Goal: Answer question/provide support: Share knowledge or assist other users

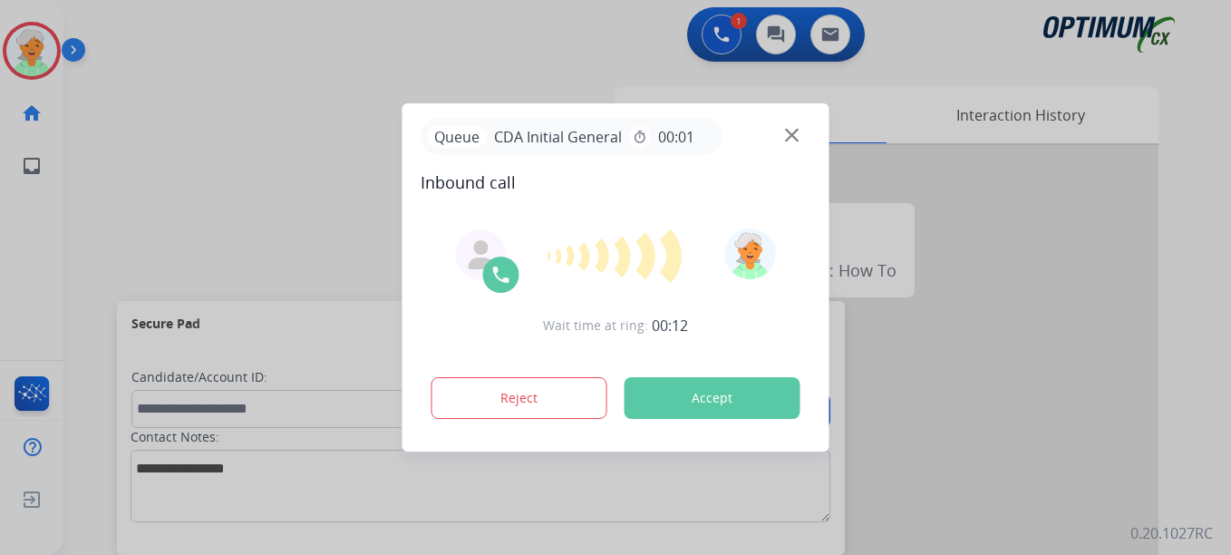
click at [694, 396] on button "Accept" at bounding box center [712, 398] width 176 height 42
click at [703, 398] on button "Accept" at bounding box center [712, 398] width 176 height 42
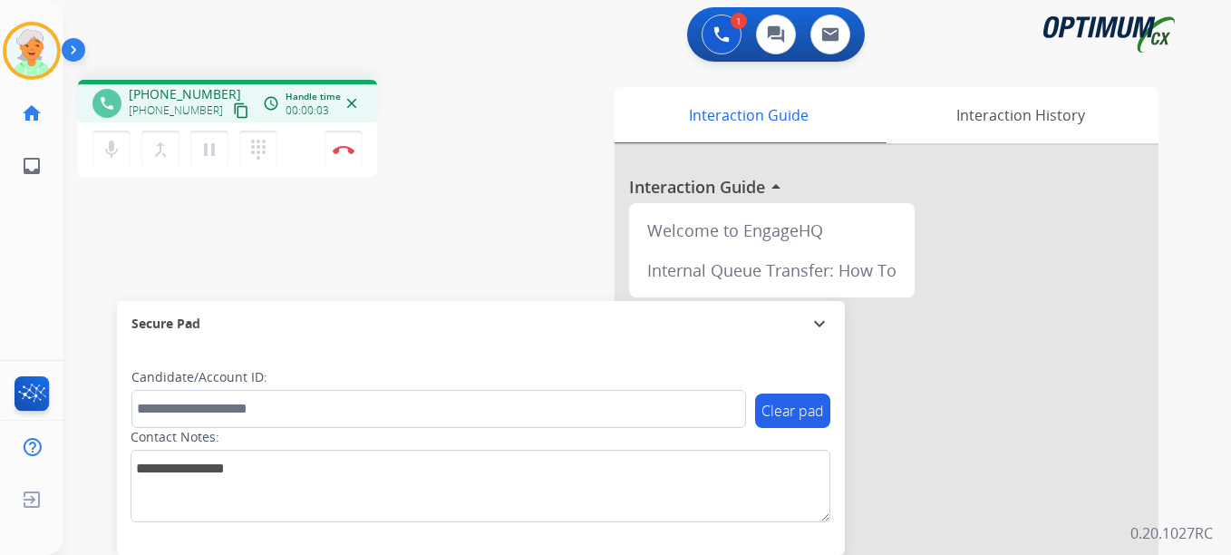
click at [233, 112] on mat-icon "content_copy" at bounding box center [241, 110] width 16 height 16
click at [212, 154] on mat-icon "pause" at bounding box center [209, 150] width 22 height 22
click at [363, 143] on div "mic Mute merge_type Bridge play_arrow Hold dialpad Dialpad Disconnect" at bounding box center [227, 149] width 299 height 54
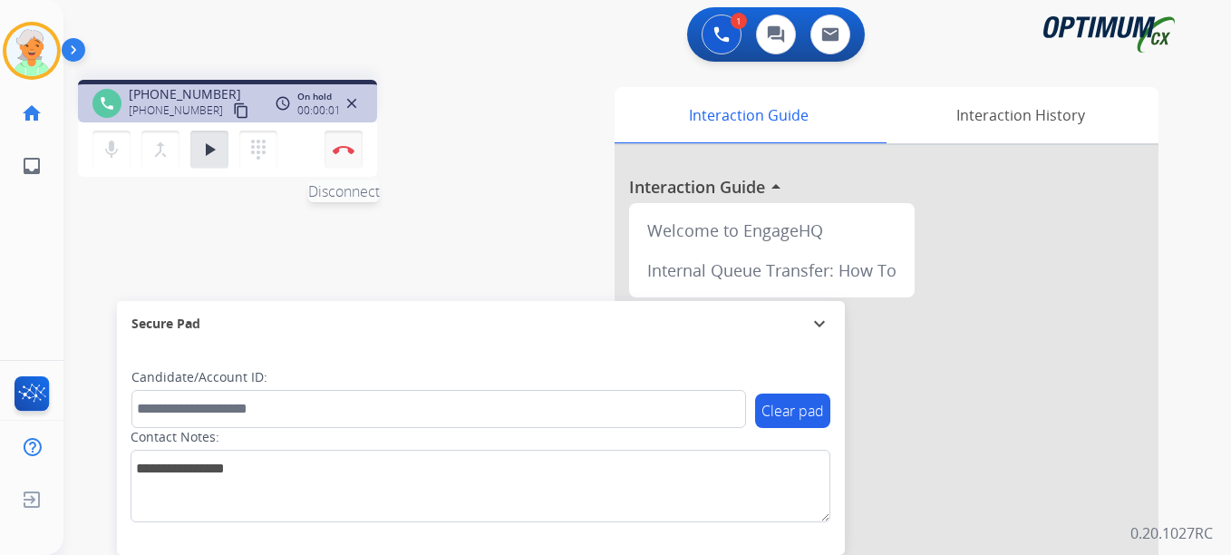
click at [351, 146] on img at bounding box center [344, 149] width 22 height 9
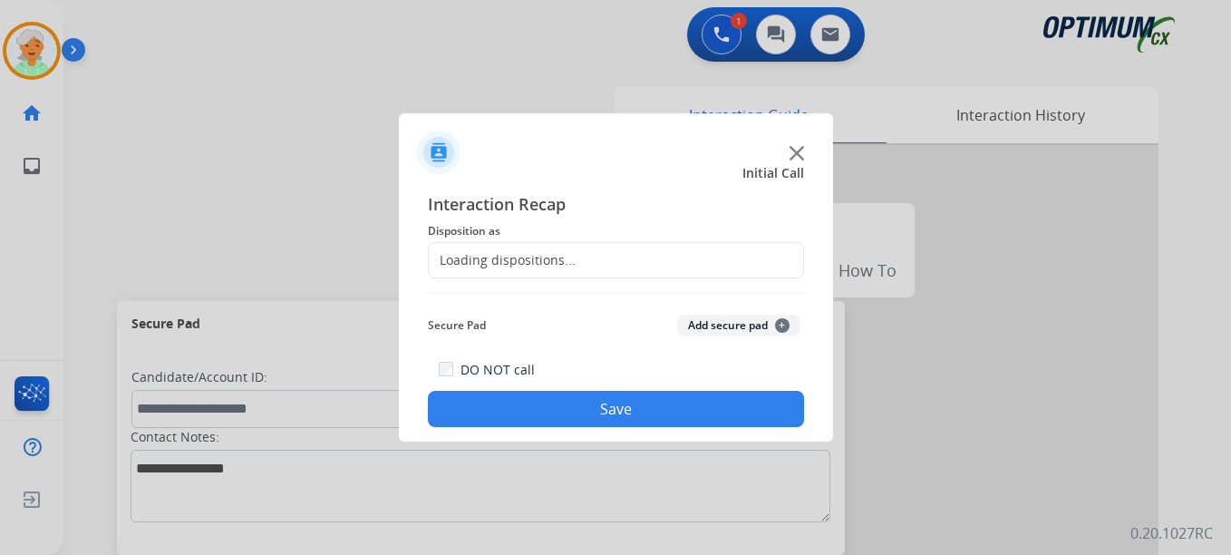
click at [636, 254] on div "Loading dispositions..." at bounding box center [616, 260] width 376 height 36
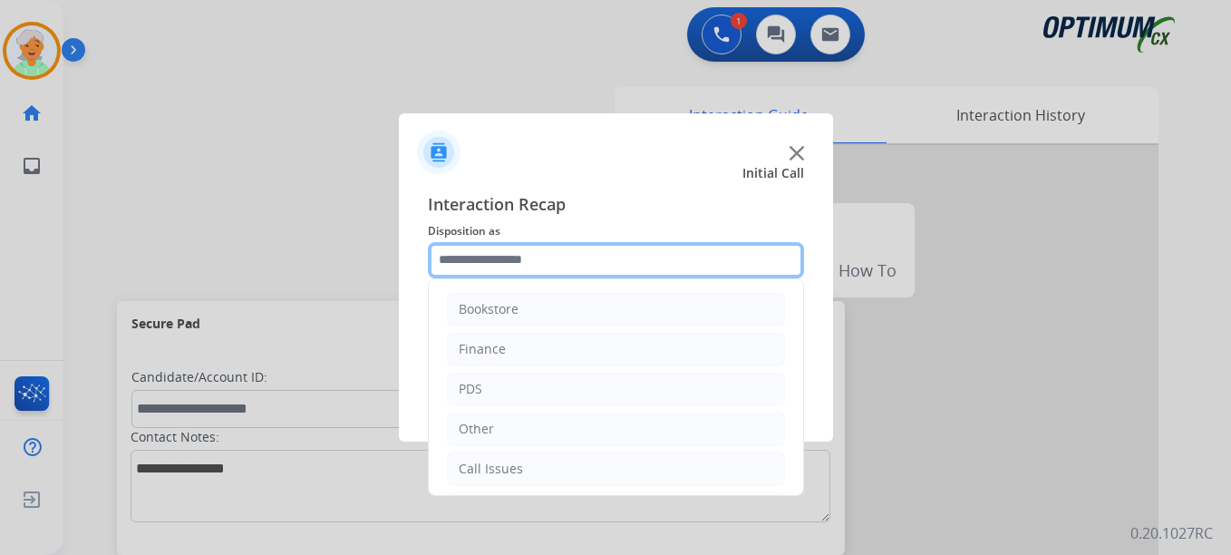
click at [609, 260] on input "text" at bounding box center [616, 260] width 376 height 36
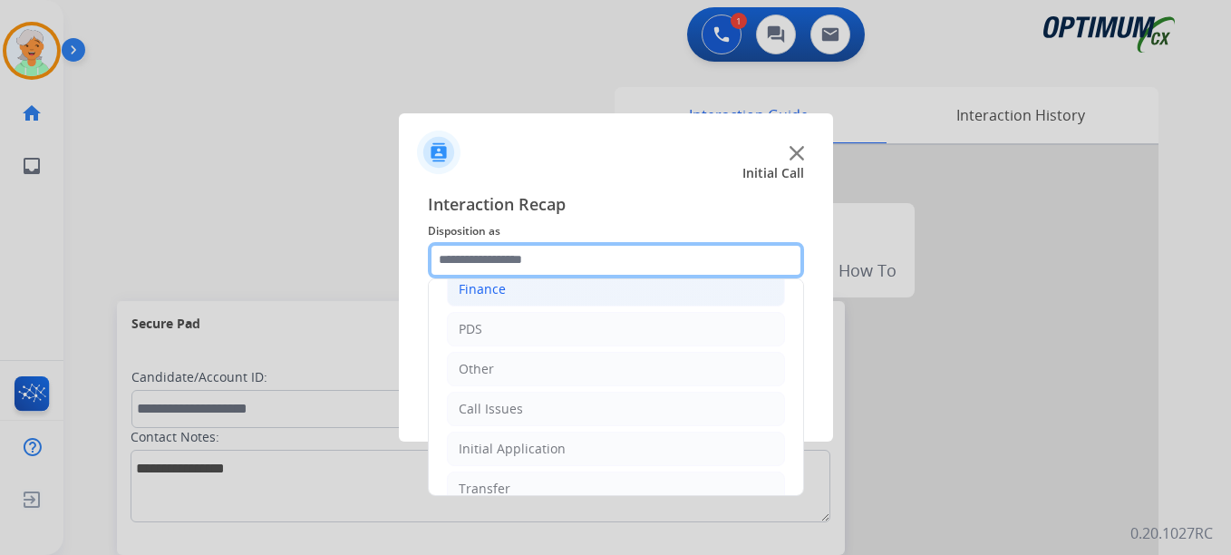
scroll to position [123, 0]
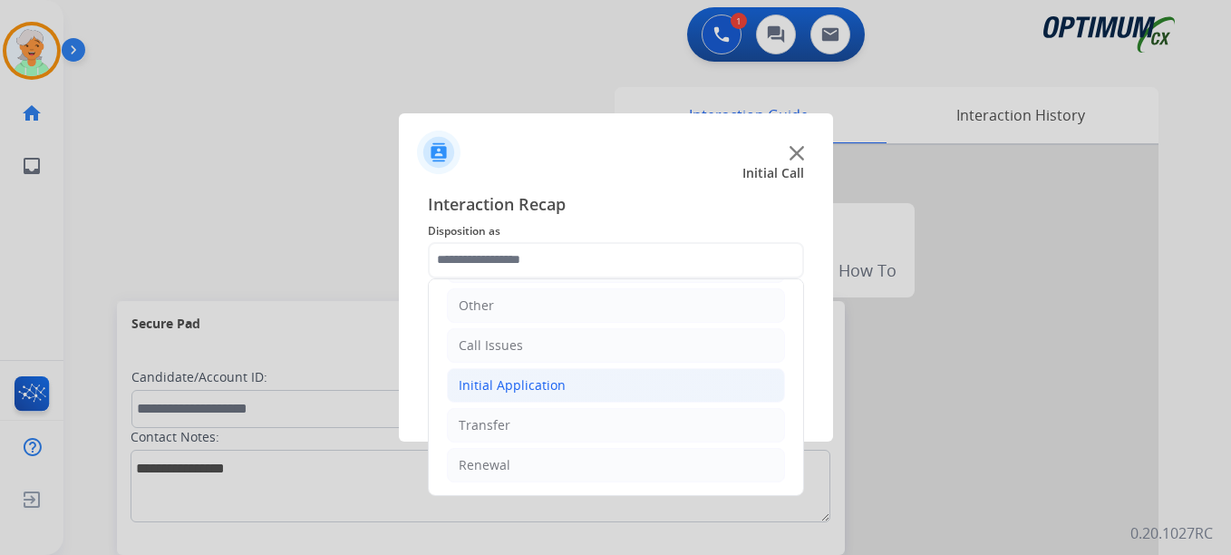
click at [509, 392] on div "Initial Application" at bounding box center [512, 385] width 107 height 18
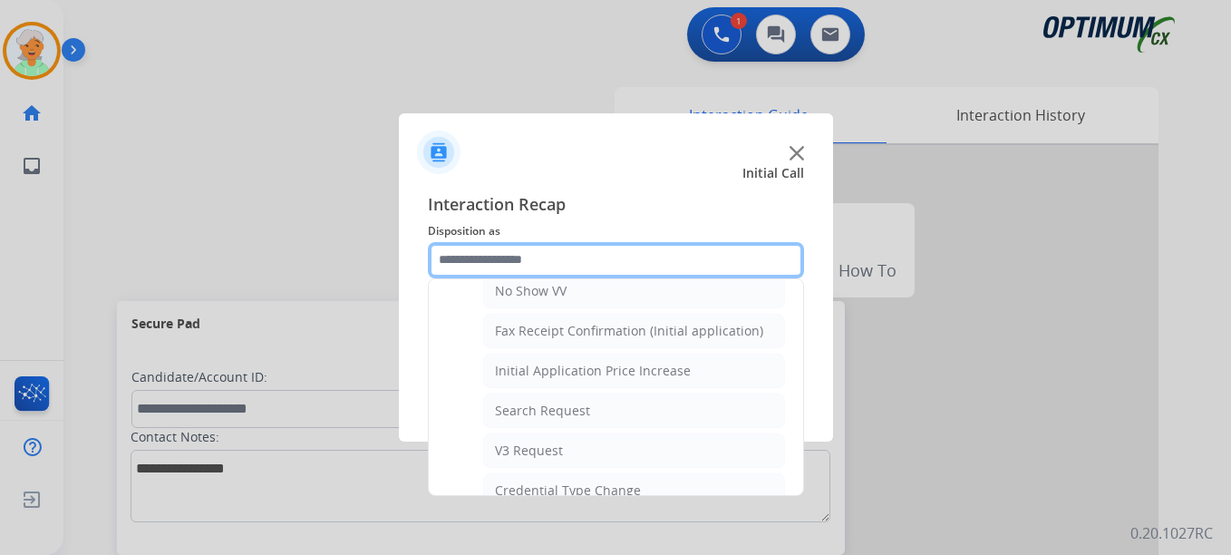
scroll to position [464, 0]
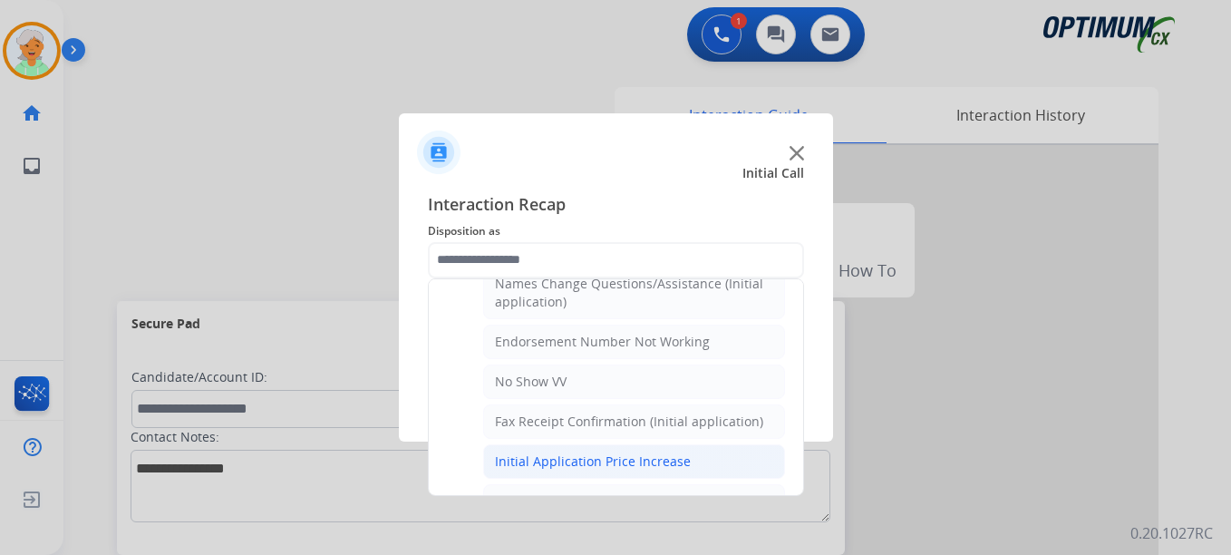
click at [599, 456] on div "Initial Application Price Increase" at bounding box center [593, 461] width 196 height 18
type input "**********"
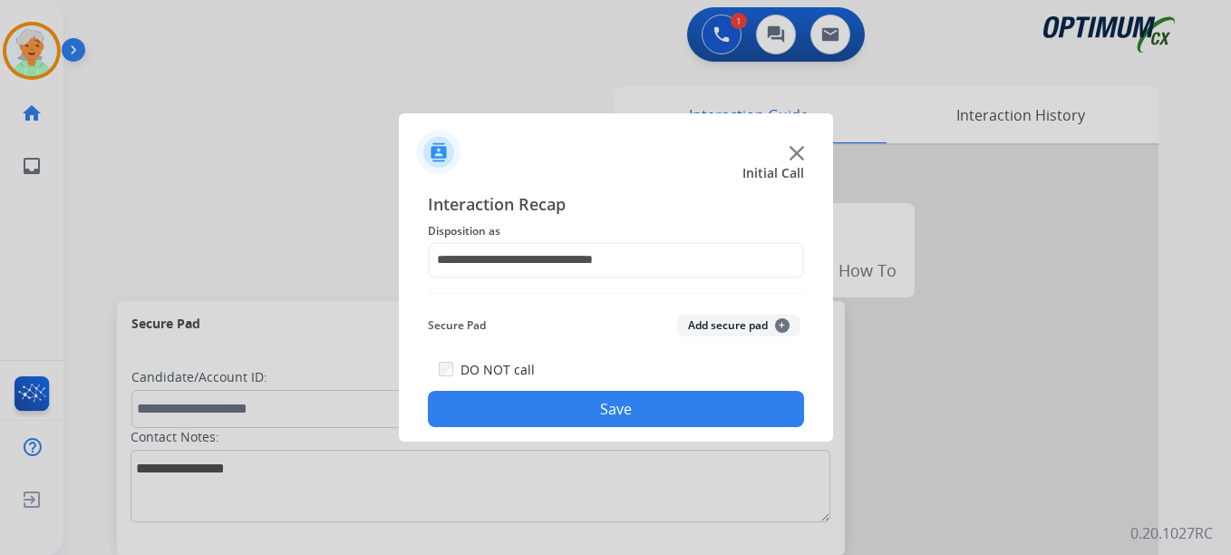
click at [624, 414] on button "Save" at bounding box center [616, 409] width 376 height 36
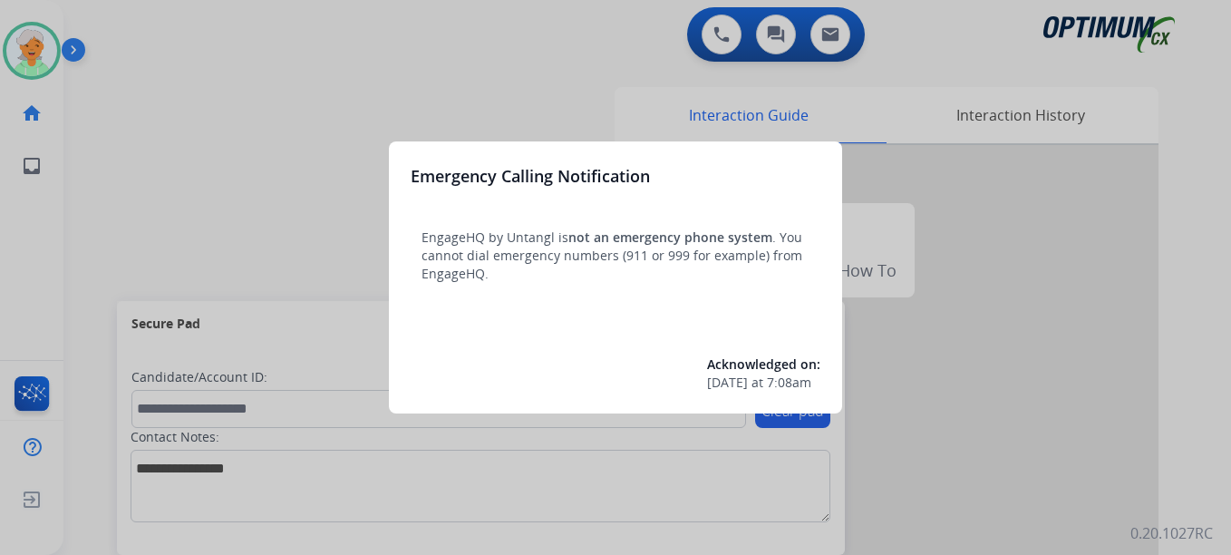
click at [25, 41] on div at bounding box center [615, 277] width 1231 height 555
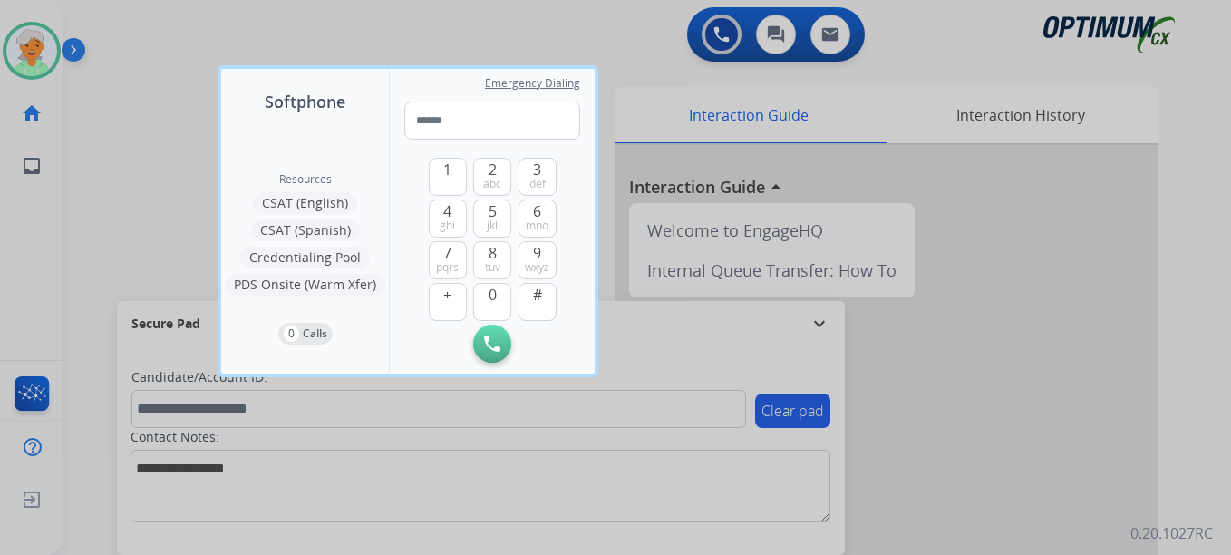
click at [23, 52] on div at bounding box center [615, 277] width 1231 height 555
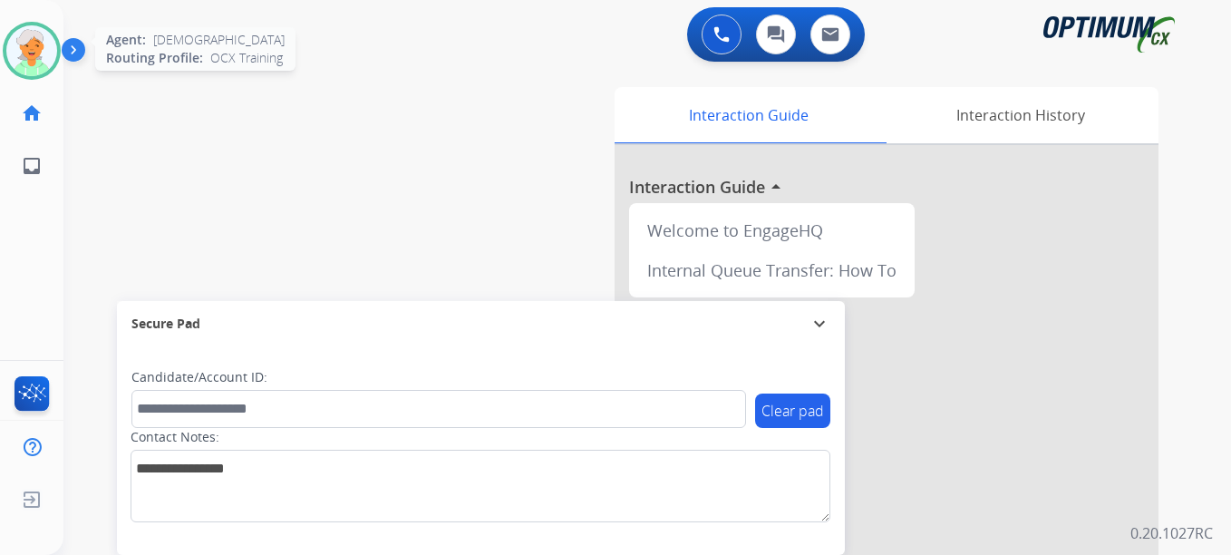
click at [39, 59] on img at bounding box center [31, 50] width 51 height 51
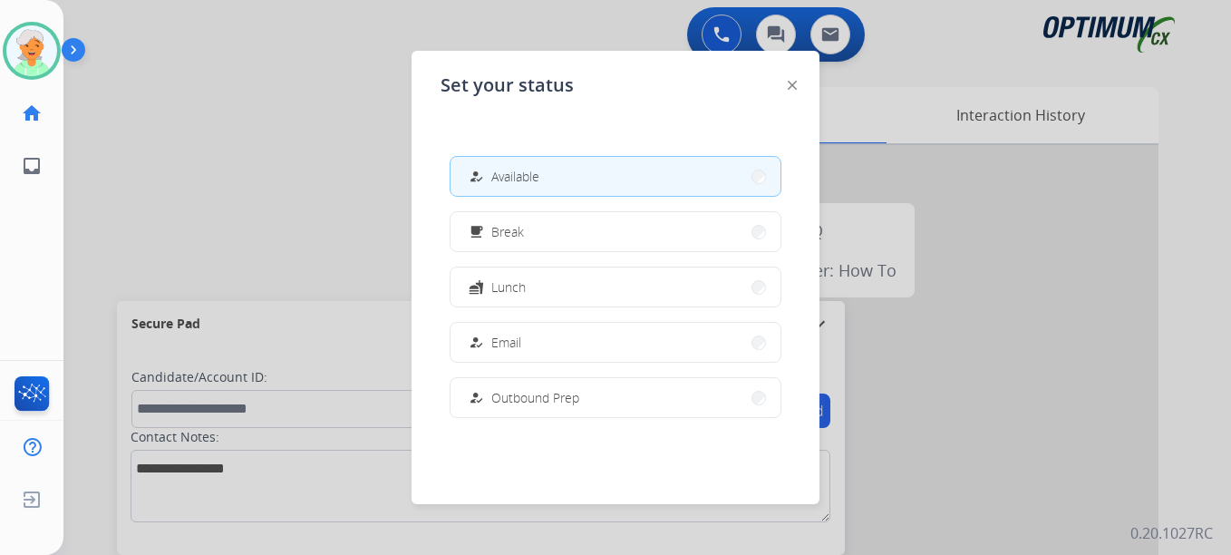
click at [502, 159] on button "how_to_reg Available" at bounding box center [615, 176] width 330 height 39
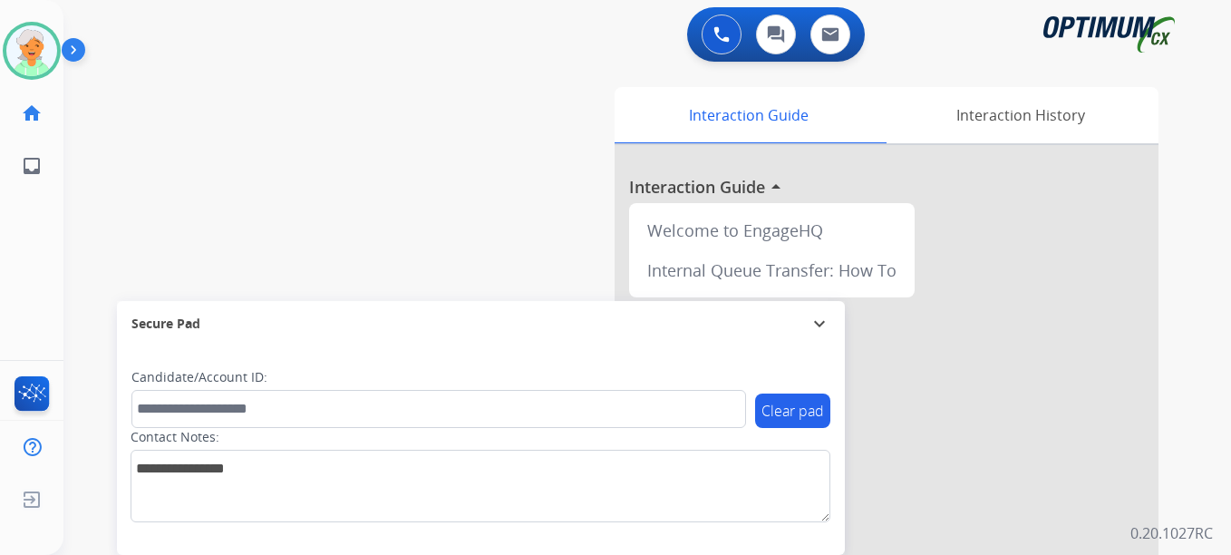
click at [139, 173] on div "swap_horiz Break voice bridge close_fullscreen Connect 3-Way Call merge_type Se…" at bounding box center [625, 443] width 1124 height 756
click at [20, 67] on img at bounding box center [31, 50] width 51 height 51
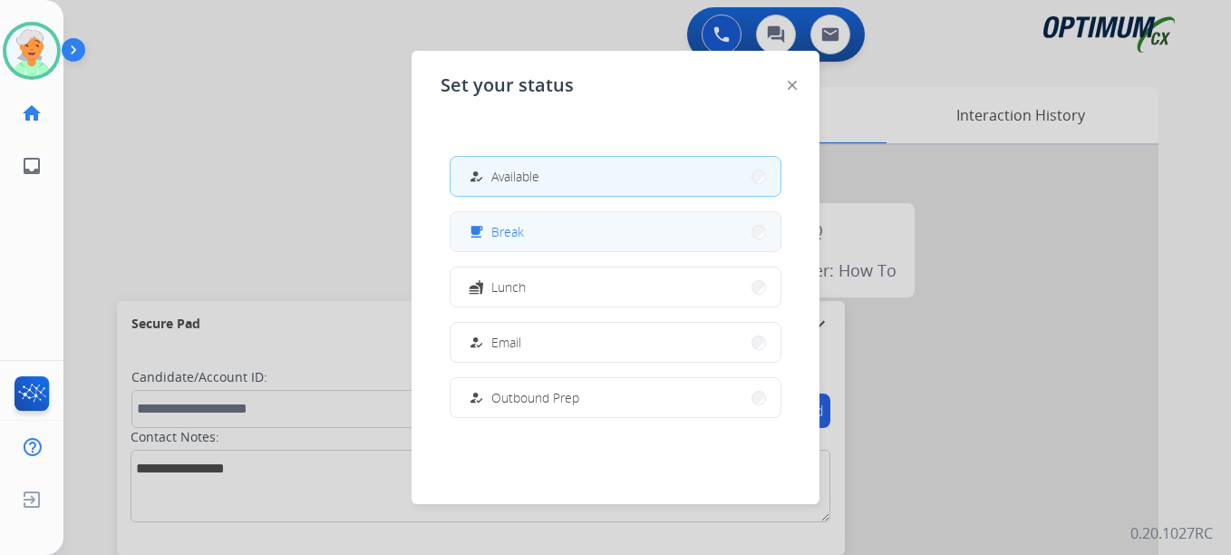
click at [557, 232] on button "free_breakfast Break" at bounding box center [615, 231] width 330 height 39
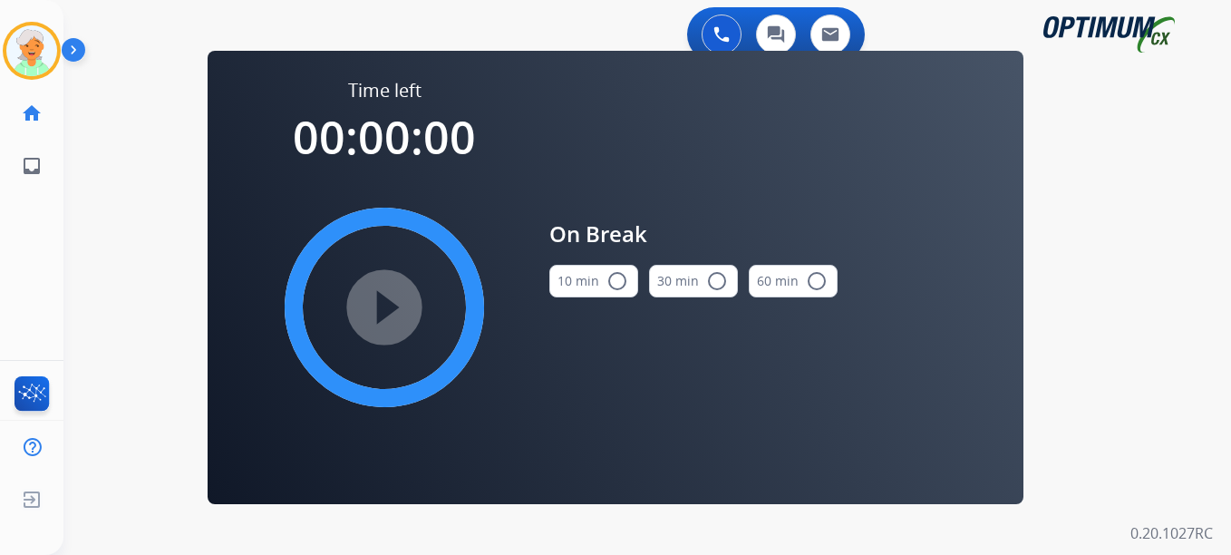
click at [615, 284] on mat-icon "radio_button_unchecked" at bounding box center [617, 281] width 22 height 22
click at [395, 308] on mat-icon "play_circle_filled" at bounding box center [384, 307] width 22 height 22
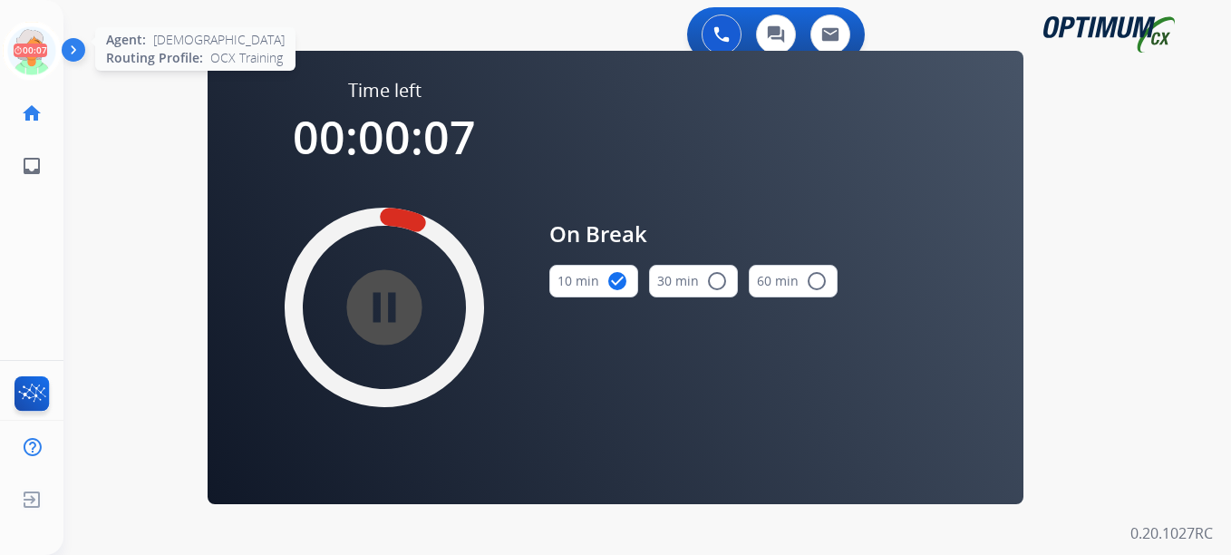
click at [41, 57] on icon at bounding box center [32, 51] width 59 height 59
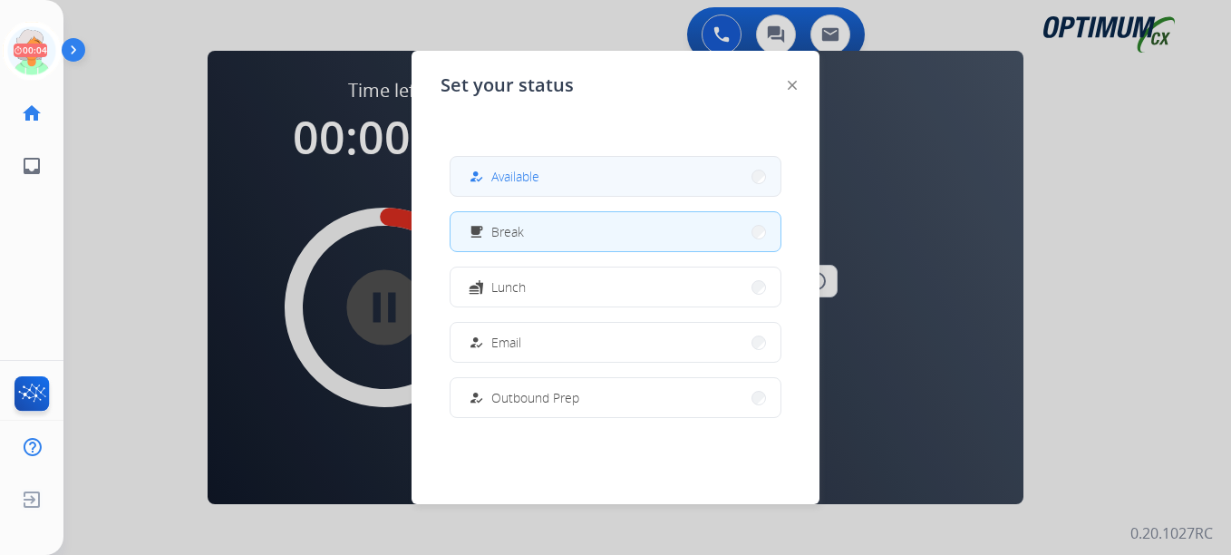
click at [539, 177] on span "Available" at bounding box center [515, 176] width 48 height 19
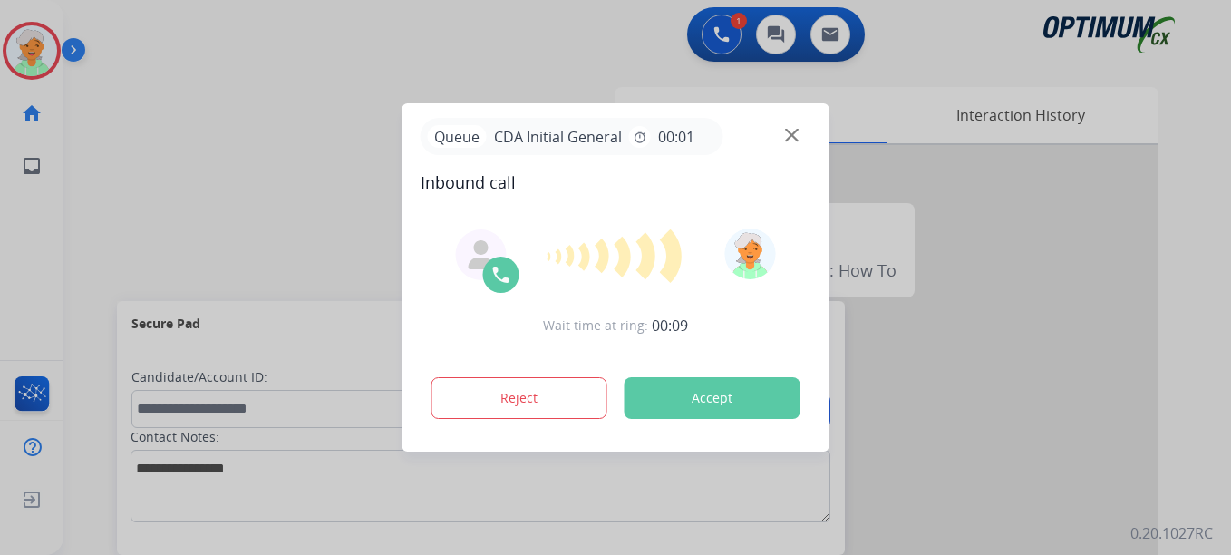
click at [748, 404] on button "Accept" at bounding box center [712, 398] width 176 height 42
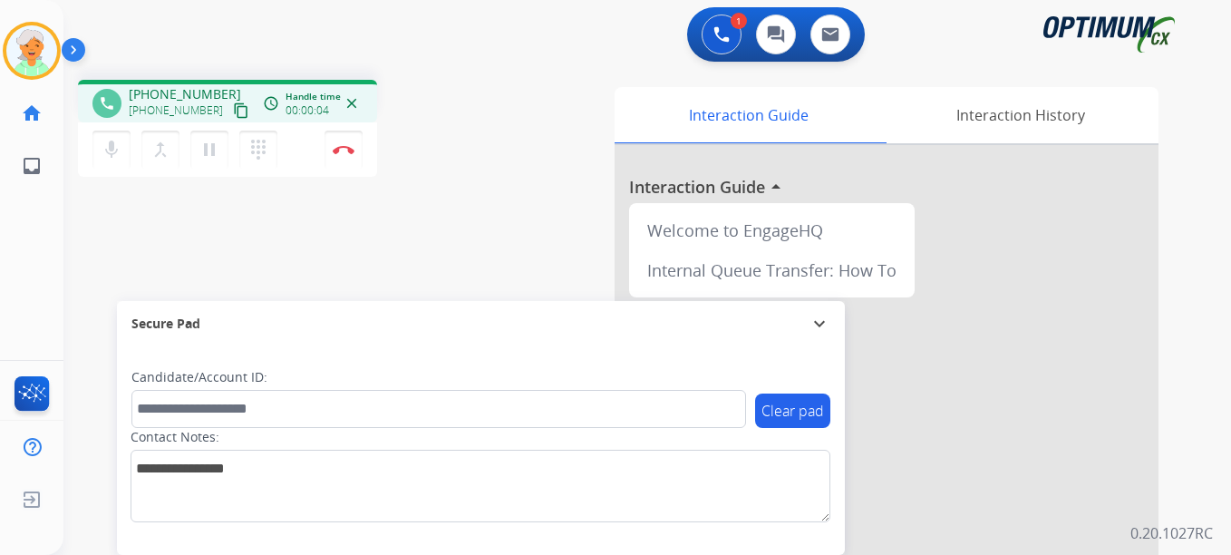
click at [233, 116] on mat-icon "content_copy" at bounding box center [241, 110] width 16 height 16
click at [213, 158] on mat-icon "pause" at bounding box center [209, 150] width 22 height 22
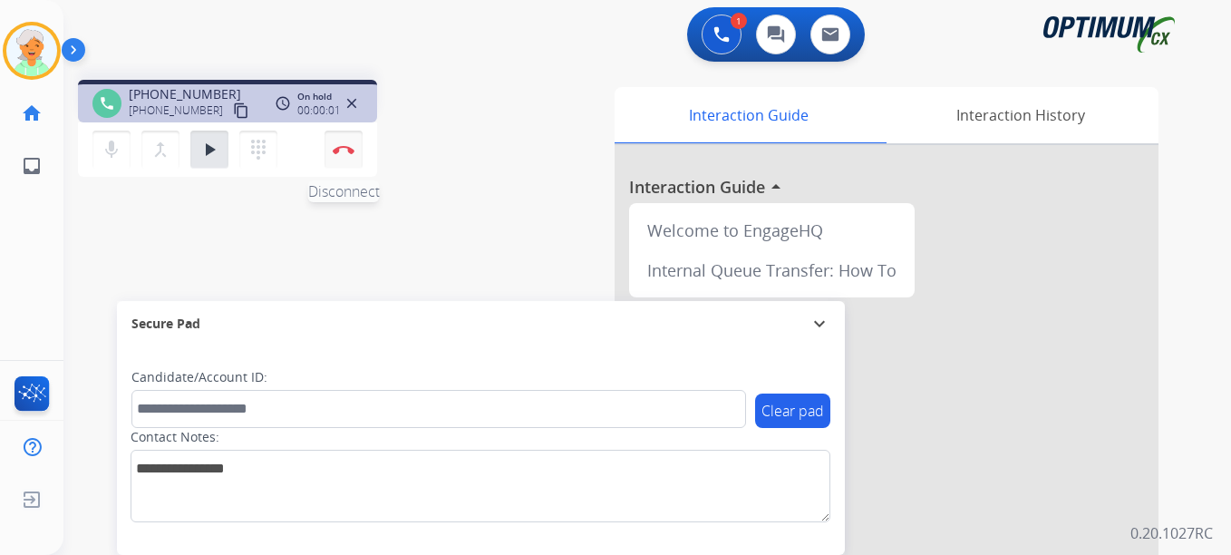
click at [355, 149] on button "Disconnect" at bounding box center [343, 150] width 38 height 38
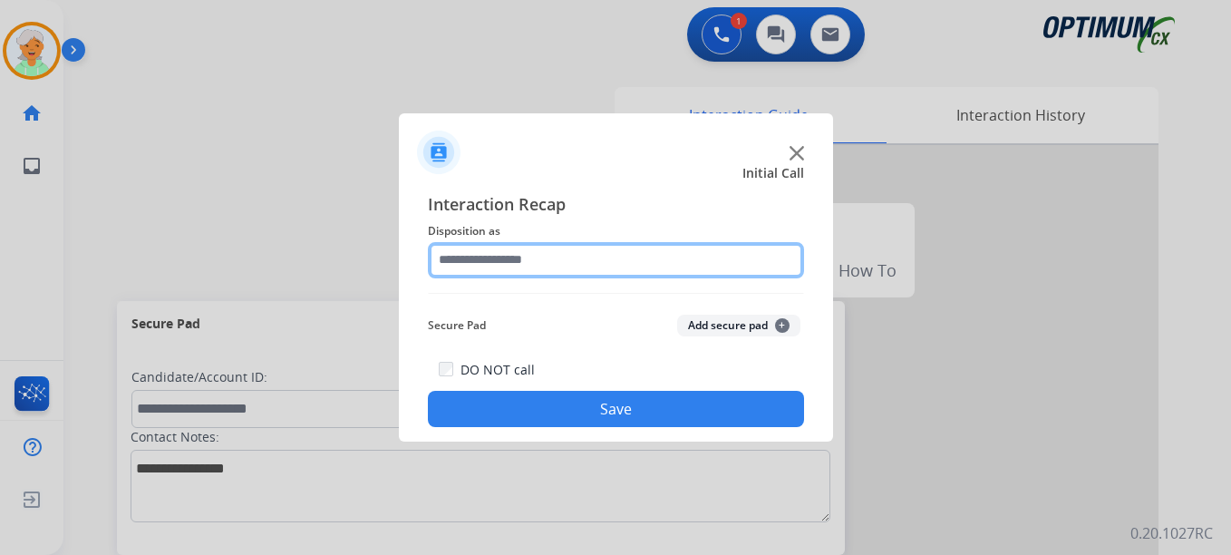
click at [595, 254] on input "text" at bounding box center [616, 260] width 376 height 36
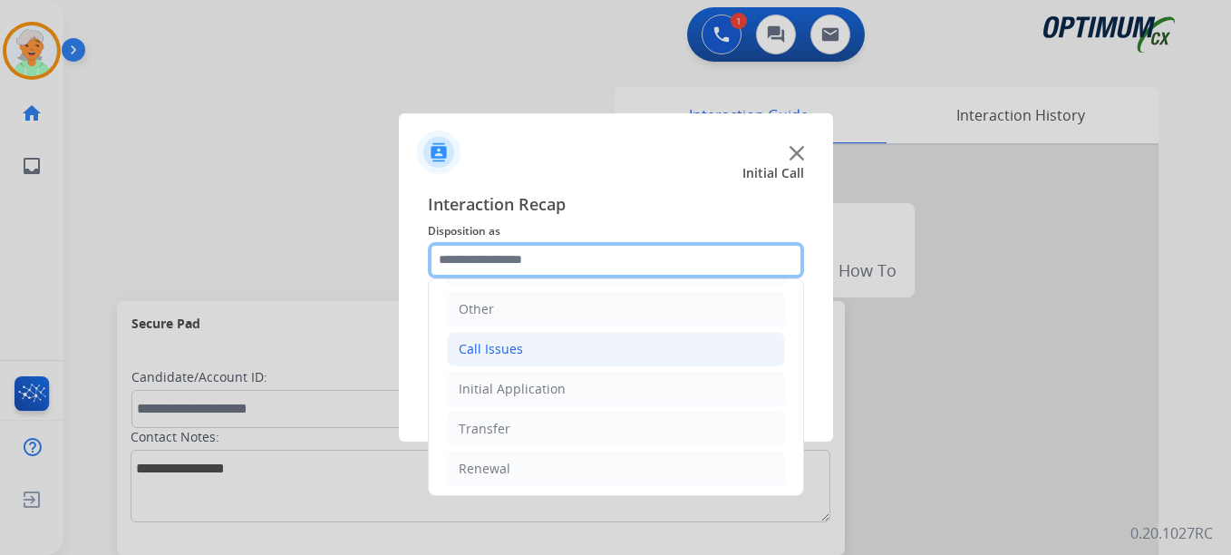
scroll to position [123, 0]
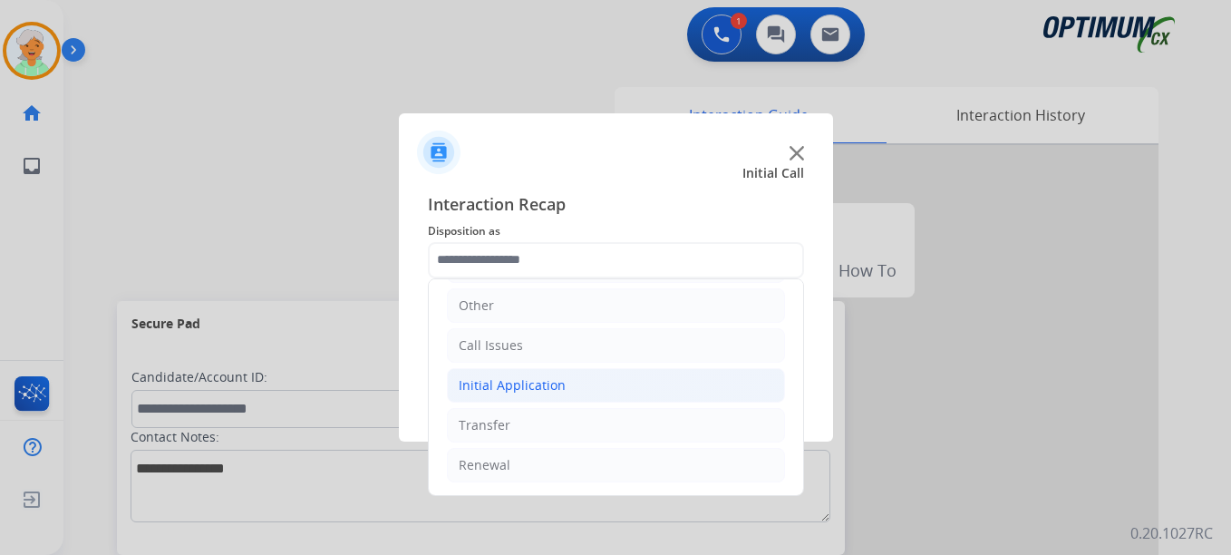
click at [542, 383] on div "Initial Application" at bounding box center [512, 385] width 107 height 18
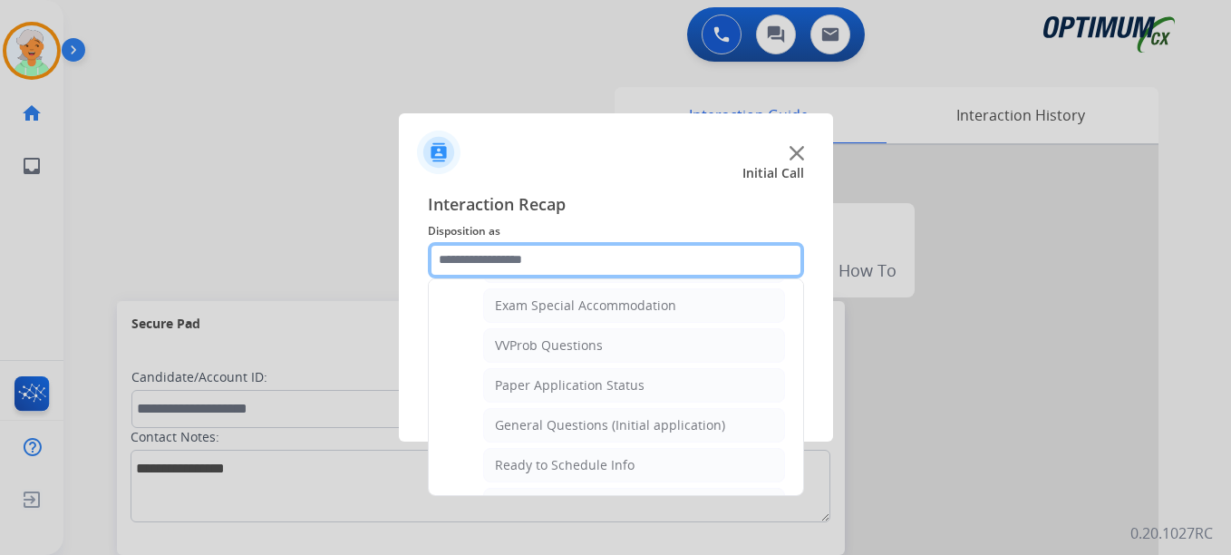
scroll to position [1030, 0]
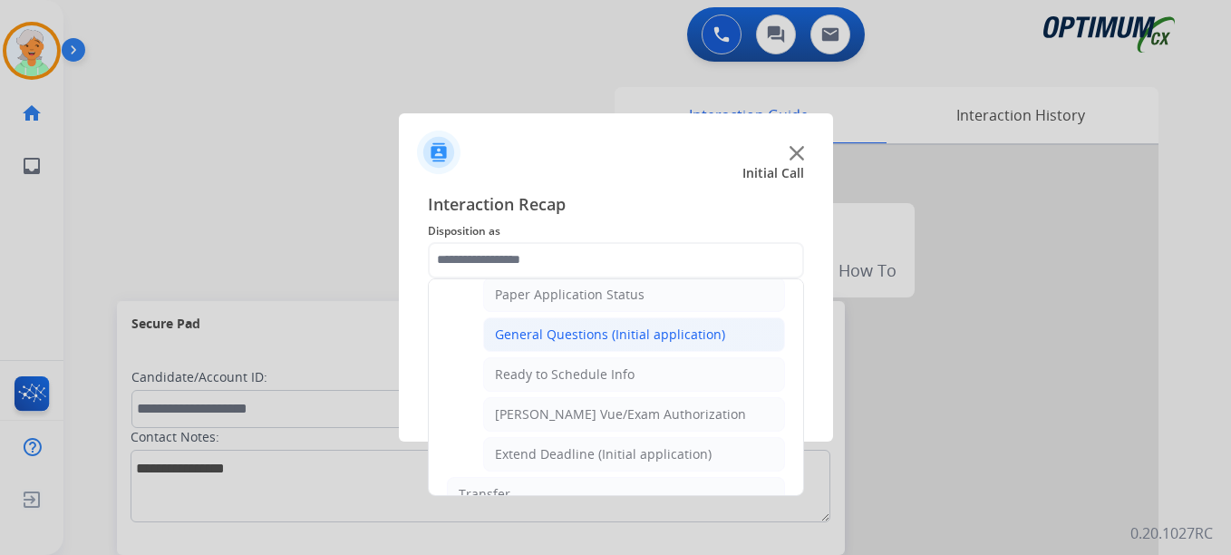
click at [602, 336] on div "General Questions (Initial application)" at bounding box center [610, 334] width 230 height 18
type input "**********"
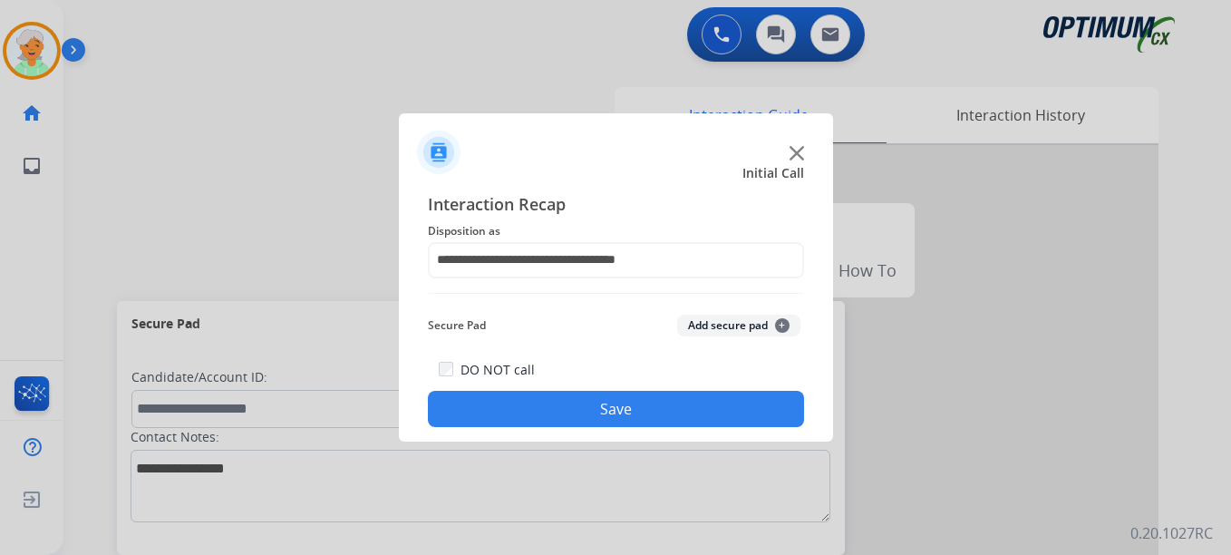
click at [600, 404] on button "Save" at bounding box center [616, 409] width 376 height 36
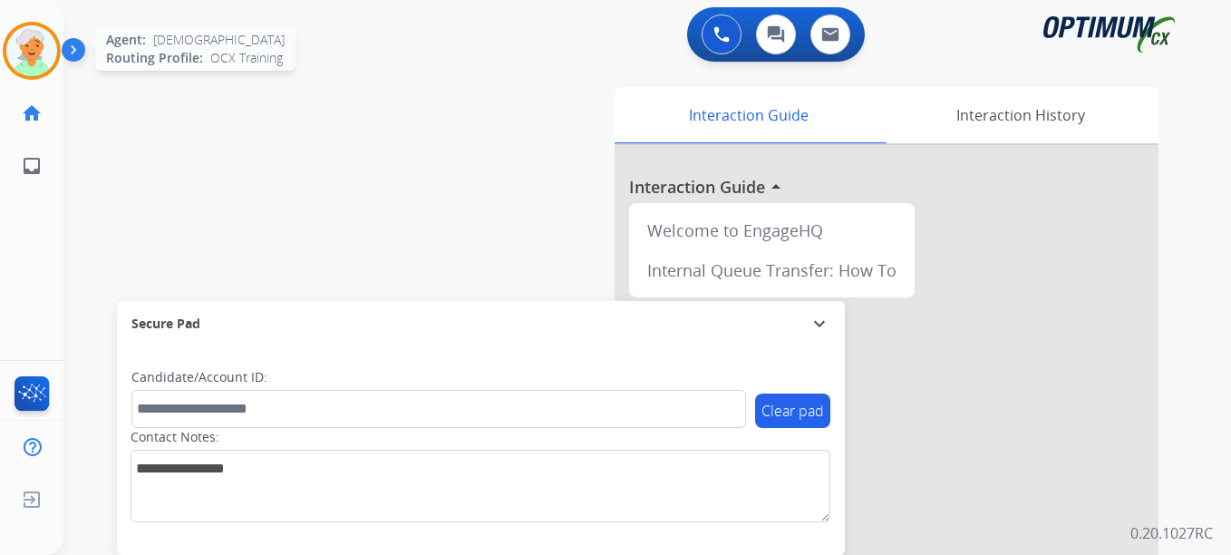
click at [37, 59] on img at bounding box center [31, 50] width 51 height 51
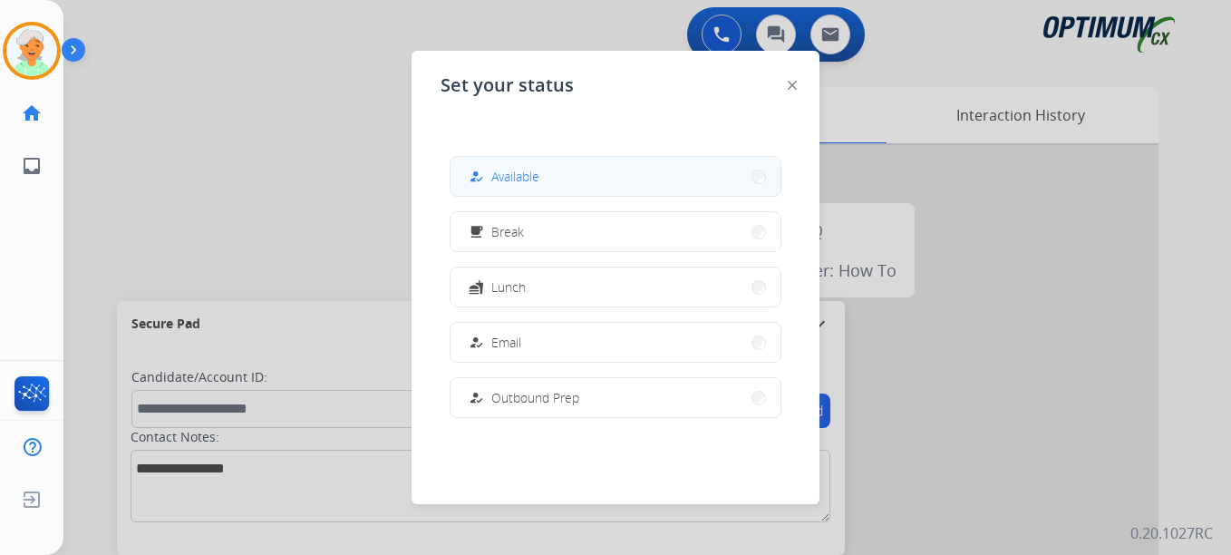
click at [571, 172] on button "how_to_reg Available" at bounding box center [615, 176] width 330 height 39
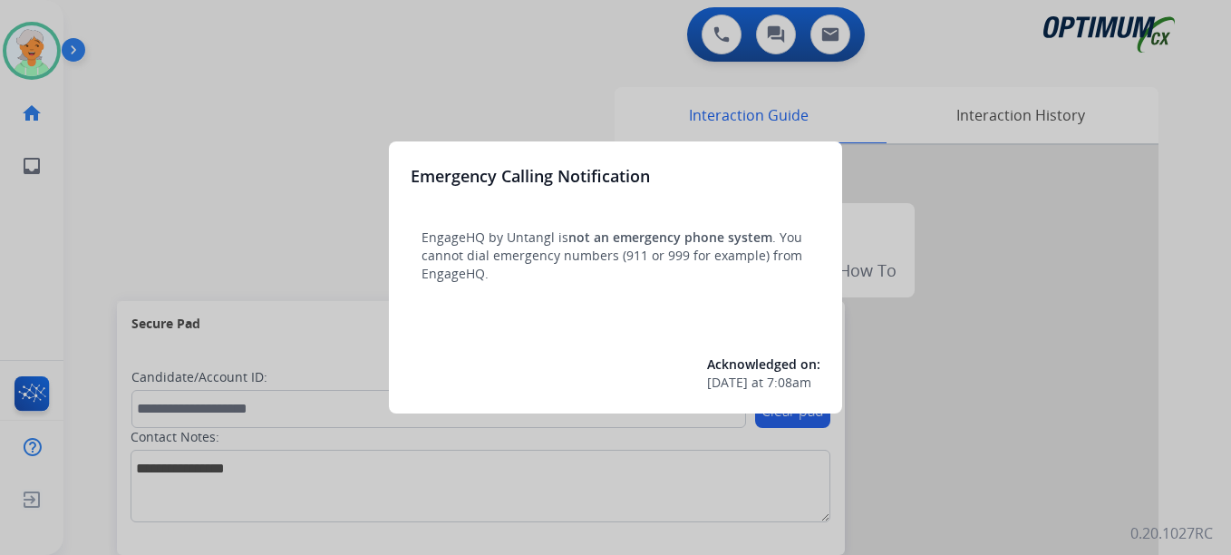
click at [27, 53] on div at bounding box center [615, 277] width 1231 height 555
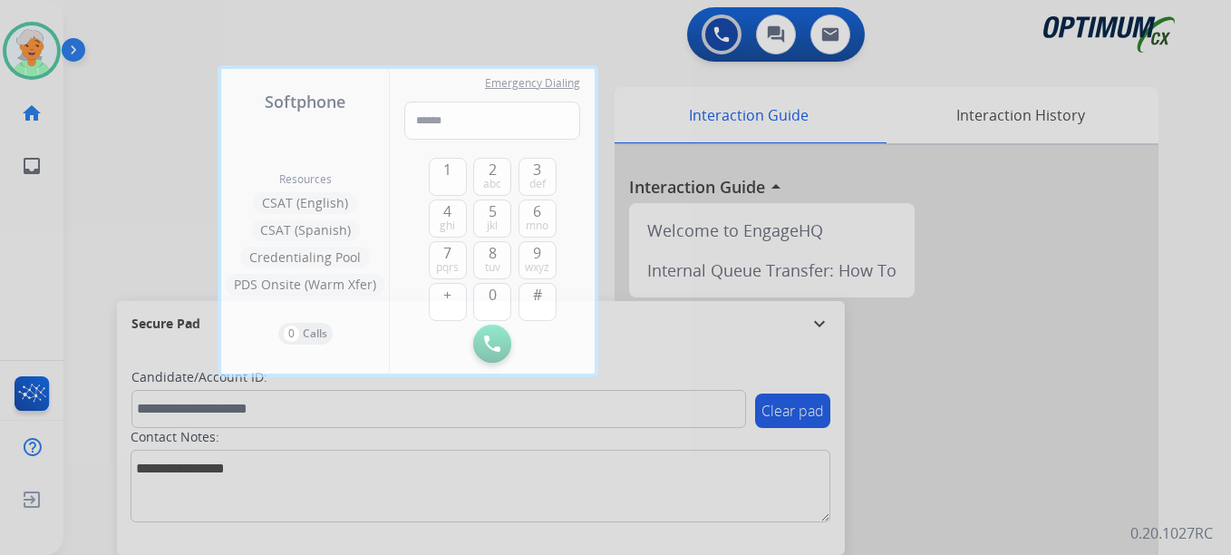
click at [28, 54] on div at bounding box center [615, 277] width 1231 height 555
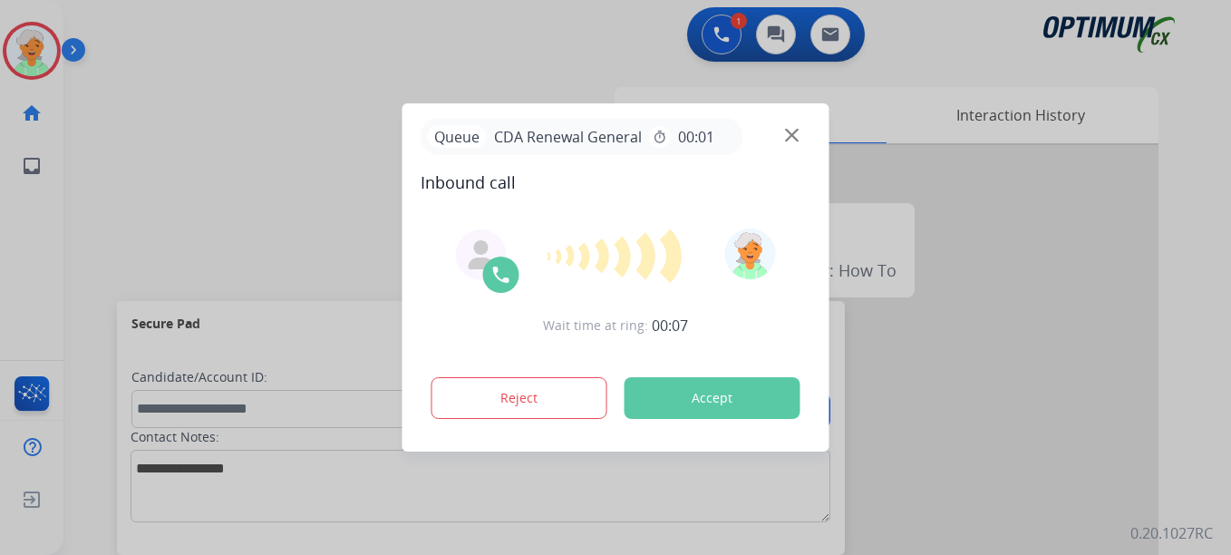
click at [753, 407] on button "Accept" at bounding box center [712, 398] width 176 height 42
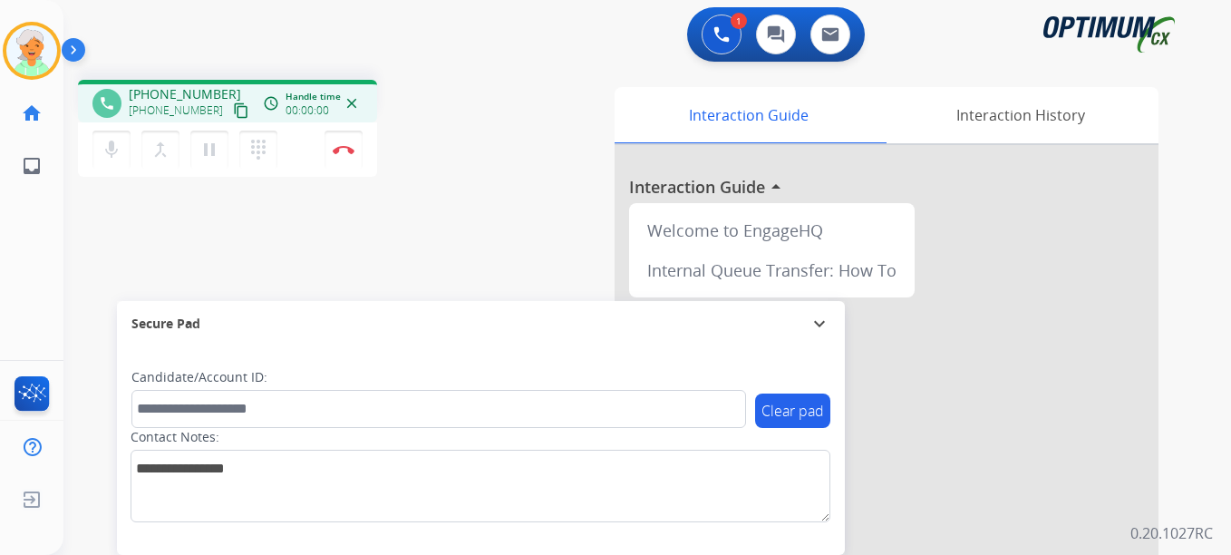
click at [233, 113] on mat-icon "content_copy" at bounding box center [241, 110] width 16 height 16
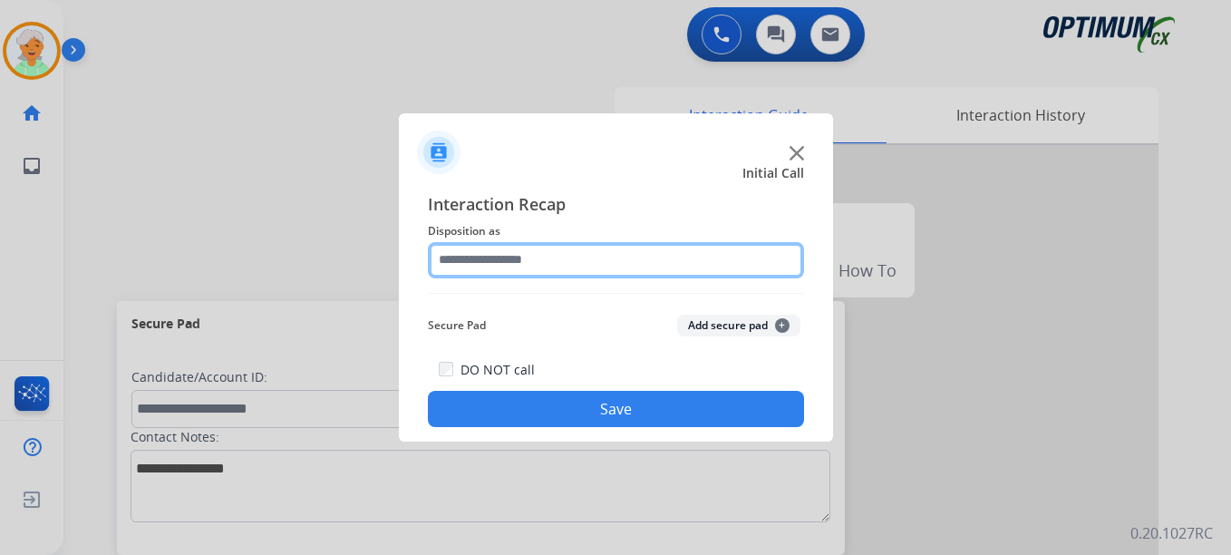
click at [501, 258] on input "text" at bounding box center [616, 260] width 376 height 36
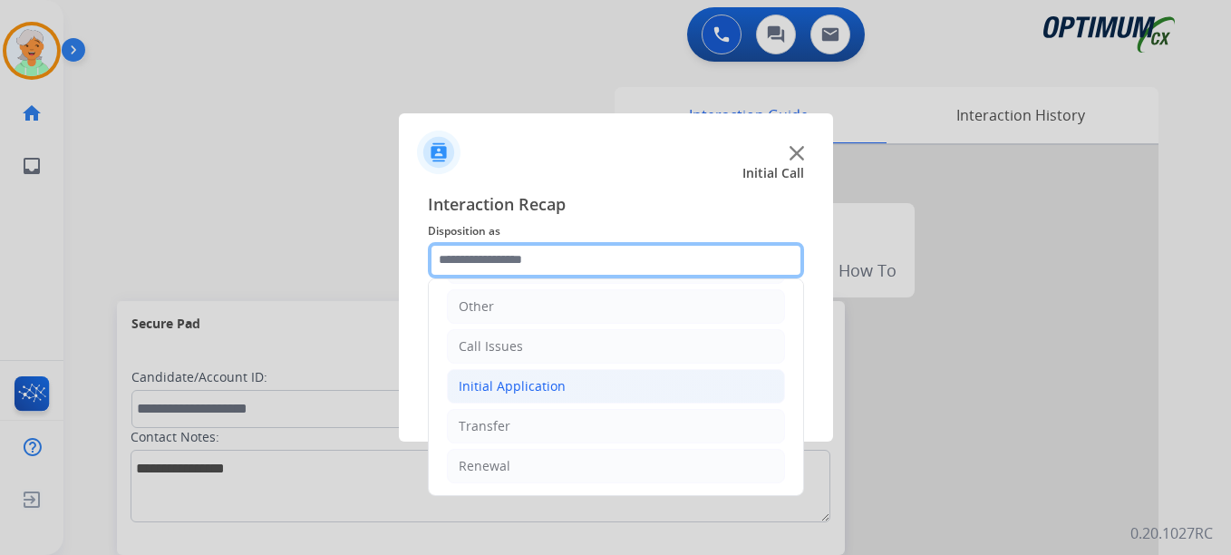
scroll to position [123, 0]
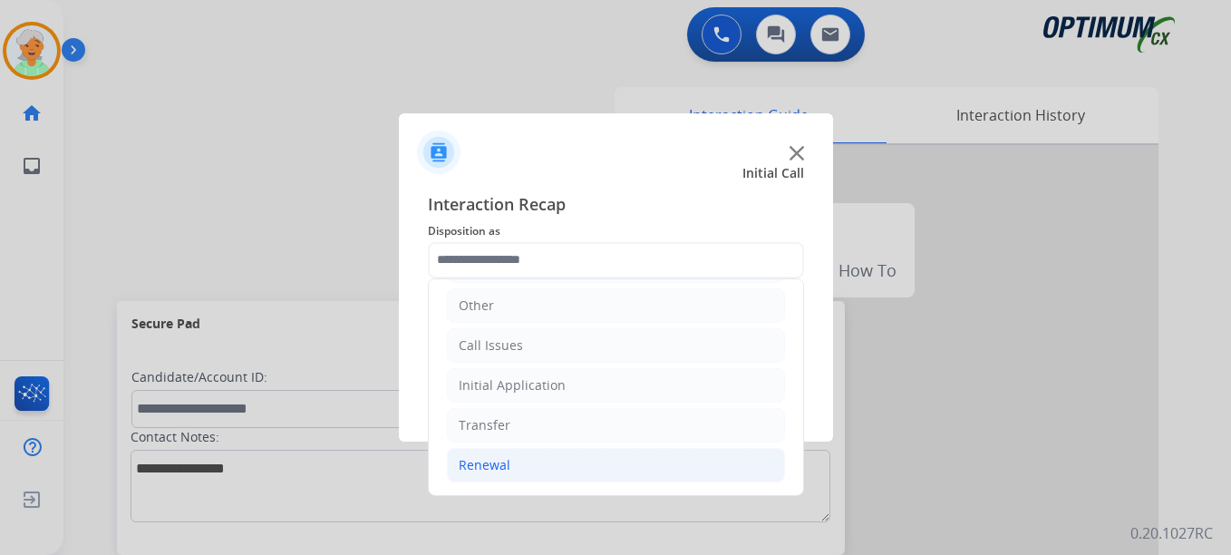
click at [521, 462] on li "Renewal" at bounding box center [616, 465] width 338 height 34
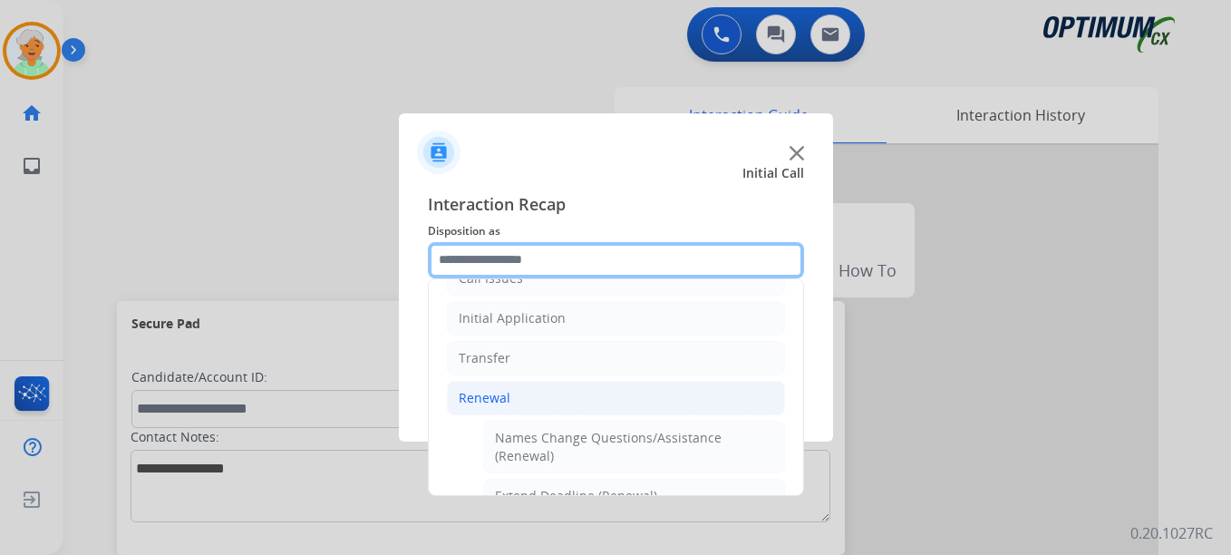
scroll to position [395, 0]
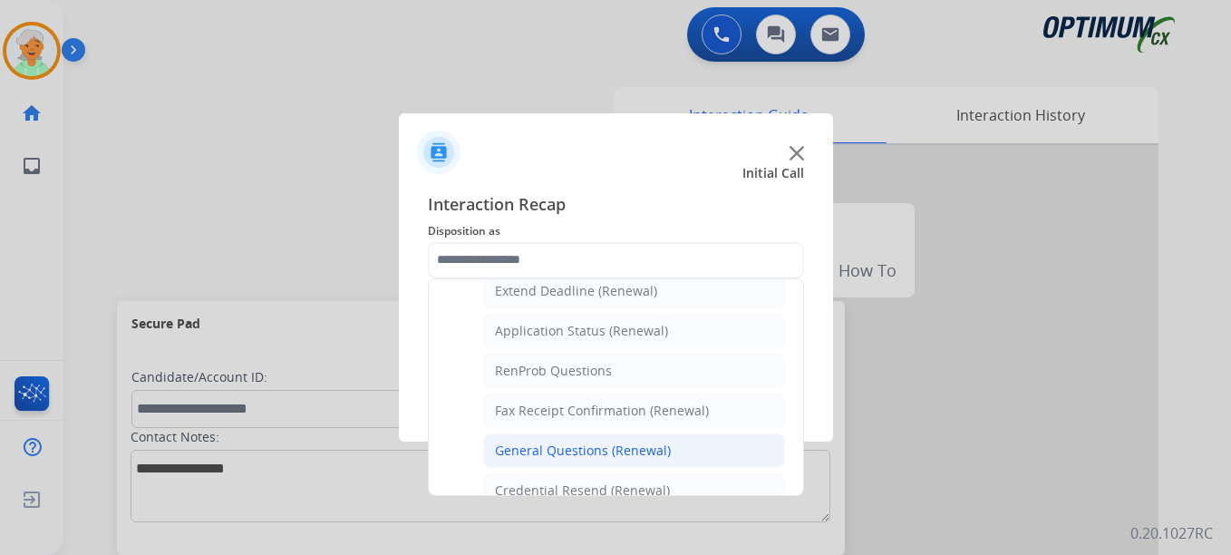
click at [585, 448] on div "General Questions (Renewal)" at bounding box center [583, 450] width 176 height 18
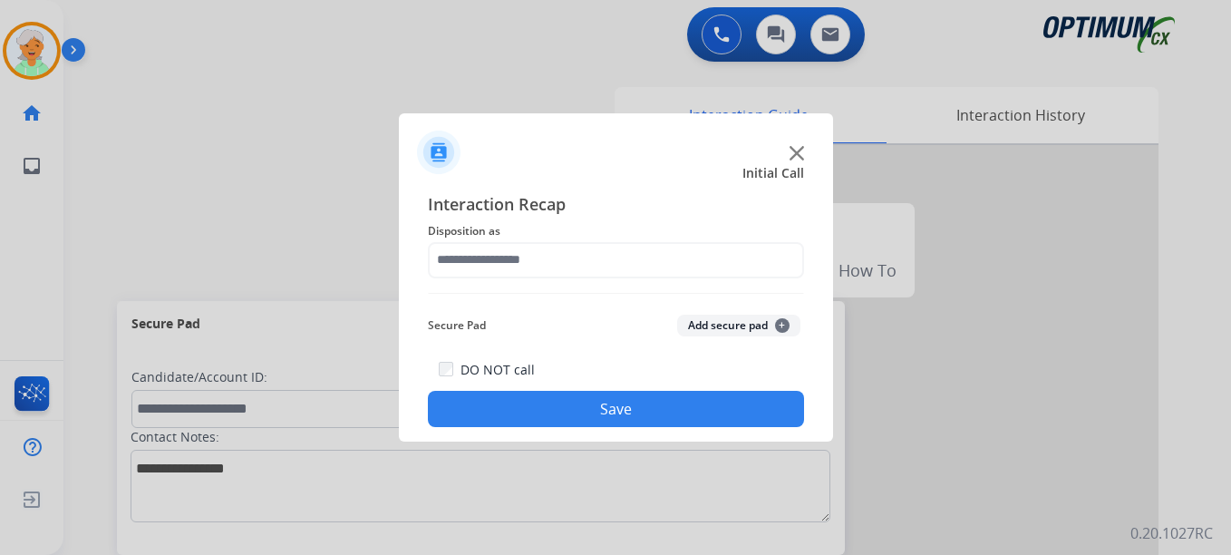
type input "**********"
click at [609, 420] on button "Save" at bounding box center [616, 409] width 376 height 36
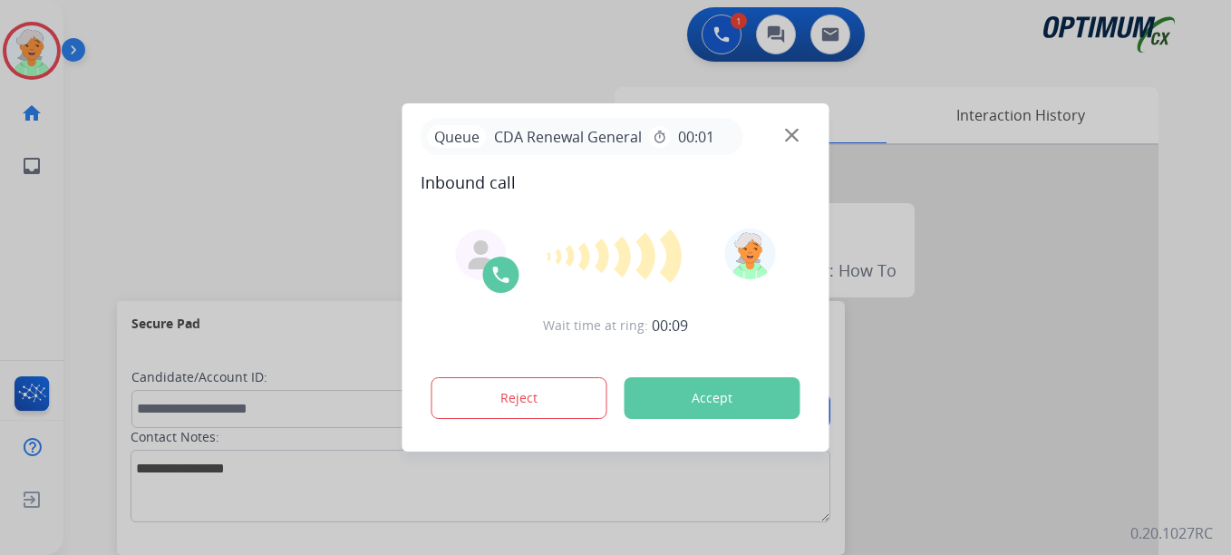
drag, startPoint x: 99, startPoint y: 98, endPoint x: 162, endPoint y: 116, distance: 66.0
click at [99, 99] on div at bounding box center [615, 277] width 1231 height 555
click at [668, 394] on button "Accept" at bounding box center [712, 398] width 176 height 42
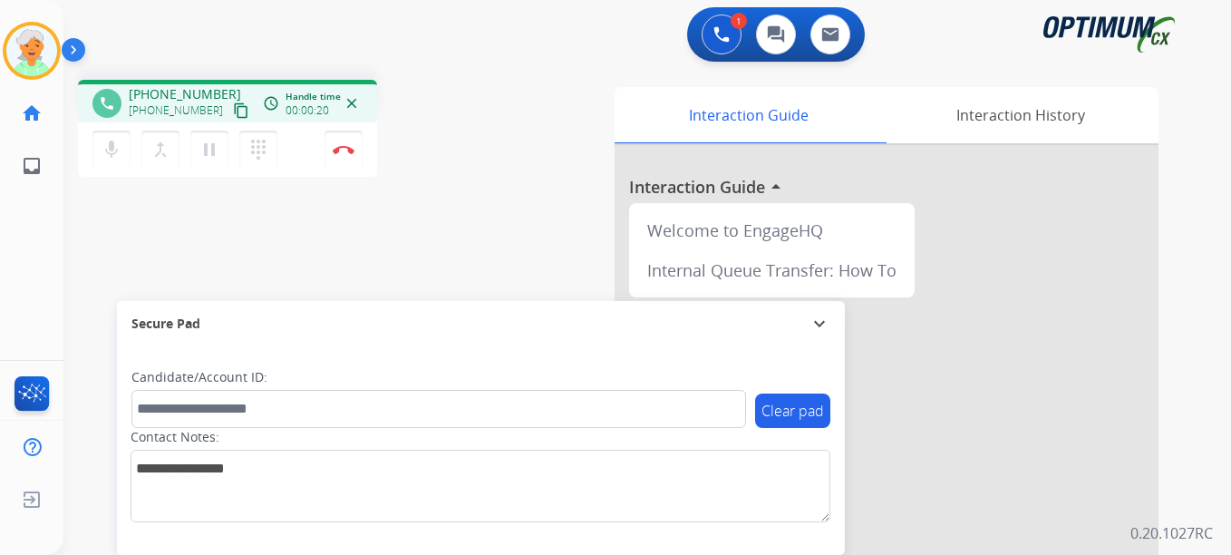
click at [233, 108] on mat-icon "content_copy" at bounding box center [241, 110] width 16 height 16
click at [205, 155] on mat-icon "pause" at bounding box center [209, 150] width 22 height 22
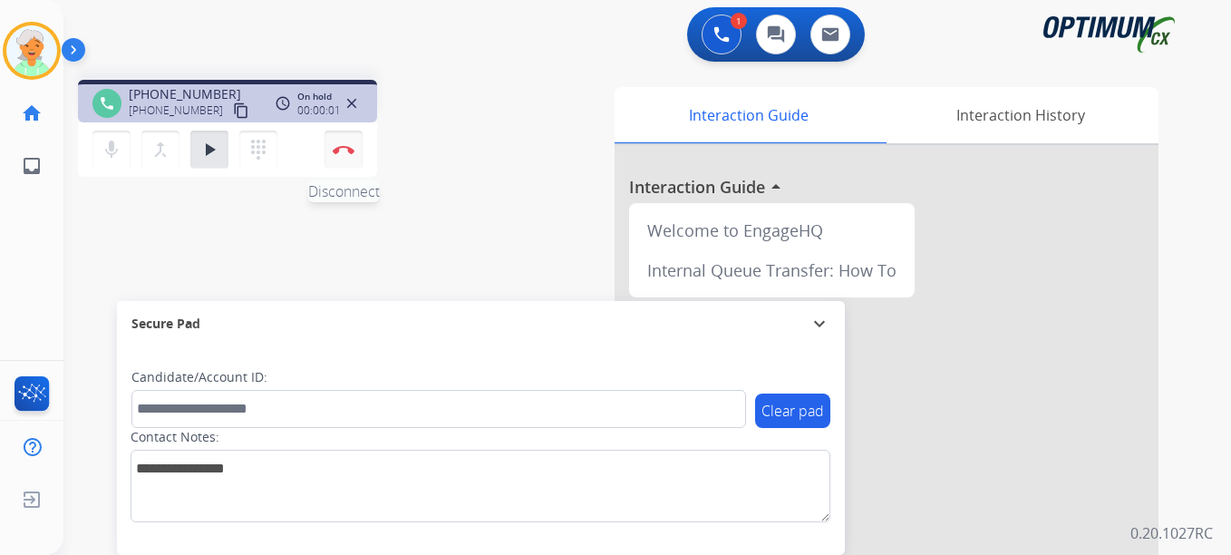
click at [350, 153] on img at bounding box center [344, 149] width 22 height 9
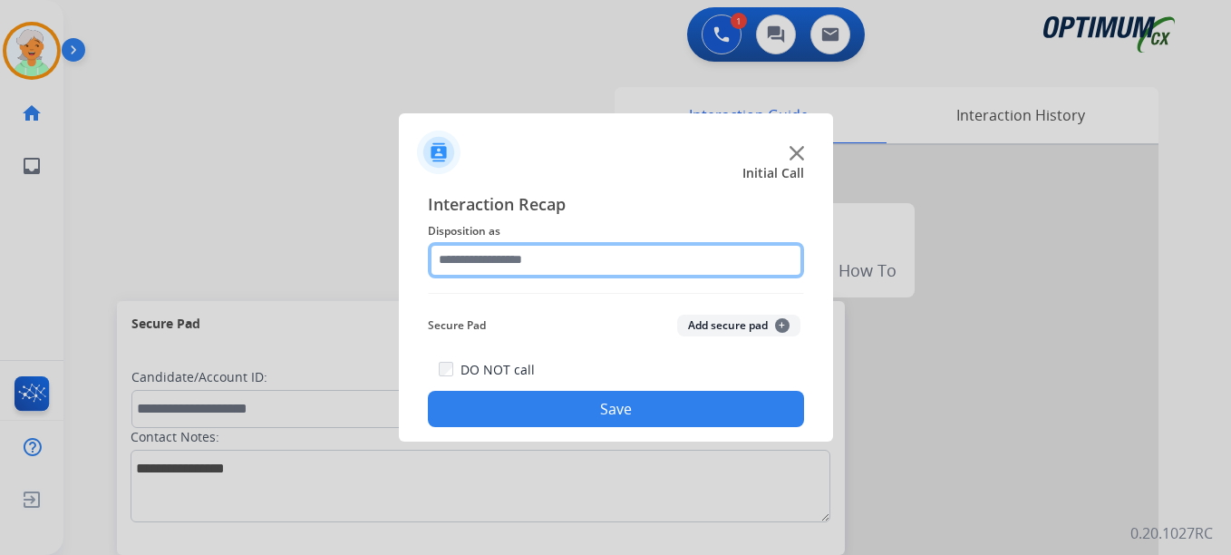
click at [611, 261] on input "text" at bounding box center [616, 260] width 376 height 36
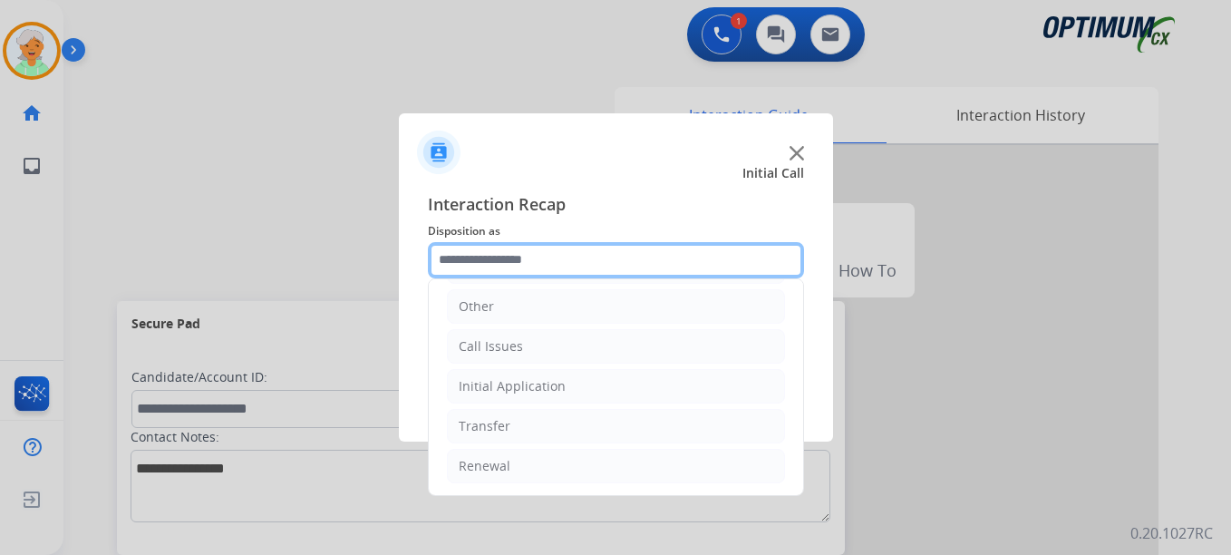
scroll to position [123, 0]
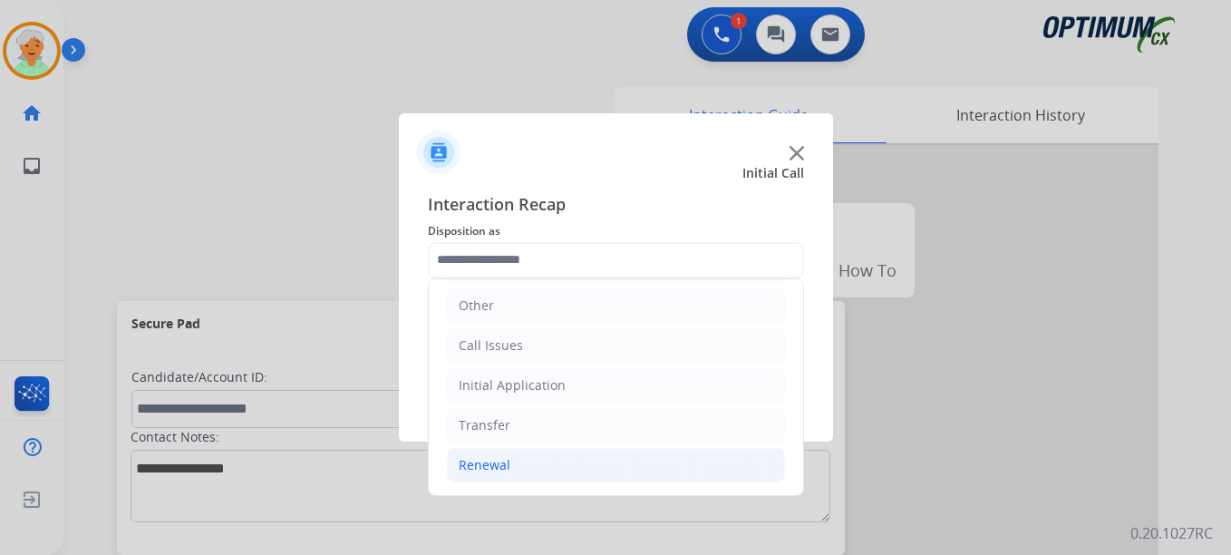
click at [503, 467] on div "Renewal" at bounding box center [485, 465] width 52 height 18
click at [513, 458] on li "Renewal" at bounding box center [616, 465] width 338 height 34
click at [522, 472] on li "Renewal" at bounding box center [616, 465] width 338 height 34
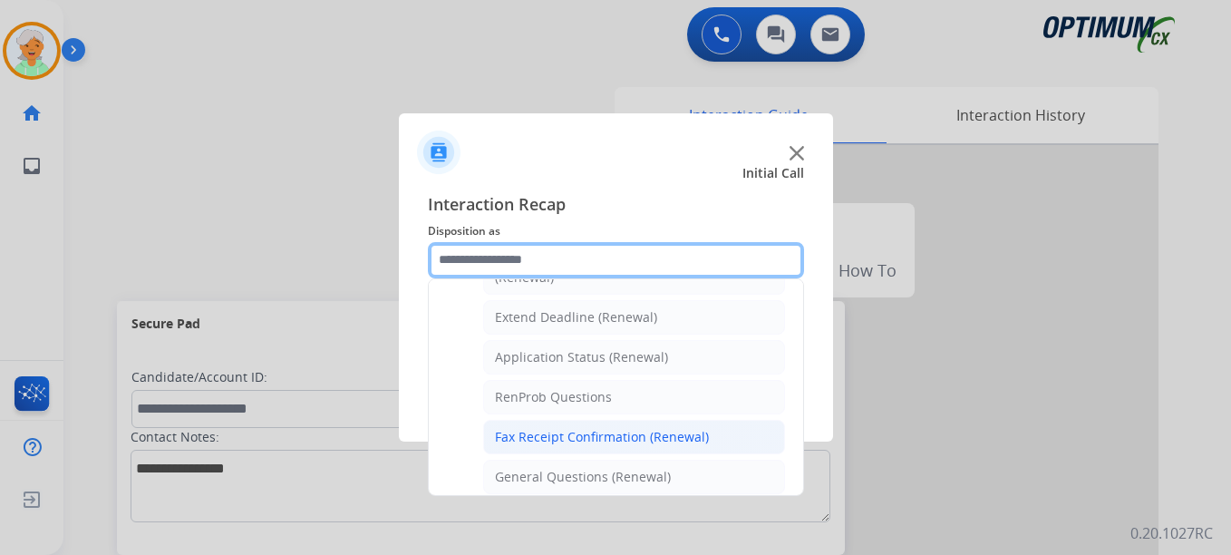
scroll to position [337, 0]
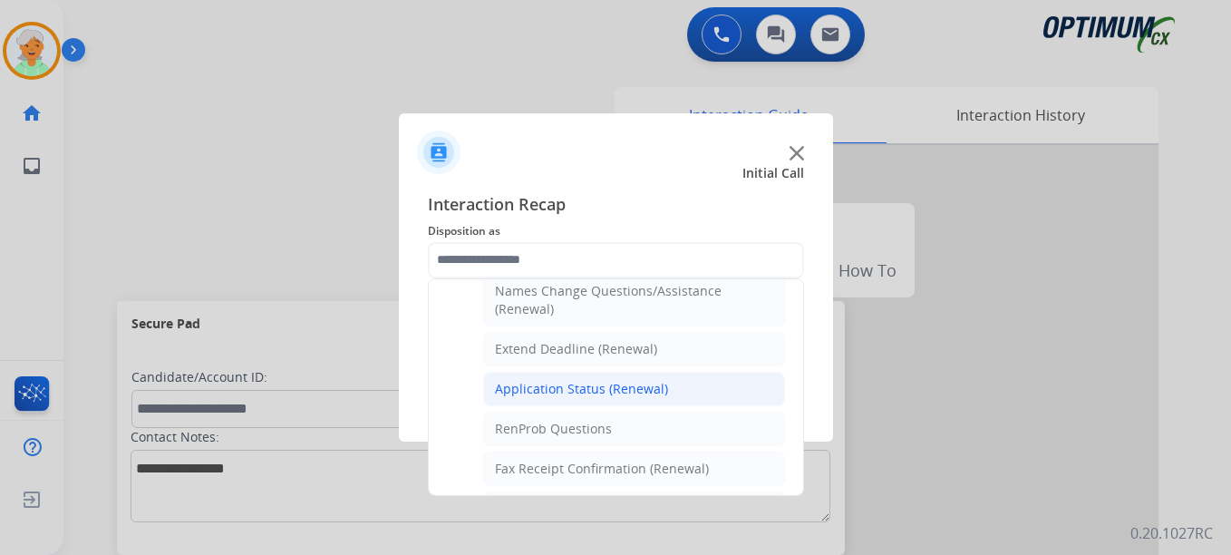
click at [578, 384] on div "Application Status (Renewal)" at bounding box center [581, 389] width 173 height 18
type input "**********"
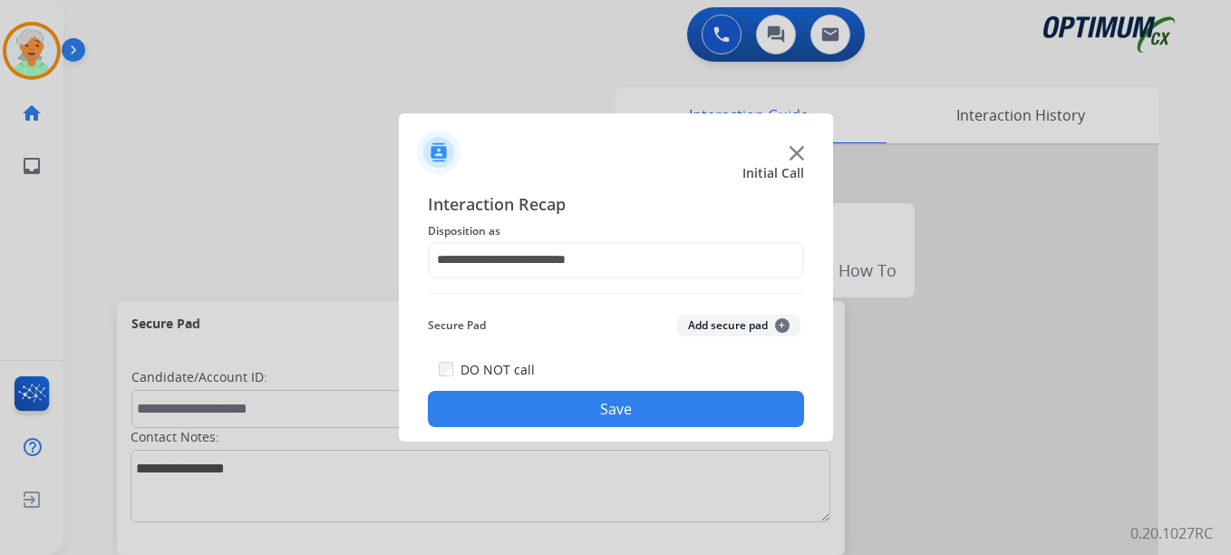
click at [615, 404] on button "Save" at bounding box center [616, 409] width 376 height 36
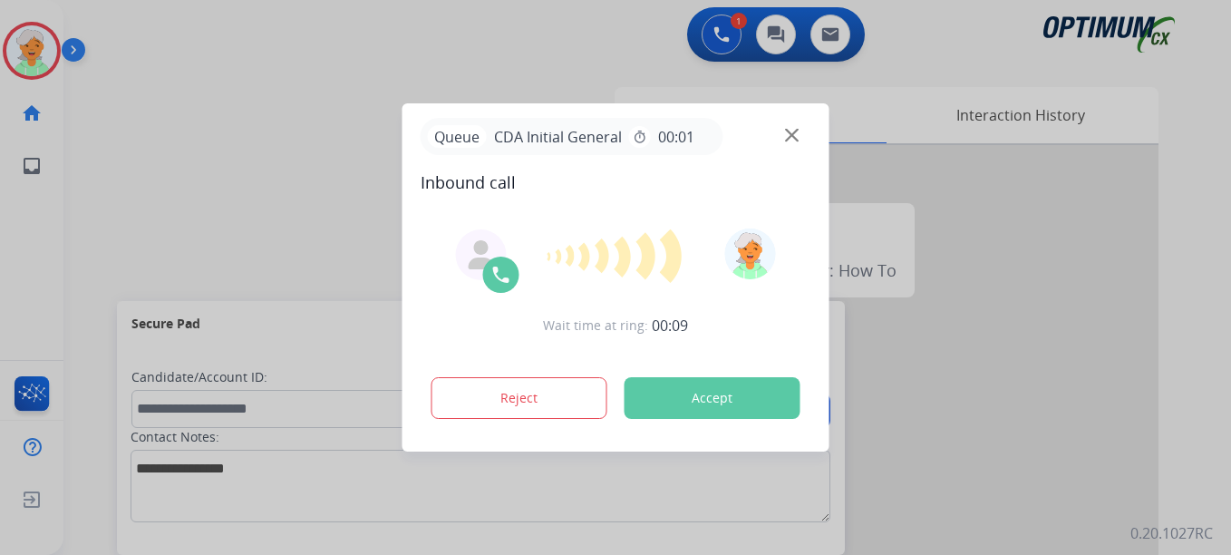
click at [129, 177] on div at bounding box center [615, 277] width 1231 height 555
click at [683, 403] on button "Accept" at bounding box center [712, 398] width 176 height 42
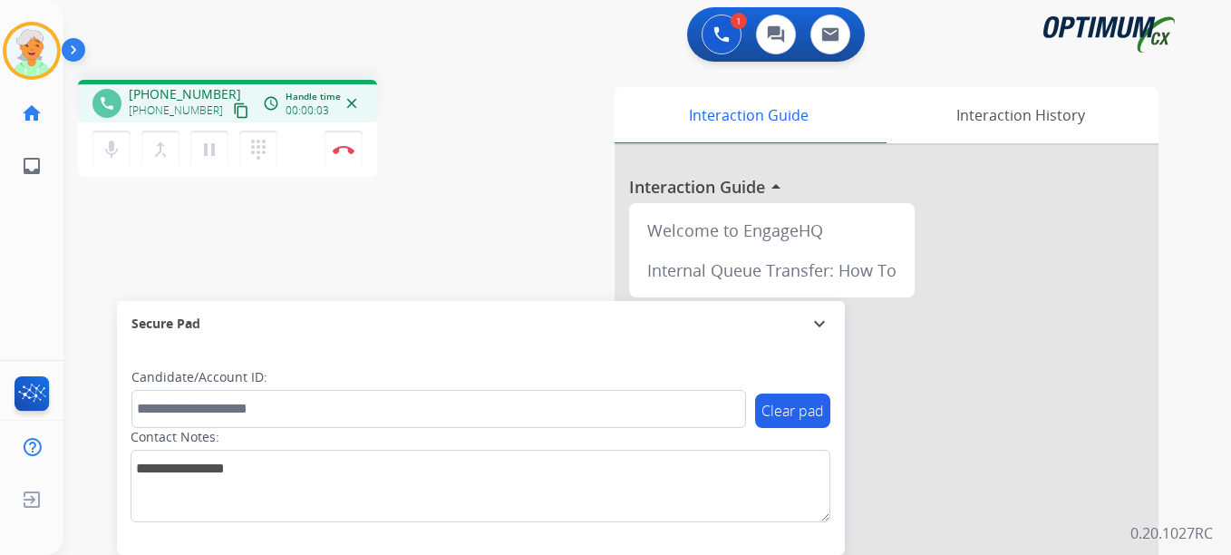
click at [233, 111] on mat-icon "content_copy" at bounding box center [241, 110] width 16 height 16
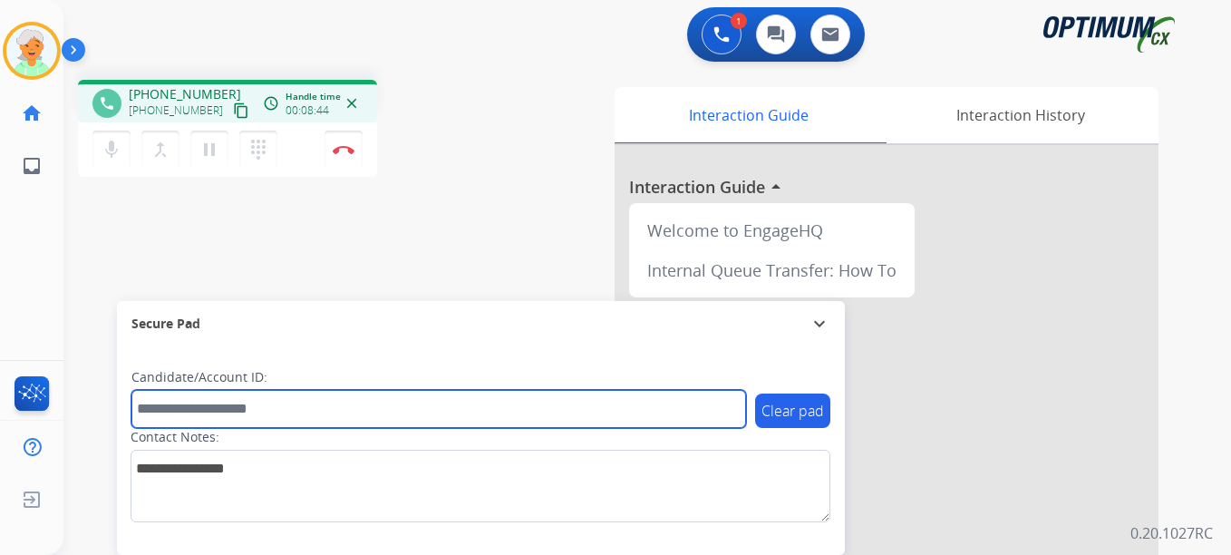
click at [196, 405] on input "text" at bounding box center [438, 409] width 615 height 38
paste input "*******"
type input "*******"
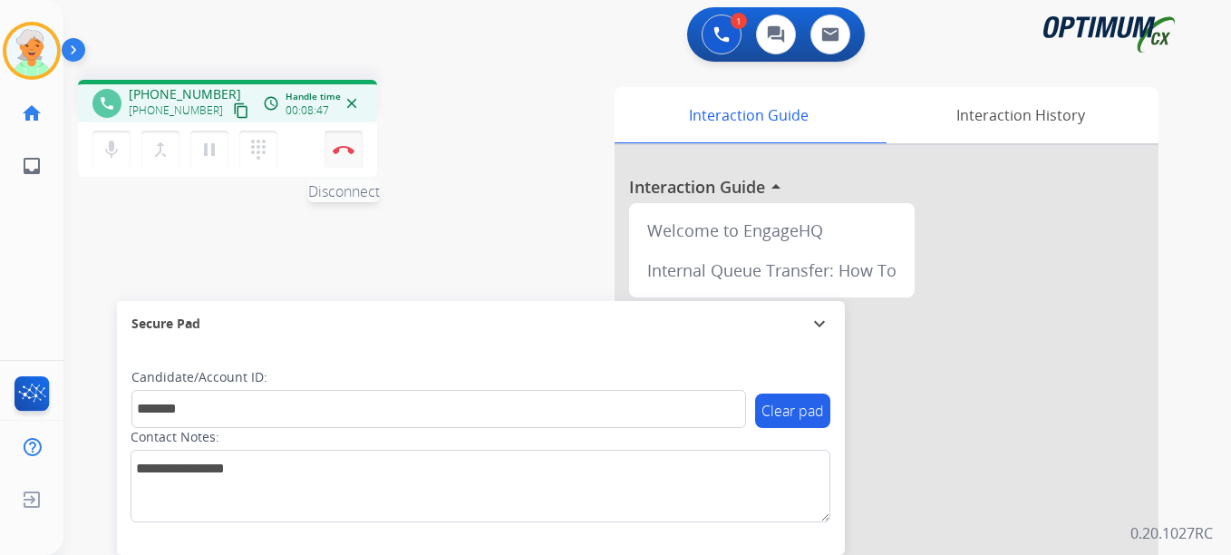
click at [340, 150] on img at bounding box center [344, 149] width 22 height 9
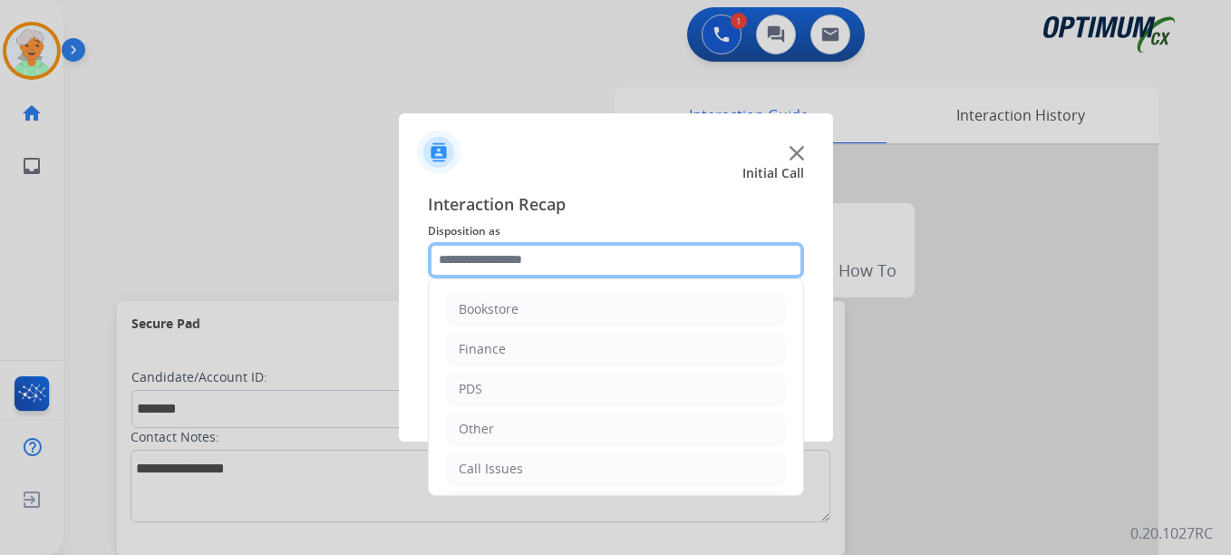
click at [561, 259] on input "text" at bounding box center [616, 260] width 376 height 36
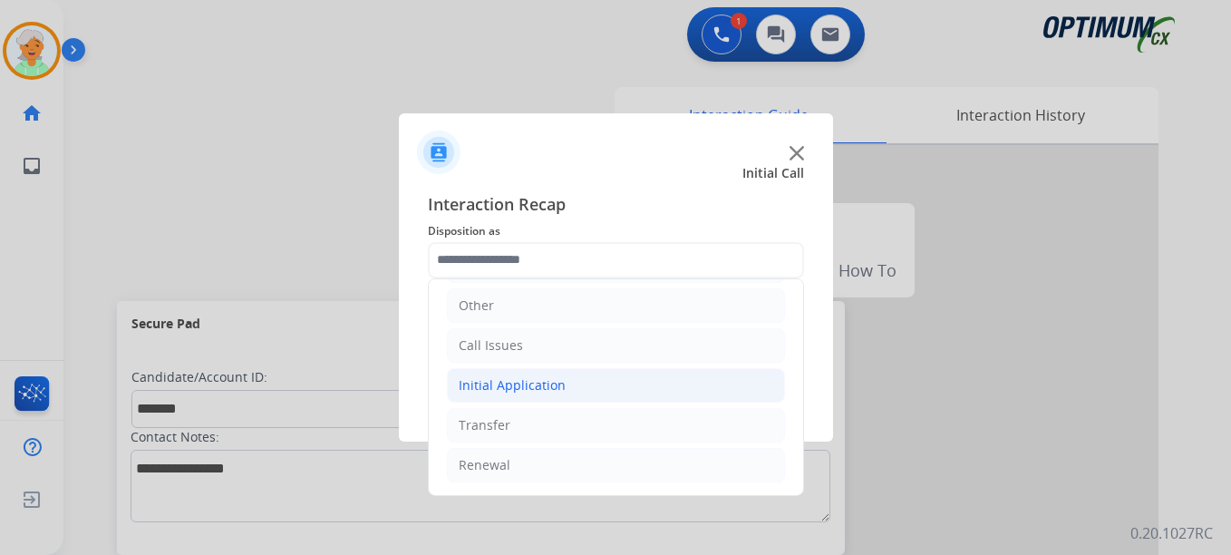
click at [542, 389] on div "Initial Application" at bounding box center [512, 385] width 107 height 18
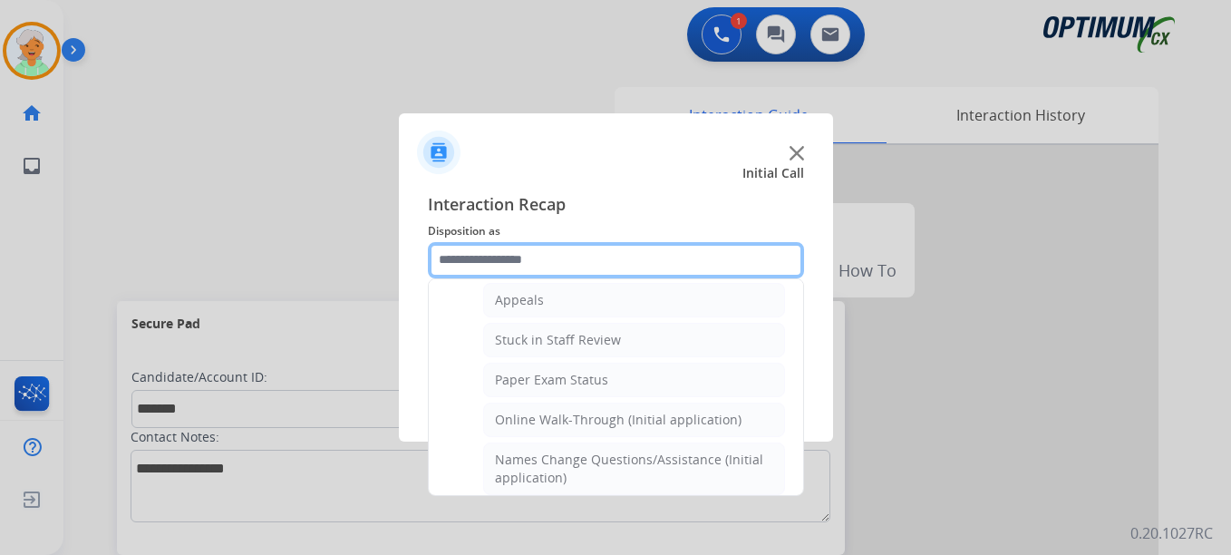
scroll to position [305, 0]
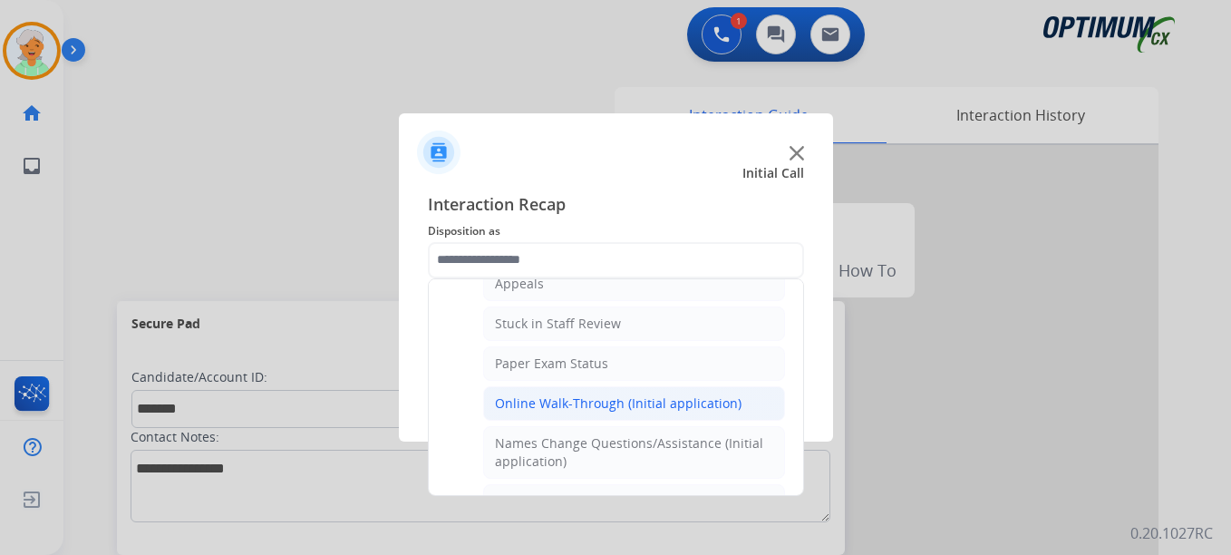
click at [567, 411] on div "Online Walk-Through (Initial application)" at bounding box center [618, 403] width 247 height 18
type input "**********"
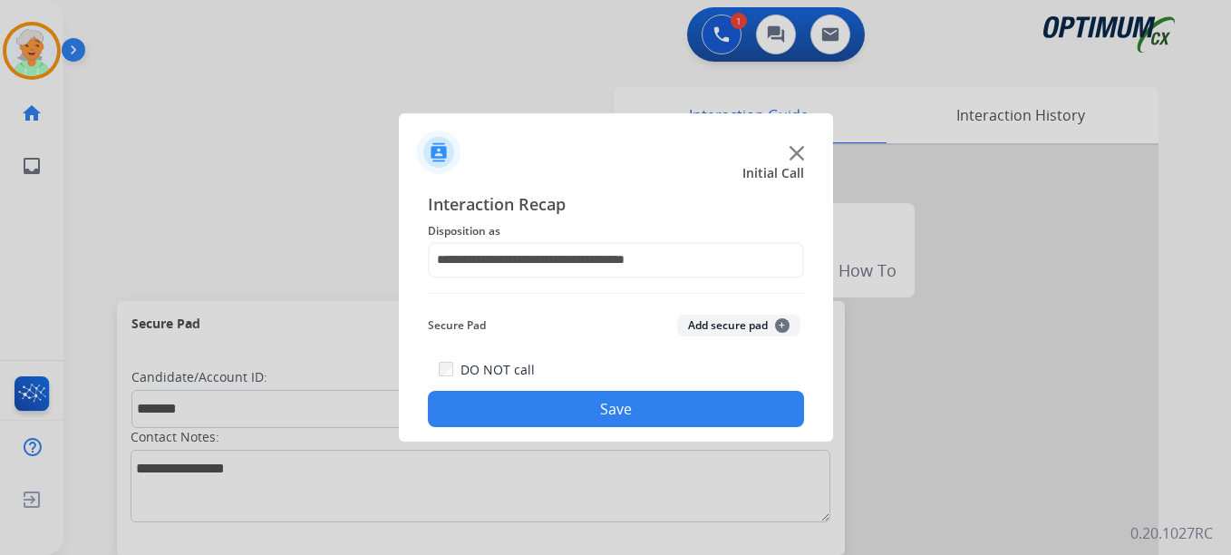
click at [574, 402] on button "Save" at bounding box center [616, 409] width 376 height 36
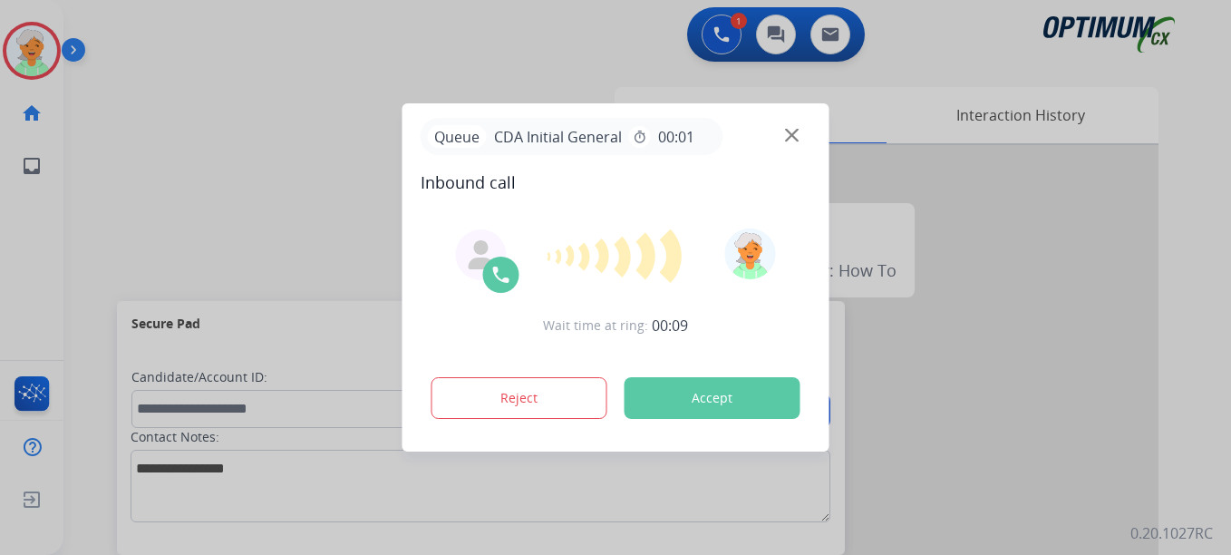
click at [725, 389] on button "Accept" at bounding box center [712, 398] width 176 height 42
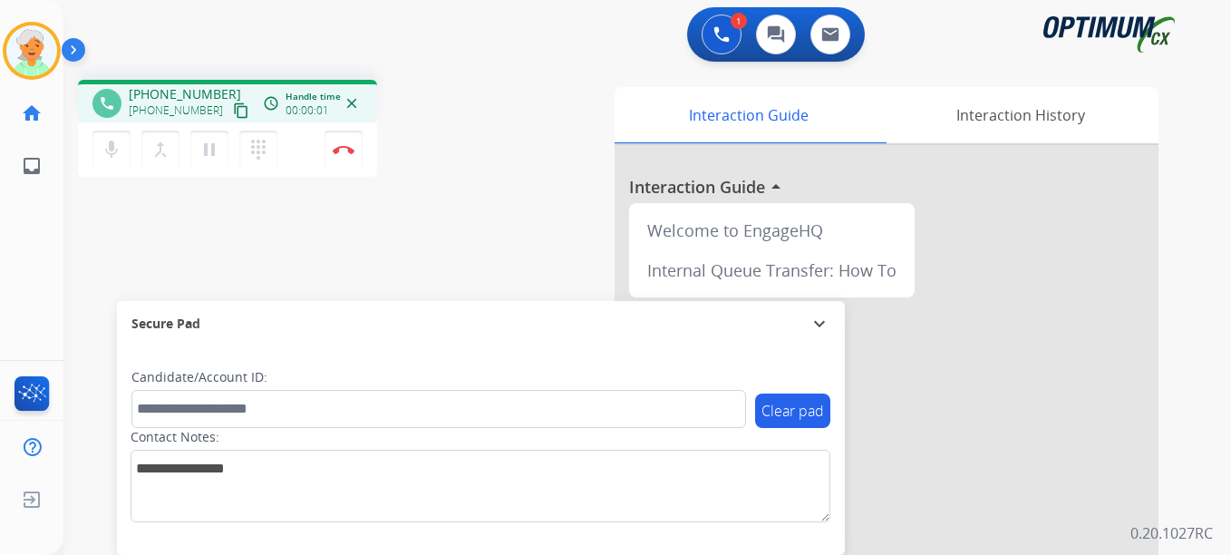
click at [233, 113] on mat-icon "content_copy" at bounding box center [241, 110] width 16 height 16
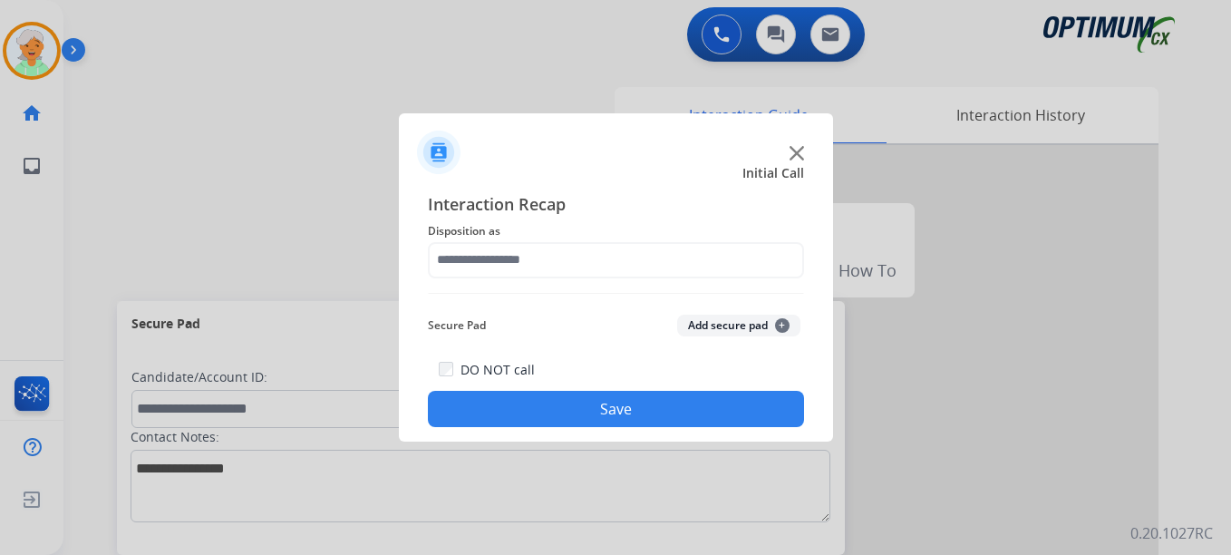
click at [219, 410] on div at bounding box center [615, 277] width 1231 height 555
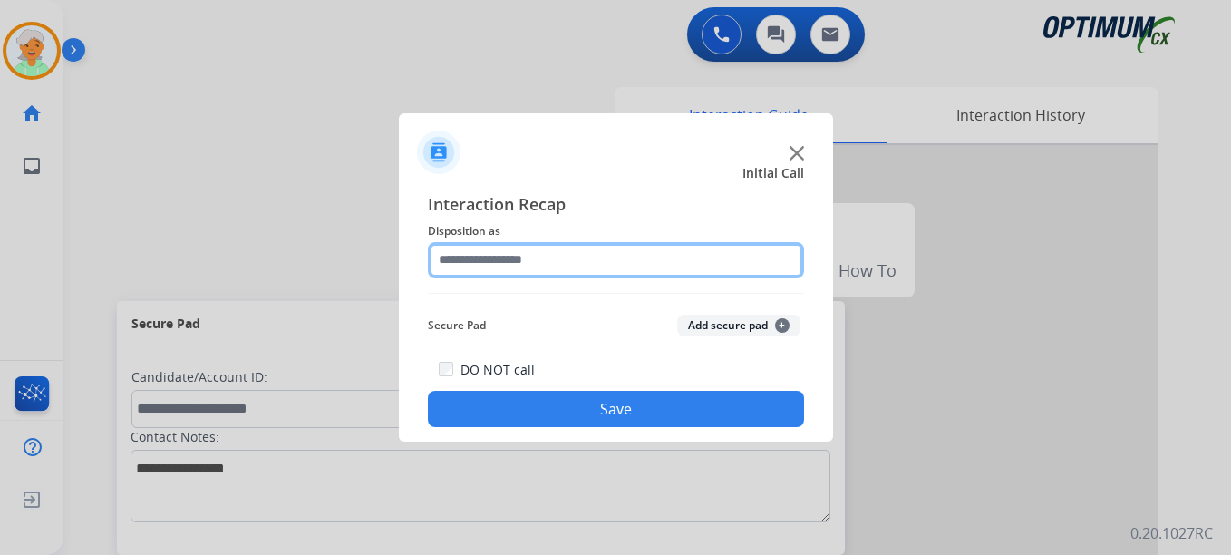
click at [509, 256] on input "text" at bounding box center [616, 260] width 376 height 36
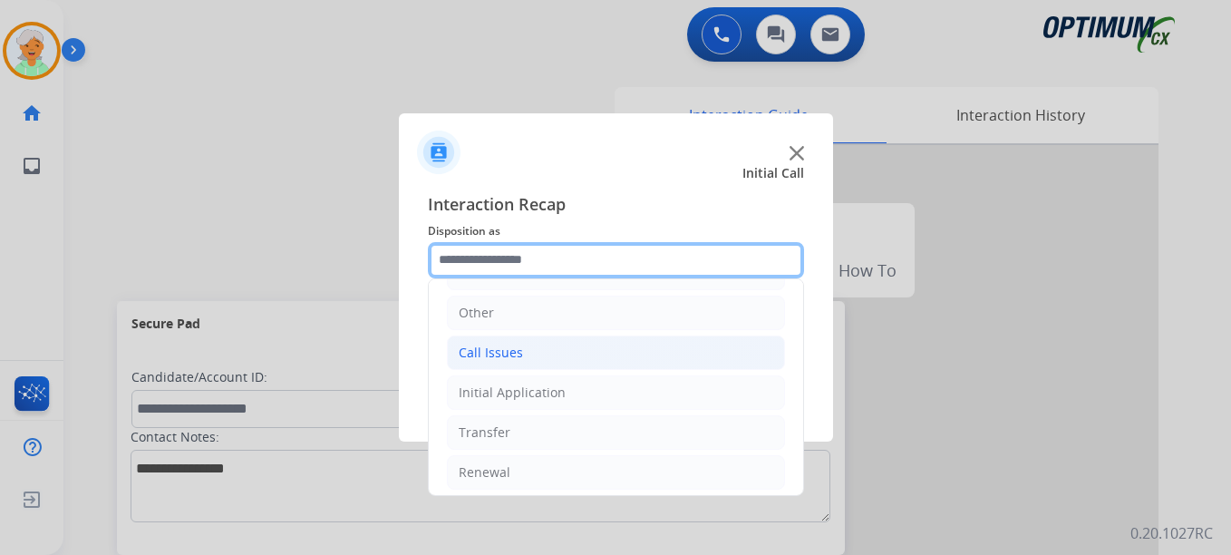
scroll to position [123, 0]
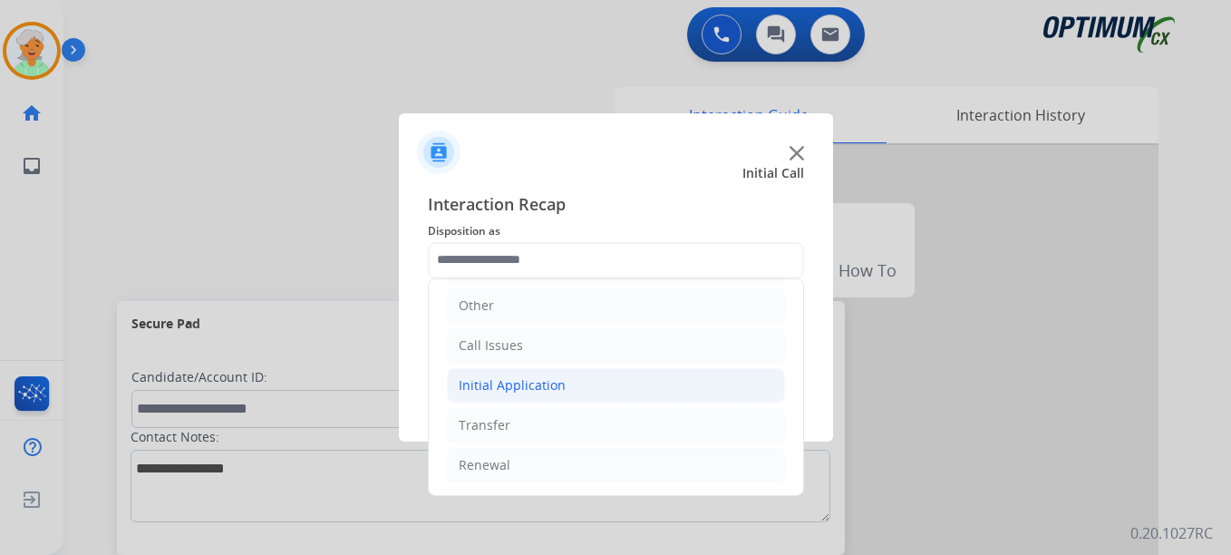
click at [534, 385] on div "Initial Application" at bounding box center [512, 385] width 107 height 18
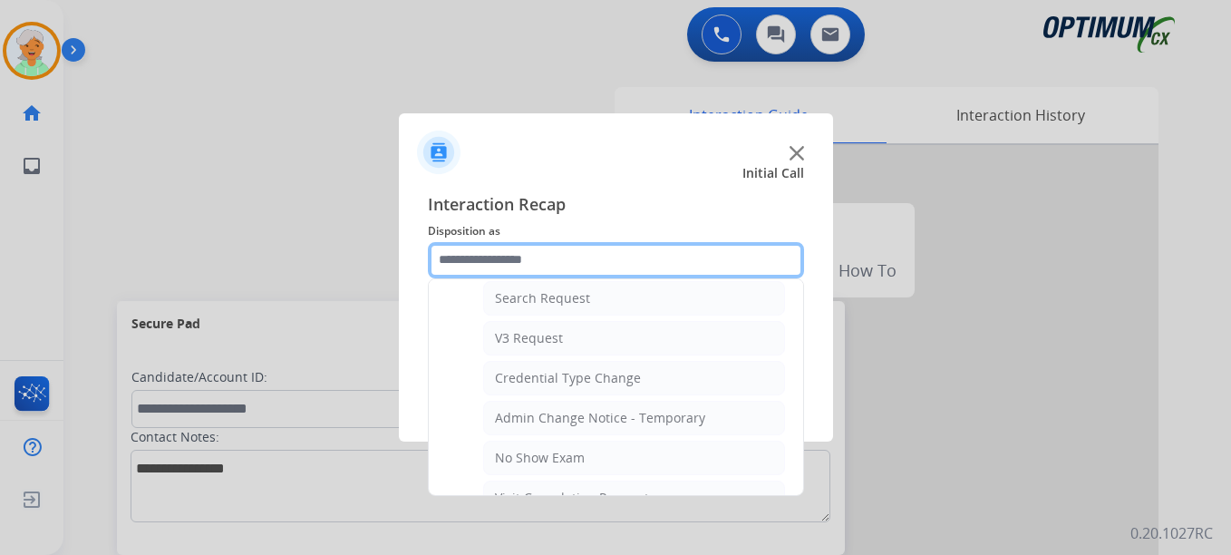
scroll to position [758, 0]
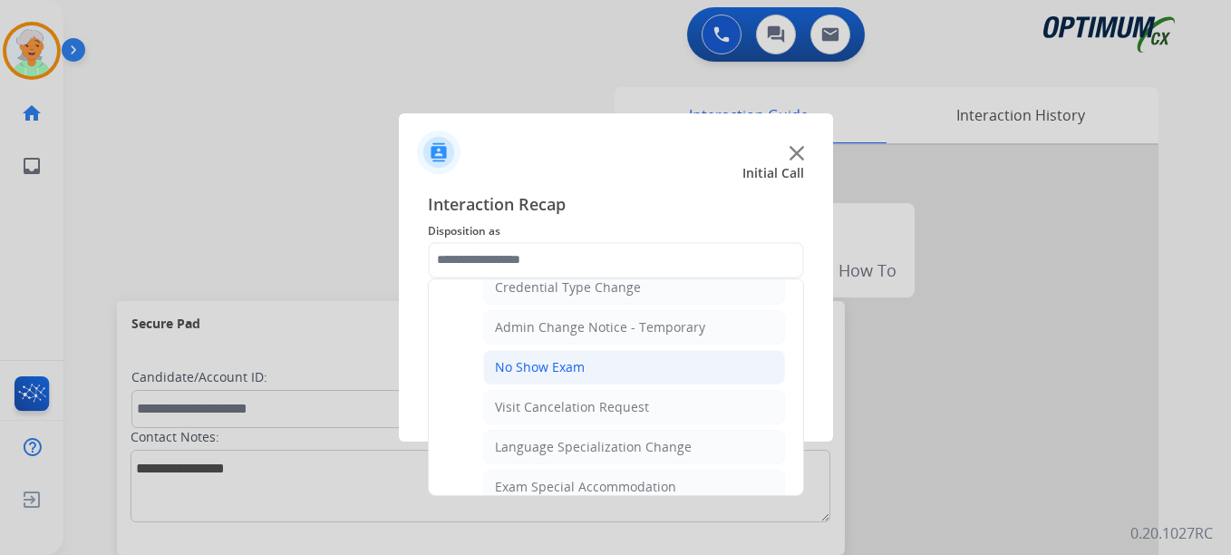
click at [563, 368] on div "No Show Exam" at bounding box center [540, 367] width 90 height 18
type input "**********"
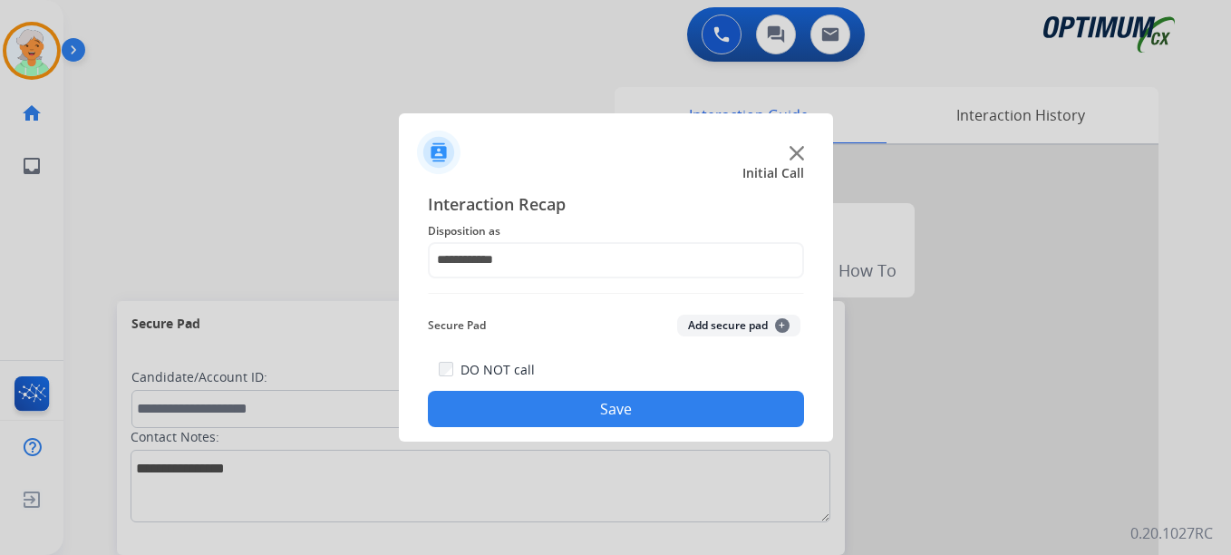
click at [555, 408] on button "Save" at bounding box center [616, 409] width 376 height 36
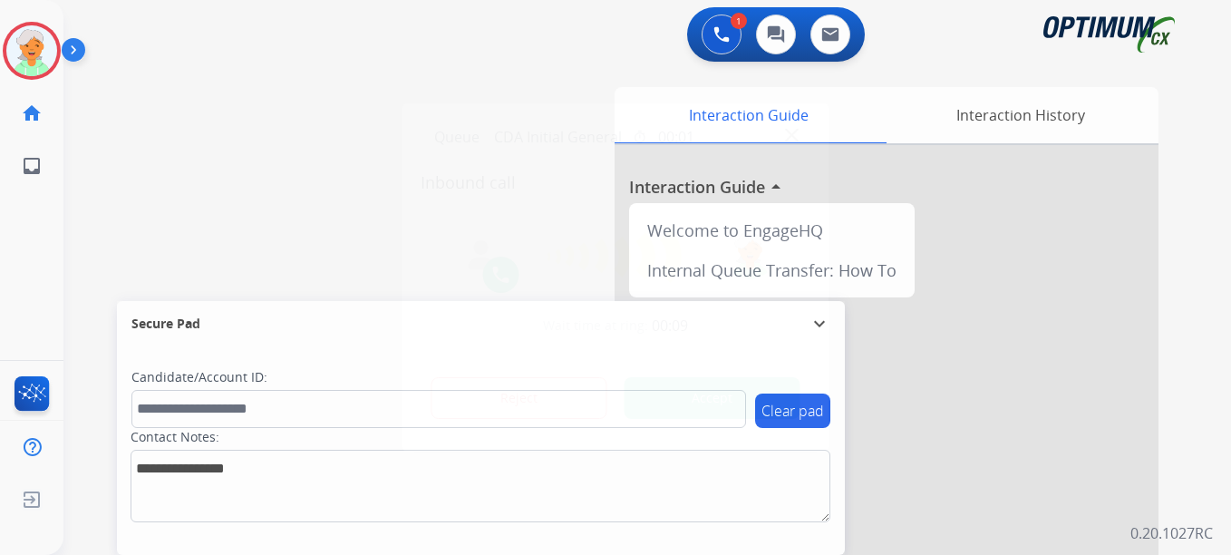
click at [654, 377] on div "Reject Accept" at bounding box center [616, 394] width 391 height 56
click at [748, 389] on button "Accept" at bounding box center [712, 398] width 176 height 42
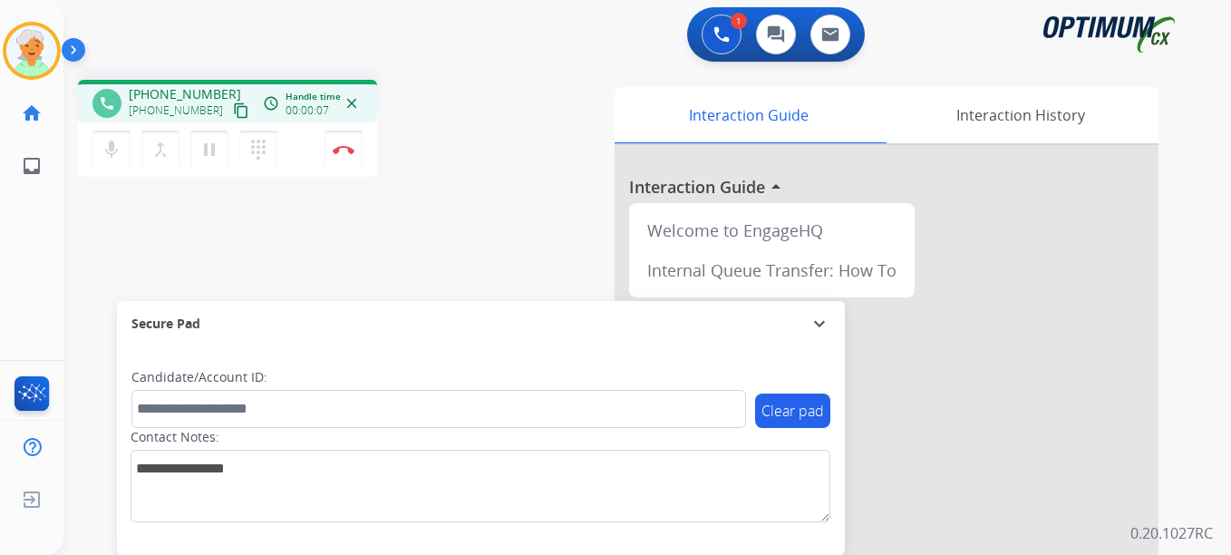
click at [233, 113] on mat-icon "content_copy" at bounding box center [241, 110] width 16 height 16
click at [233, 112] on mat-icon "content_copy" at bounding box center [241, 110] width 16 height 16
click at [215, 161] on button "pause Hold" at bounding box center [209, 150] width 38 height 38
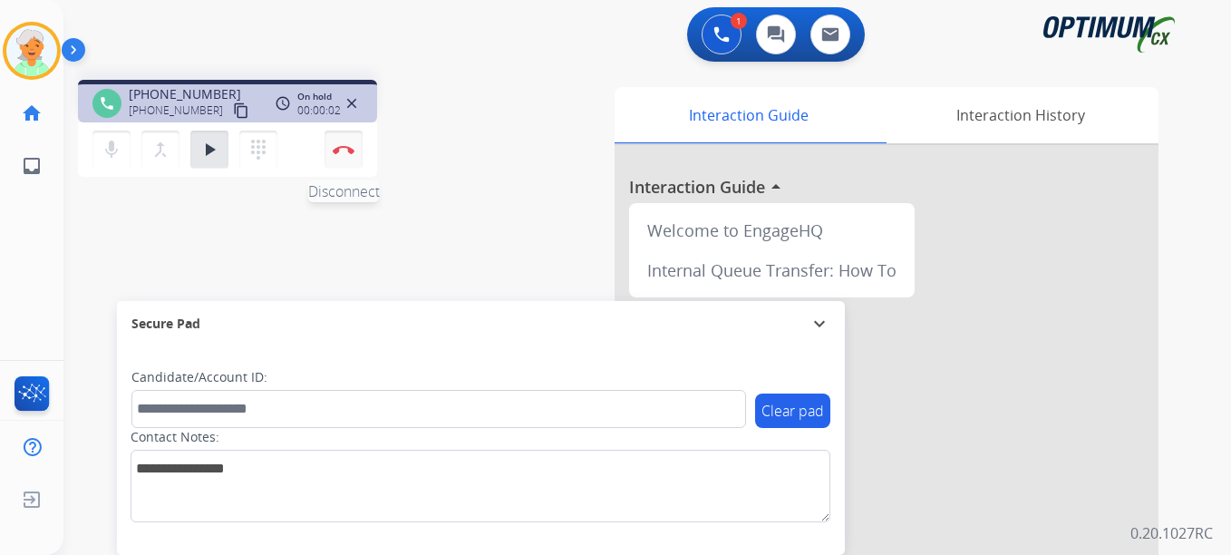
click at [337, 151] on img at bounding box center [344, 149] width 22 height 9
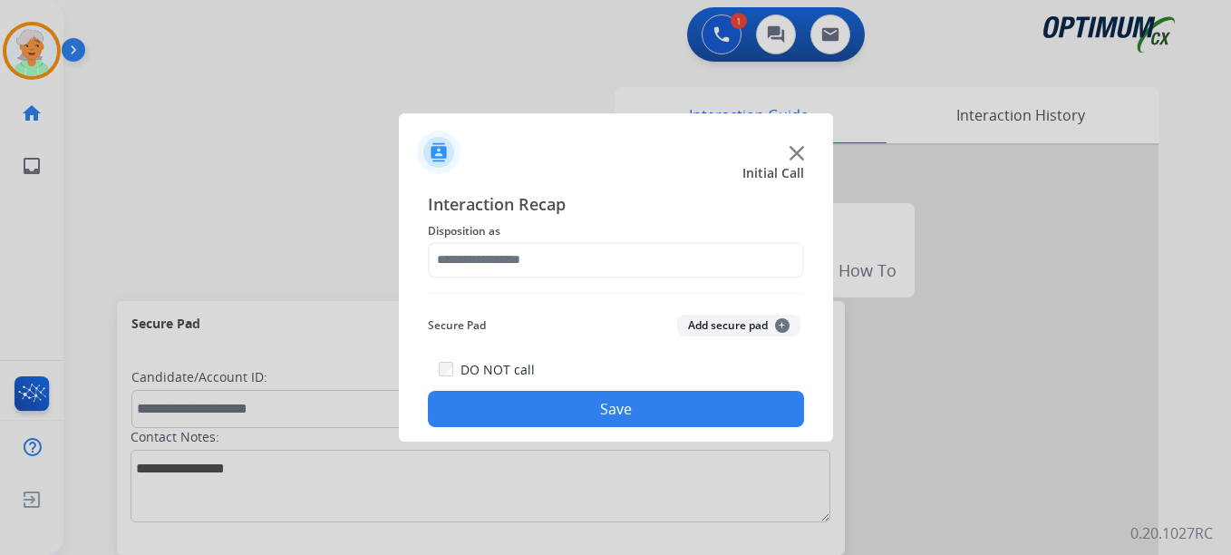
click at [643, 227] on span "Disposition as" at bounding box center [616, 231] width 376 height 22
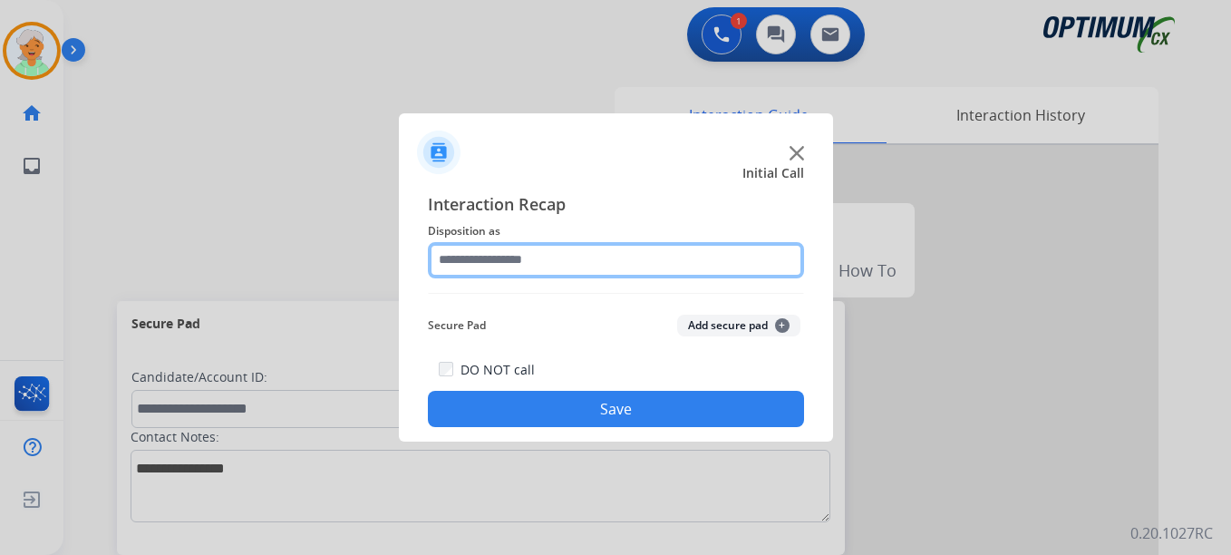
click at [642, 247] on input "text" at bounding box center [616, 260] width 376 height 36
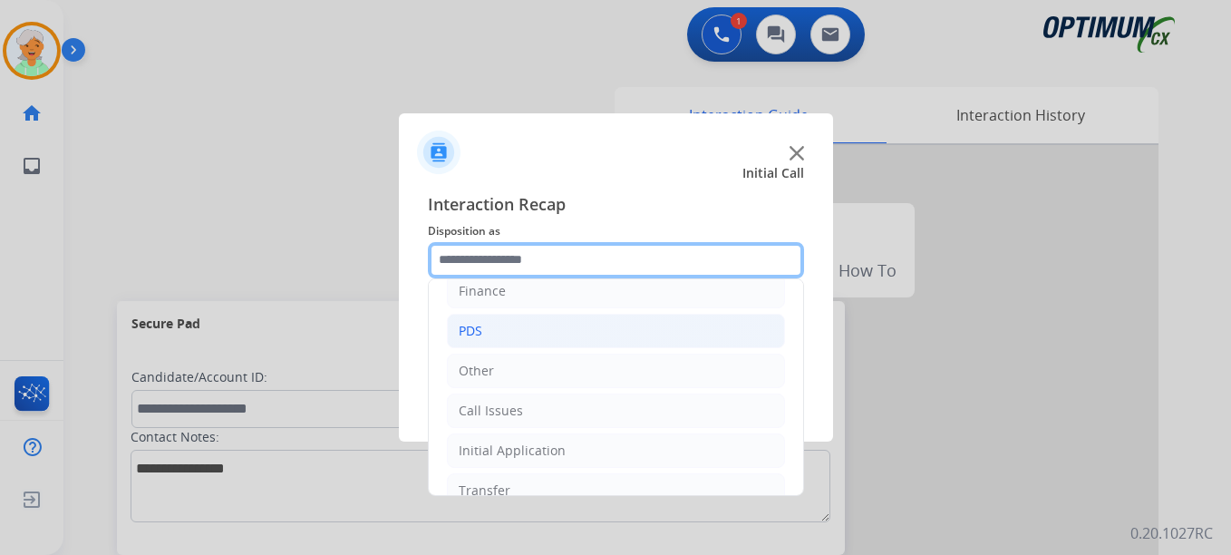
scroll to position [123, 0]
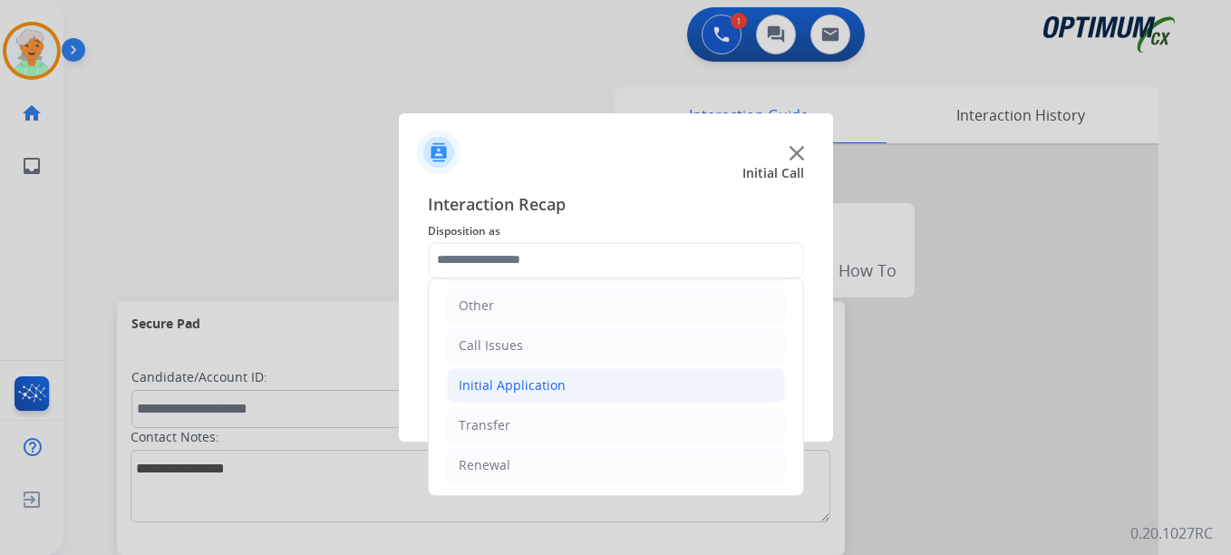
click at [532, 384] on div "Initial Application" at bounding box center [512, 385] width 107 height 18
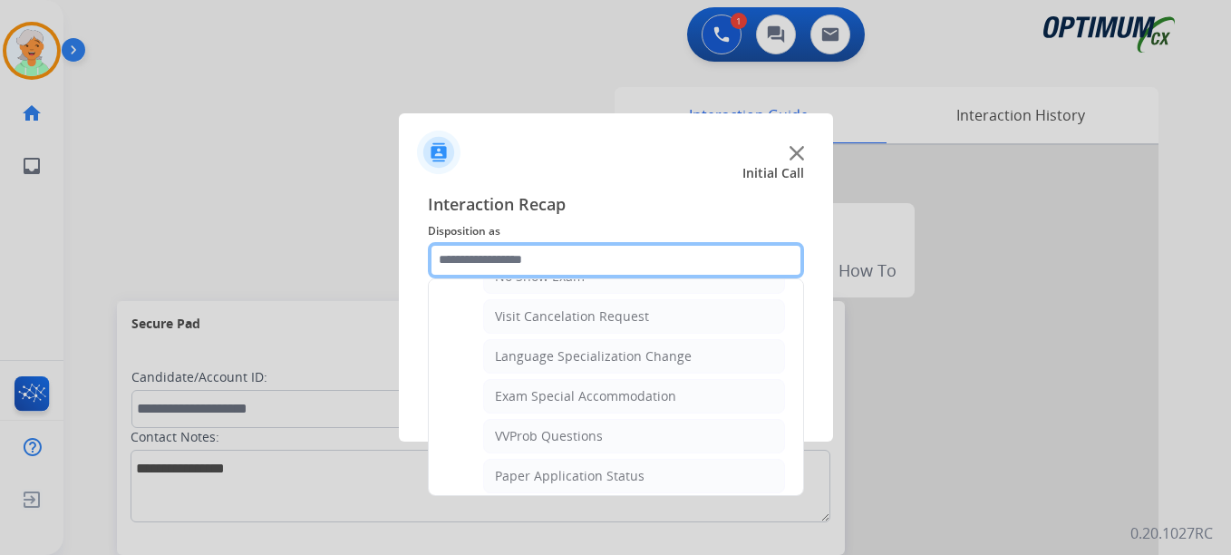
scroll to position [939, 0]
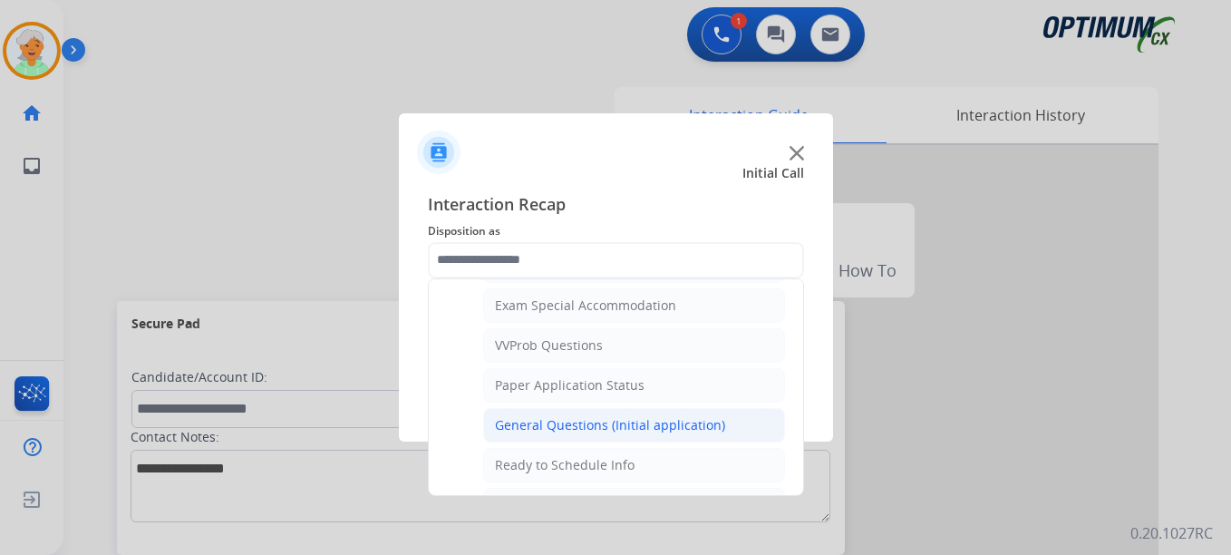
click at [554, 416] on div "General Questions (Initial application)" at bounding box center [610, 425] width 230 height 18
type input "**********"
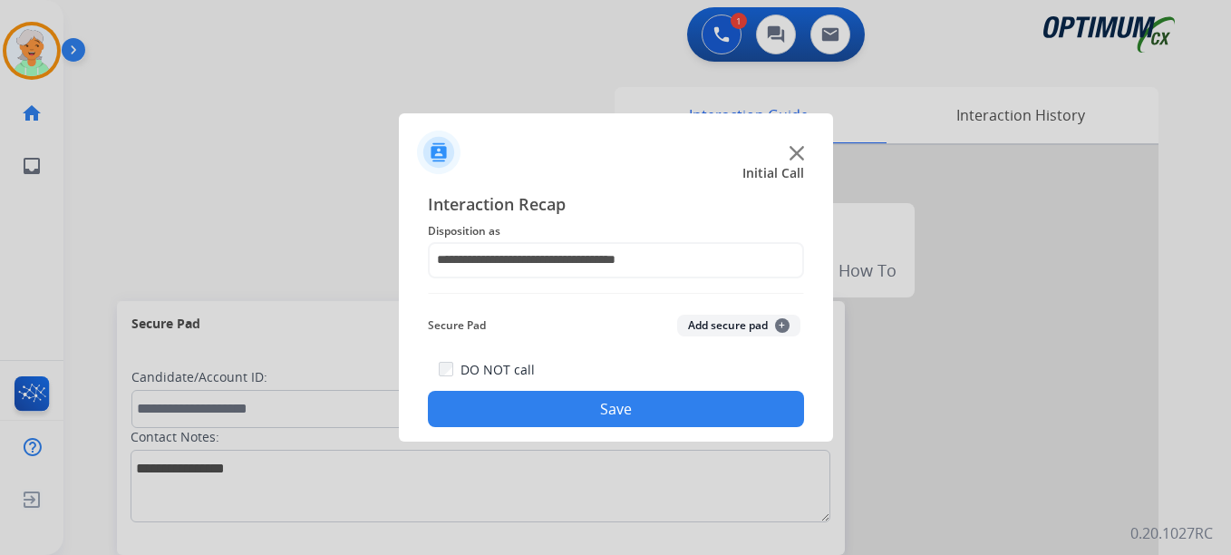
click at [642, 411] on button "Save" at bounding box center [616, 409] width 376 height 36
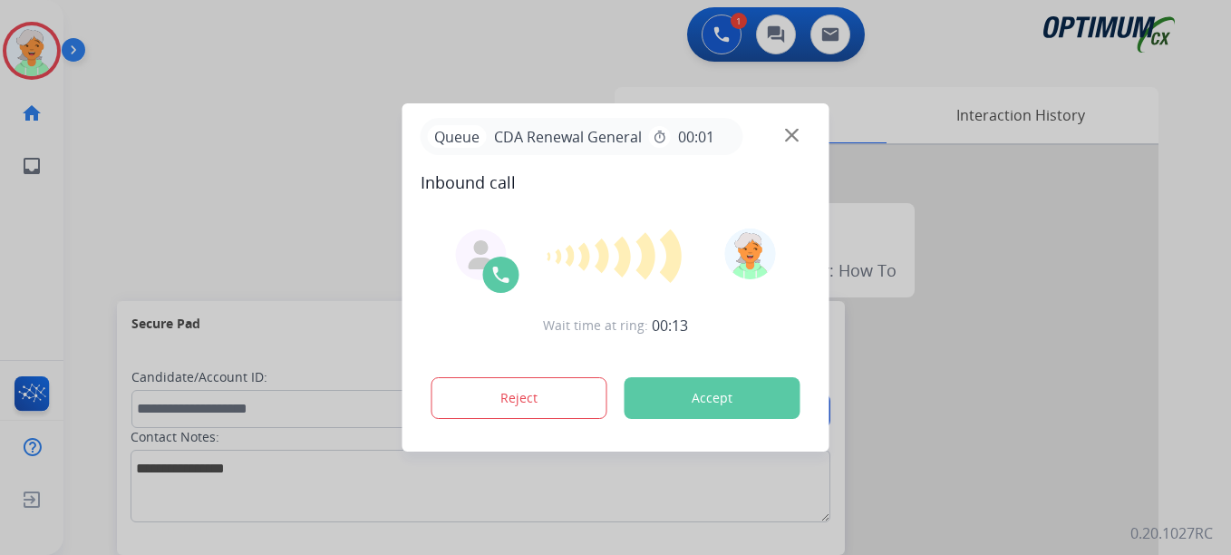
click at [730, 386] on button "Accept" at bounding box center [712, 398] width 176 height 42
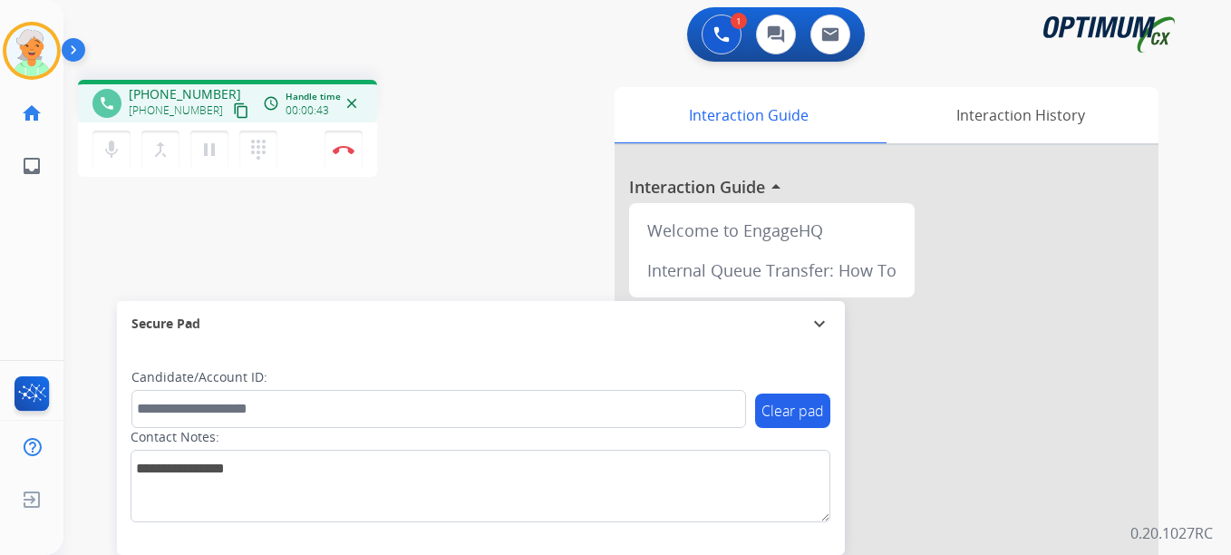
click at [233, 107] on mat-icon "content_copy" at bounding box center [241, 110] width 16 height 16
click at [213, 148] on mat-icon "pause" at bounding box center [209, 150] width 22 height 22
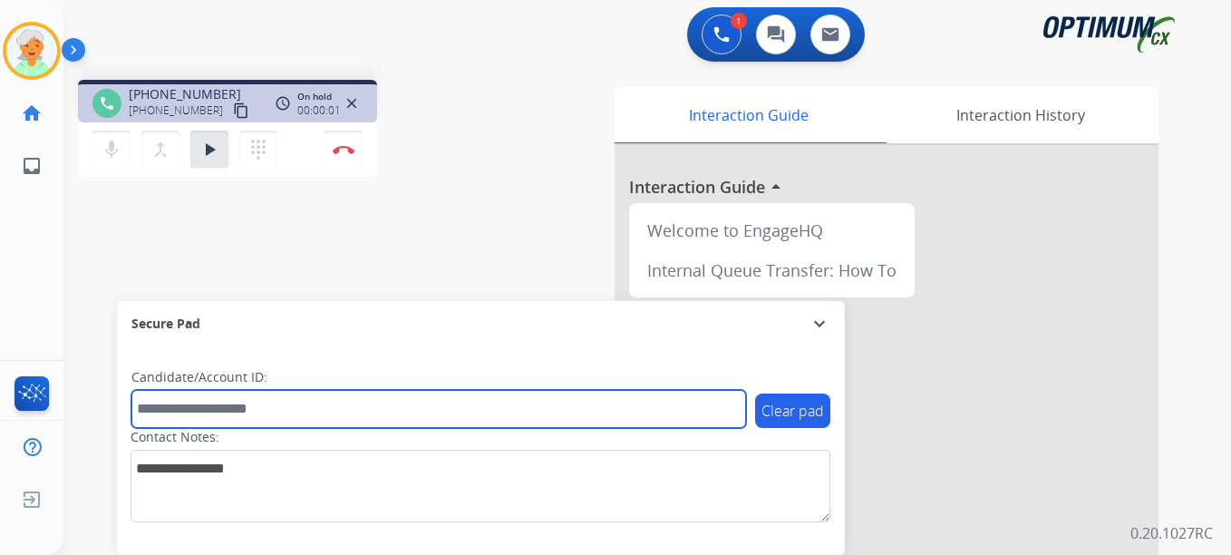
click at [285, 411] on input "text" at bounding box center [438, 409] width 615 height 38
paste input "*******"
type input "*******"
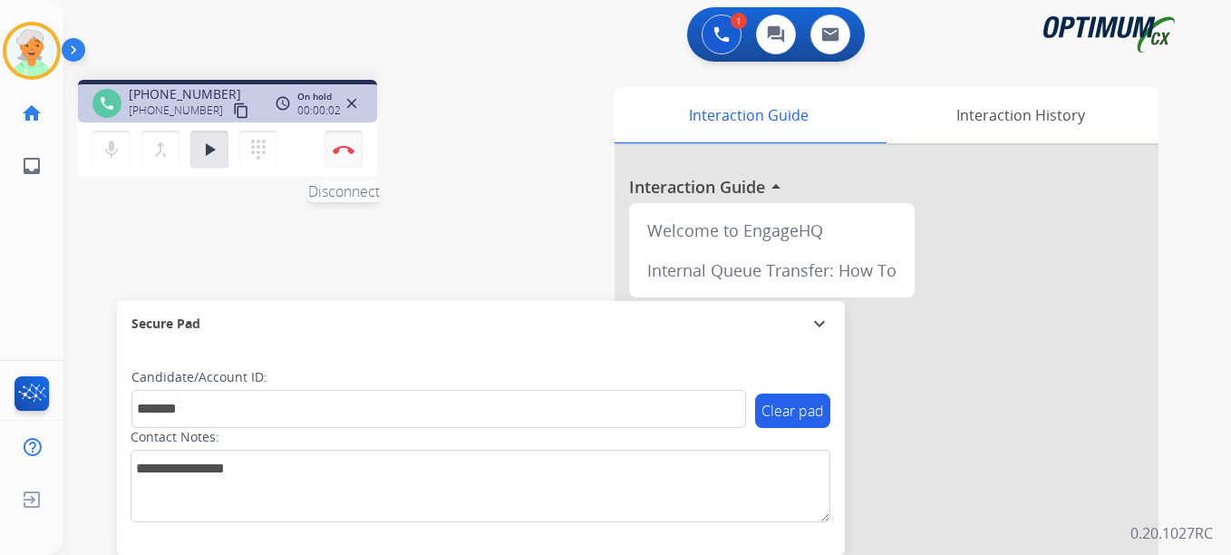
click at [333, 151] on img at bounding box center [344, 149] width 22 height 9
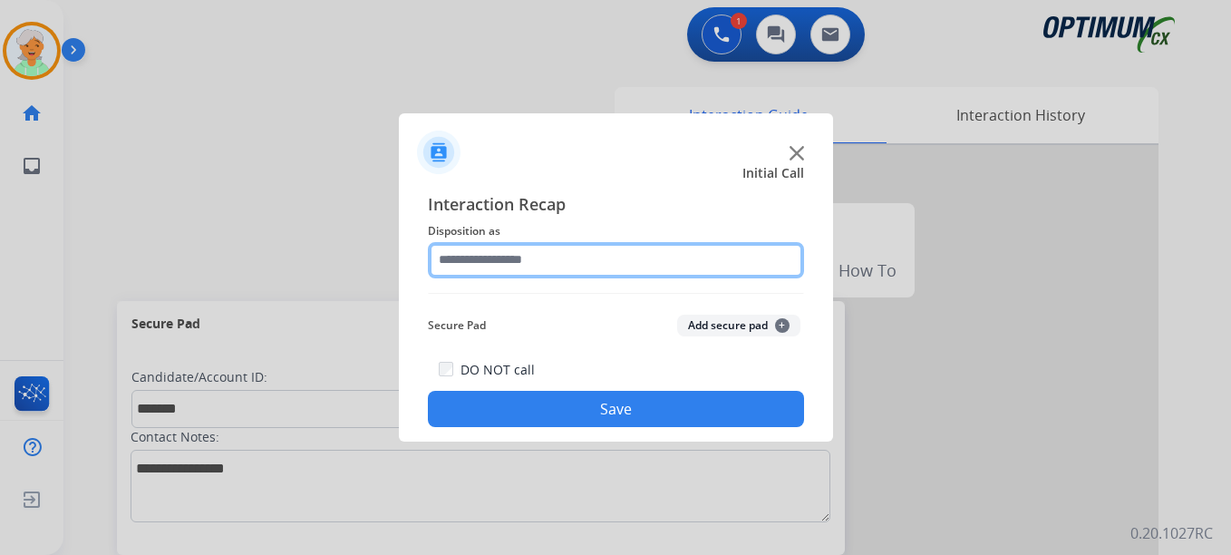
click at [611, 276] on input "text" at bounding box center [616, 260] width 376 height 36
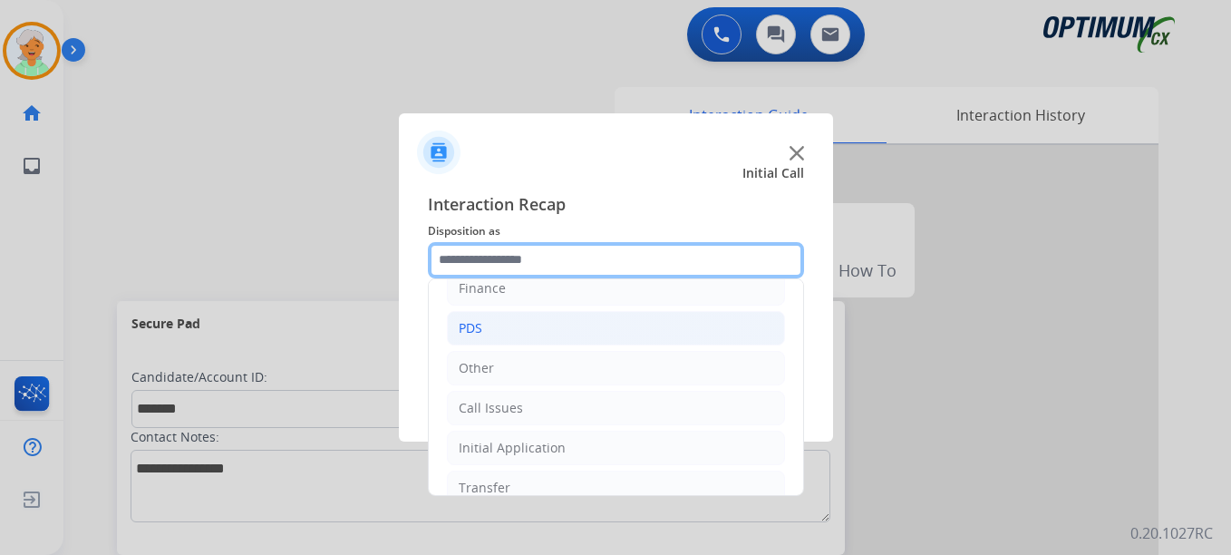
scroll to position [123, 0]
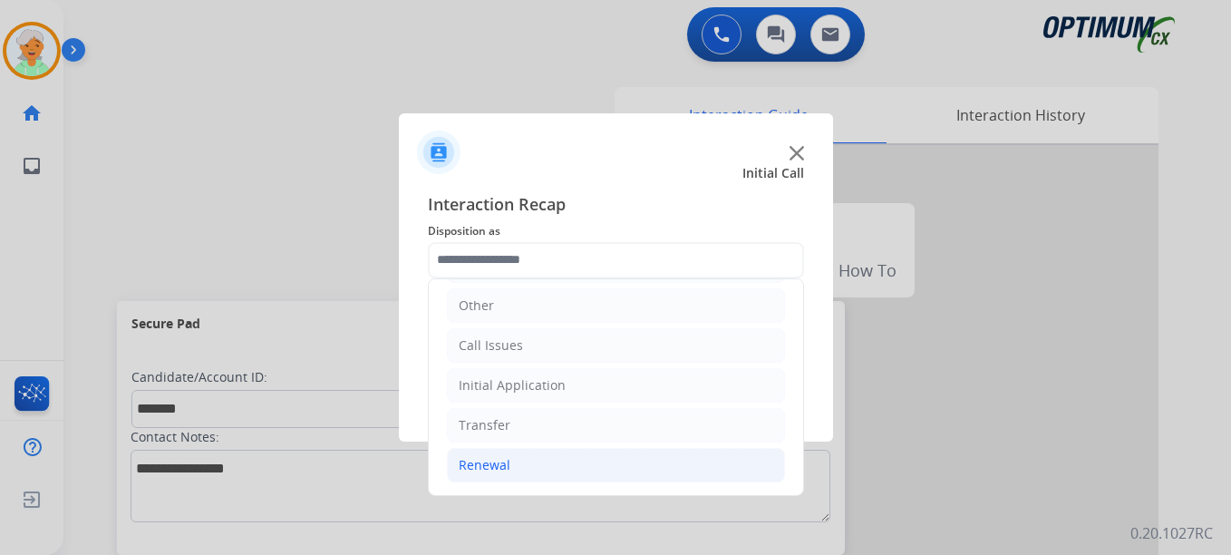
click at [553, 466] on li "Renewal" at bounding box center [616, 465] width 338 height 34
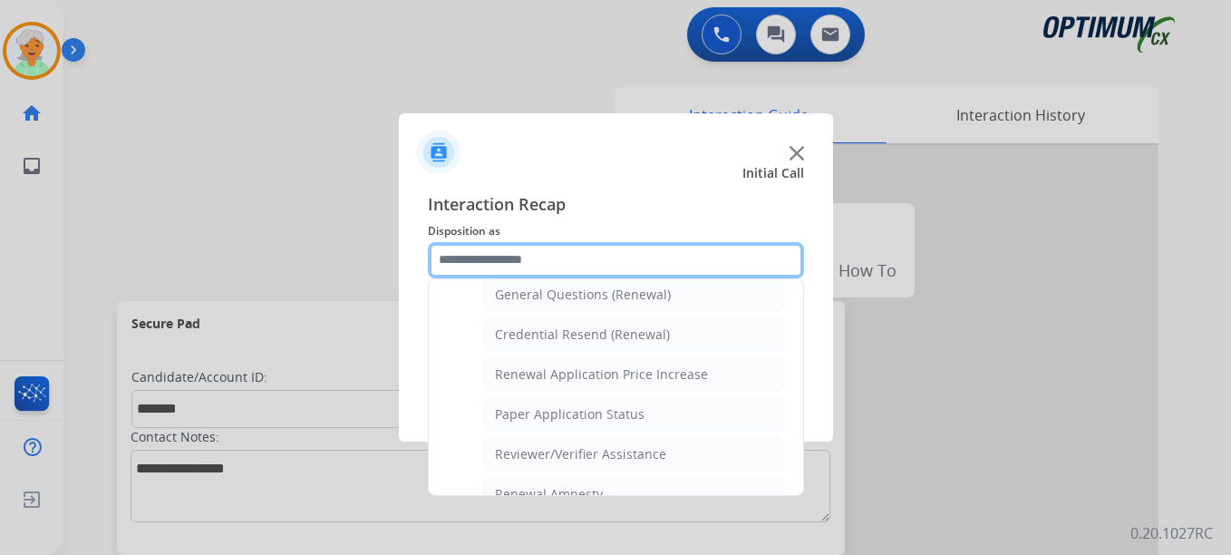
scroll to position [518, 0]
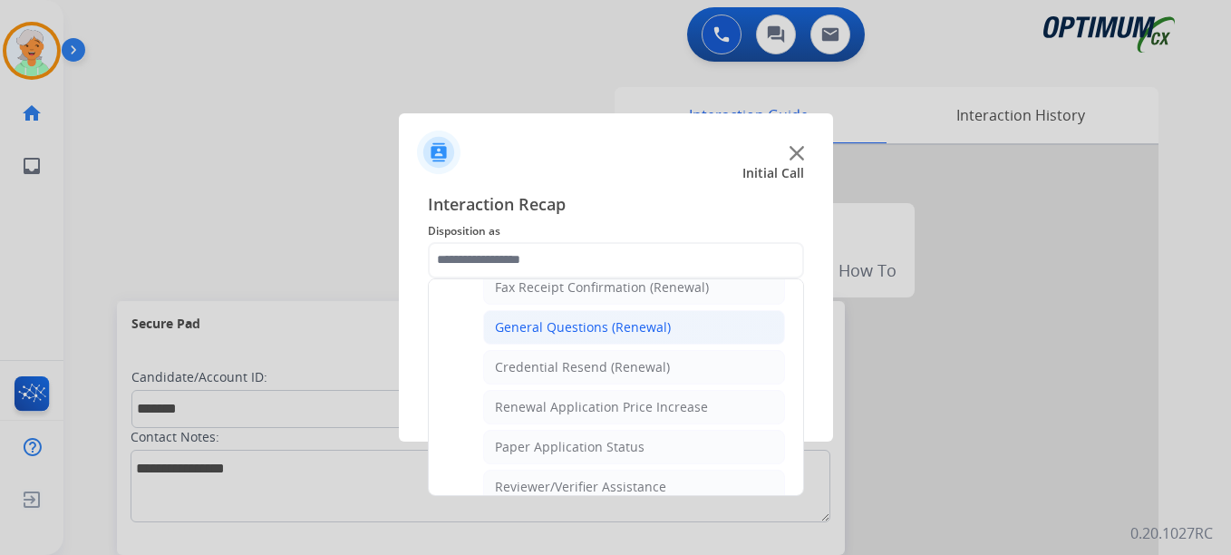
click at [563, 333] on div "General Questions (Renewal)" at bounding box center [583, 327] width 176 height 18
type input "**********"
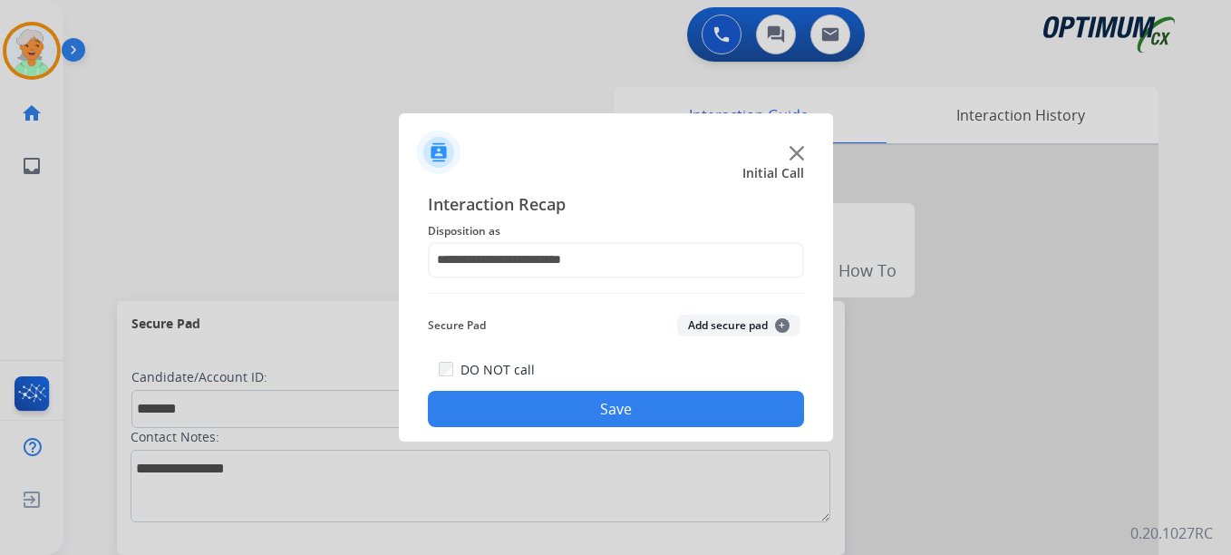
click at [594, 384] on div "DO NOT call Save" at bounding box center [616, 392] width 376 height 69
click at [598, 400] on button "Save" at bounding box center [616, 409] width 376 height 36
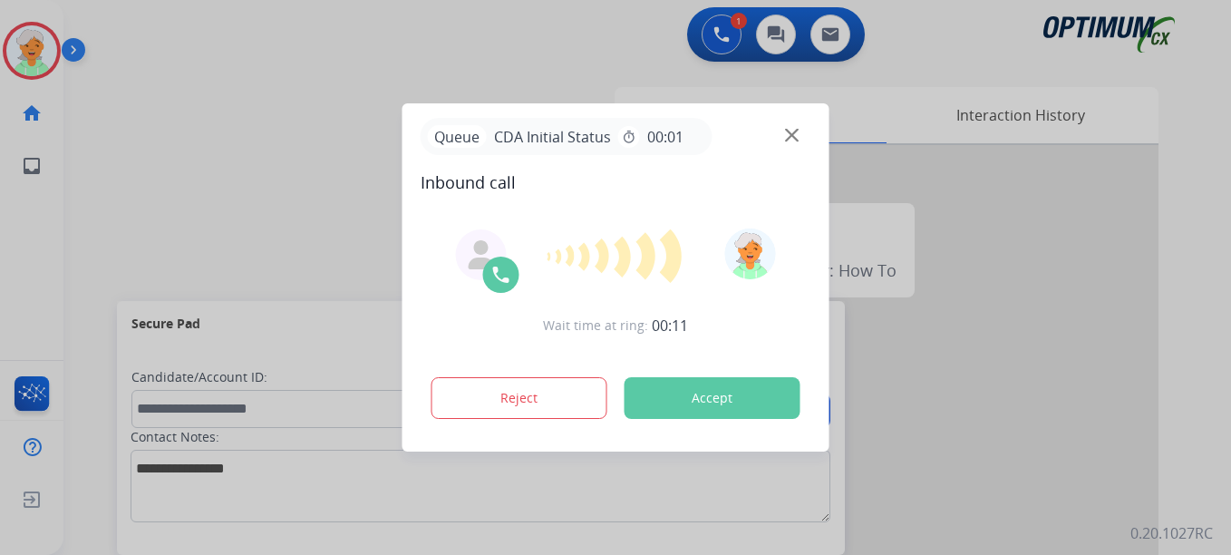
click at [168, 195] on div at bounding box center [615, 277] width 1231 height 555
click at [690, 395] on button "Accept" at bounding box center [712, 398] width 176 height 42
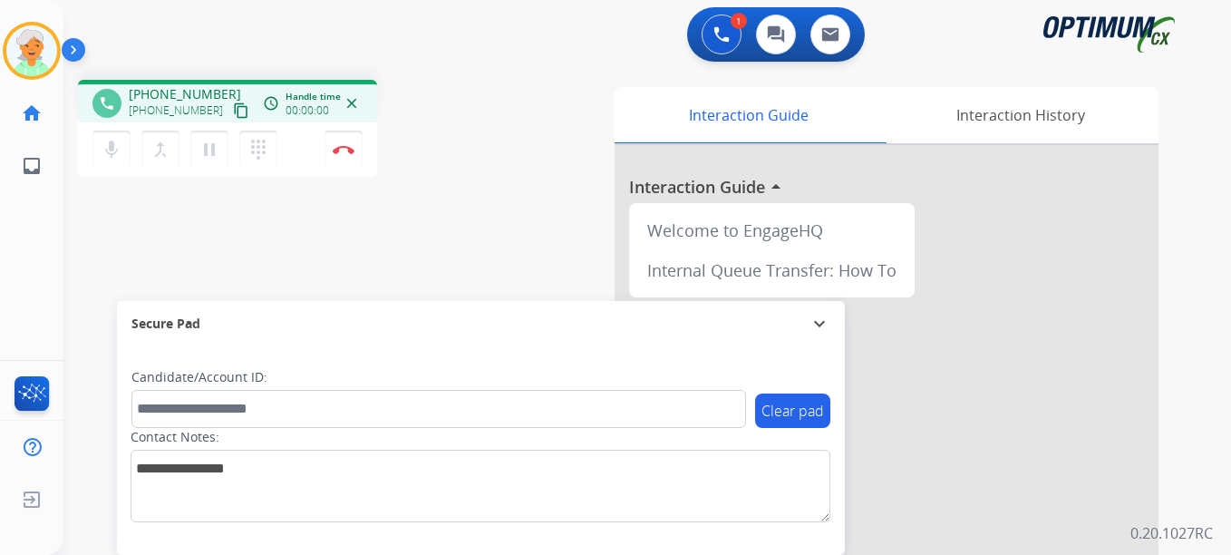
click at [233, 106] on mat-icon "content_copy" at bounding box center [241, 110] width 16 height 16
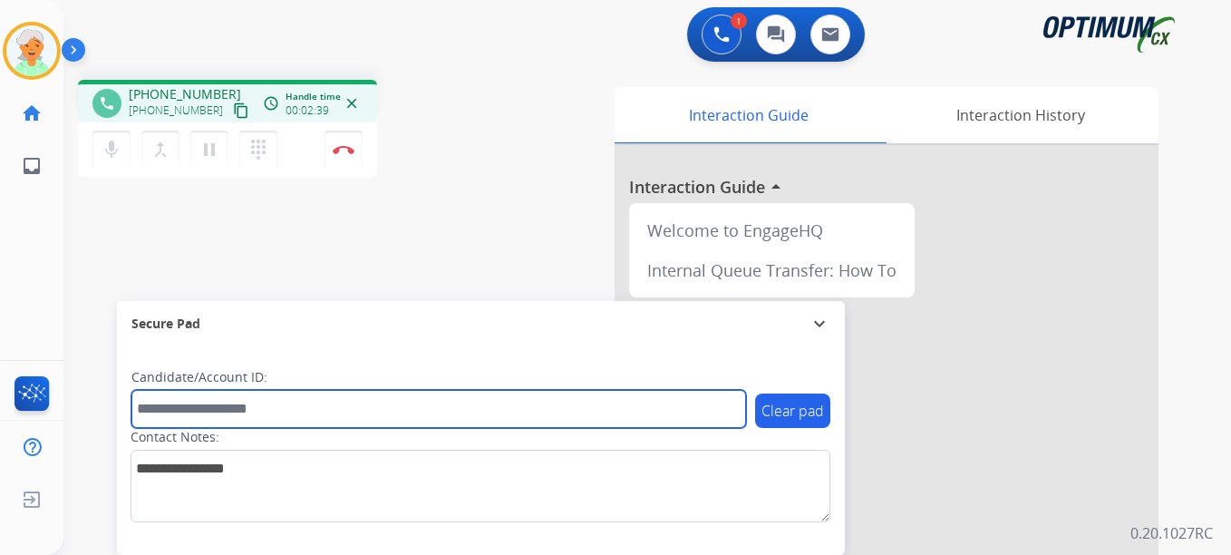
click at [252, 406] on input "text" at bounding box center [438, 409] width 615 height 38
paste input "*******"
type input "*******"
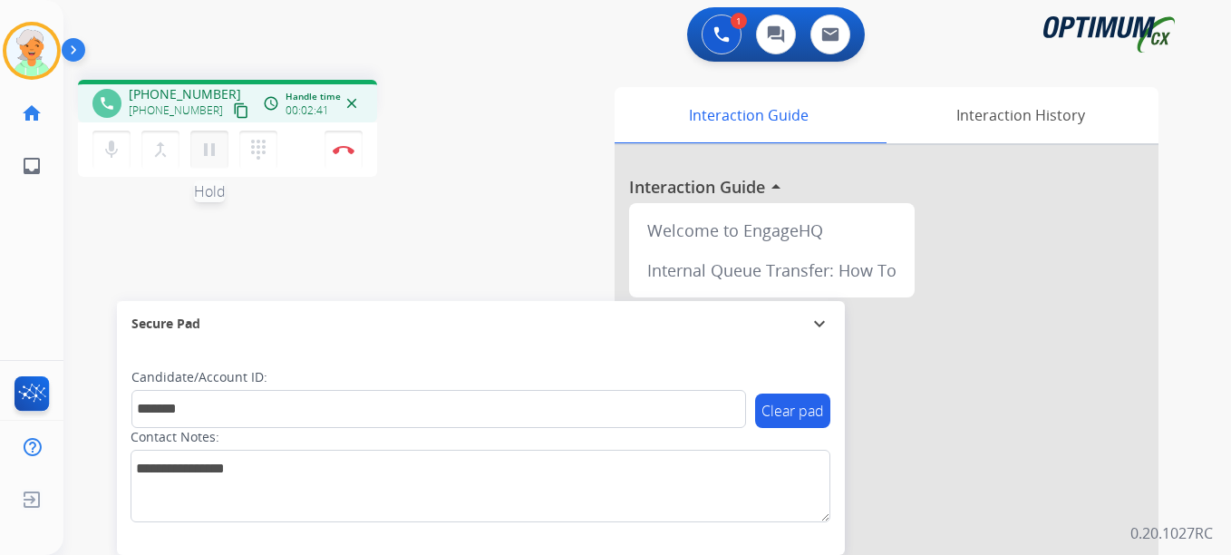
click at [219, 140] on mat-icon "pause" at bounding box center [209, 150] width 22 height 22
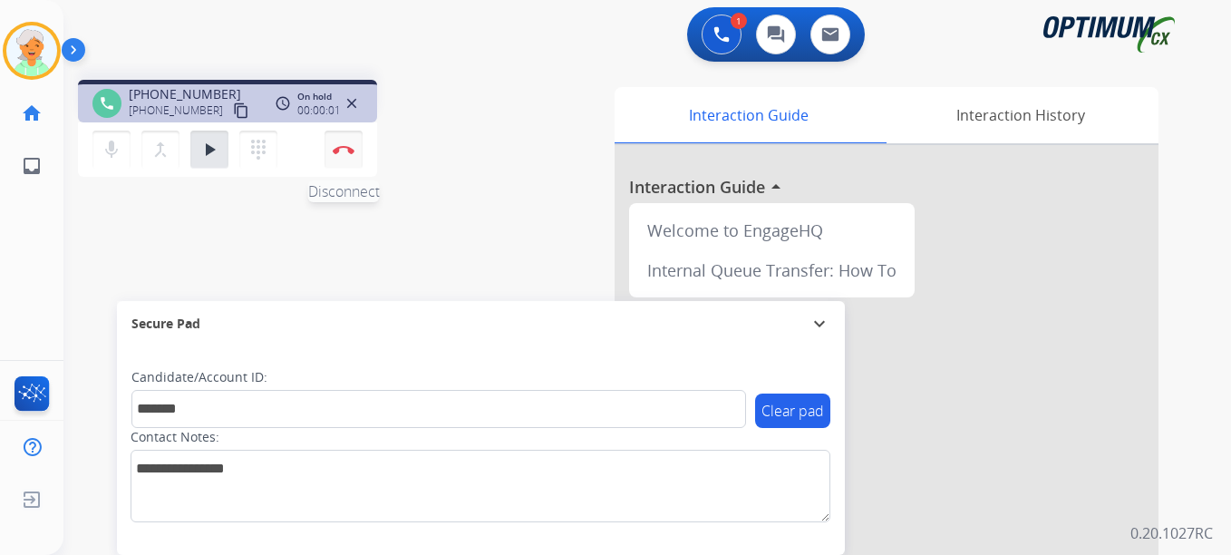
click at [343, 154] on button "Disconnect" at bounding box center [343, 150] width 38 height 38
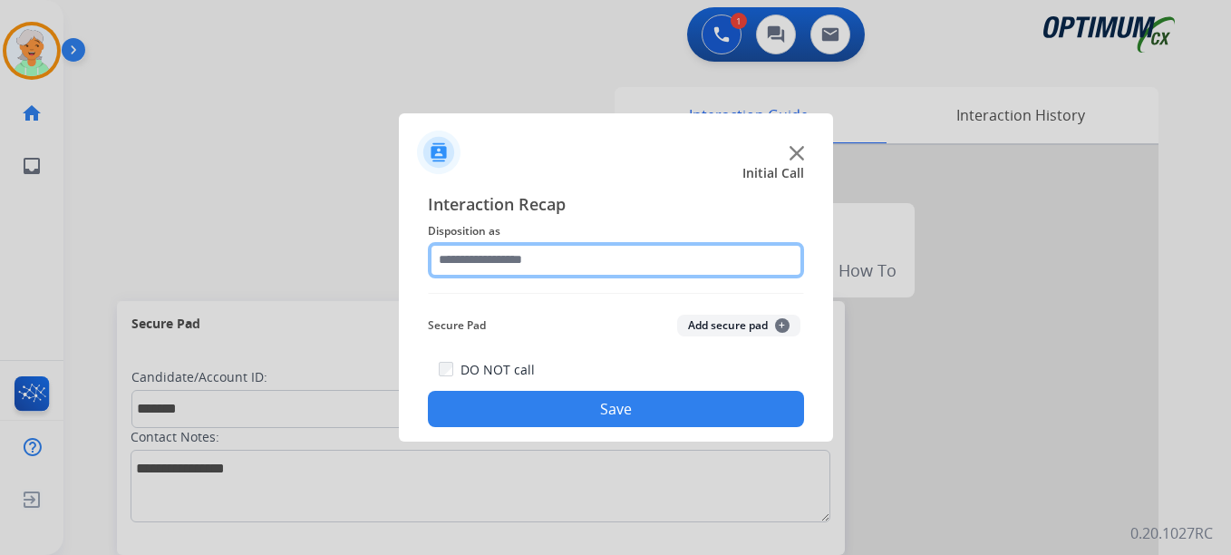
click at [617, 270] on input "text" at bounding box center [616, 260] width 376 height 36
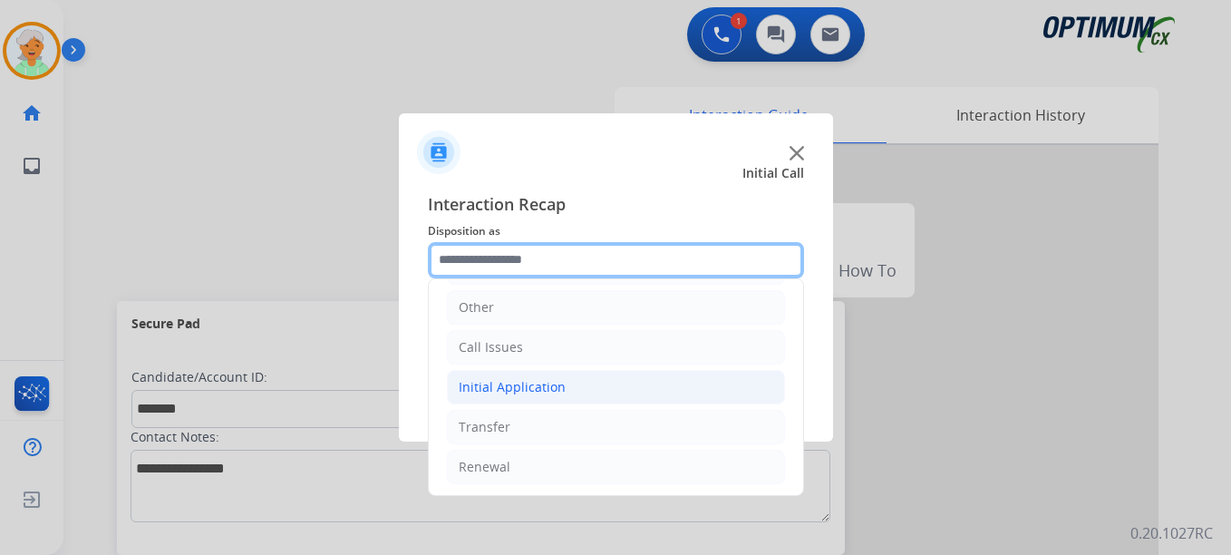
scroll to position [123, 0]
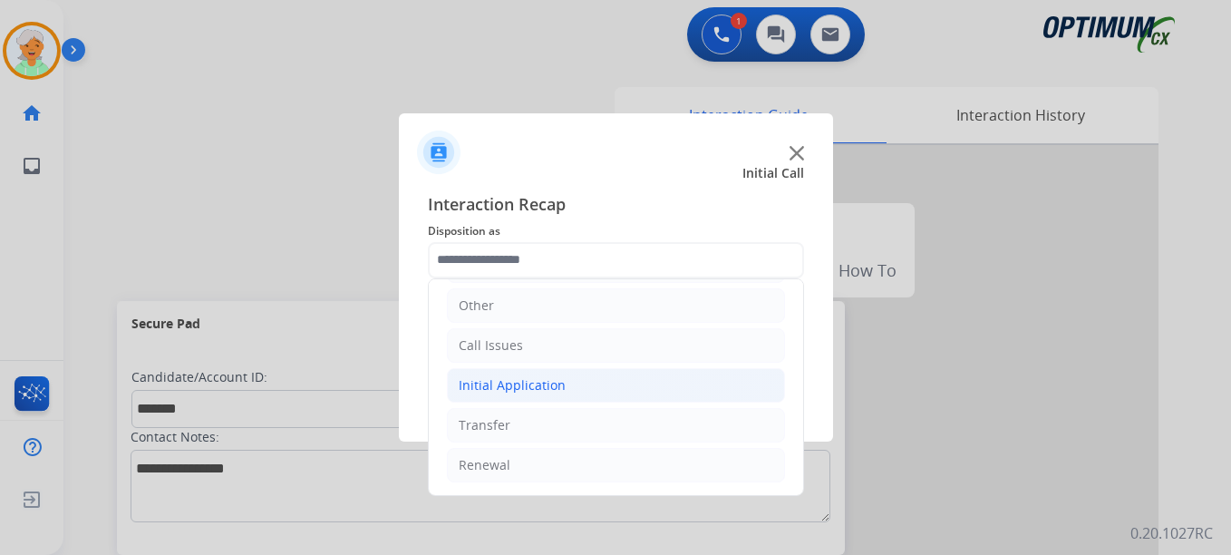
click at [576, 381] on li "Initial Application" at bounding box center [616, 385] width 338 height 34
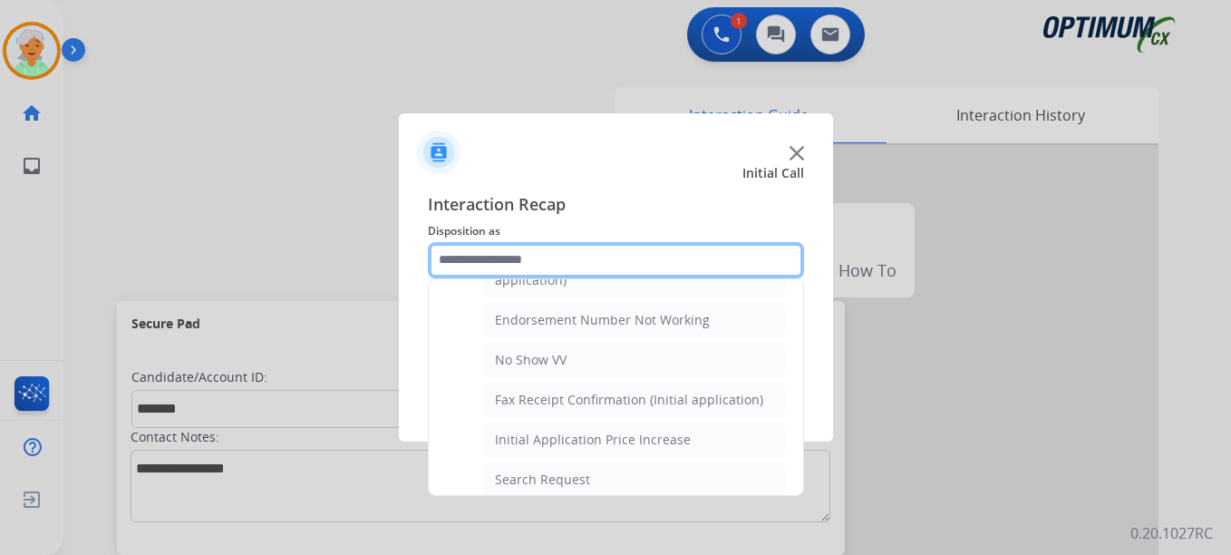
scroll to position [305, 0]
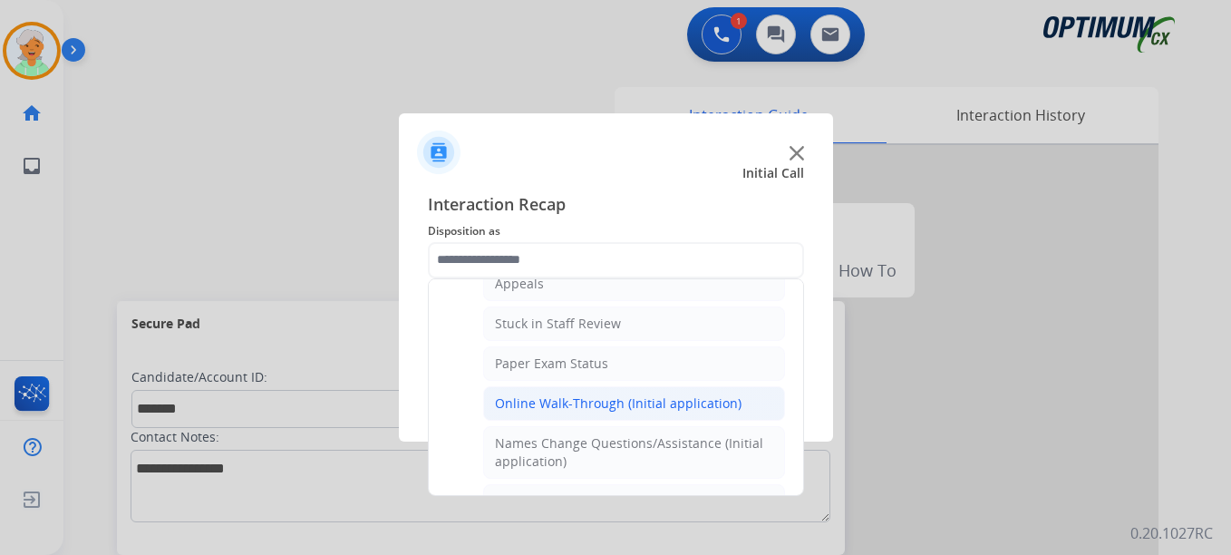
click at [571, 398] on div "Online Walk-Through (Initial application)" at bounding box center [618, 403] width 247 height 18
type input "**********"
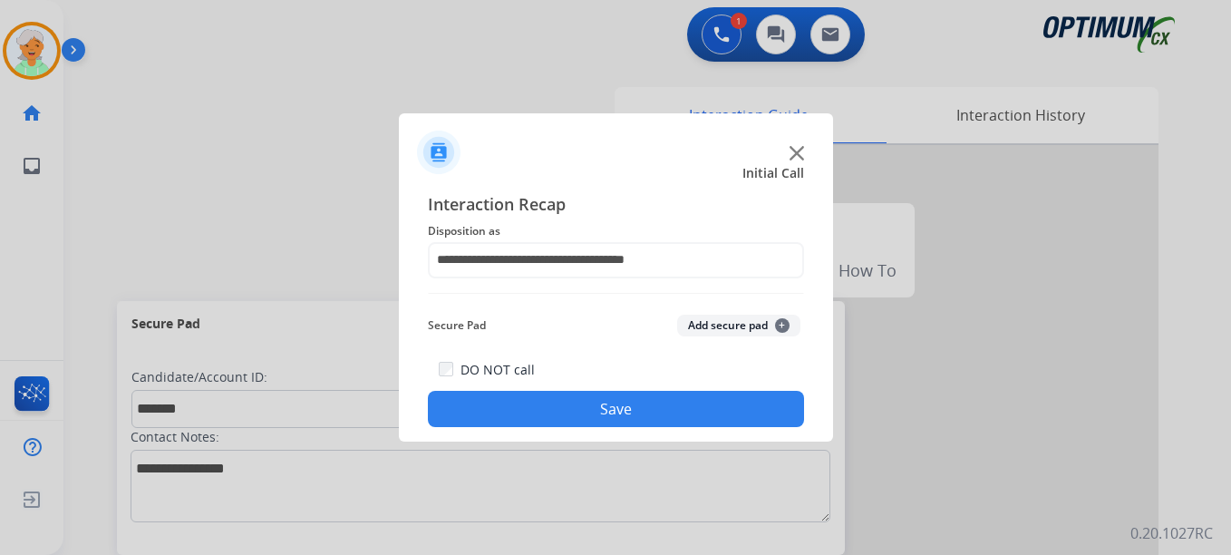
click at [592, 398] on button "Save" at bounding box center [616, 409] width 376 height 36
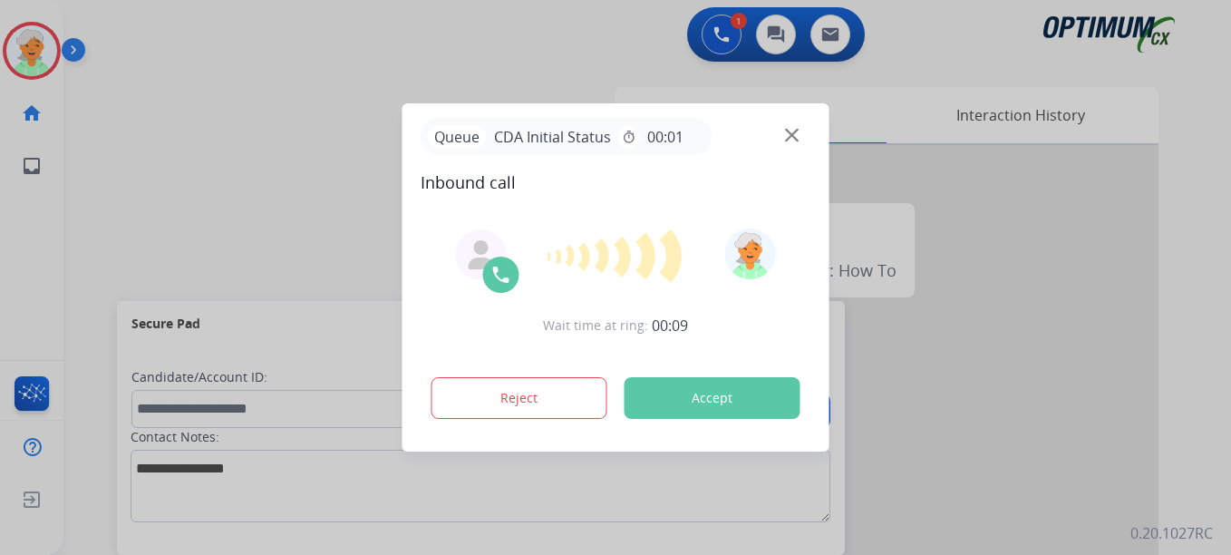
drag, startPoint x: 752, startPoint y: 402, endPoint x: 669, endPoint y: 402, distance: 83.4
click at [740, 400] on button "Accept" at bounding box center [712, 398] width 176 height 42
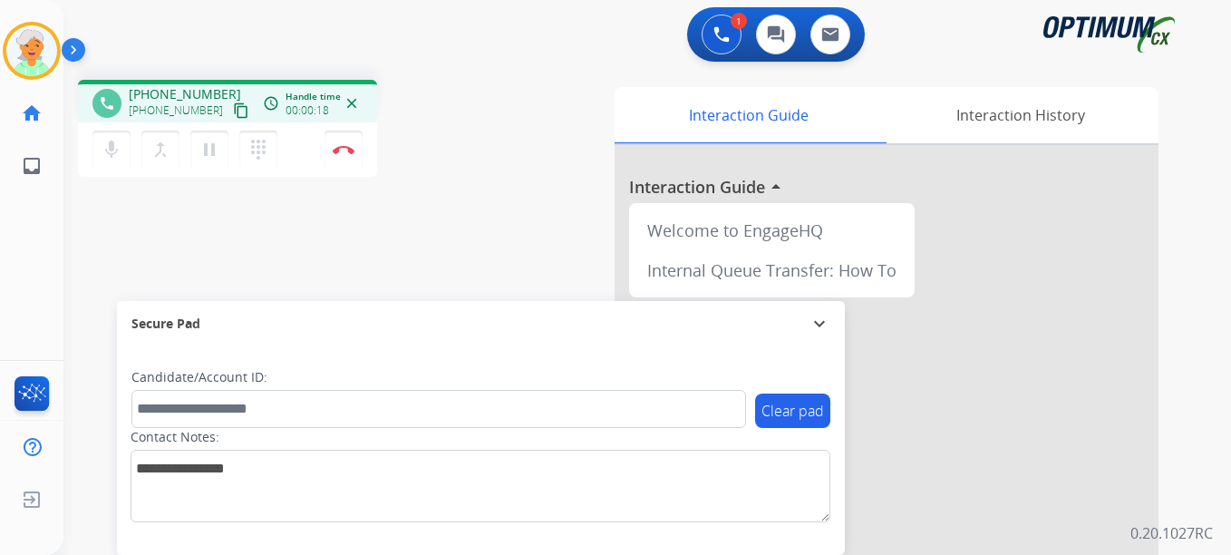
click at [233, 111] on mat-icon "content_copy" at bounding box center [241, 110] width 16 height 16
click at [233, 113] on mat-icon "content_copy" at bounding box center [241, 110] width 16 height 16
click at [217, 151] on mat-icon "pause" at bounding box center [209, 150] width 22 height 22
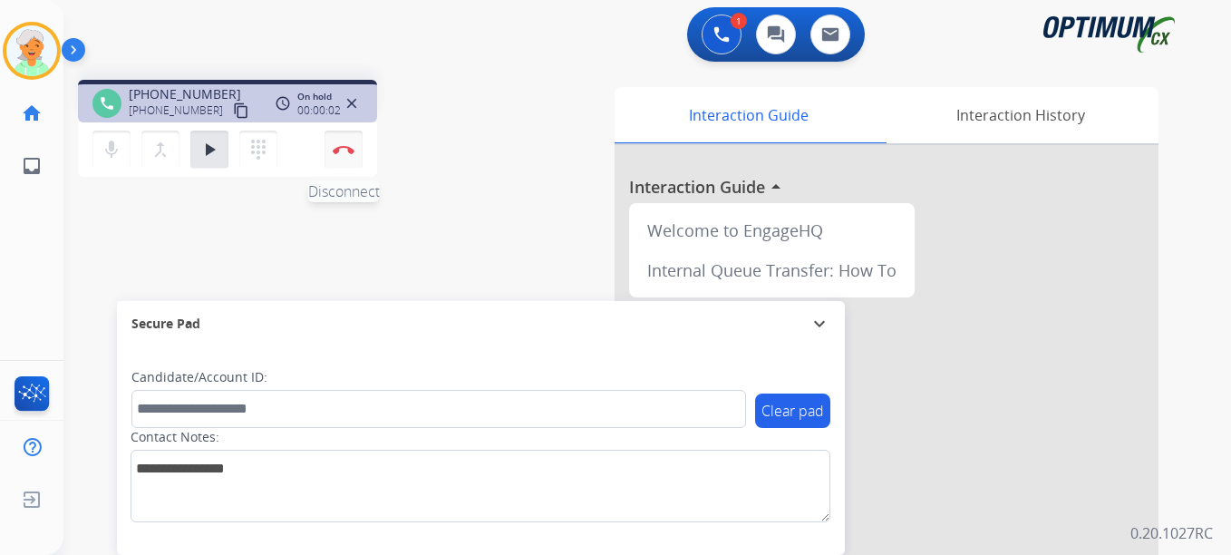
click at [361, 160] on button "Disconnect" at bounding box center [343, 150] width 38 height 38
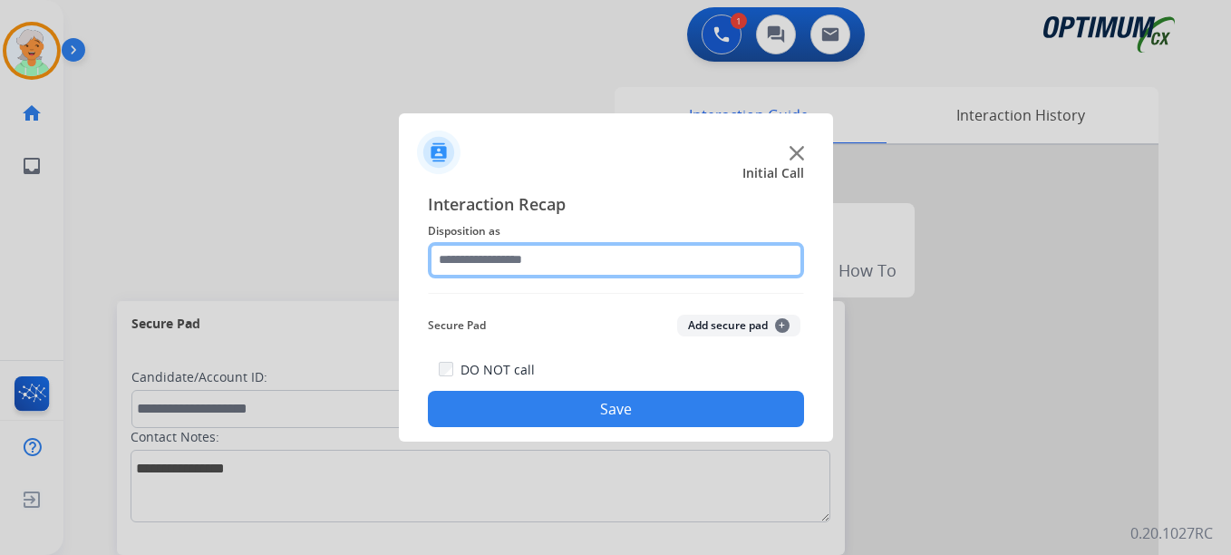
click at [584, 254] on input "text" at bounding box center [616, 260] width 376 height 36
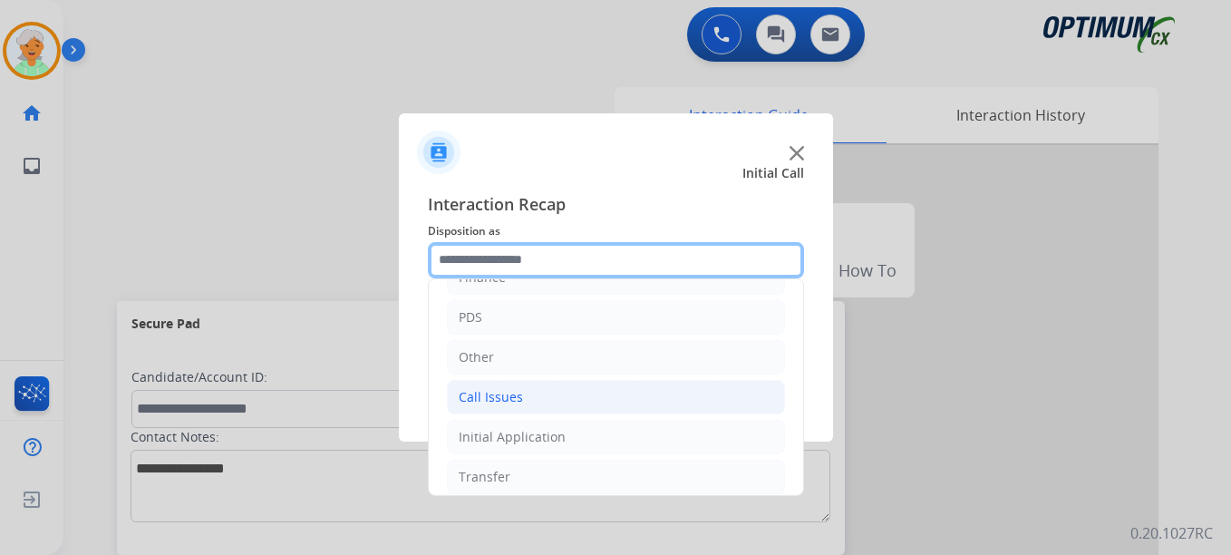
scroll to position [123, 0]
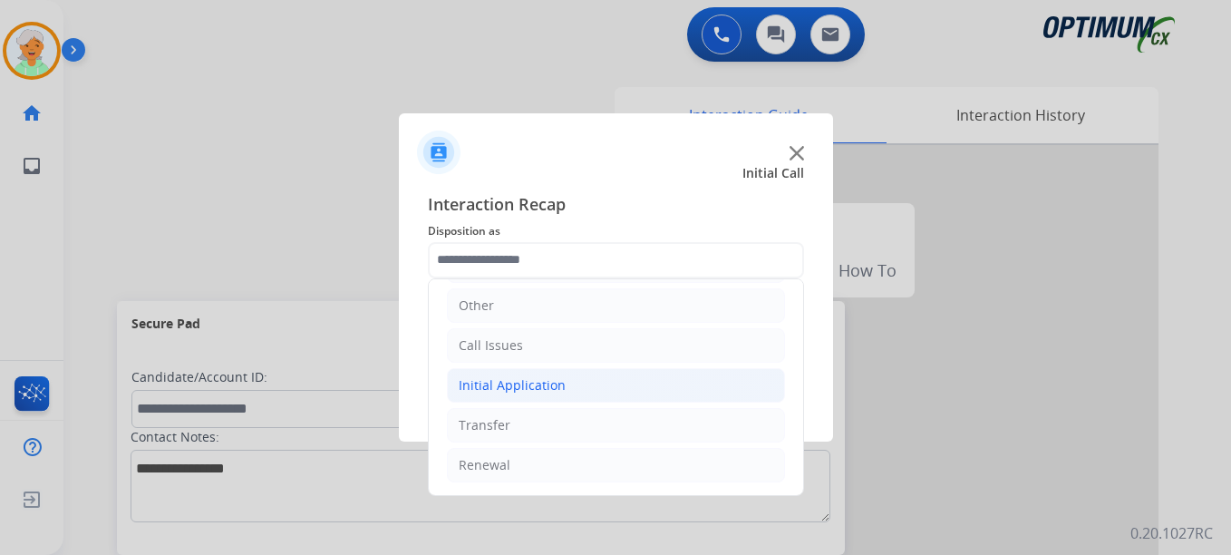
click at [543, 381] on div "Initial Application" at bounding box center [512, 385] width 107 height 18
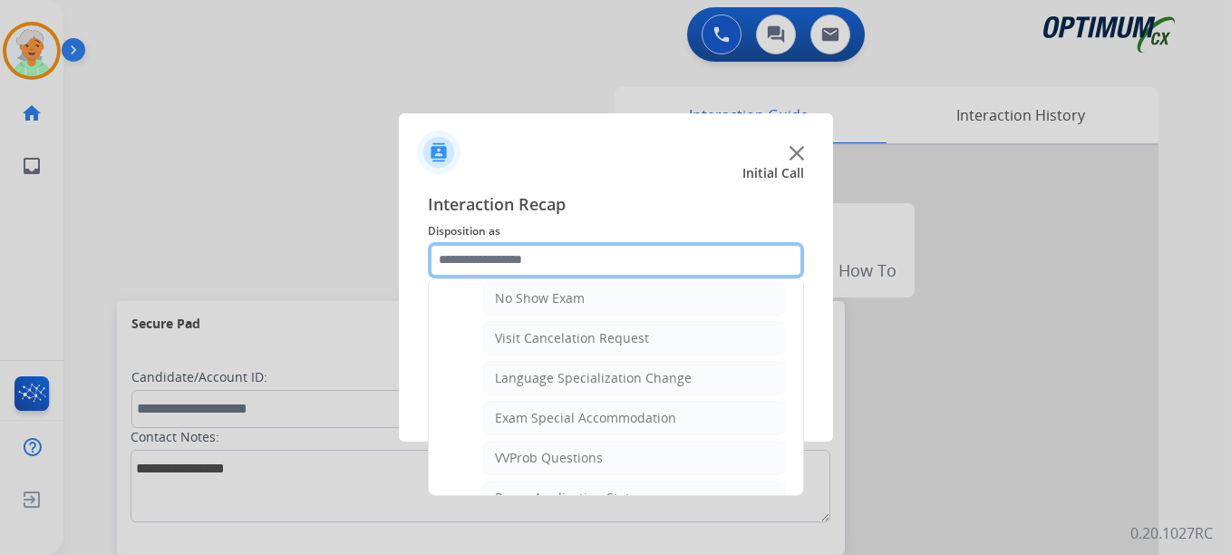
scroll to position [917, 0]
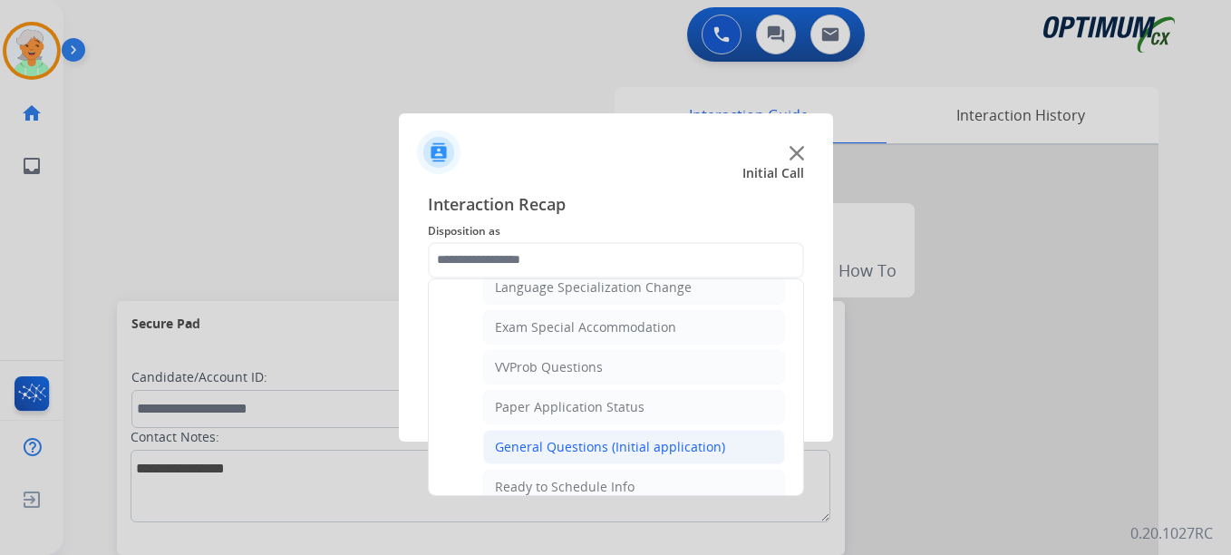
click at [622, 440] on div "General Questions (Initial application)" at bounding box center [610, 447] width 230 height 18
type input "**********"
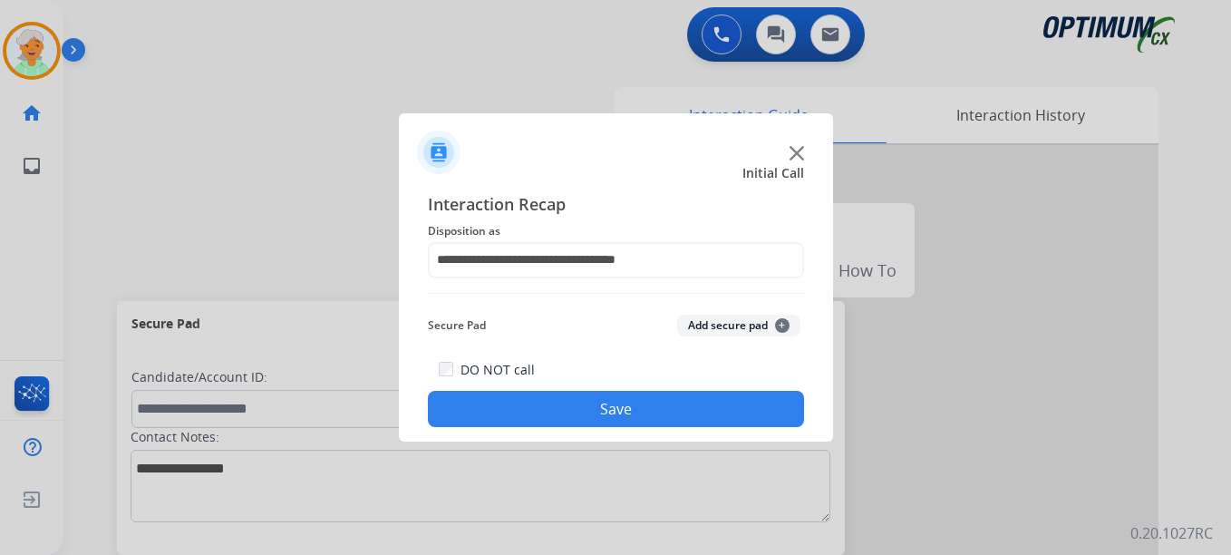
click at [620, 409] on button "Save" at bounding box center [616, 409] width 376 height 36
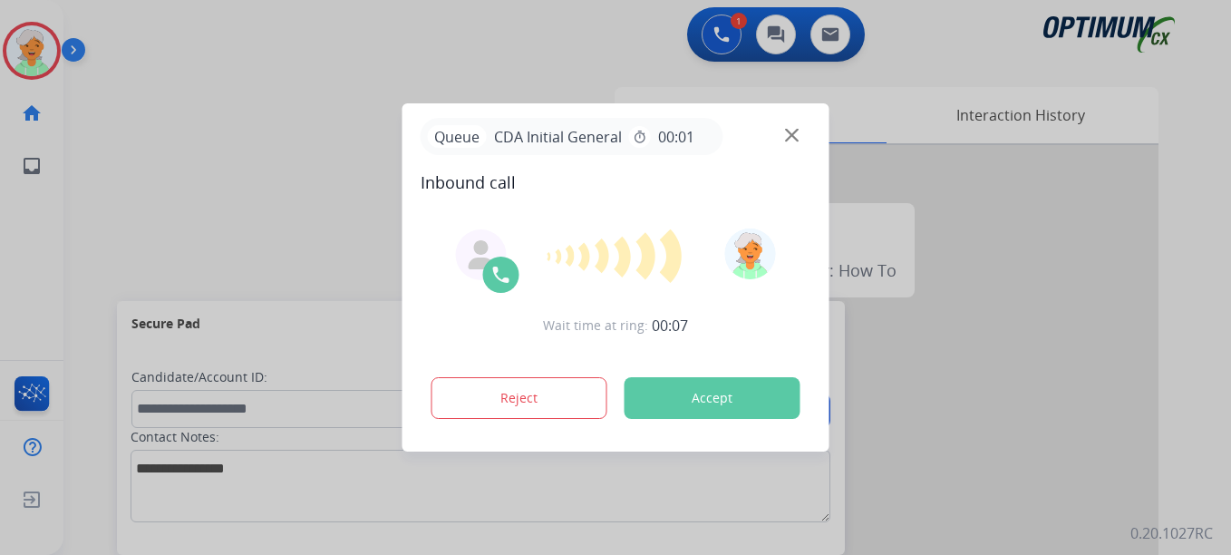
drag, startPoint x: 136, startPoint y: 126, endPoint x: 218, endPoint y: 125, distance: 81.6
click at [151, 131] on div at bounding box center [615, 277] width 1231 height 555
click at [718, 402] on button "Accept" at bounding box center [712, 398] width 176 height 42
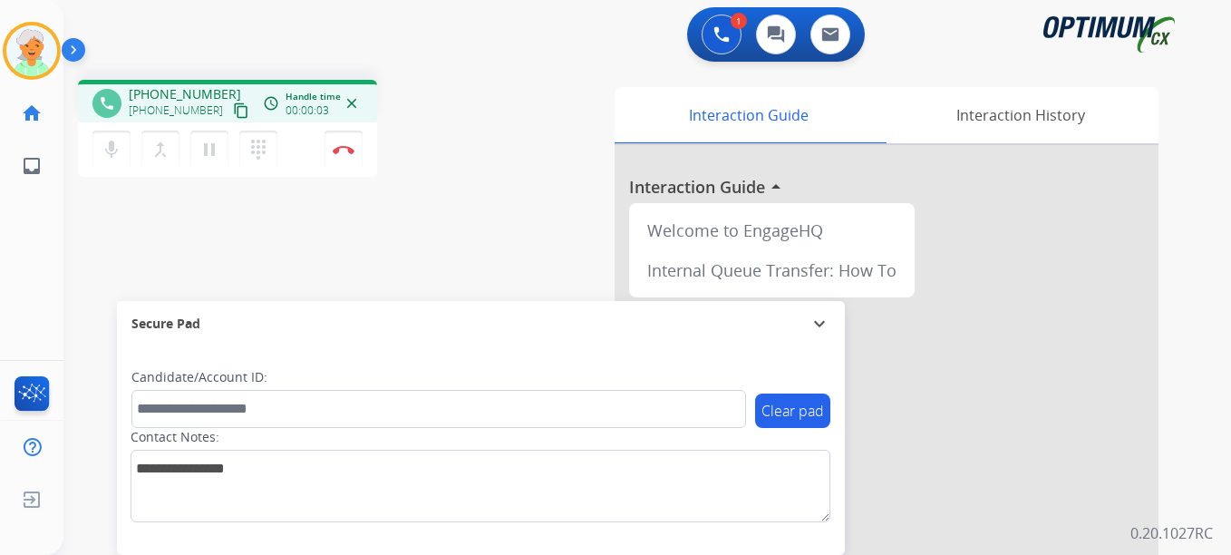
click at [233, 116] on mat-icon "content_copy" at bounding box center [241, 110] width 16 height 16
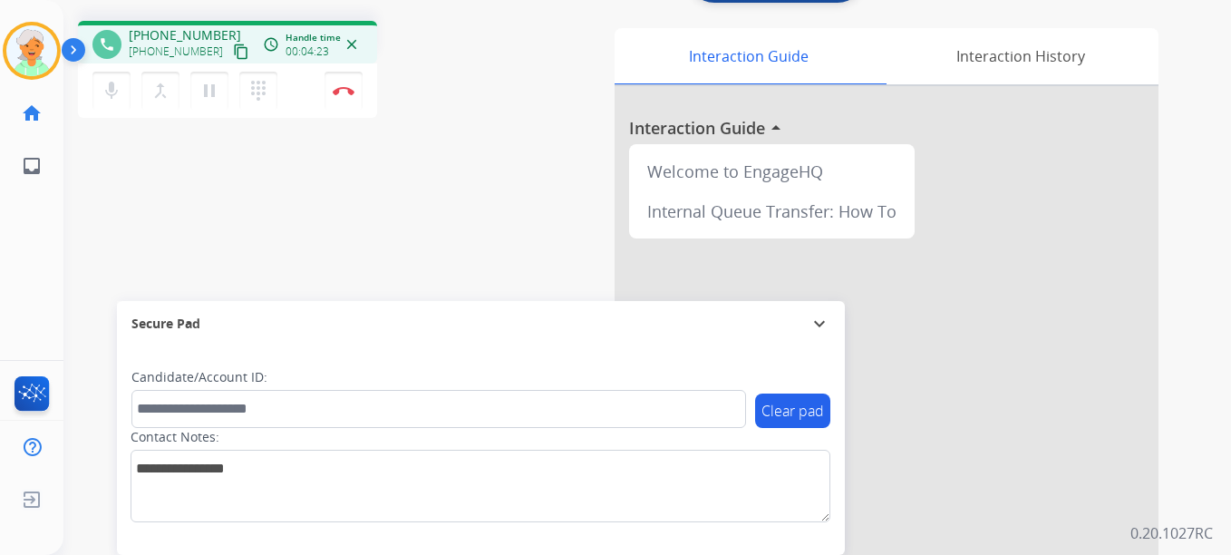
scroll to position [91, 0]
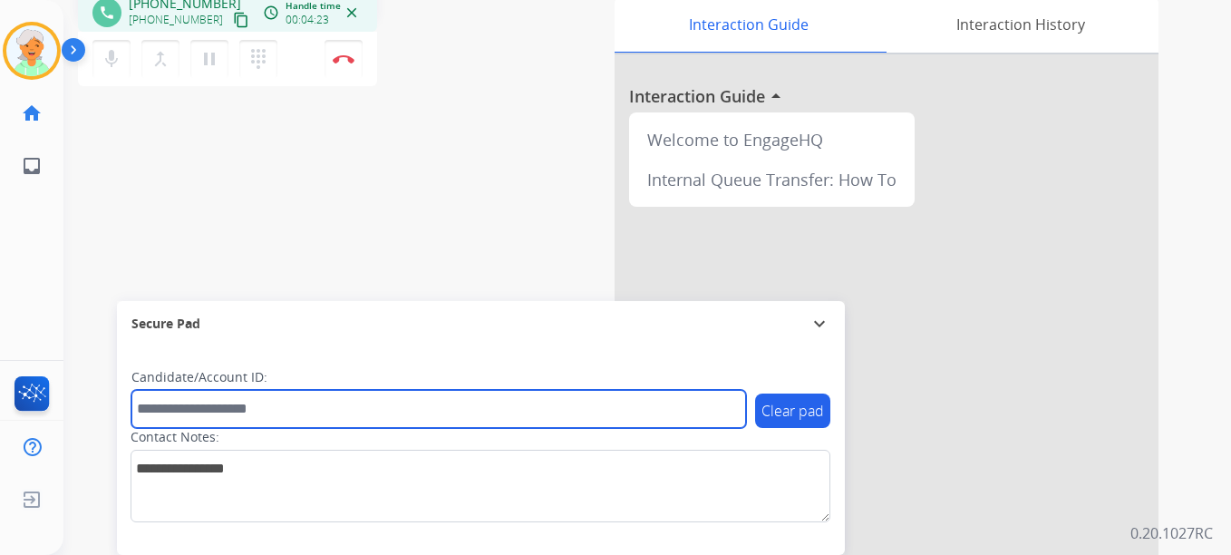
click at [245, 421] on input "text" at bounding box center [438, 409] width 615 height 38
paste input "*******"
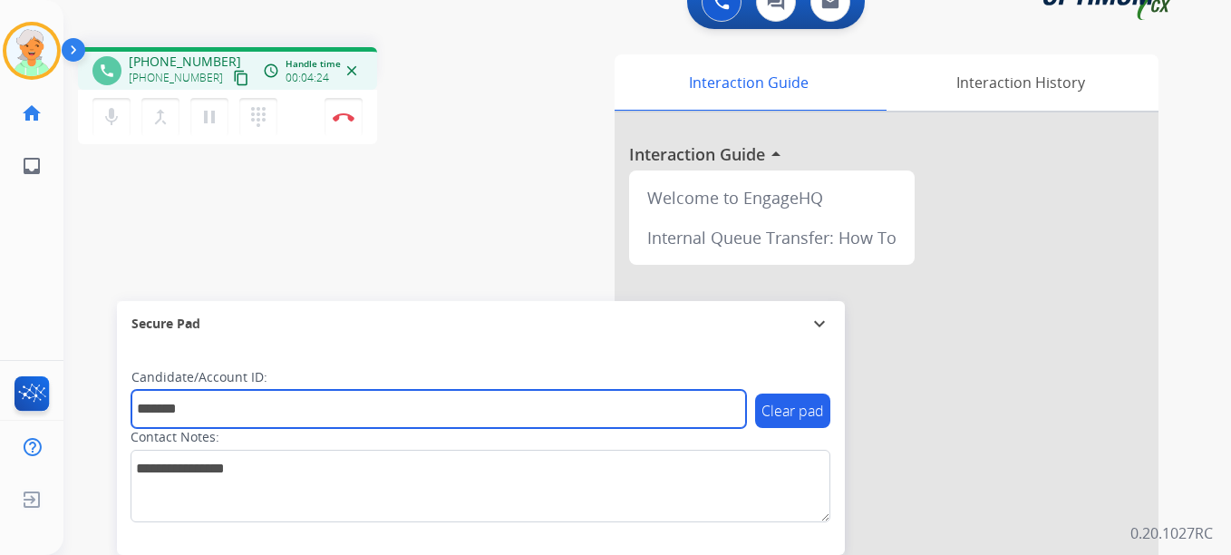
scroll to position [0, 0]
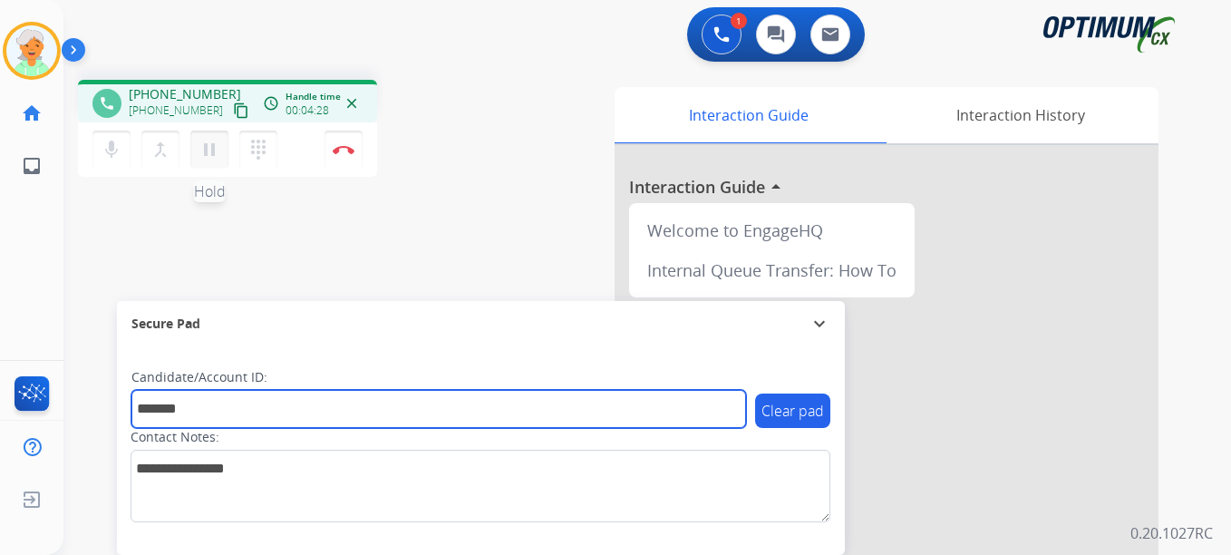
type input "*******"
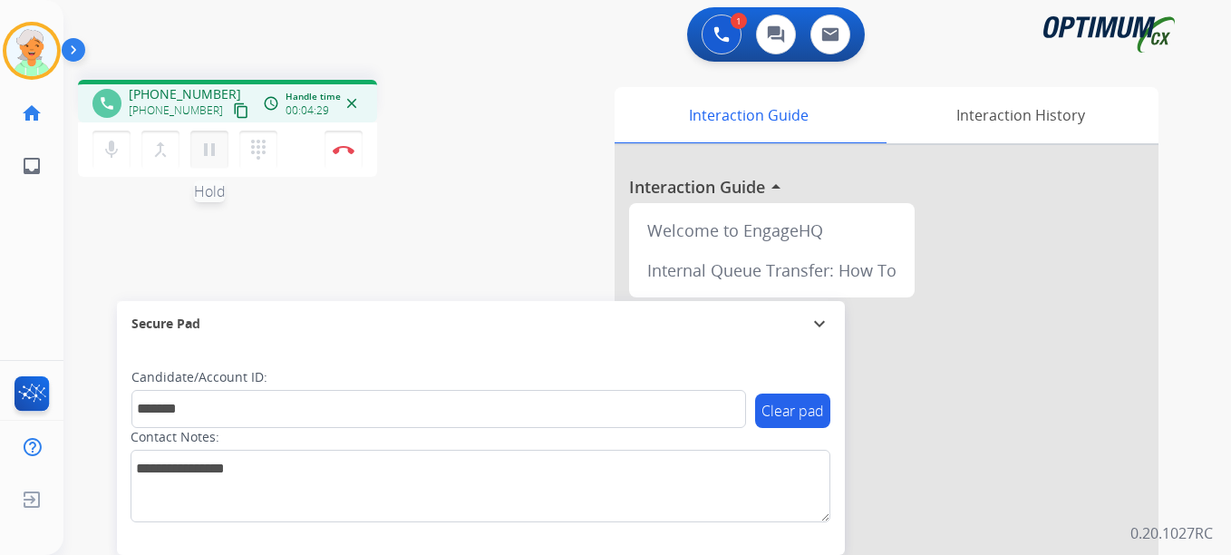
click at [208, 153] on mat-icon "pause" at bounding box center [209, 150] width 22 height 22
click at [327, 156] on button "Disconnect" at bounding box center [343, 150] width 38 height 38
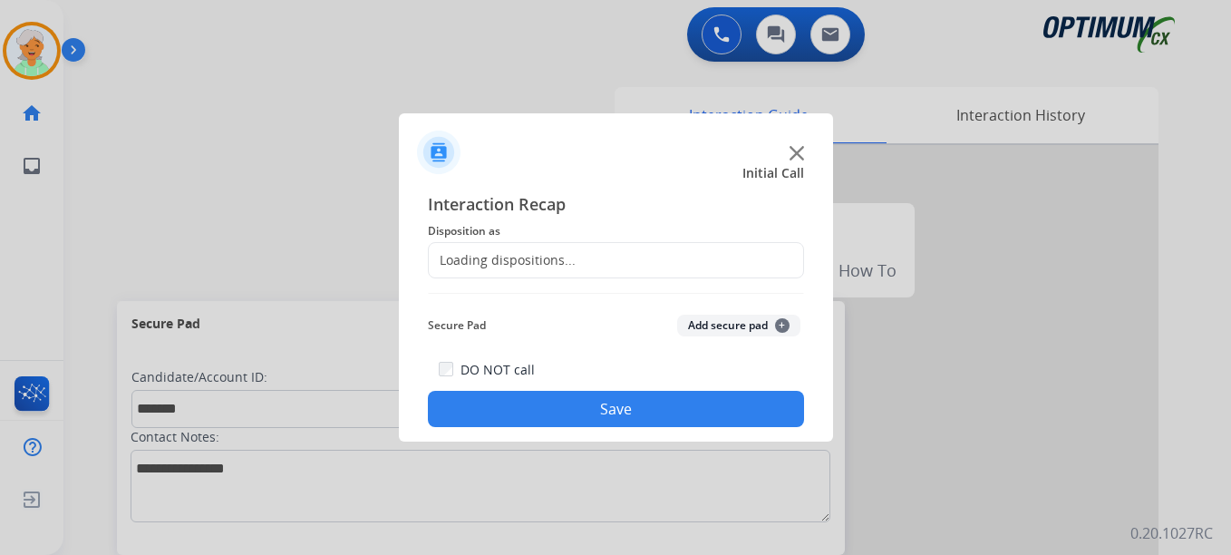
click at [603, 257] on div "Loading dispositions..." at bounding box center [616, 260] width 376 height 36
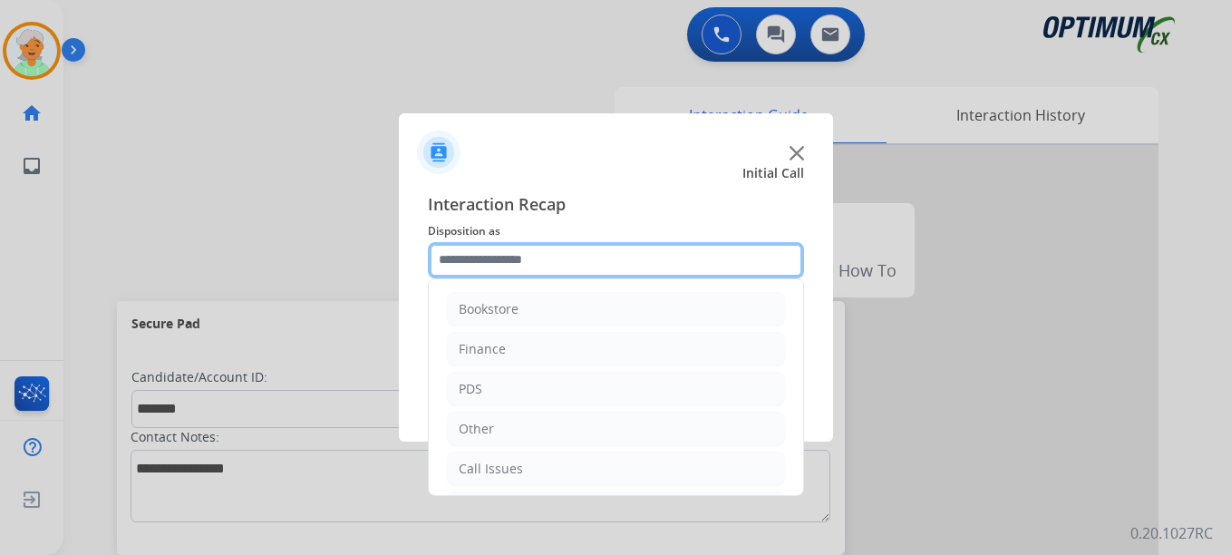
click at [590, 263] on input "text" at bounding box center [616, 260] width 376 height 36
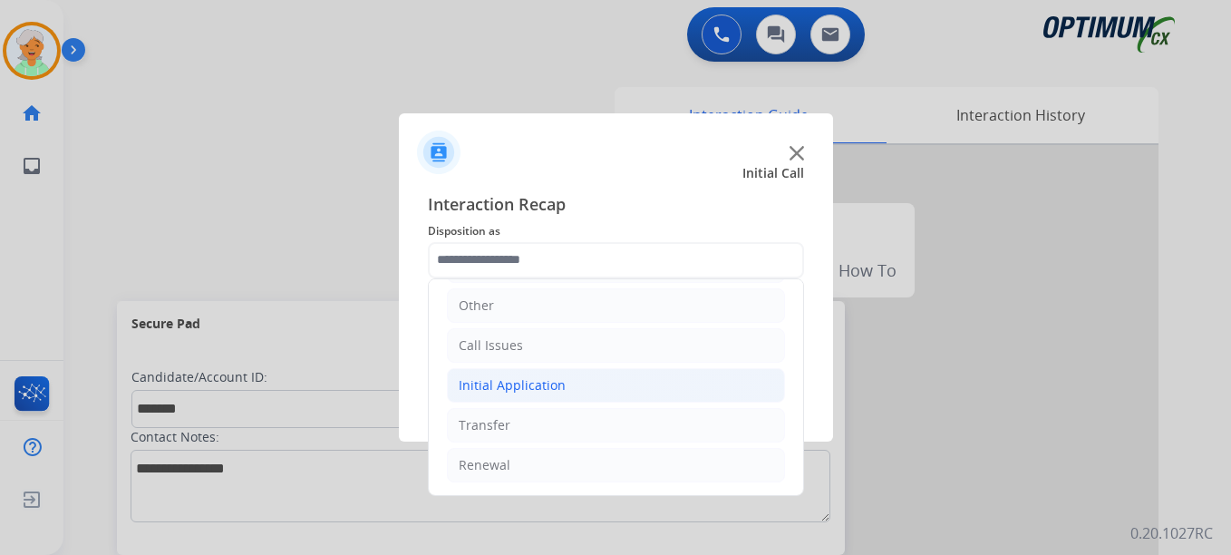
click at [549, 387] on div "Initial Application" at bounding box center [512, 385] width 107 height 18
click at [572, 422] on div "Credential Resend (Initial application)" at bounding box center [609, 425] width 229 height 18
type input "**********"
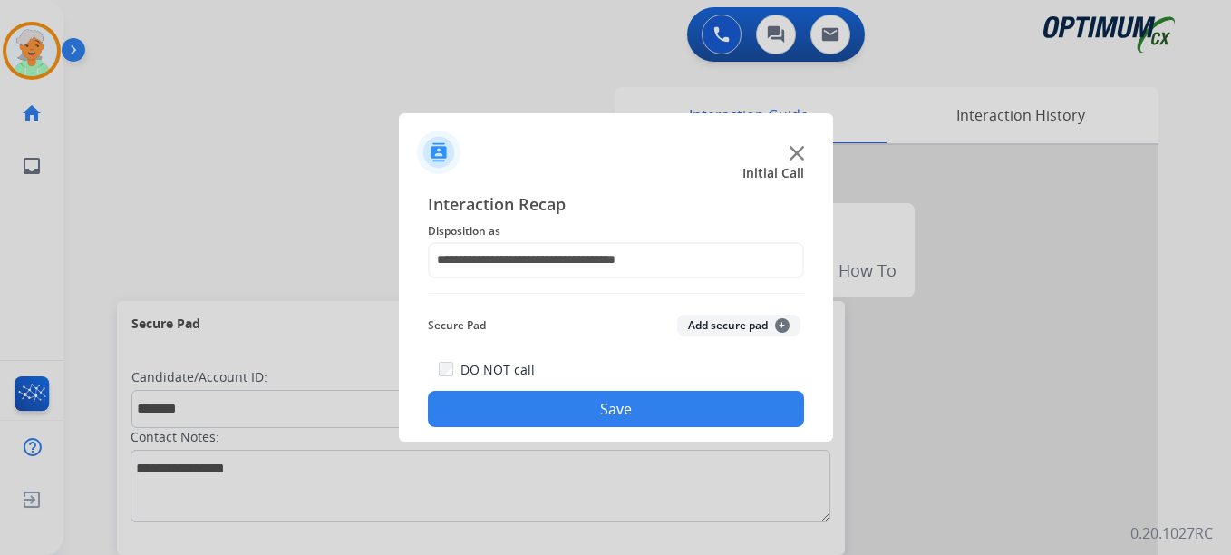
click at [599, 403] on button "Save" at bounding box center [616, 409] width 376 height 36
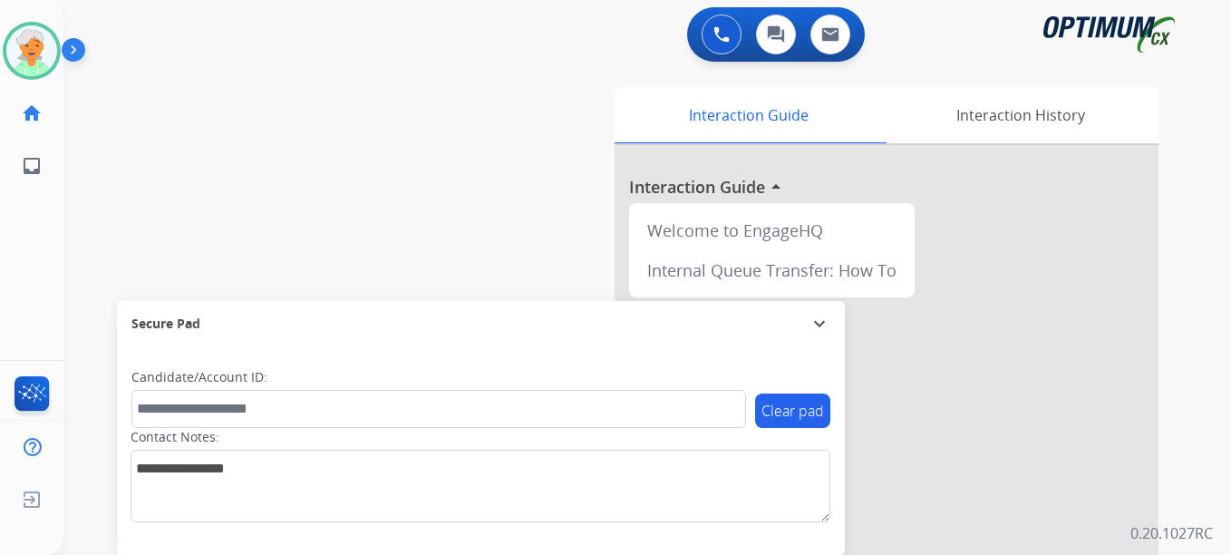
click at [131, 97] on div "swap_horiz Break voice bridge close_fullscreen Connect 3-Way Call merge_type Se…" at bounding box center [625, 443] width 1124 height 756
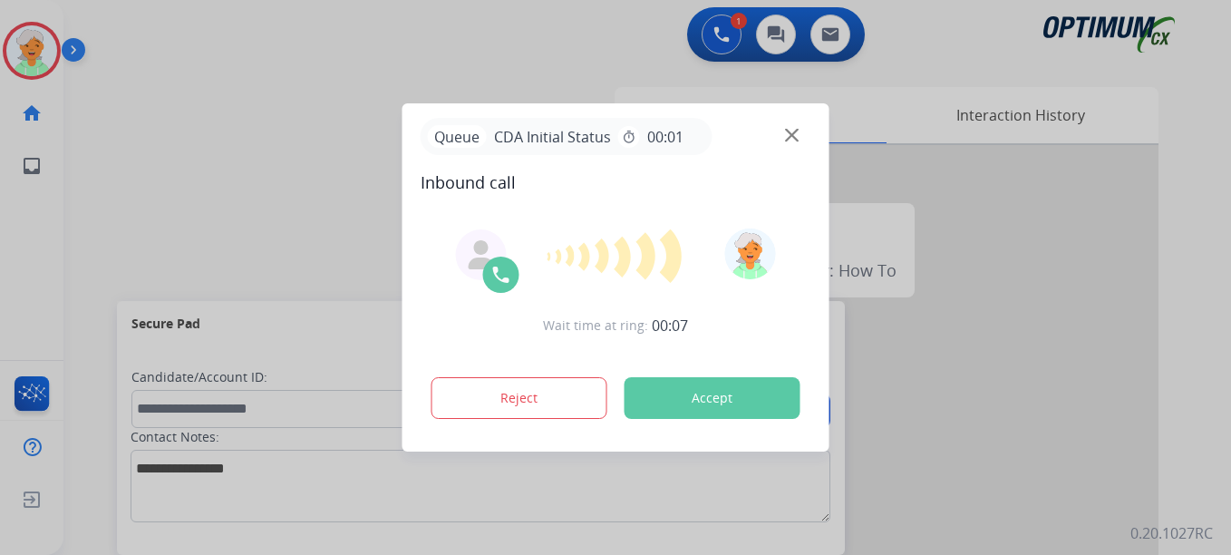
click at [729, 382] on button "Accept" at bounding box center [712, 398] width 176 height 42
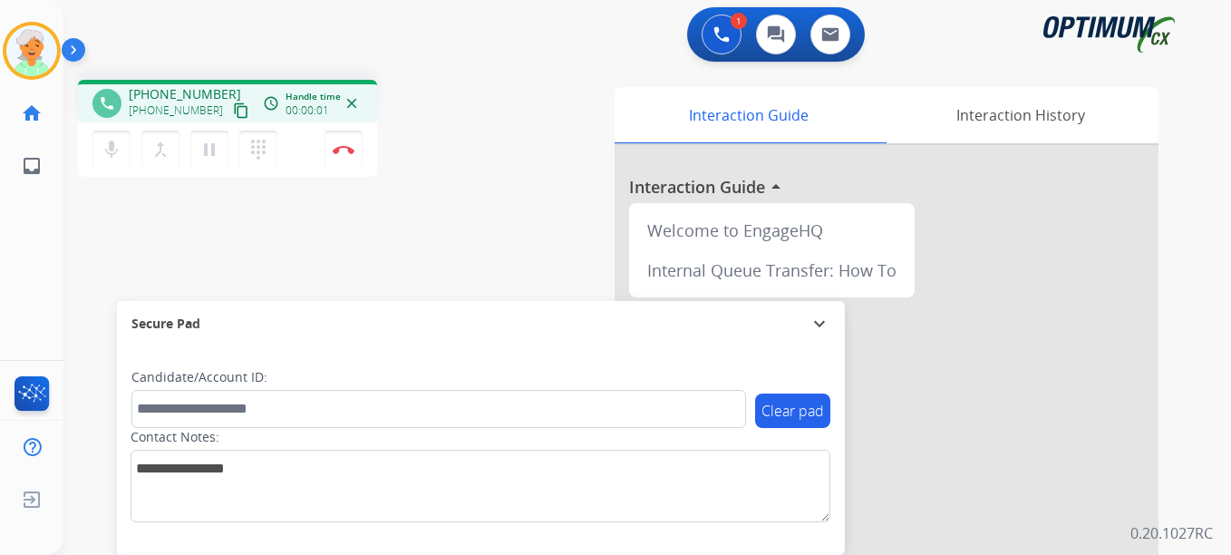
click at [233, 112] on mat-icon "content_copy" at bounding box center [241, 110] width 16 height 16
click at [230, 100] on button "content_copy" at bounding box center [241, 111] width 22 height 22
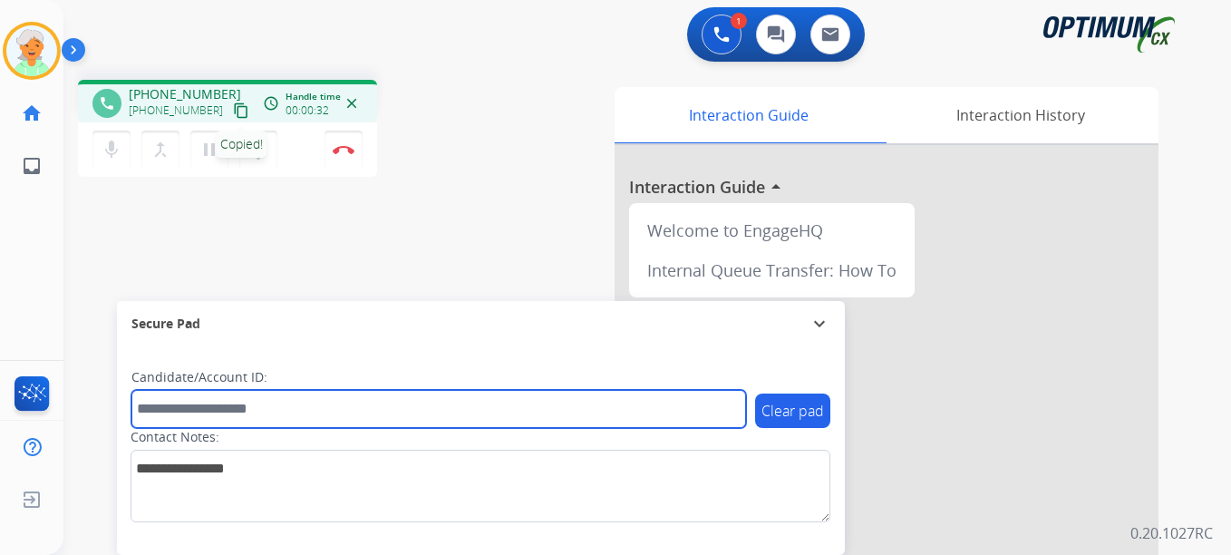
click at [220, 416] on input "text" at bounding box center [438, 409] width 615 height 38
paste input "**********"
click at [154, 412] on input "**********" at bounding box center [438, 409] width 615 height 38
type input "**********"
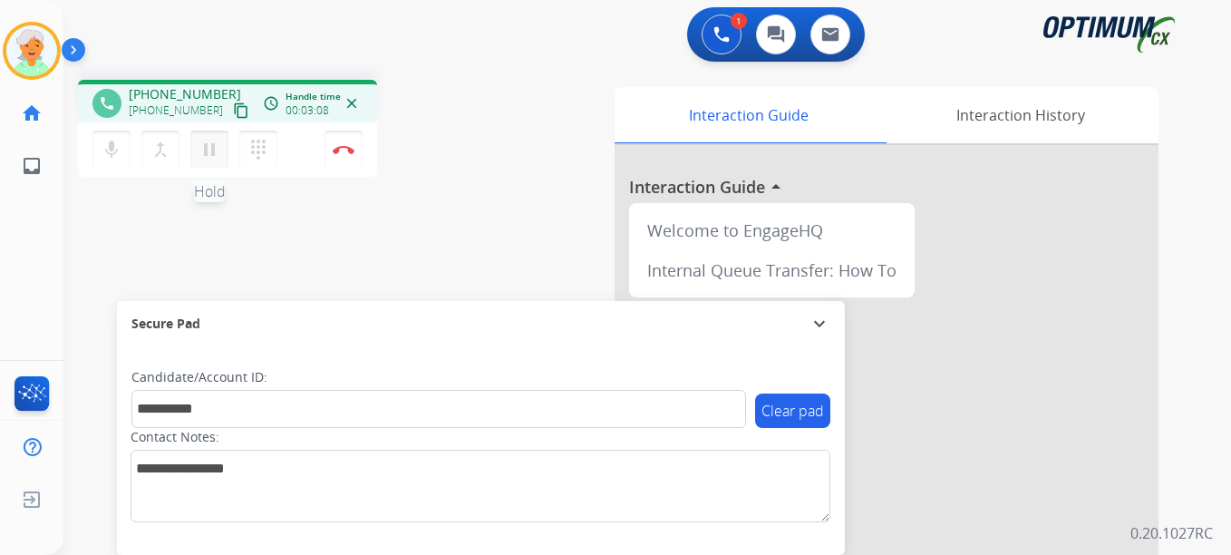
click at [215, 149] on mat-icon "pause" at bounding box center [209, 150] width 22 height 22
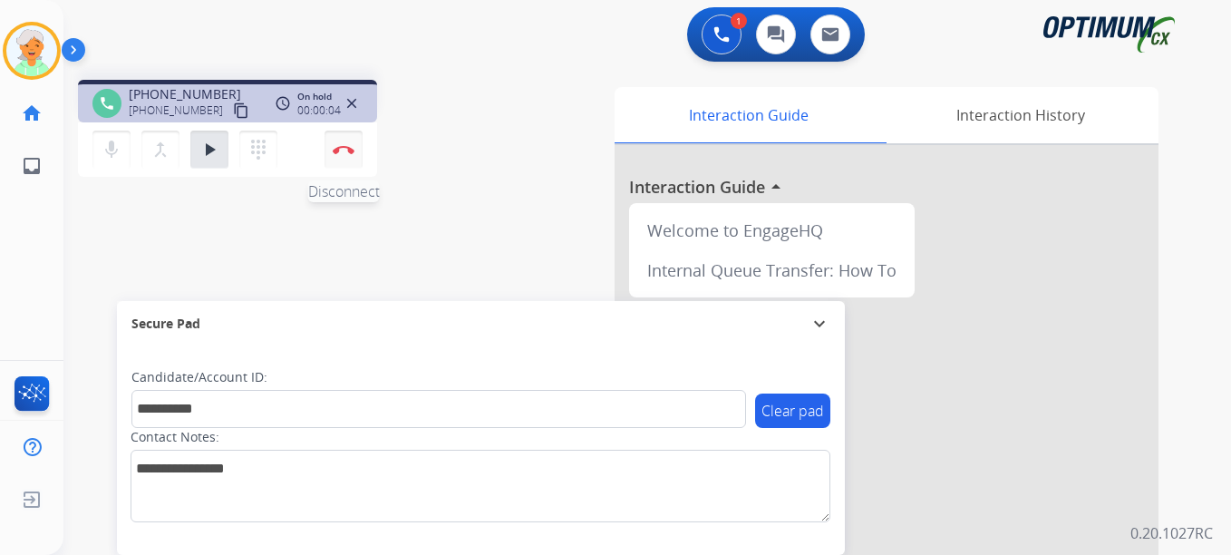
click at [343, 157] on button "Disconnect" at bounding box center [343, 150] width 38 height 38
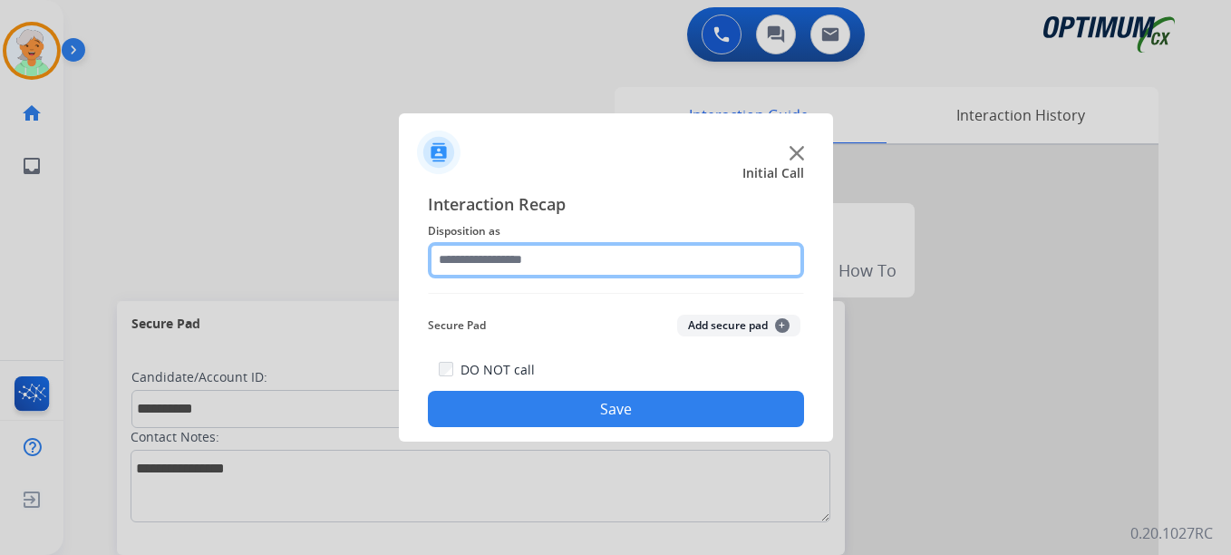
click at [569, 261] on input "text" at bounding box center [616, 260] width 376 height 36
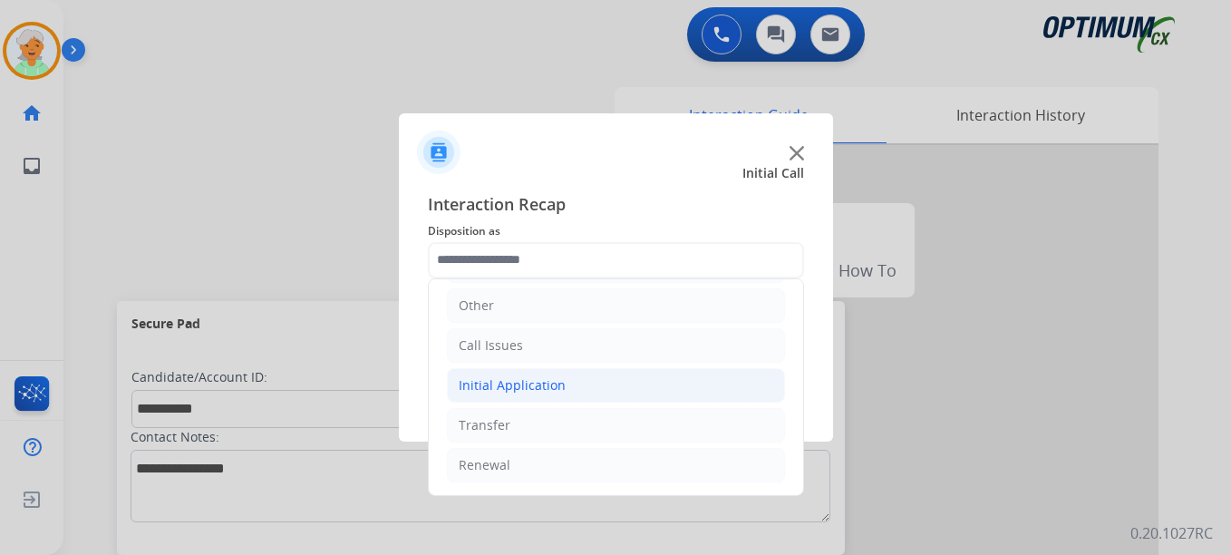
click at [539, 385] on div "Initial Application" at bounding box center [512, 385] width 107 height 18
click at [557, 417] on div "Credential Resend (Initial application)" at bounding box center [609, 425] width 229 height 18
type input "**********"
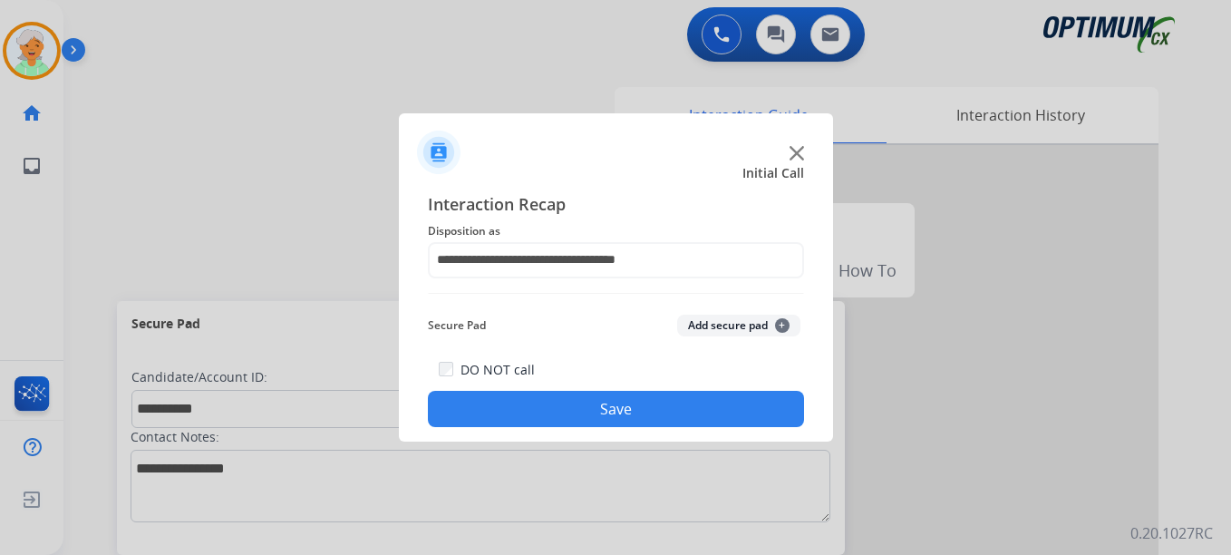
click at [607, 410] on button "Save" at bounding box center [616, 409] width 376 height 36
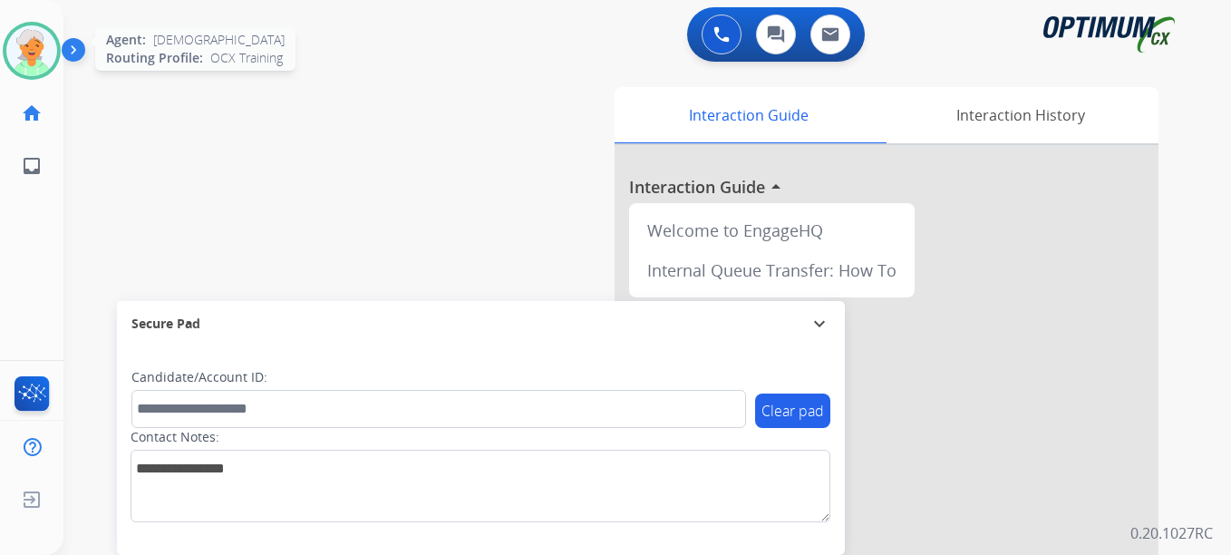
click at [38, 58] on img at bounding box center [31, 50] width 51 height 51
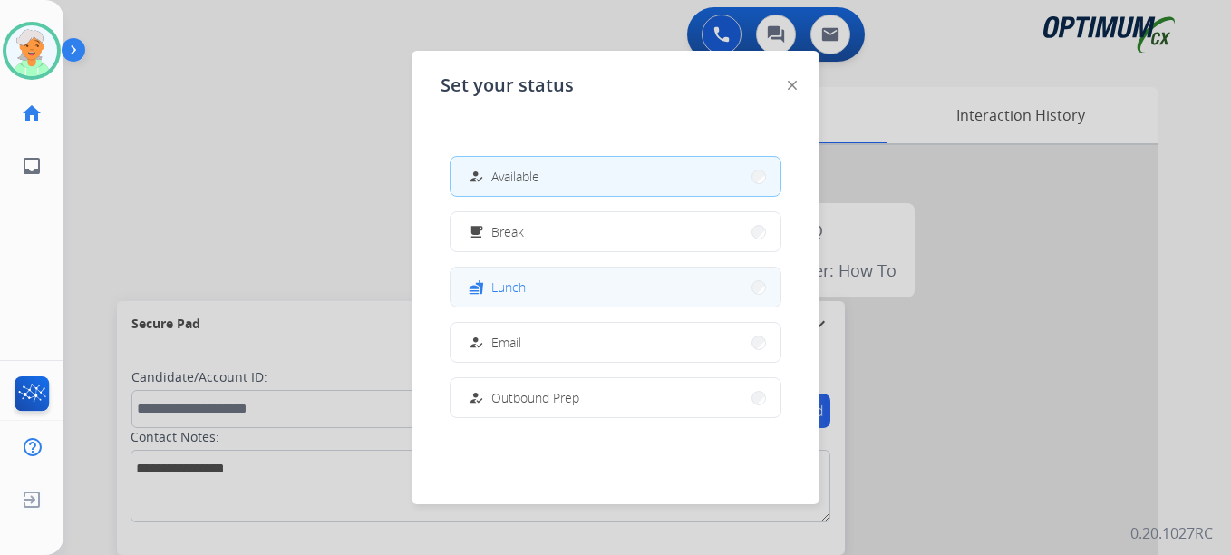
click at [498, 289] on span "Lunch" at bounding box center [508, 286] width 34 height 19
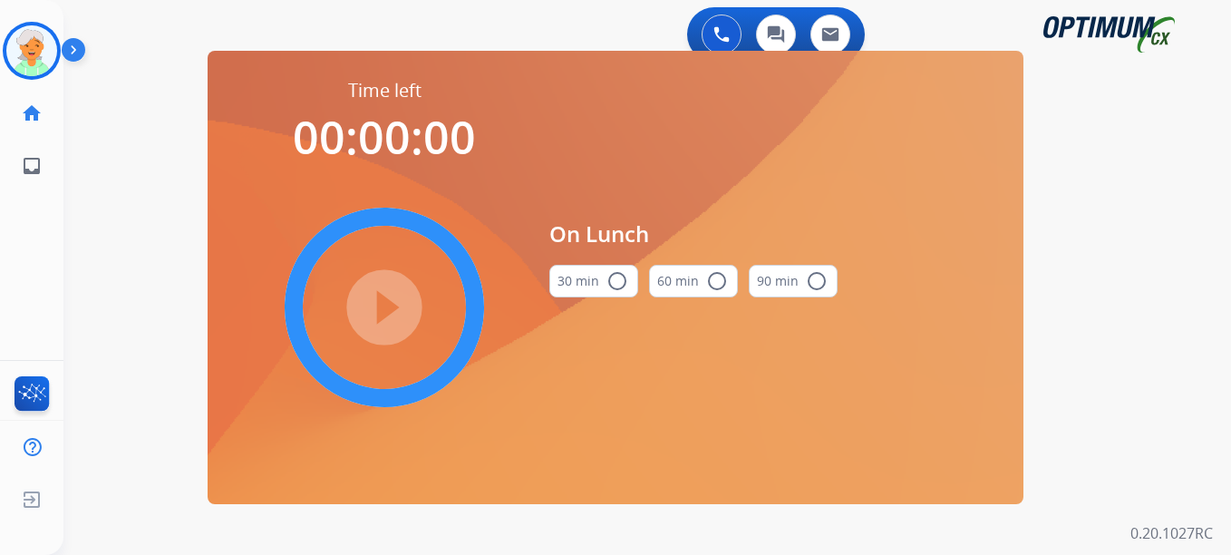
click at [611, 281] on mat-icon "radio_button_unchecked" at bounding box center [617, 281] width 22 height 22
click at [395, 300] on mat-icon "play_circle_filled" at bounding box center [384, 307] width 22 height 22
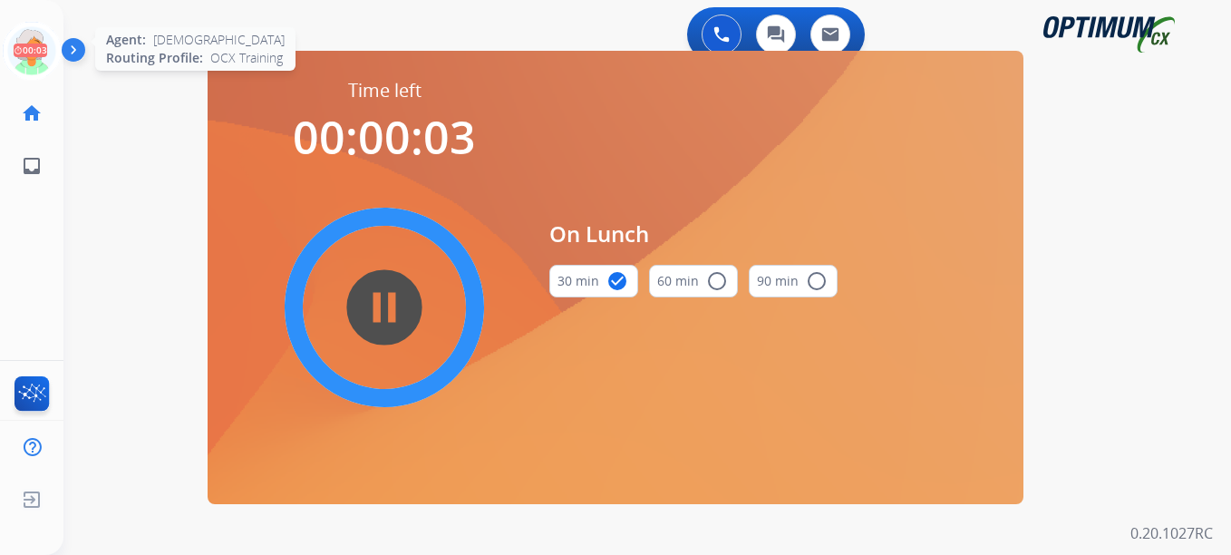
click at [40, 51] on icon at bounding box center [32, 51] width 59 height 59
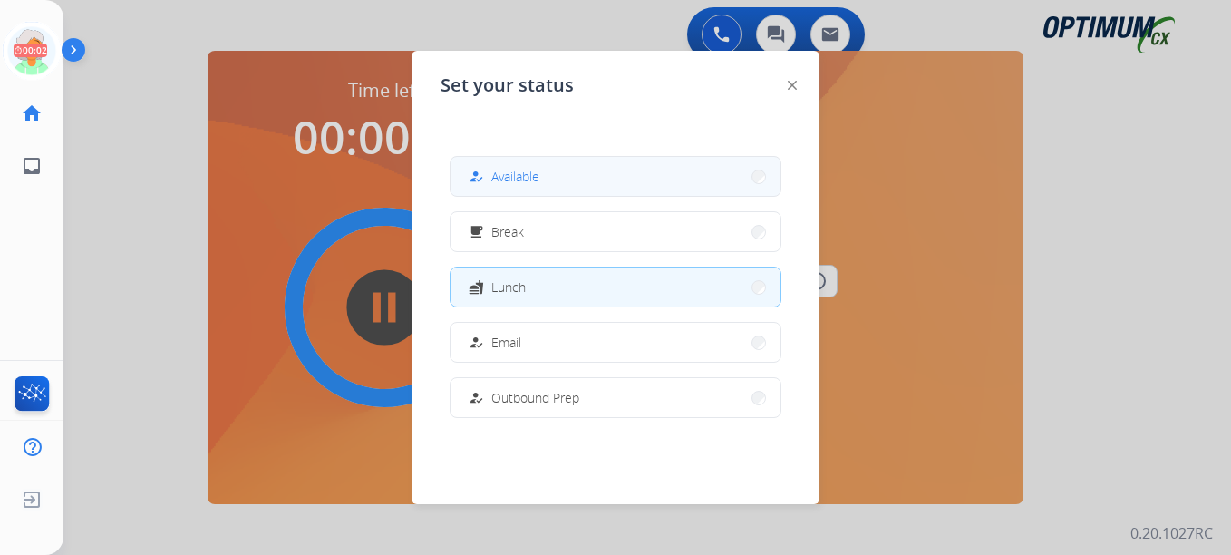
click at [560, 178] on button "how_to_reg Available" at bounding box center [615, 176] width 330 height 39
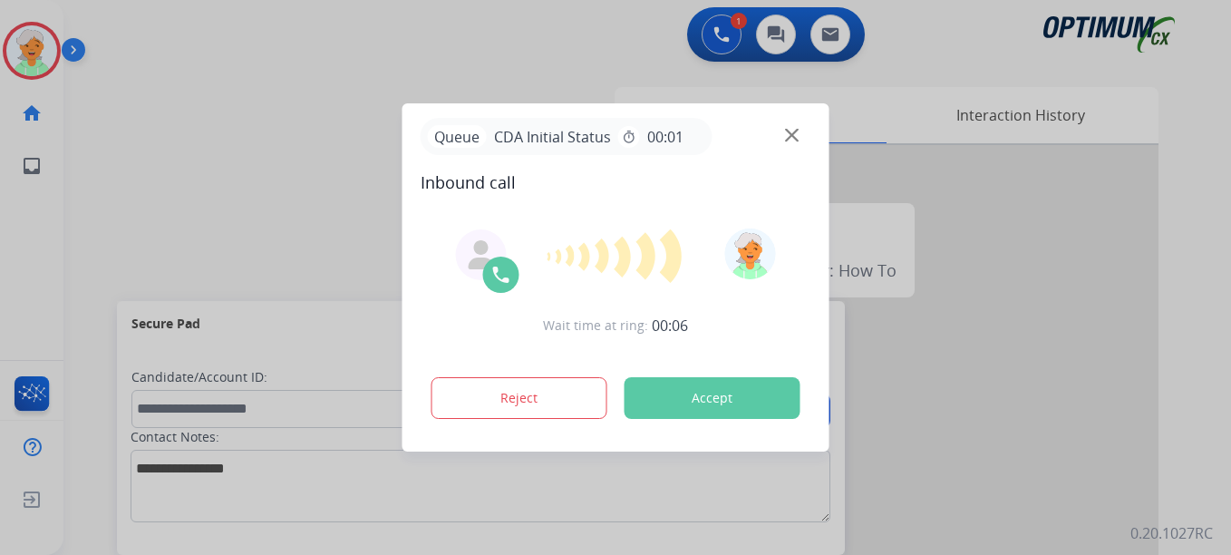
click at [80, 161] on div at bounding box center [615, 277] width 1231 height 555
click at [686, 392] on button "Accept" at bounding box center [712, 398] width 176 height 42
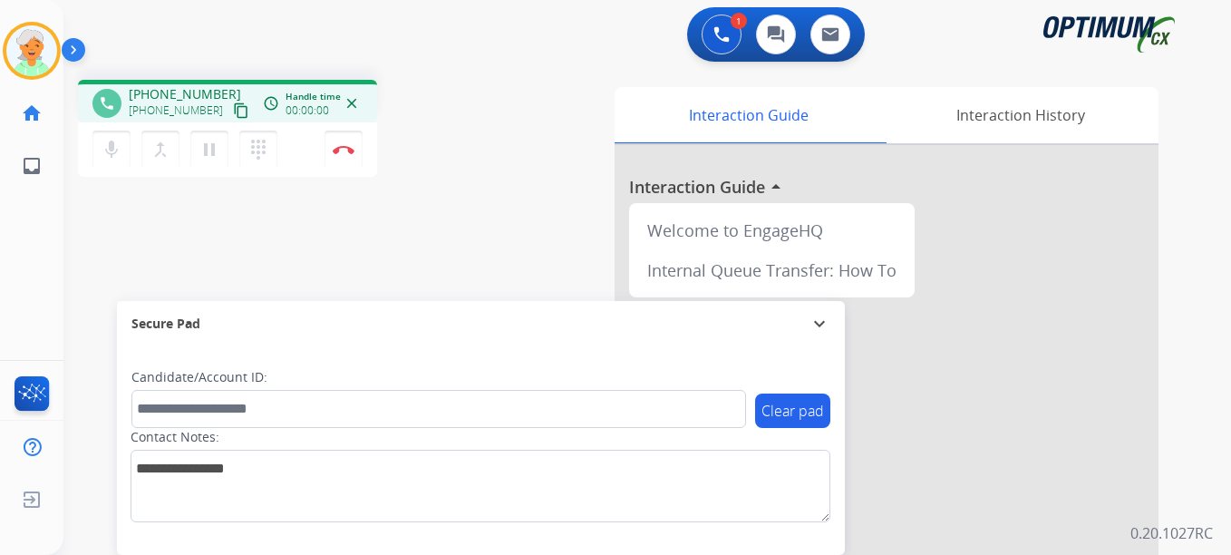
click at [233, 114] on mat-icon "content_copy" at bounding box center [241, 110] width 16 height 16
click at [213, 150] on mat-icon "pause" at bounding box center [209, 150] width 22 height 22
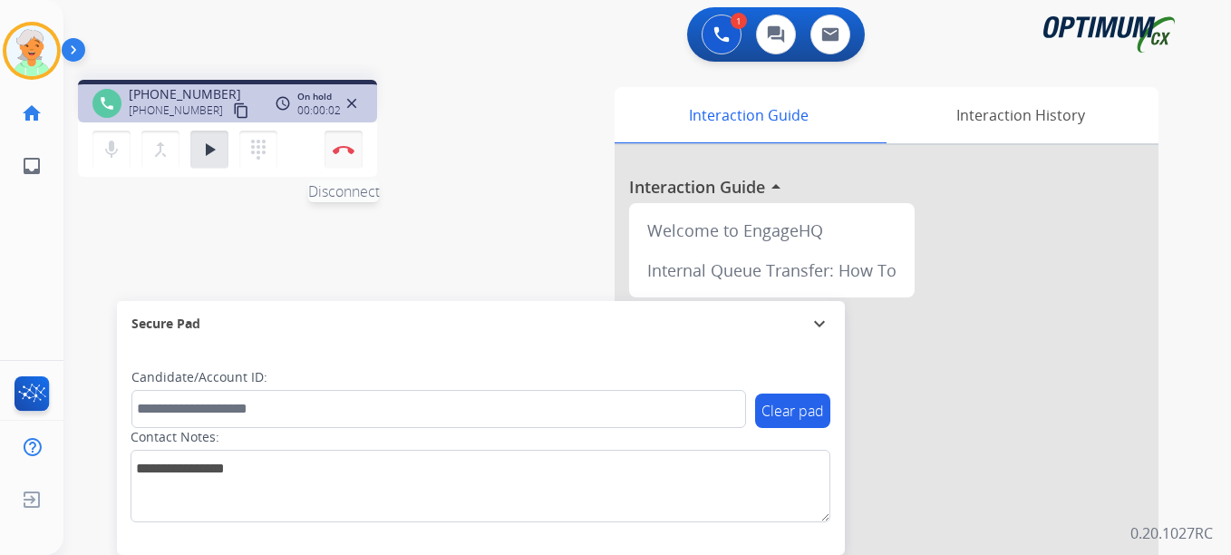
click at [356, 158] on button "Disconnect" at bounding box center [343, 150] width 38 height 38
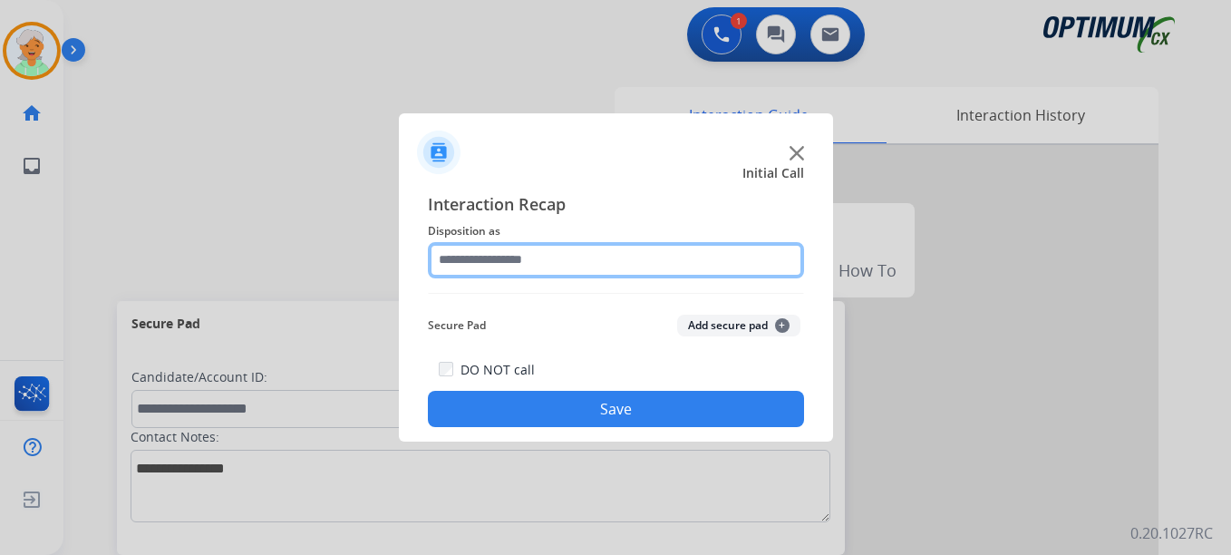
click at [477, 269] on input "text" at bounding box center [616, 260] width 376 height 36
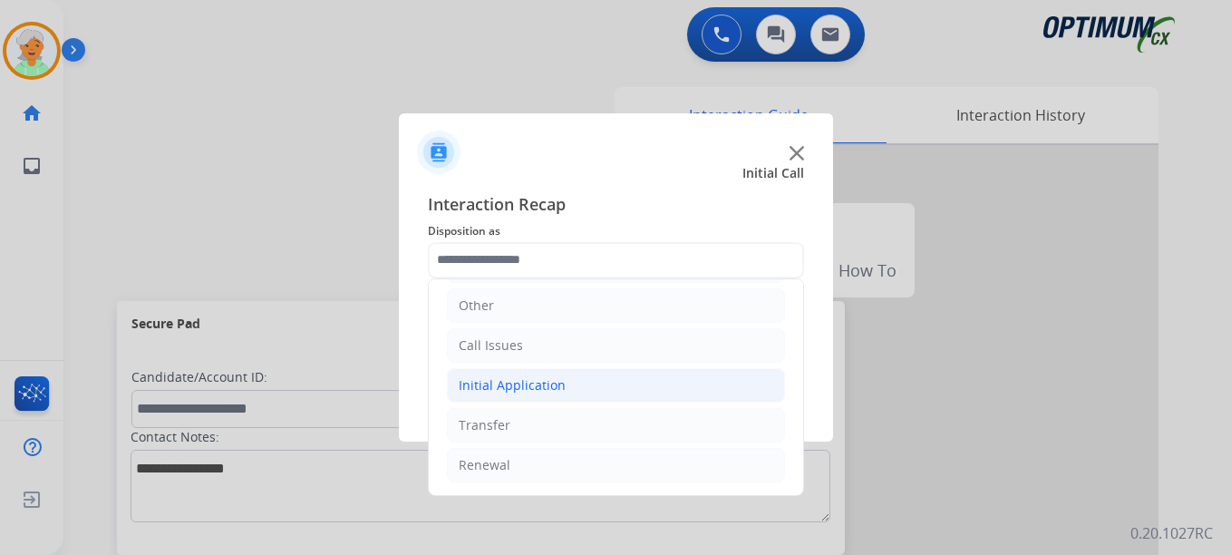
click at [525, 391] on div "Initial Application" at bounding box center [512, 385] width 107 height 18
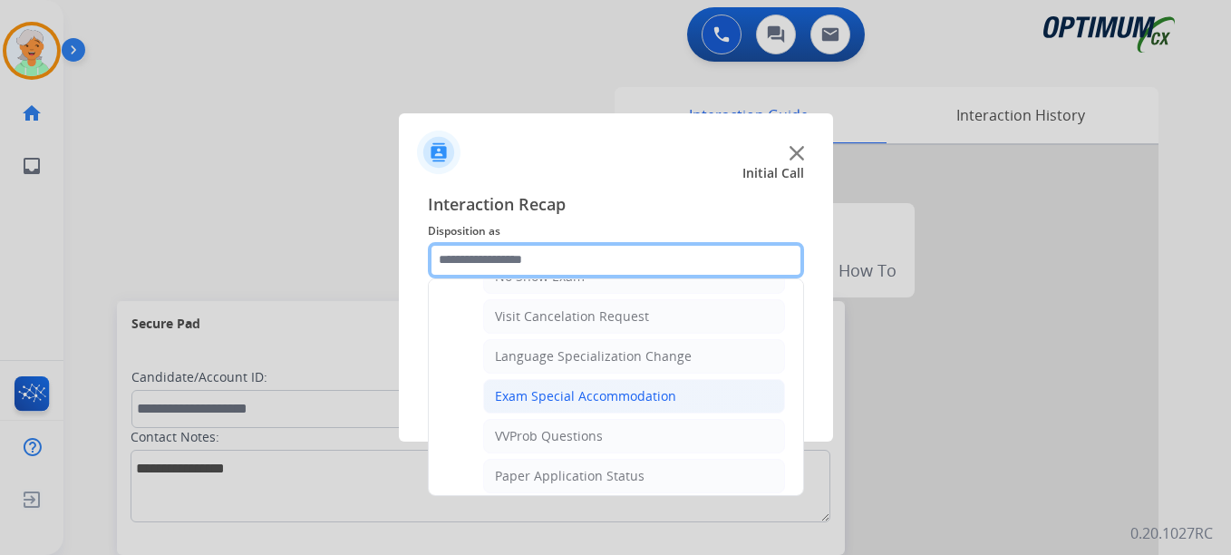
scroll to position [758, 0]
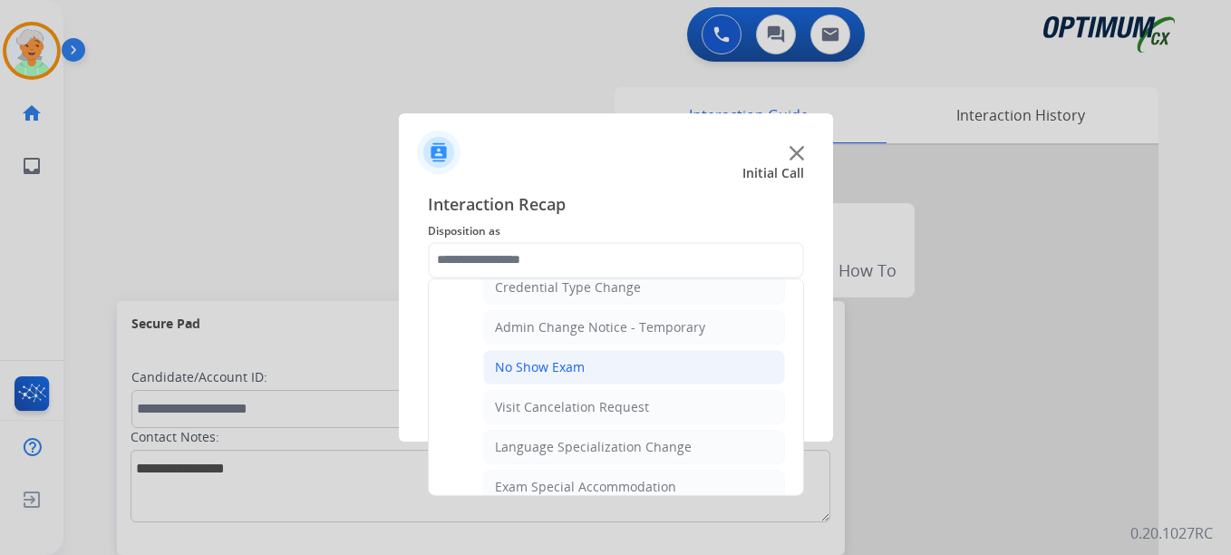
click at [573, 373] on div "No Show Exam" at bounding box center [540, 367] width 90 height 18
type input "**********"
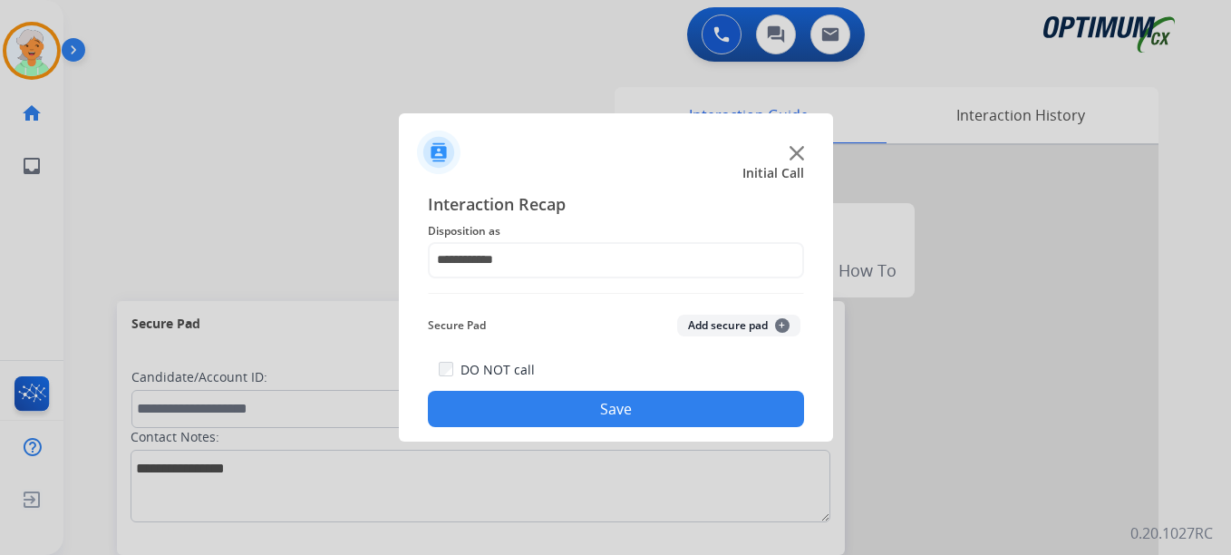
click at [667, 414] on button "Save" at bounding box center [616, 409] width 376 height 36
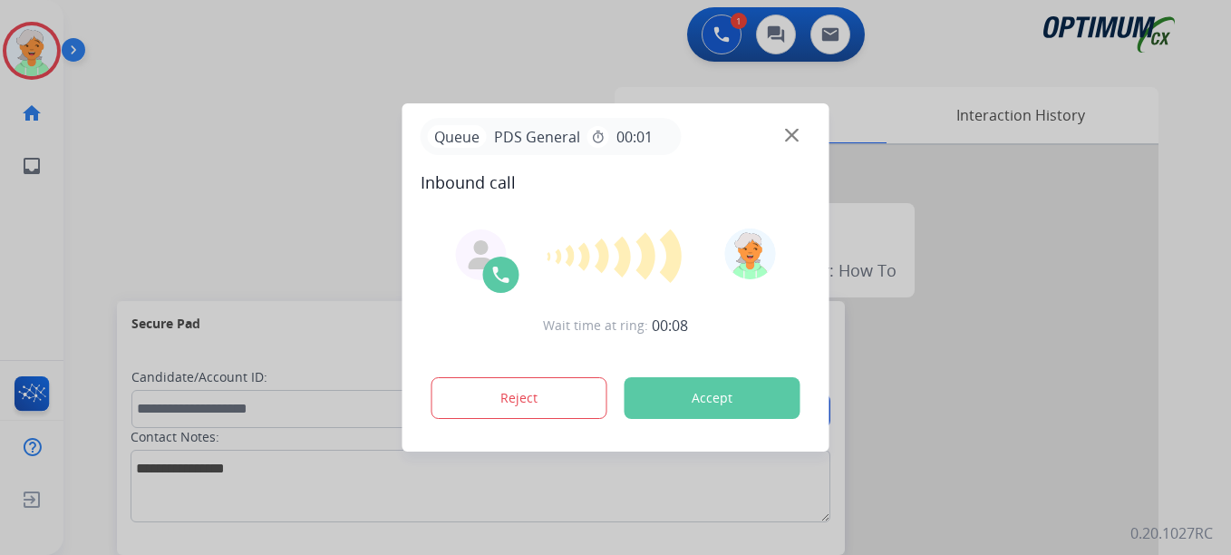
click at [757, 393] on button "Accept" at bounding box center [712, 398] width 176 height 42
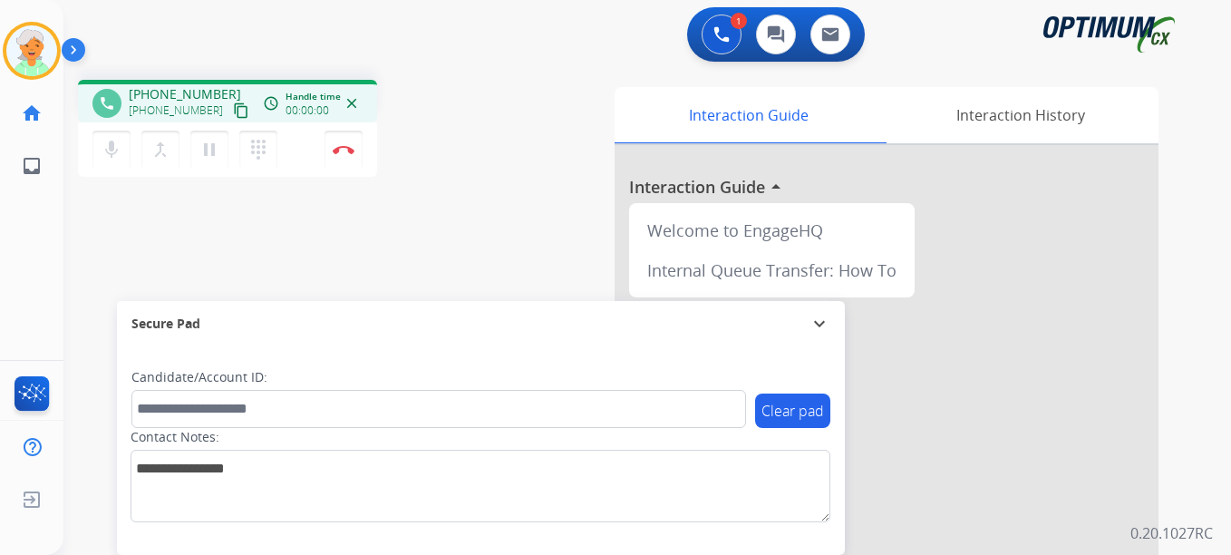
click at [233, 112] on mat-icon "content_copy" at bounding box center [241, 110] width 16 height 16
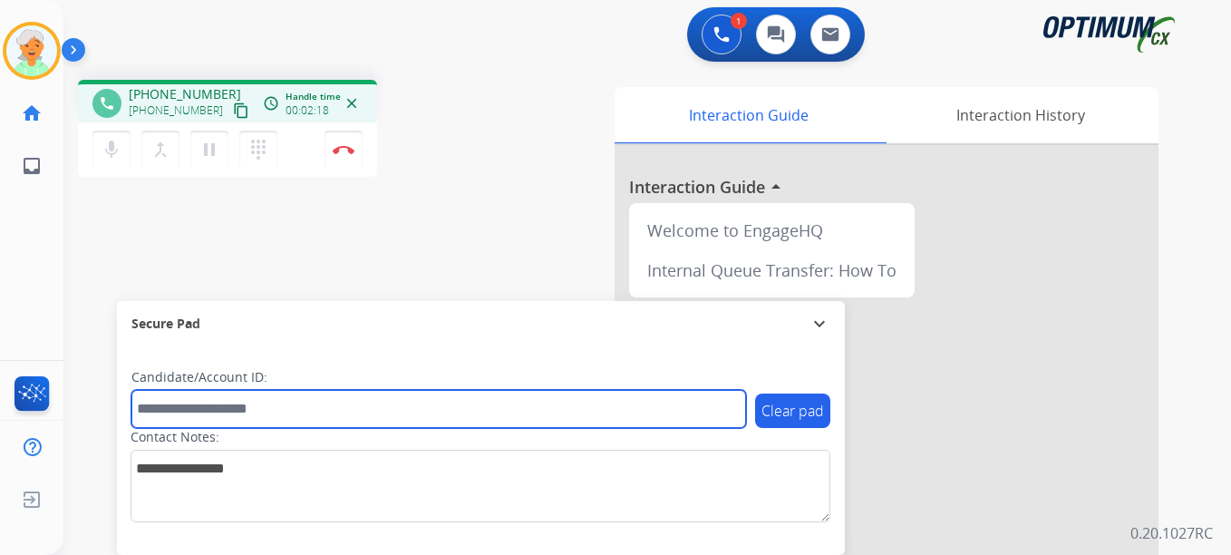
click at [199, 410] on input "text" at bounding box center [438, 409] width 615 height 38
paste input "*********"
type input "*********"
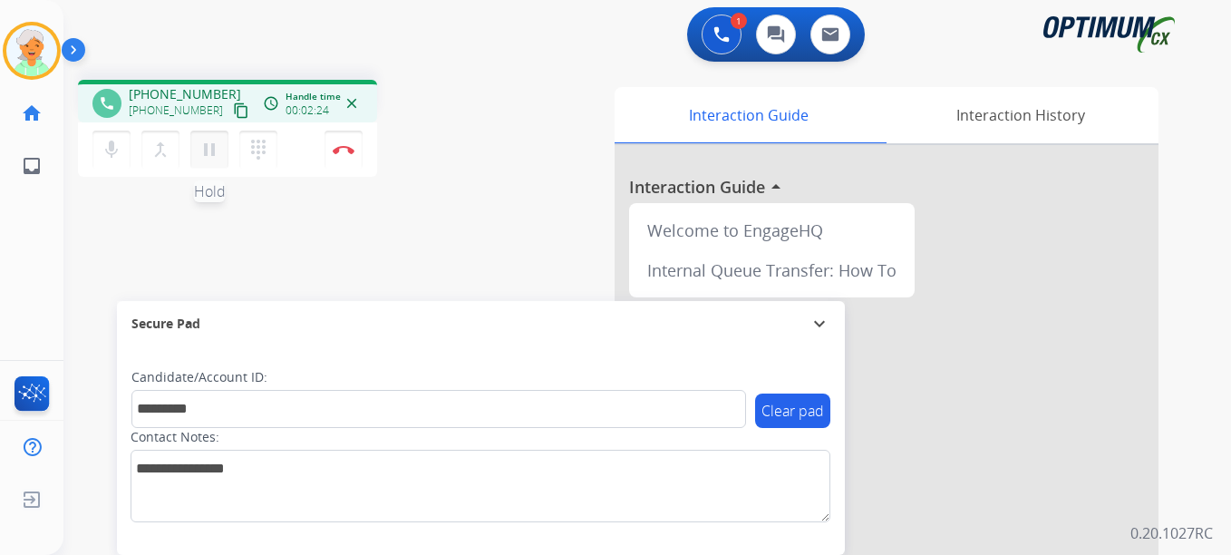
click at [204, 156] on mat-icon "pause" at bounding box center [209, 150] width 22 height 22
click at [352, 163] on button "Disconnect" at bounding box center [343, 150] width 38 height 38
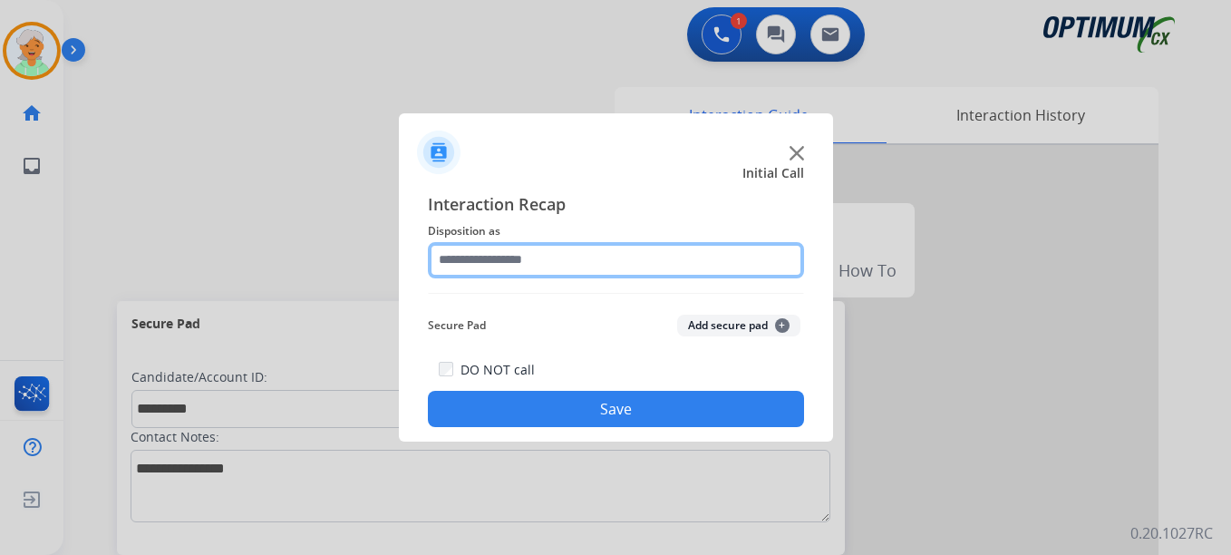
click at [678, 263] on input "text" at bounding box center [616, 260] width 376 height 36
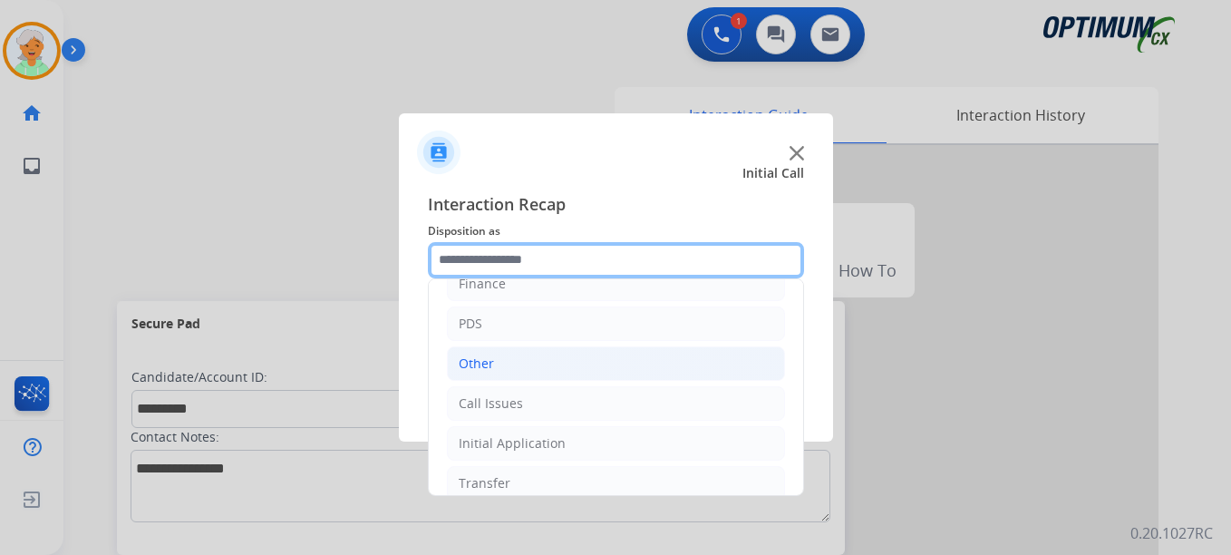
scroll to position [0, 0]
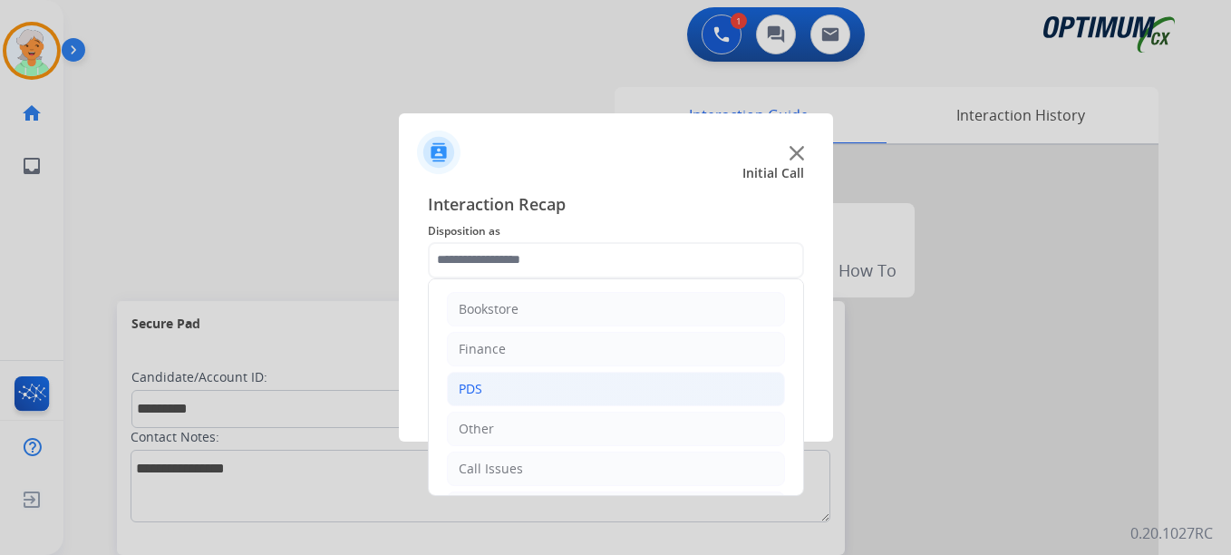
click at [512, 378] on li "PDS" at bounding box center [616, 389] width 338 height 34
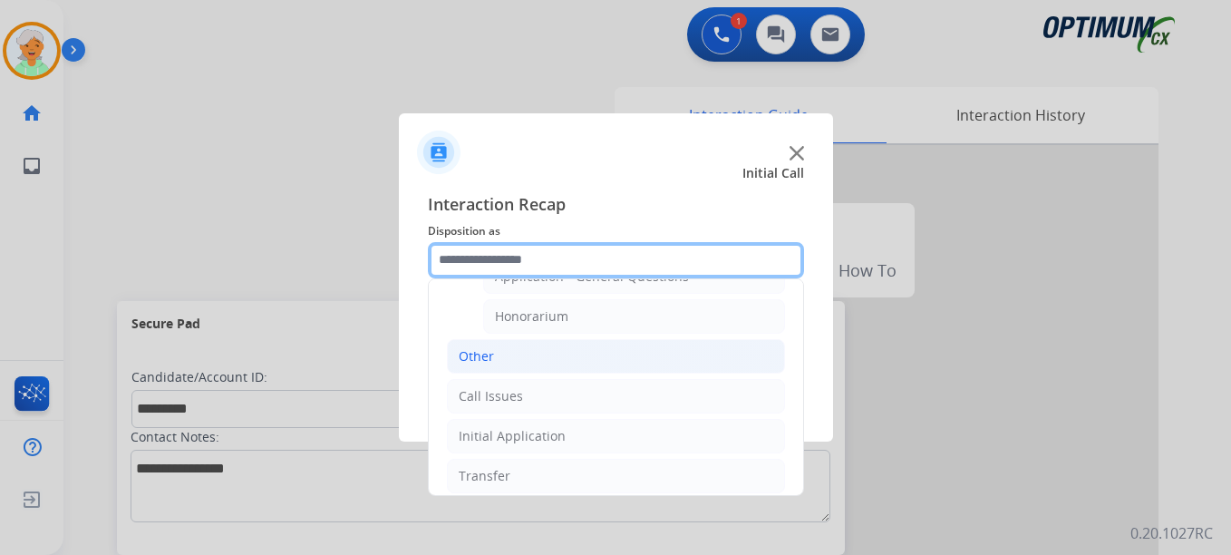
scroll to position [544, 0]
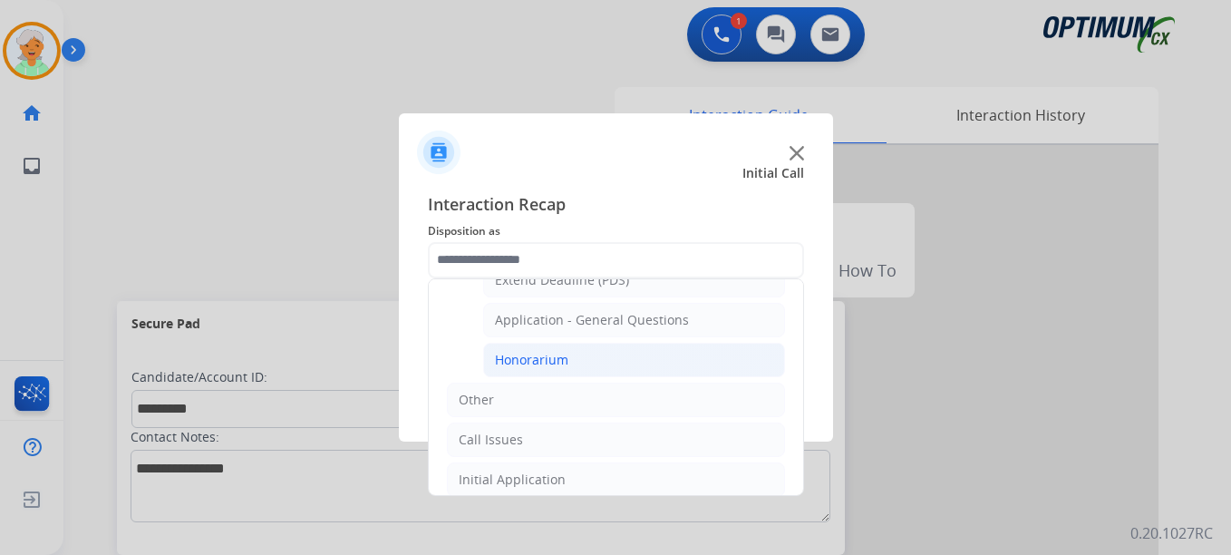
click at [580, 355] on li "Honorarium" at bounding box center [634, 360] width 302 height 34
type input "**********"
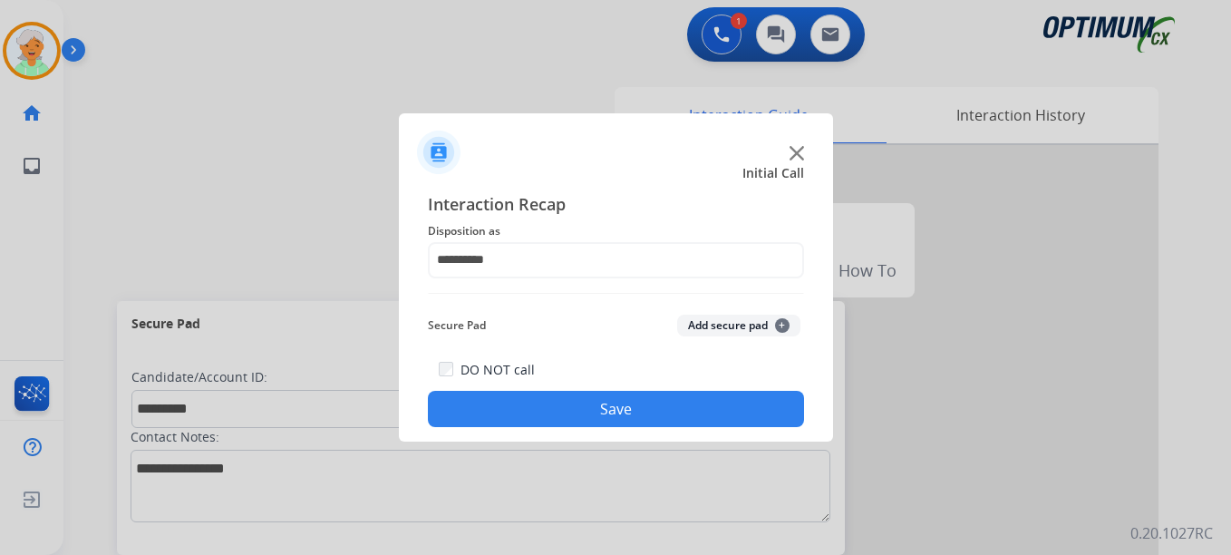
click at [617, 417] on button "Save" at bounding box center [616, 409] width 376 height 36
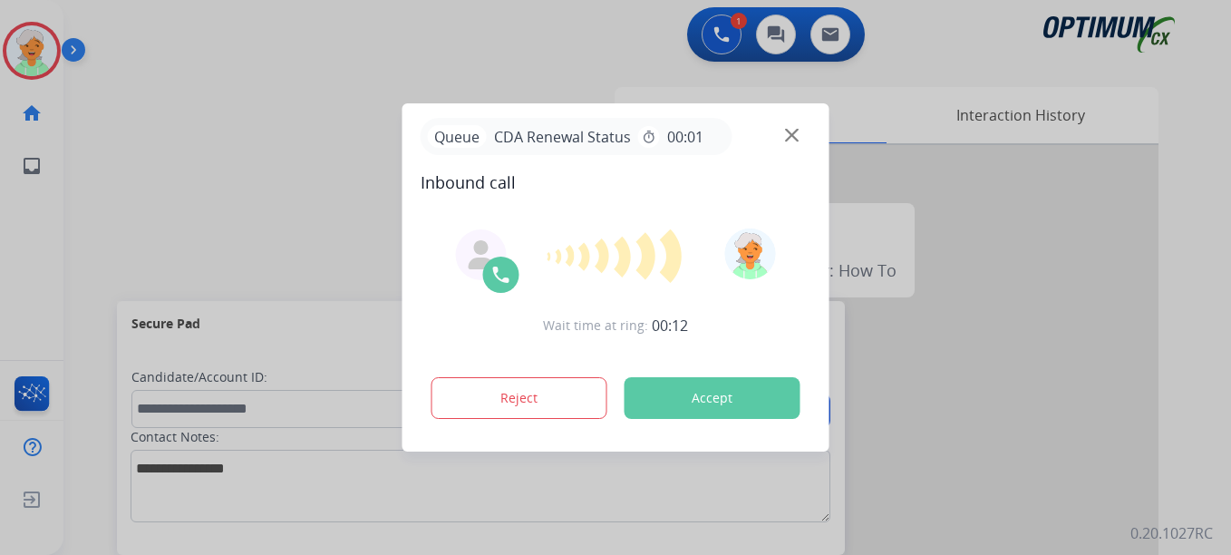
click at [714, 404] on button "Accept" at bounding box center [712, 398] width 176 height 42
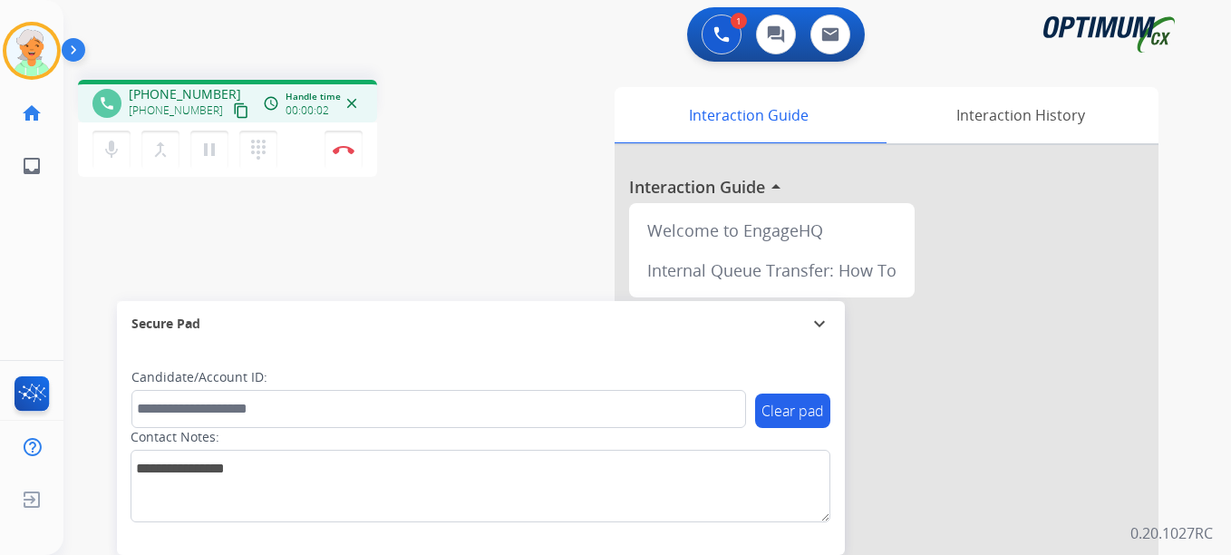
click at [233, 108] on mat-icon "content_copy" at bounding box center [241, 110] width 16 height 16
click at [216, 157] on mat-icon "pause" at bounding box center [209, 150] width 22 height 22
click at [342, 150] on img at bounding box center [344, 149] width 22 height 9
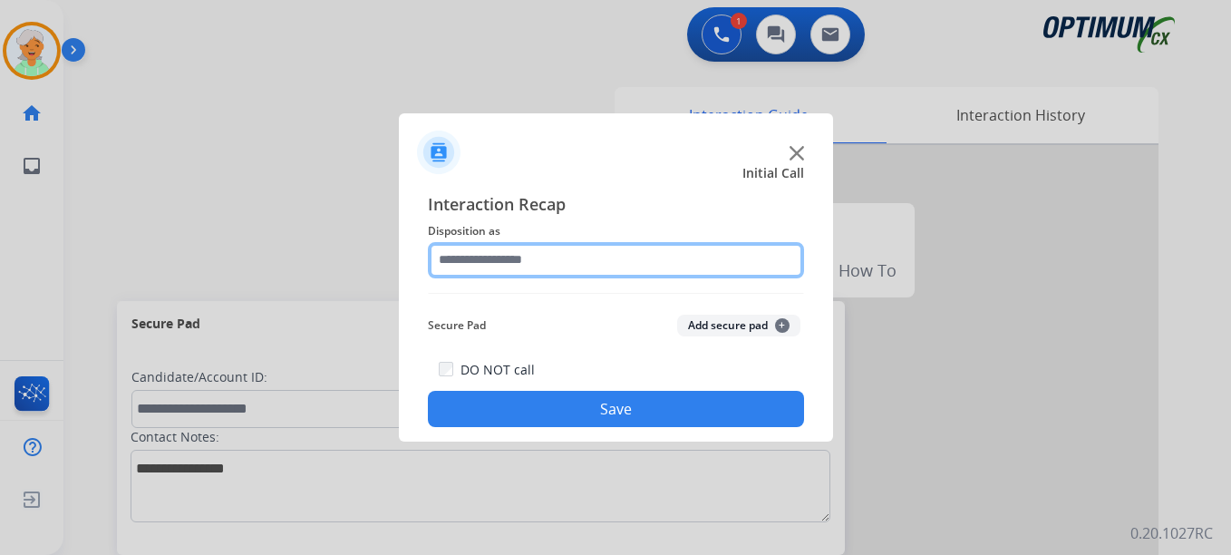
click at [658, 268] on input "text" at bounding box center [616, 260] width 376 height 36
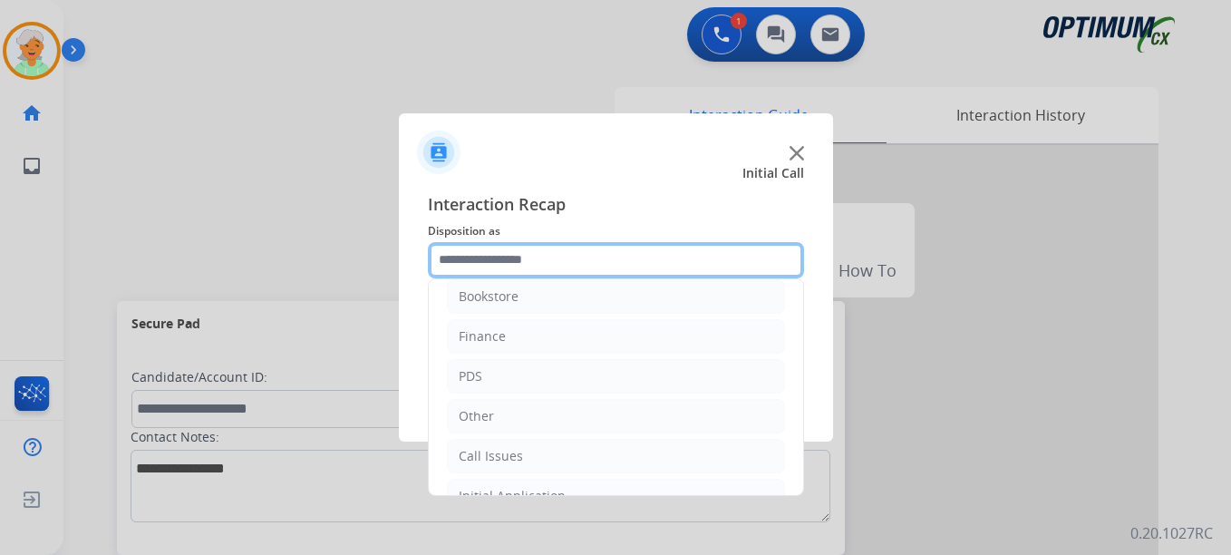
scroll to position [0, 0]
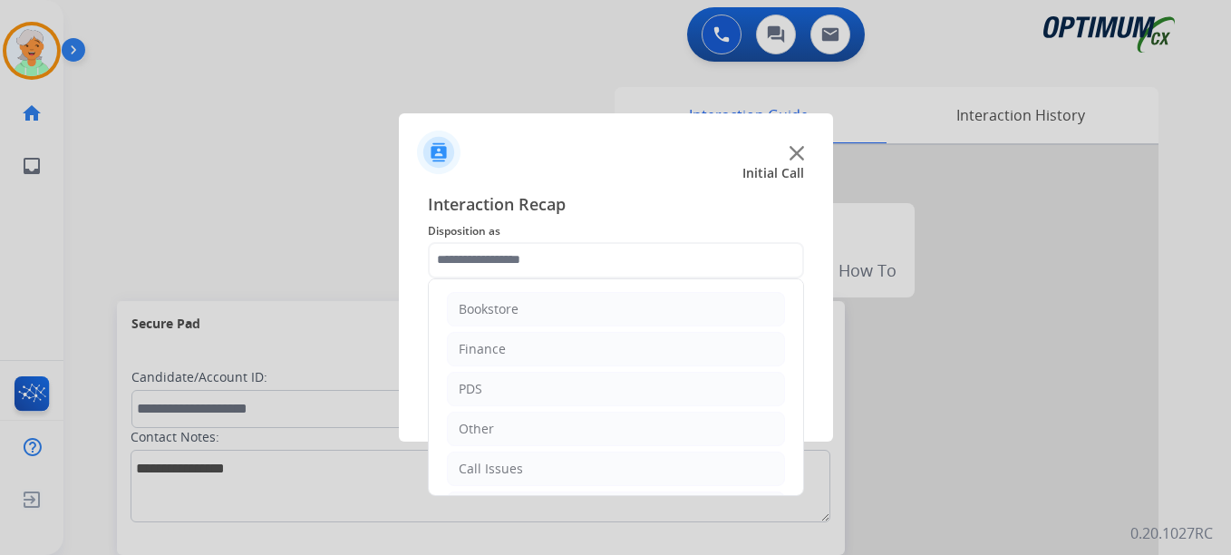
click at [518, 454] on li "Call Issues" at bounding box center [616, 468] width 338 height 34
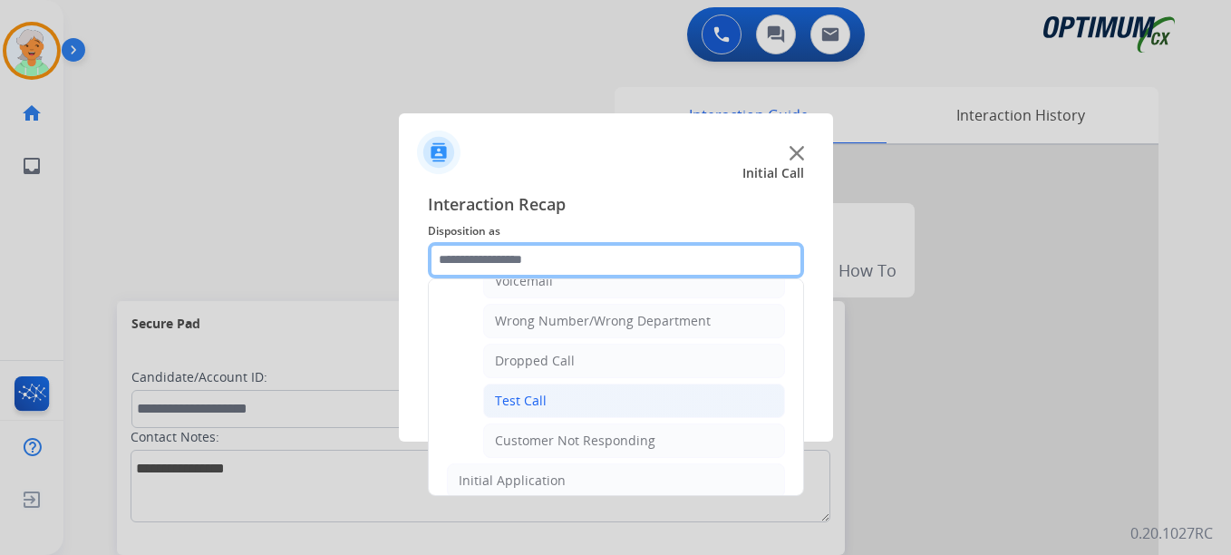
scroll to position [272, 0]
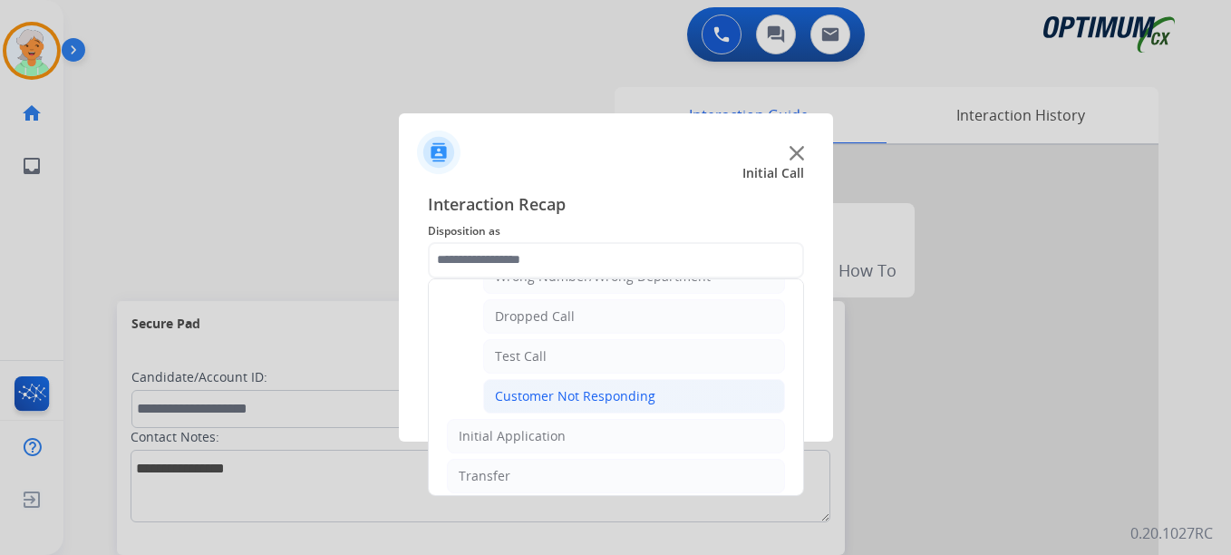
click at [583, 391] on div "Customer Not Responding" at bounding box center [575, 396] width 160 height 18
type input "**********"
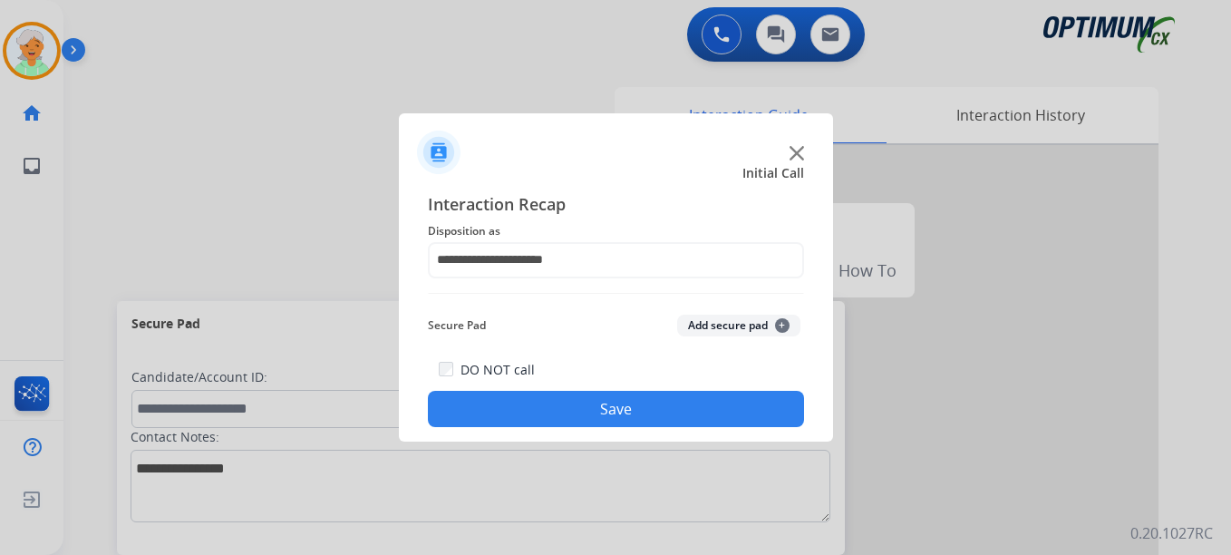
click at [595, 406] on button "Save" at bounding box center [616, 409] width 376 height 36
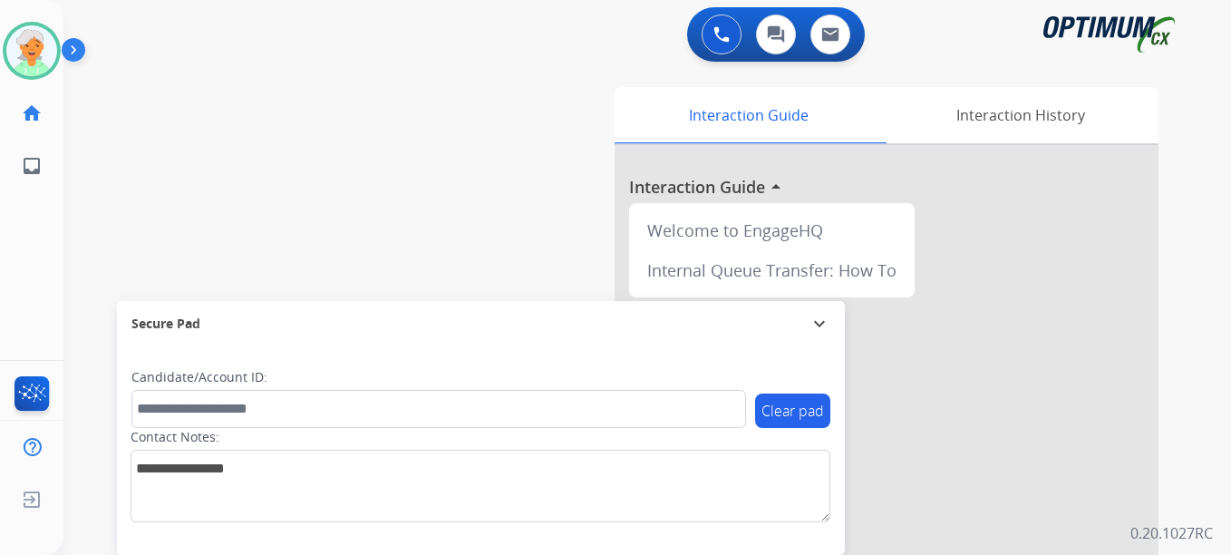
click at [179, 155] on div "swap_horiz Break voice bridge close_fullscreen Connect 3-Way Call merge_type Se…" at bounding box center [625, 443] width 1124 height 756
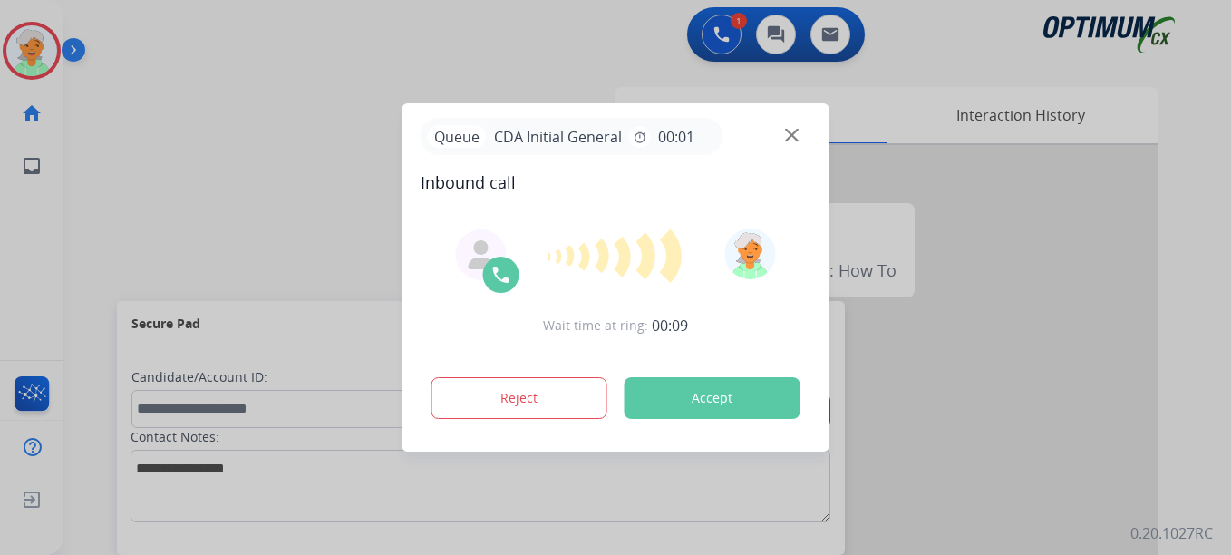
click at [663, 402] on button "Accept" at bounding box center [712, 398] width 176 height 42
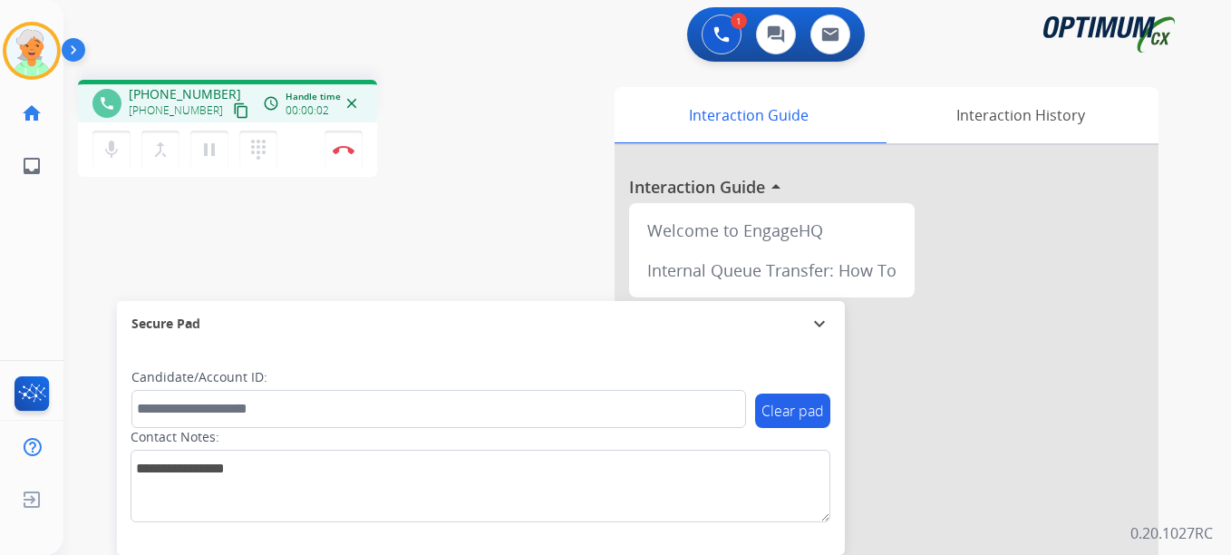
click at [233, 105] on mat-icon "content_copy" at bounding box center [241, 110] width 16 height 16
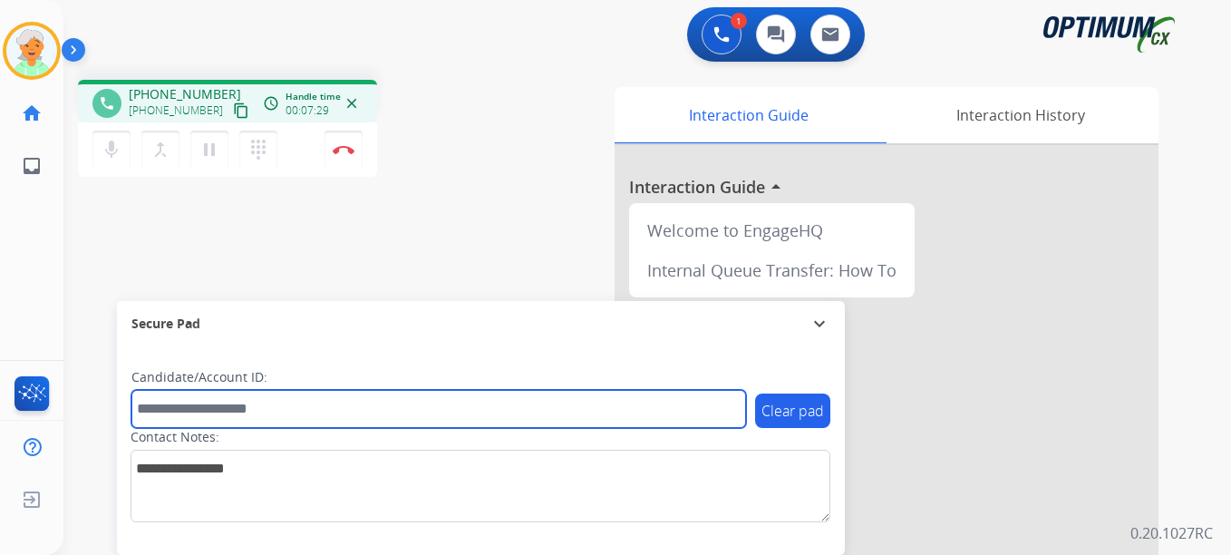
click at [153, 403] on input "text" at bounding box center [438, 409] width 615 height 38
paste input "*******"
type input "*******"
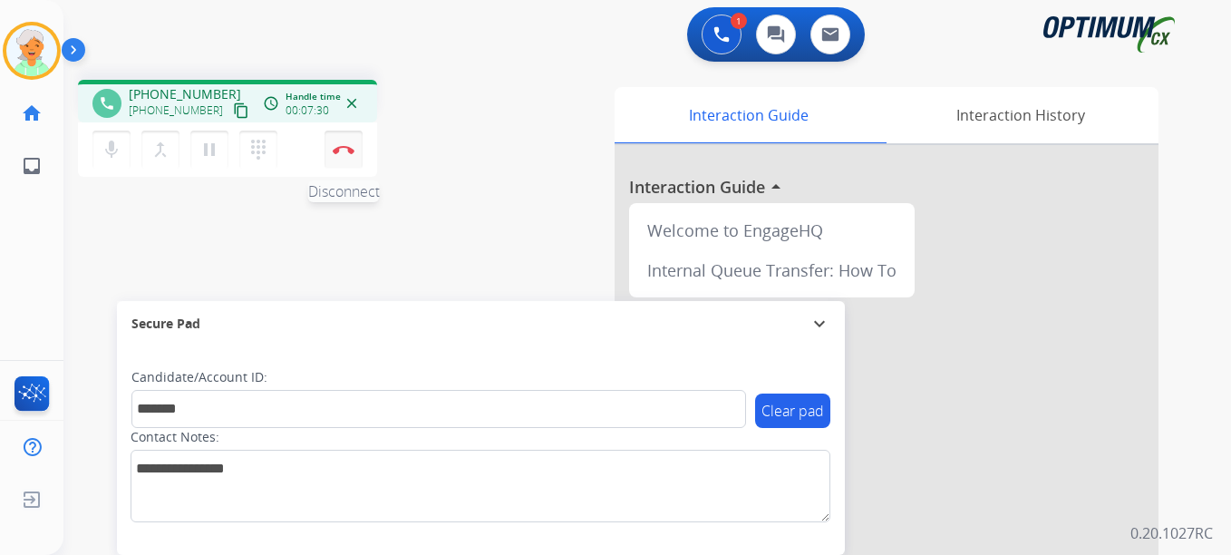
click at [358, 143] on button "Disconnect" at bounding box center [343, 150] width 38 height 38
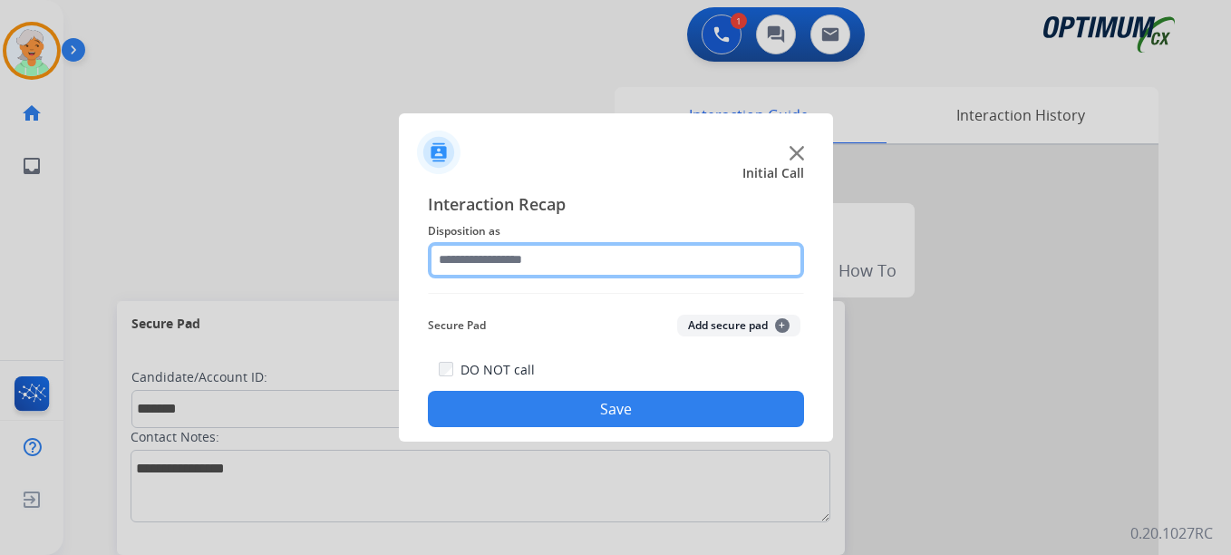
click at [534, 263] on input "text" at bounding box center [616, 260] width 376 height 36
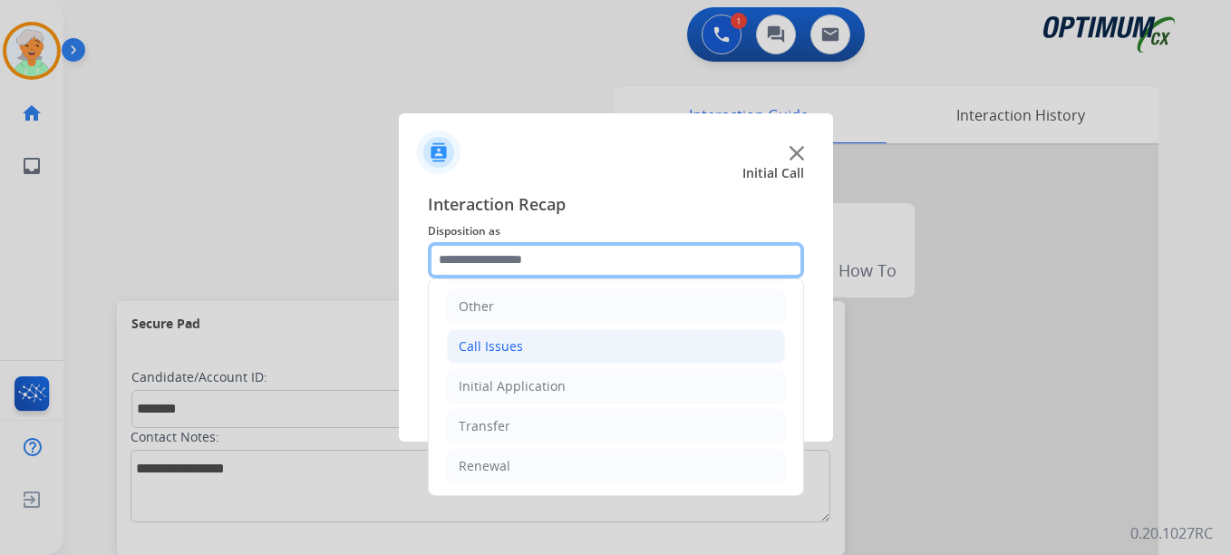
scroll to position [123, 0]
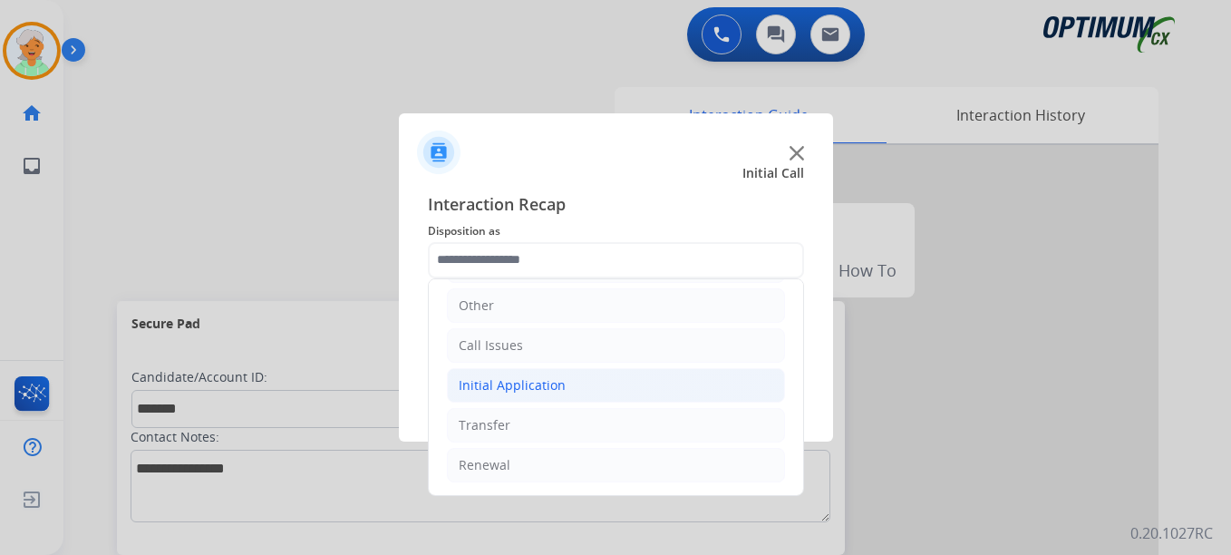
click at [558, 382] on div "Initial Application" at bounding box center [512, 385] width 107 height 18
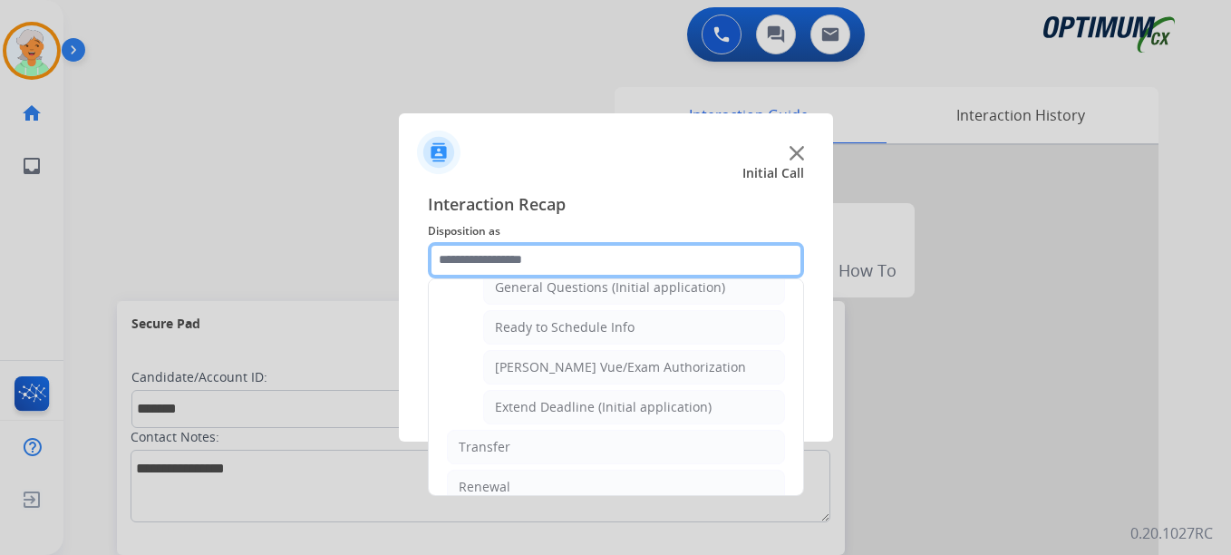
scroll to position [1098, 0]
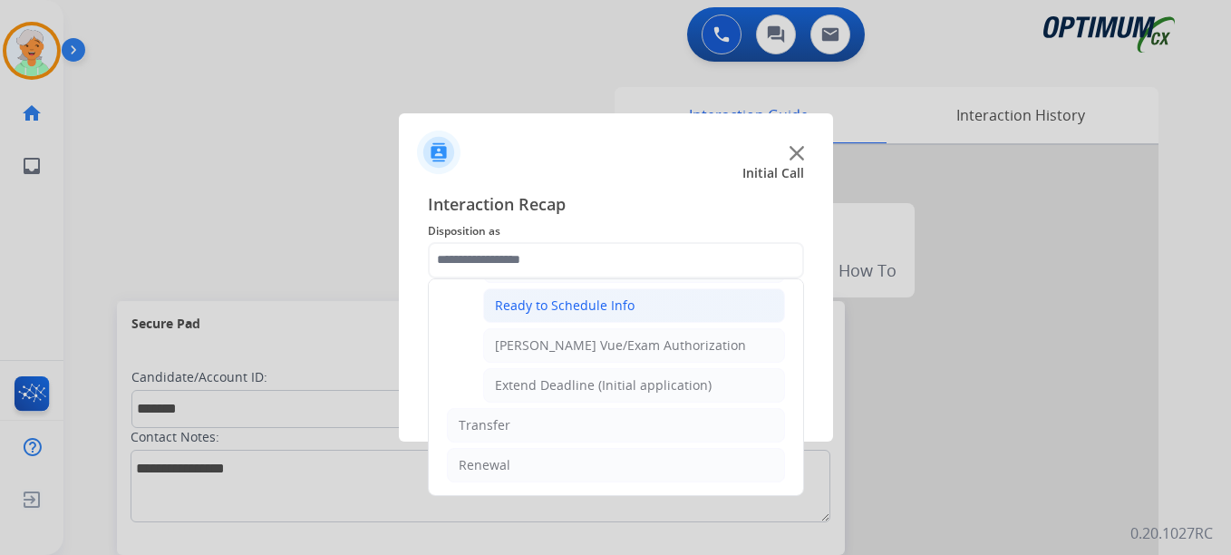
click at [564, 305] on div "Ready to Schedule Info" at bounding box center [565, 305] width 140 height 18
type input "**********"
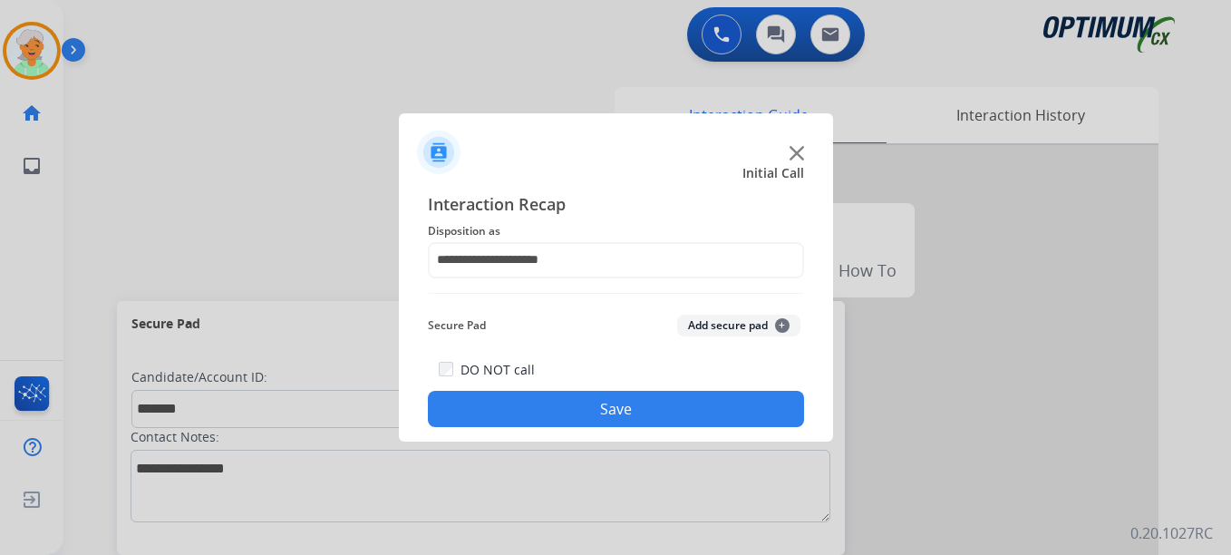
click at [582, 409] on button "Save" at bounding box center [616, 409] width 376 height 36
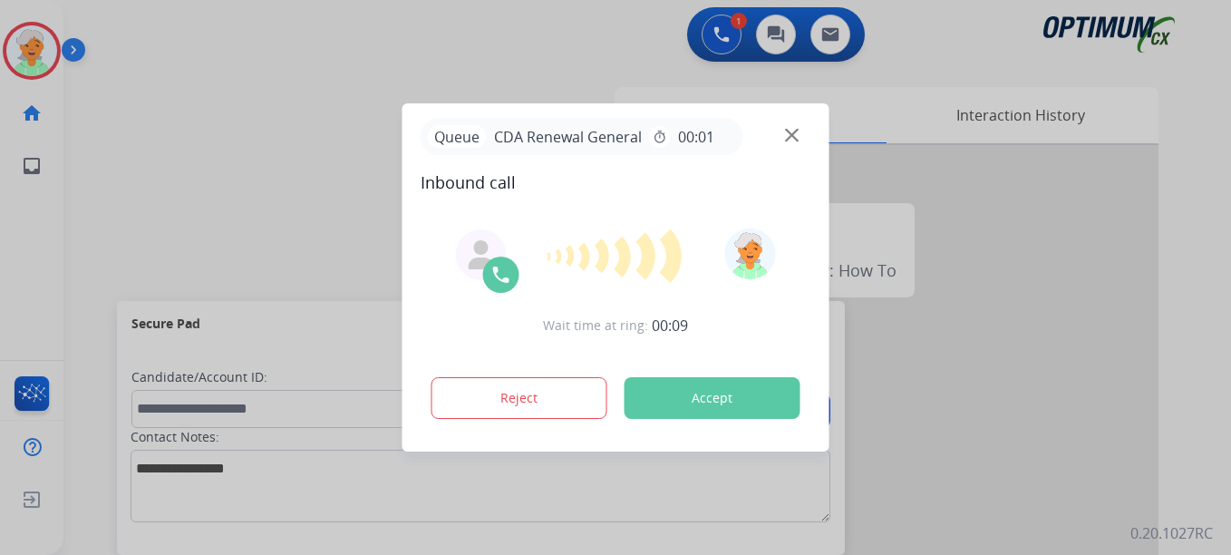
click at [728, 388] on button "Accept" at bounding box center [712, 398] width 176 height 42
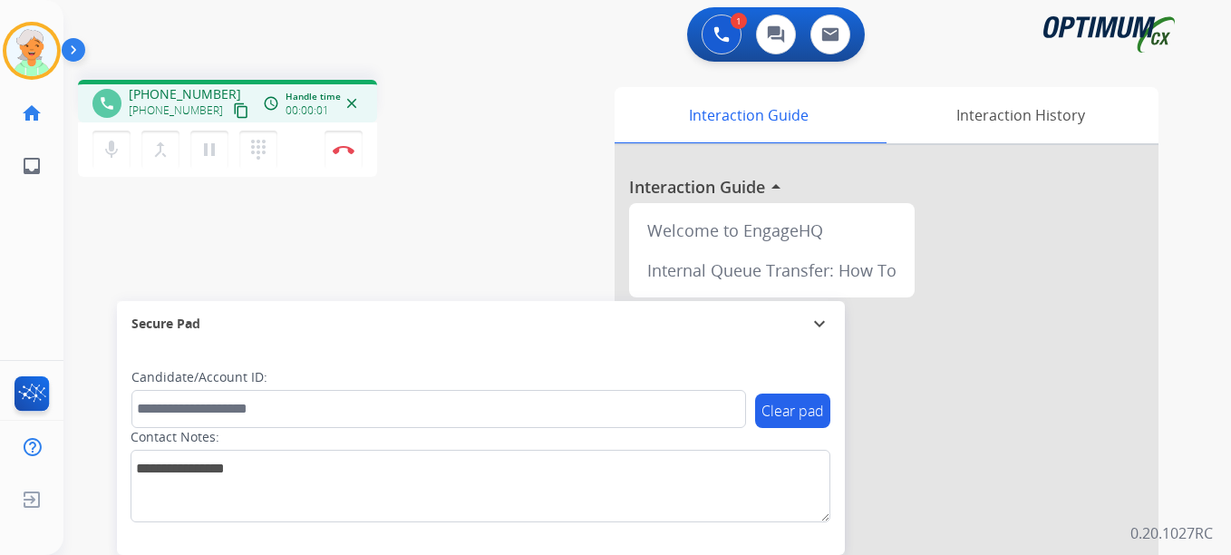
click at [233, 111] on mat-icon "content_copy" at bounding box center [241, 110] width 16 height 16
drag, startPoint x: 225, startPoint y: 110, endPoint x: 242, endPoint y: 91, distance: 25.7
click at [230, 94] on div "+15073191773 +15073191773 content_copy" at bounding box center [190, 103] width 123 height 36
click at [207, 160] on mat-icon "pause" at bounding box center [209, 150] width 22 height 22
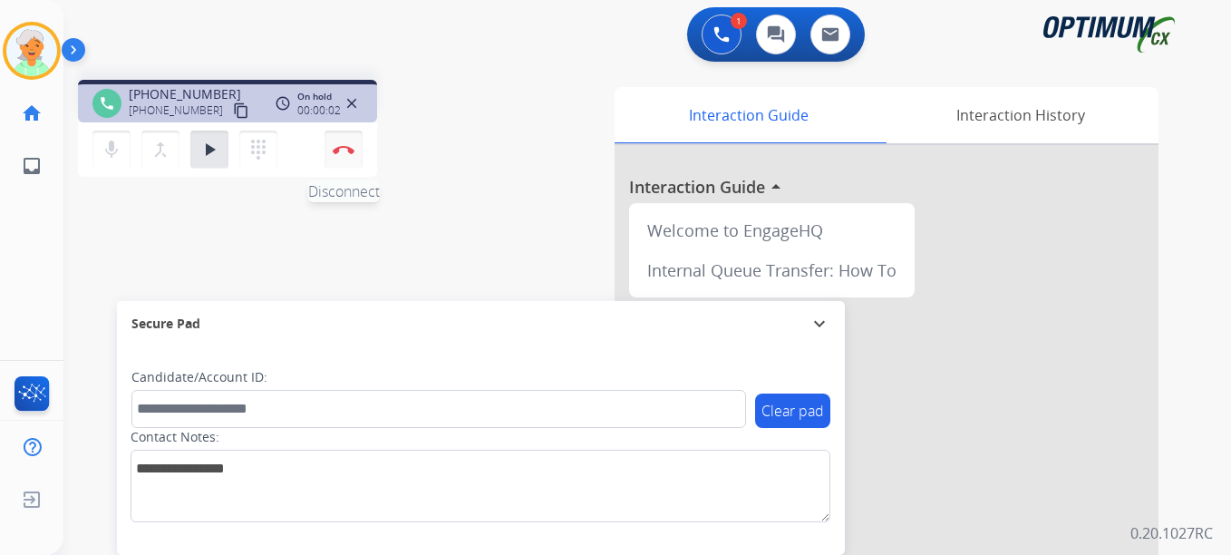
click at [340, 144] on button "Disconnect" at bounding box center [343, 150] width 38 height 38
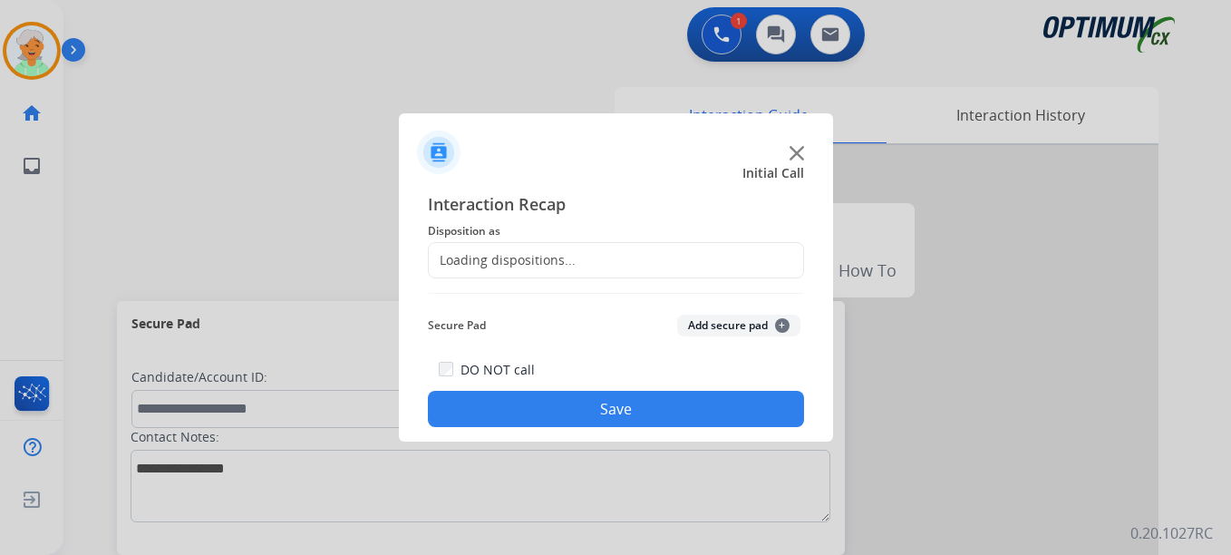
click at [541, 252] on div "Loading dispositions..." at bounding box center [502, 260] width 147 height 18
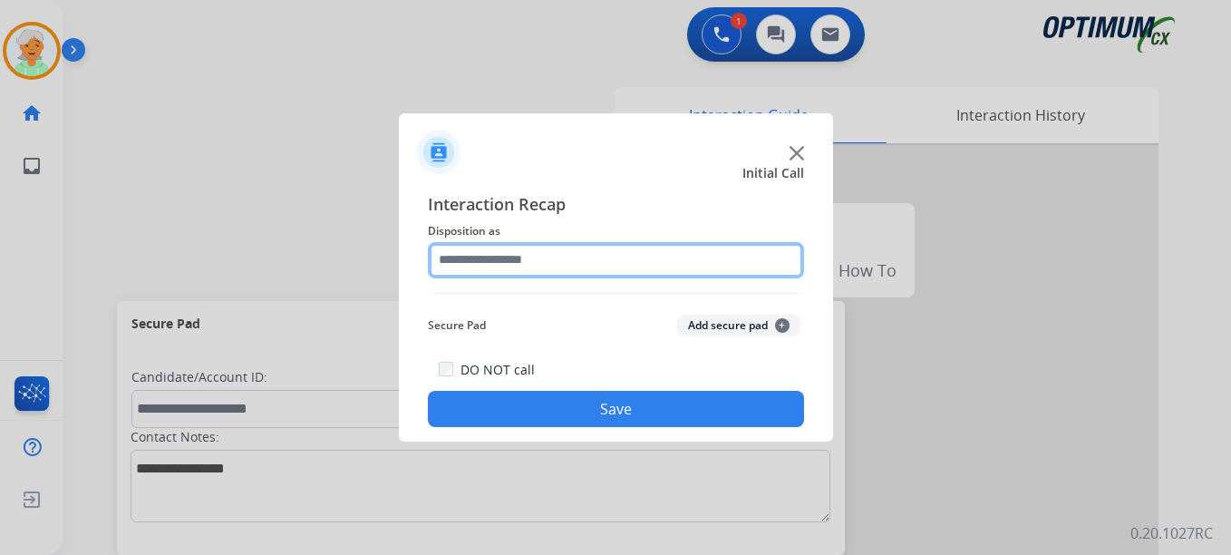
click at [556, 262] on input "text" at bounding box center [616, 260] width 376 height 36
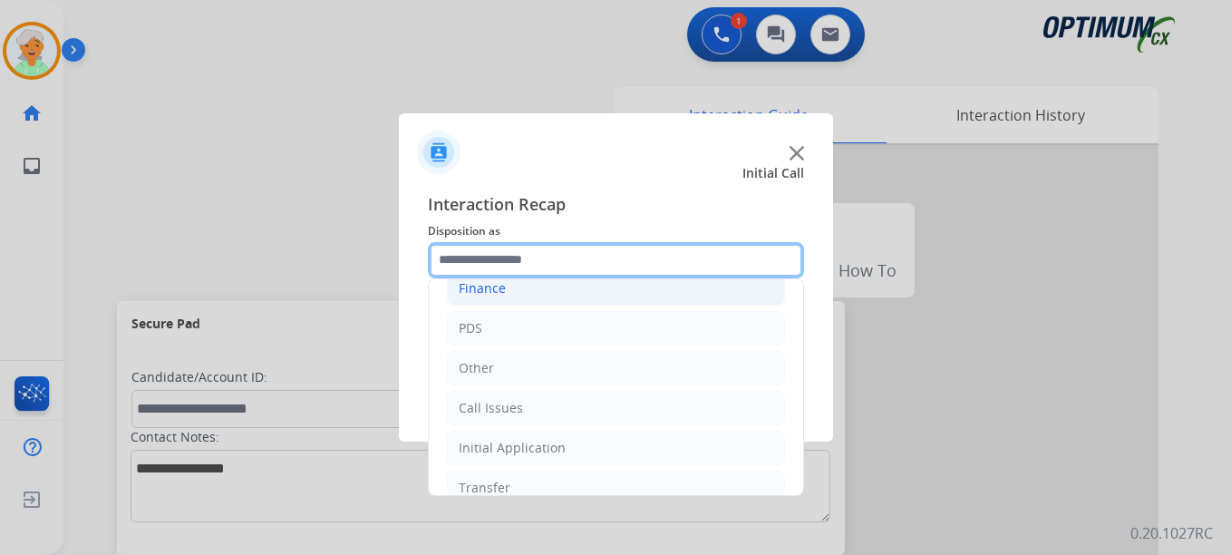
scroll to position [123, 0]
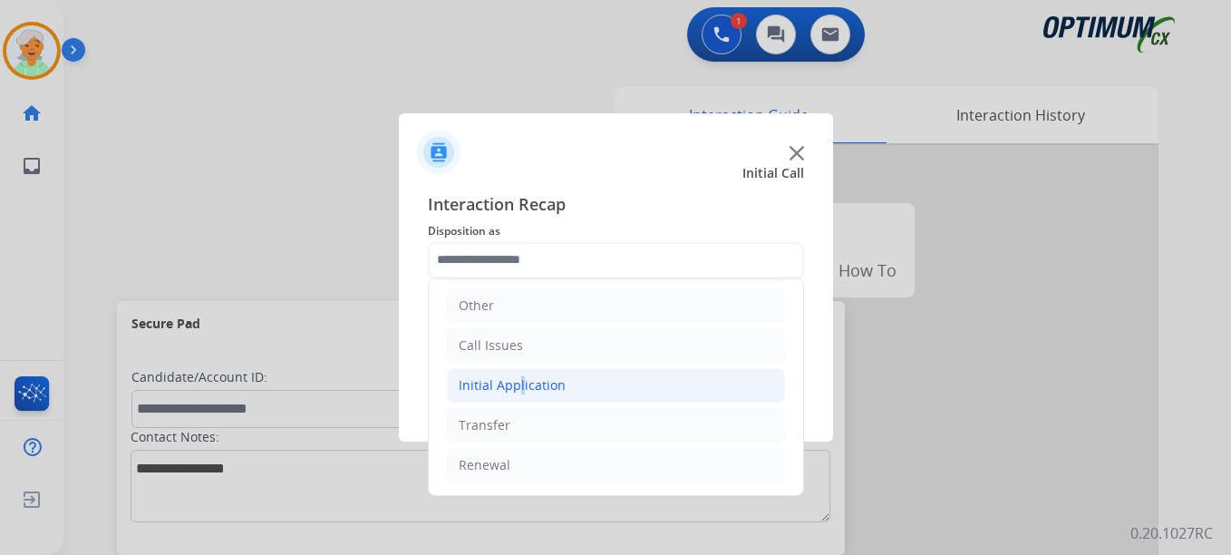
click at [513, 385] on div "Initial Application" at bounding box center [512, 385] width 107 height 18
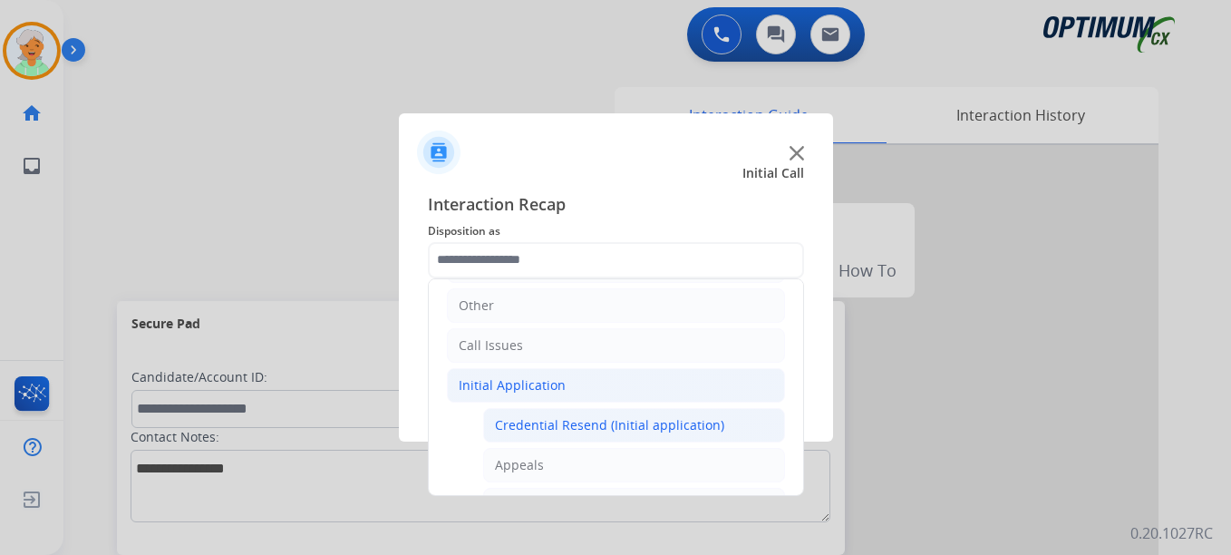
click at [547, 416] on div "Credential Resend (Initial application)" at bounding box center [609, 425] width 229 height 18
type input "**********"
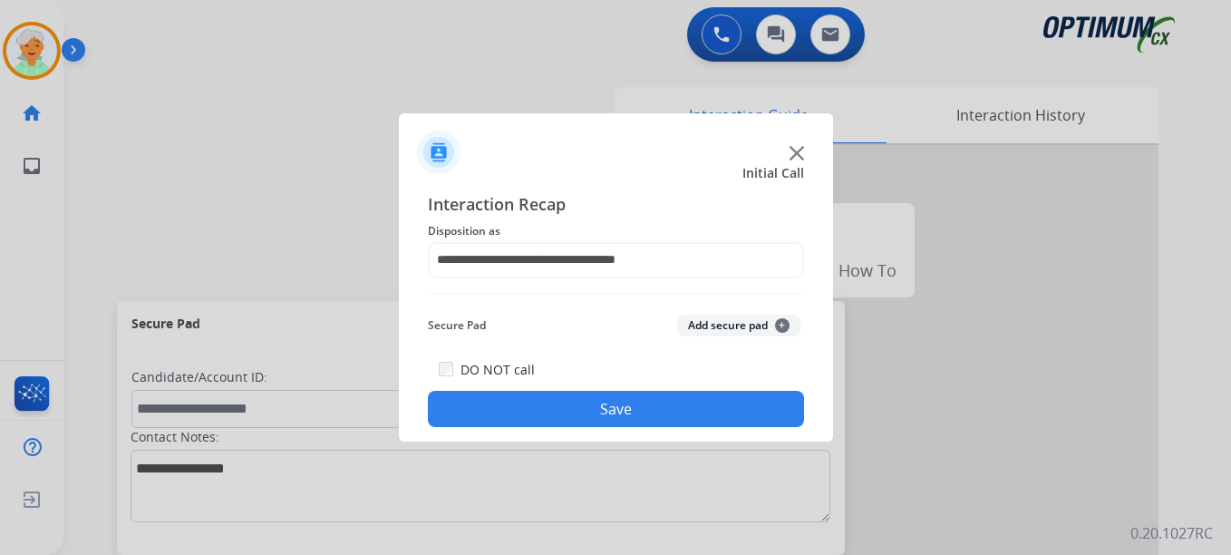
click at [548, 402] on button "Save" at bounding box center [616, 409] width 376 height 36
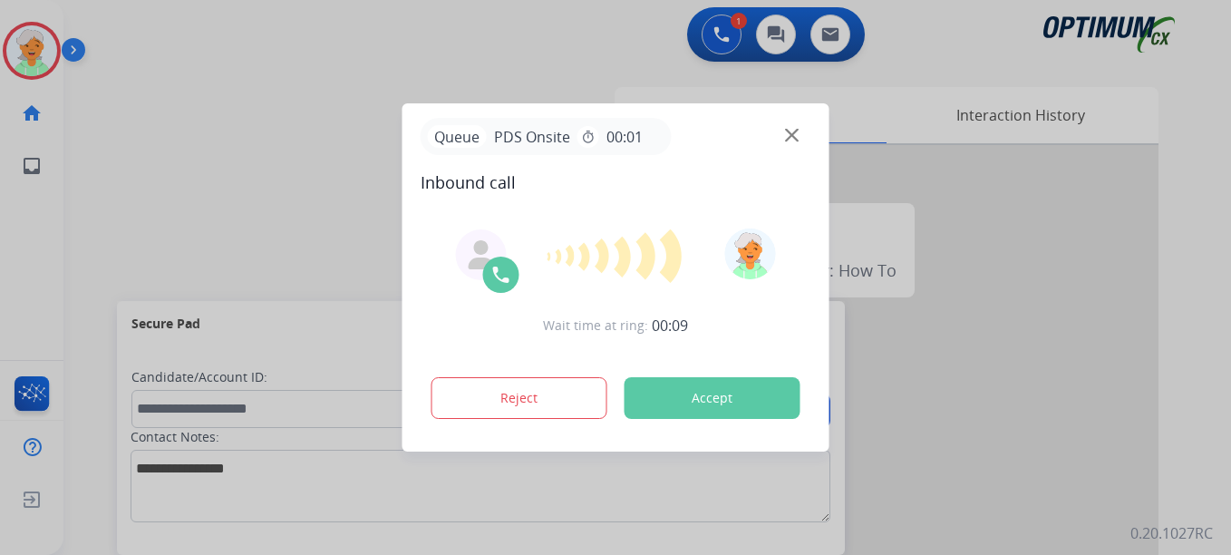
click at [701, 402] on button "Accept" at bounding box center [712, 398] width 176 height 42
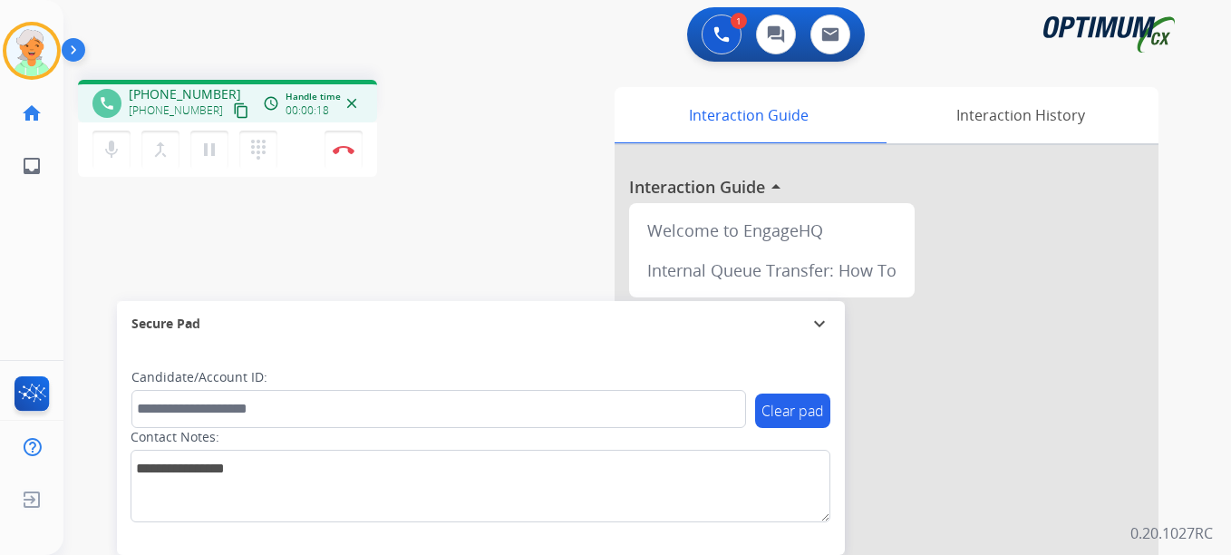
click at [233, 107] on mat-icon "content_copy" at bounding box center [241, 110] width 16 height 16
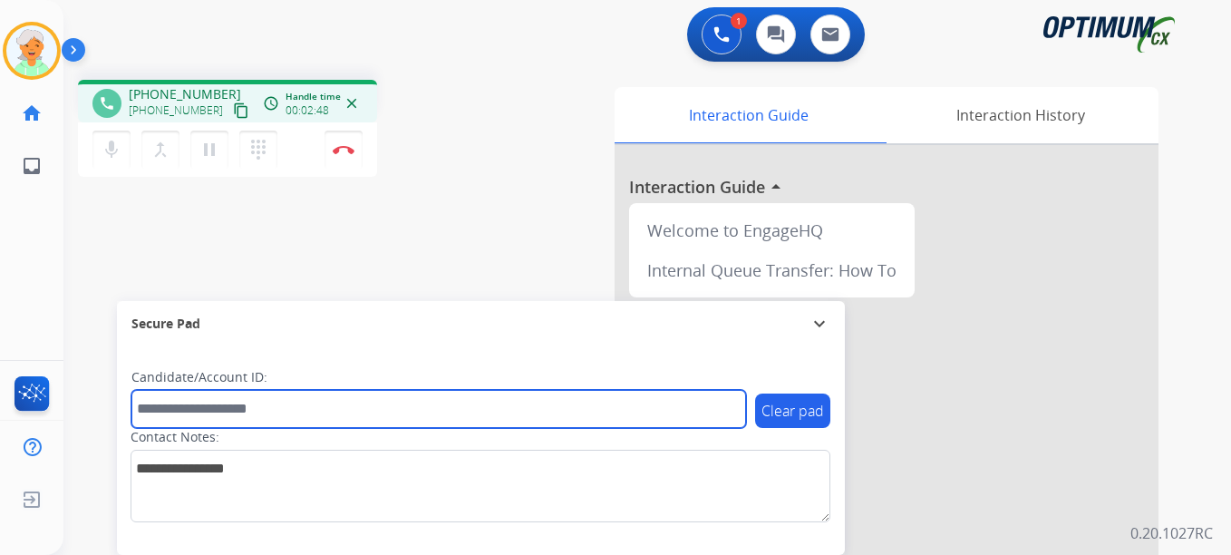
click at [232, 408] on input "text" at bounding box center [438, 409] width 615 height 38
paste input "*******"
type input "*******"
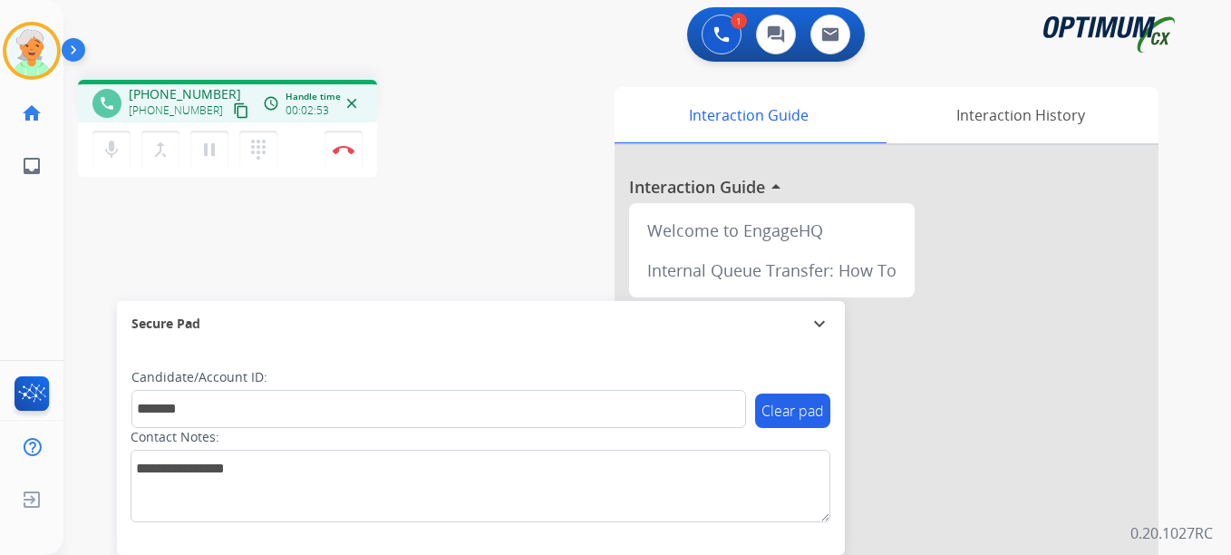
drag, startPoint x: 205, startPoint y: 154, endPoint x: 296, endPoint y: 160, distance: 91.7
click at [209, 155] on mat-icon "pause" at bounding box center [209, 150] width 22 height 22
drag, startPoint x: 347, startPoint y: 150, endPoint x: 362, endPoint y: 156, distance: 15.5
click at [348, 150] on img at bounding box center [344, 149] width 22 height 9
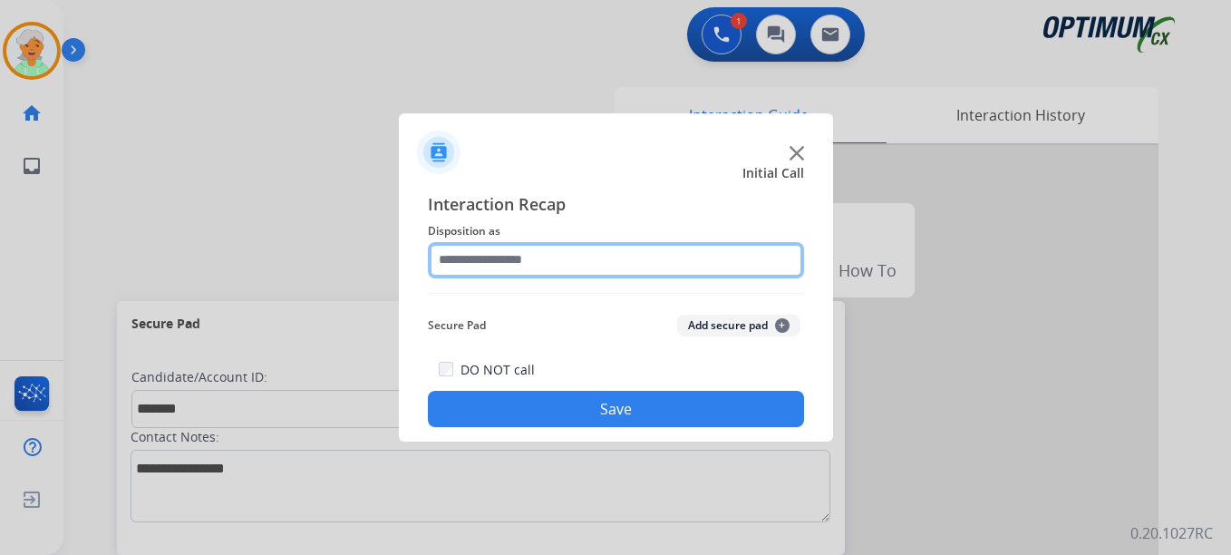
click at [531, 260] on input "text" at bounding box center [616, 260] width 376 height 36
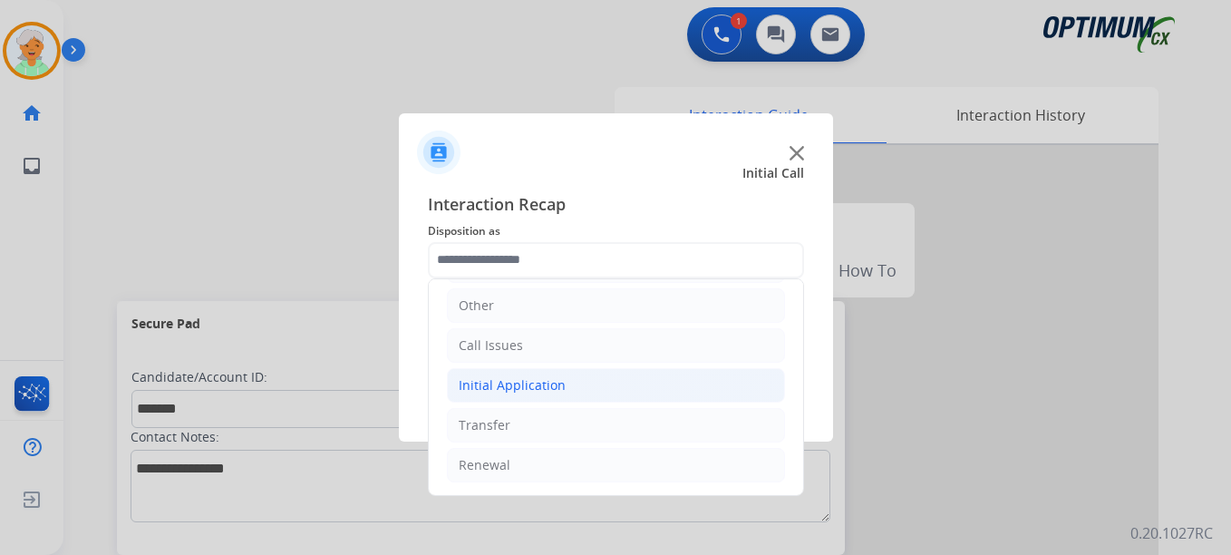
click at [530, 380] on div "Initial Application" at bounding box center [512, 385] width 107 height 18
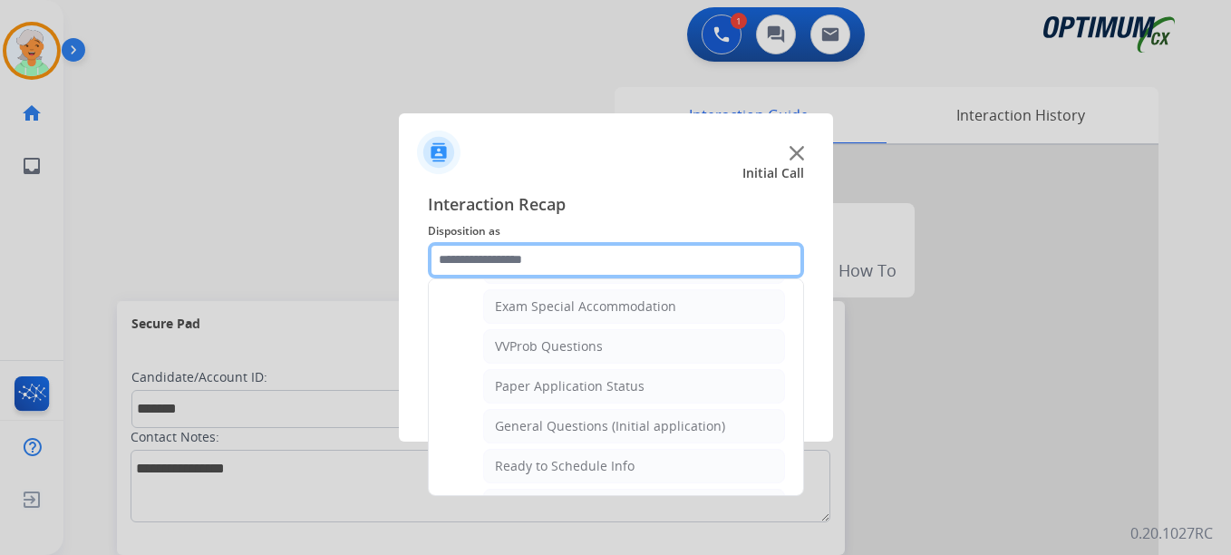
scroll to position [939, 0]
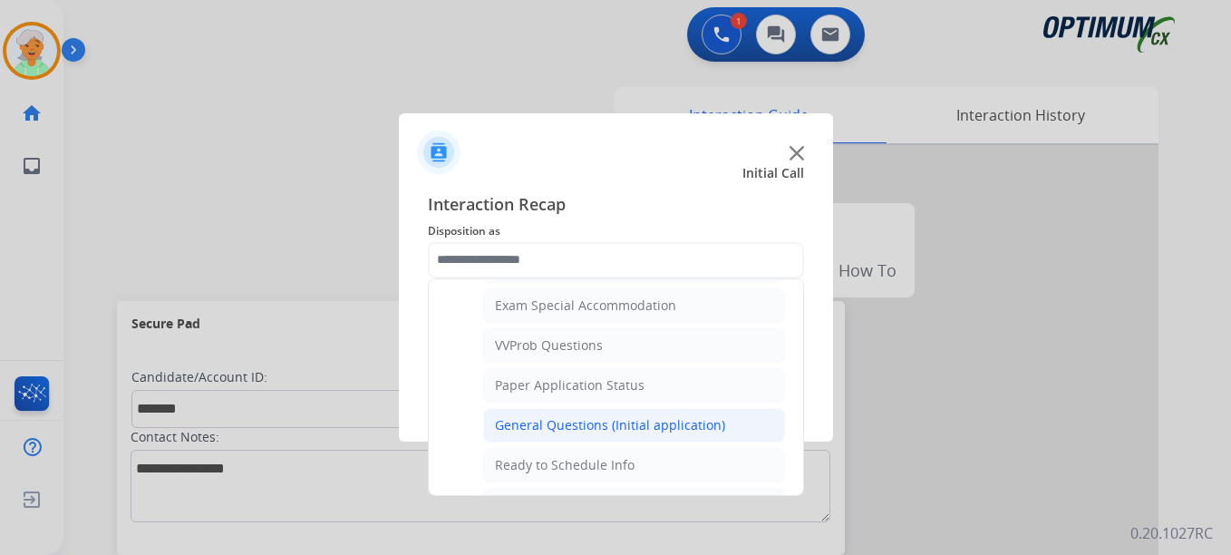
click at [583, 421] on div "General Questions (Initial application)" at bounding box center [610, 425] width 230 height 18
type input "**********"
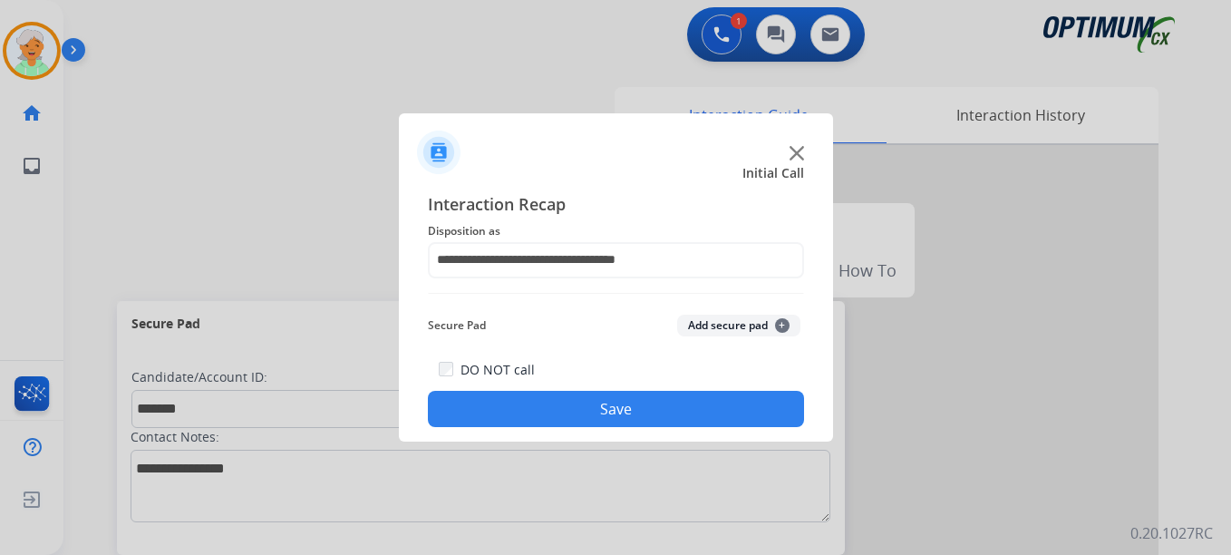
click at [608, 413] on button "Save" at bounding box center [616, 409] width 376 height 36
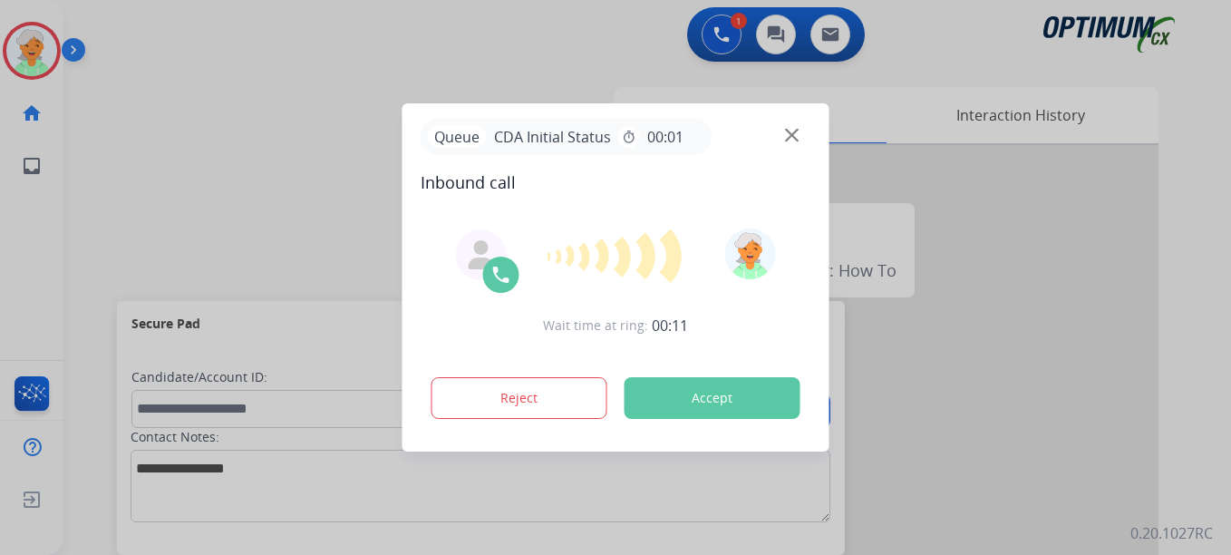
click at [716, 384] on button "Accept" at bounding box center [712, 398] width 176 height 42
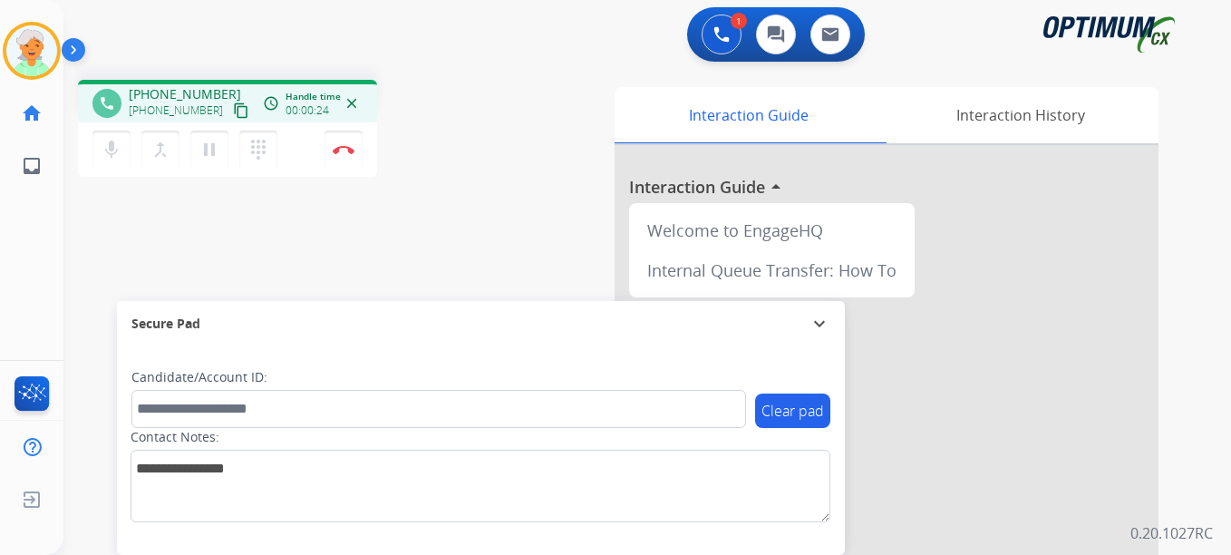
click at [221, 123] on div "mic Mute merge_type Bridge pause Hold dialpad Dialpad Disconnect" at bounding box center [227, 149] width 299 height 54
click at [233, 111] on mat-icon "content_copy" at bounding box center [241, 110] width 16 height 16
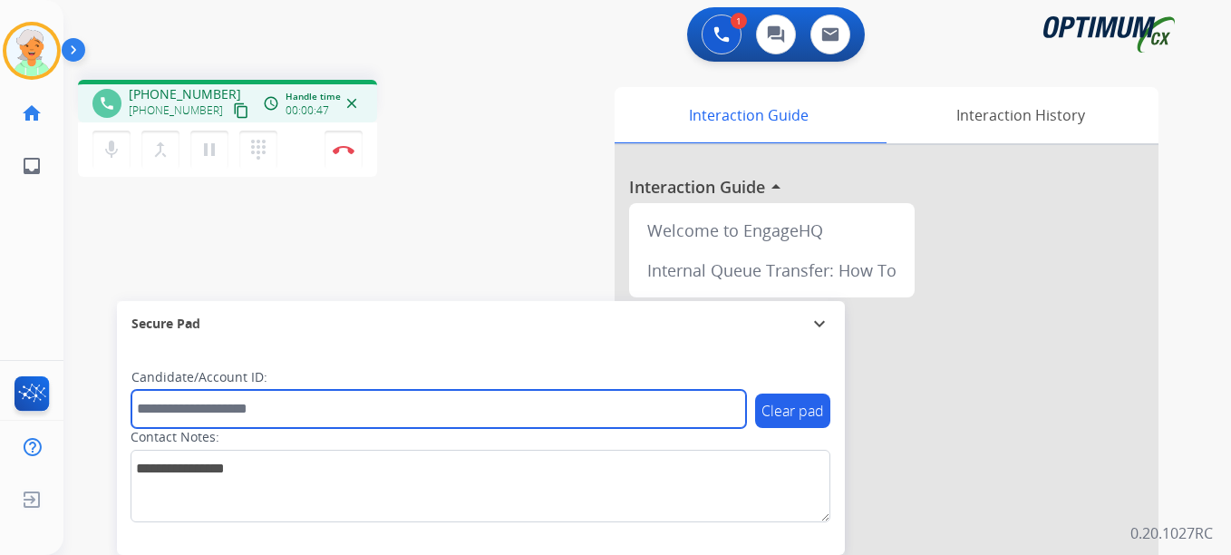
click at [216, 410] on input "text" at bounding box center [438, 409] width 615 height 38
paste input "*******"
type input "*******"
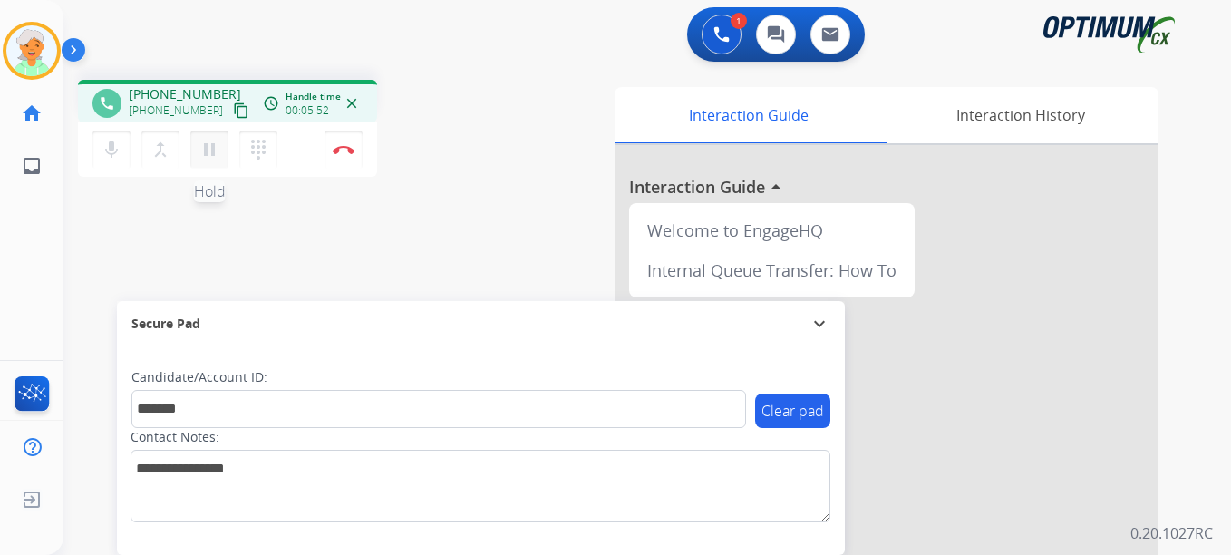
click at [217, 159] on mat-icon "pause" at bounding box center [209, 150] width 22 height 22
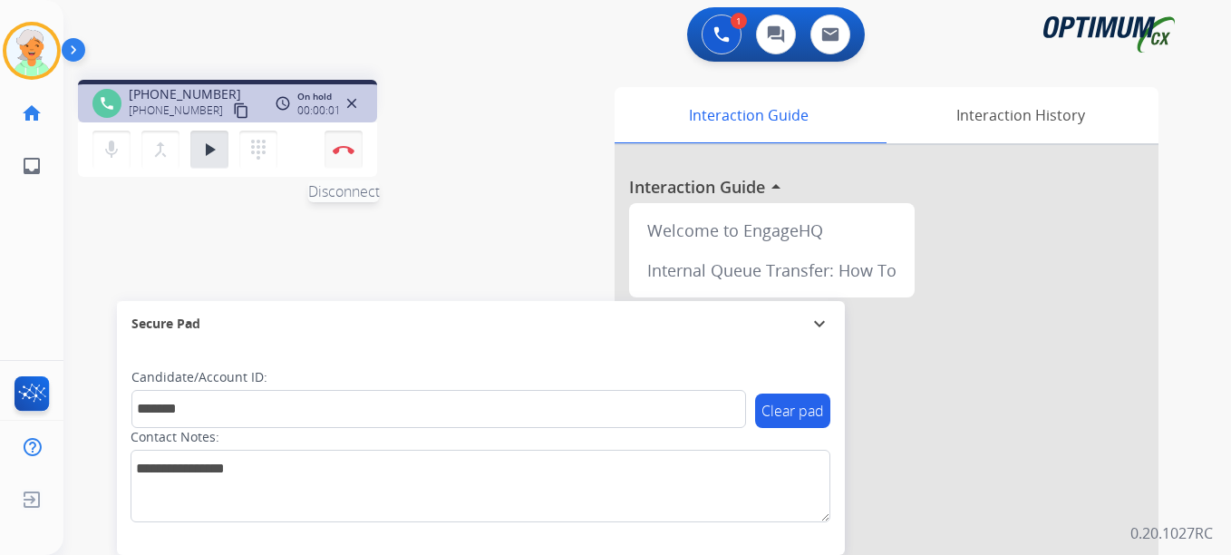
click at [350, 158] on button "Disconnect" at bounding box center [343, 150] width 38 height 38
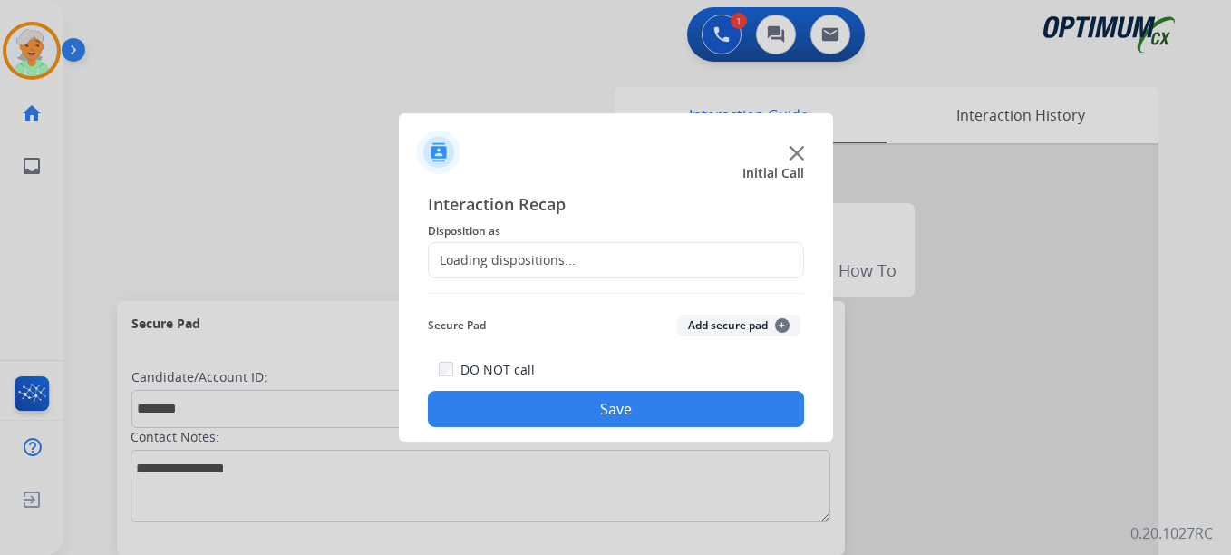
click at [576, 255] on div "Loading dispositions..." at bounding box center [616, 260] width 376 height 36
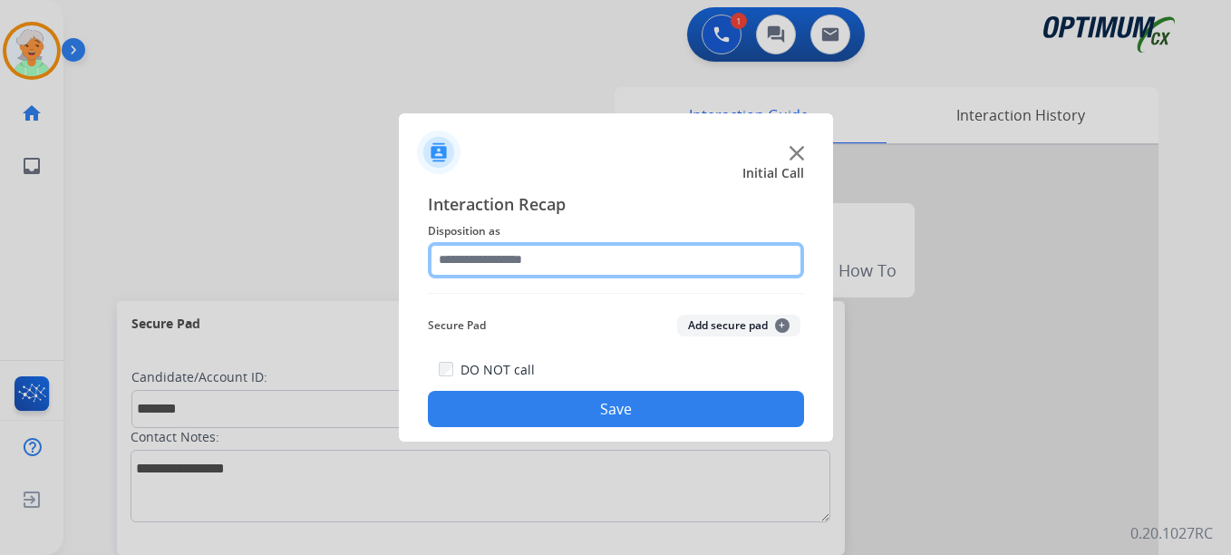
click at [583, 262] on input "text" at bounding box center [616, 260] width 376 height 36
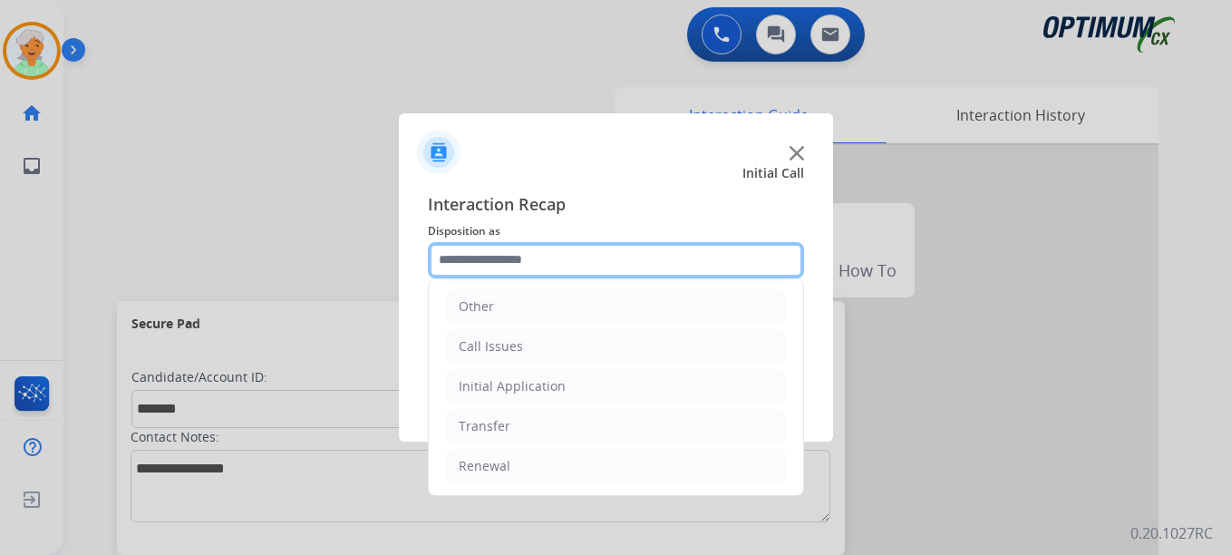
scroll to position [123, 0]
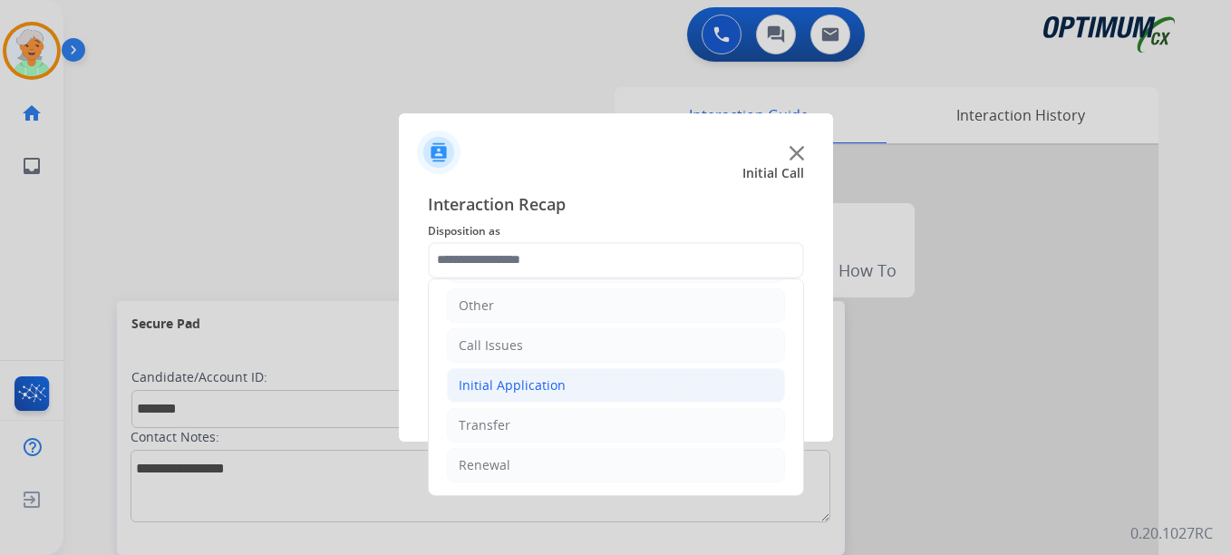
click at [506, 391] on div "Initial Application" at bounding box center [512, 385] width 107 height 18
click at [544, 424] on div "Credential Resend (Initial application)" at bounding box center [609, 425] width 229 height 18
type input "**********"
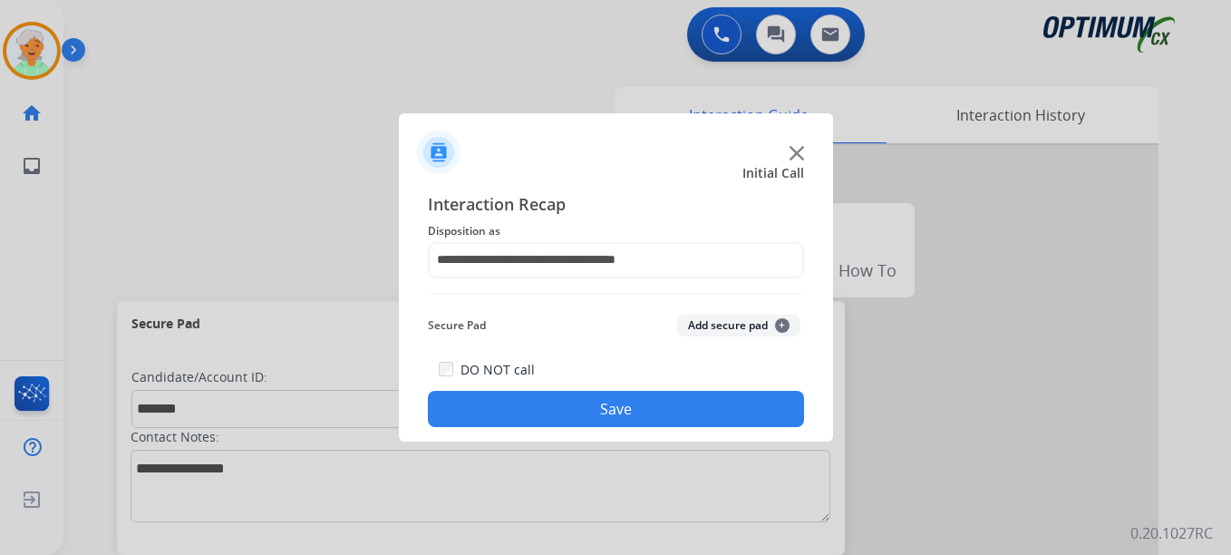
click at [632, 407] on button "Save" at bounding box center [616, 409] width 376 height 36
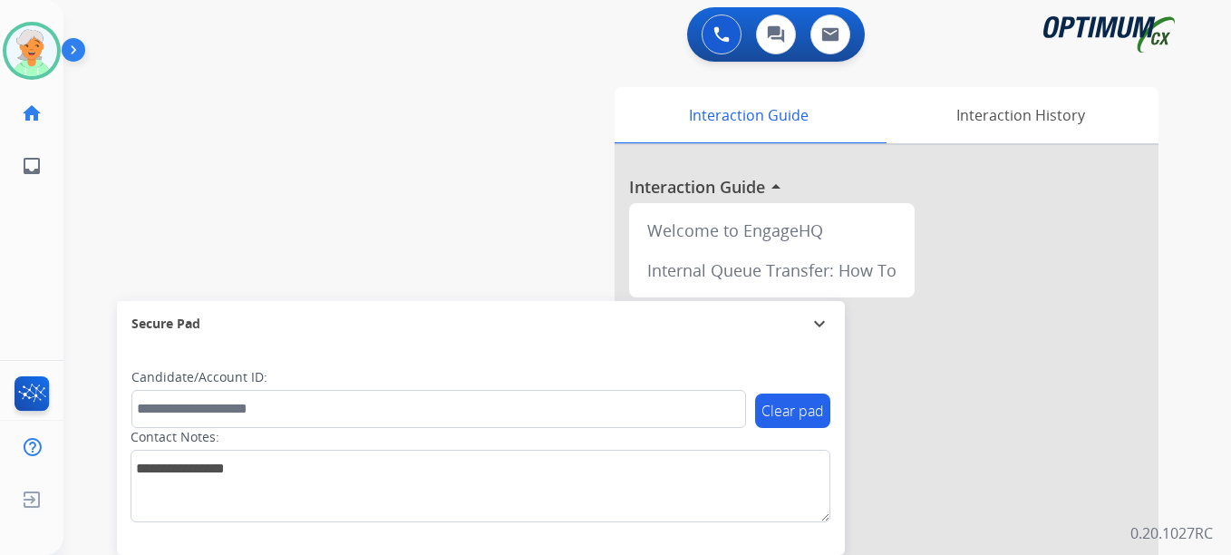
click at [673, 554] on div "Clear pad Candidate/Account ID: Contact Notes:" at bounding box center [481, 450] width 728 height 208
click at [21, 53] on img at bounding box center [31, 50] width 51 height 51
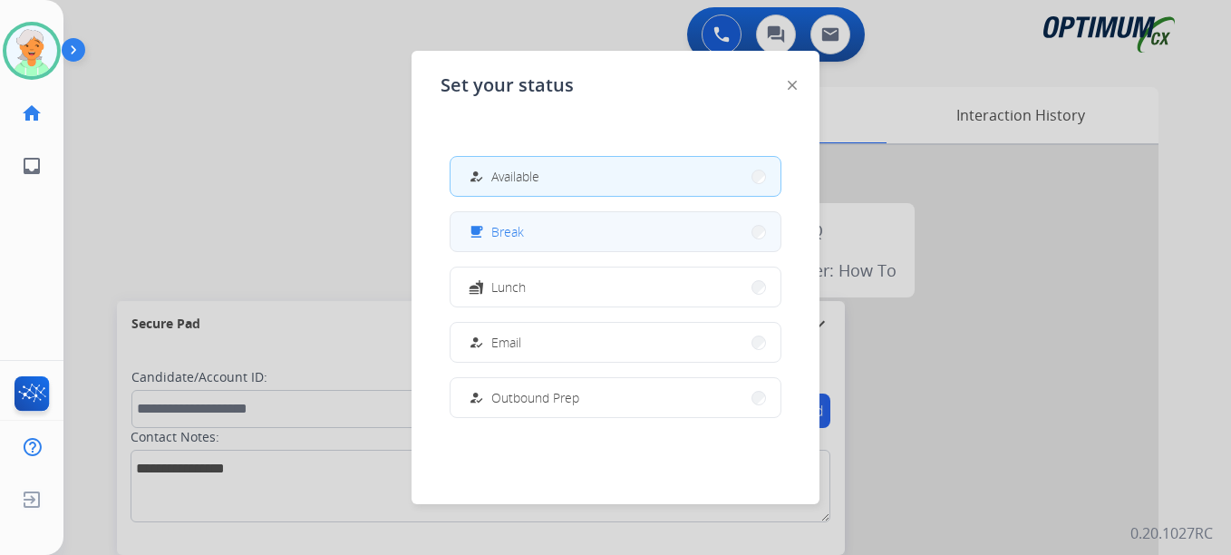
click at [505, 228] on span "Break" at bounding box center [507, 231] width 33 height 19
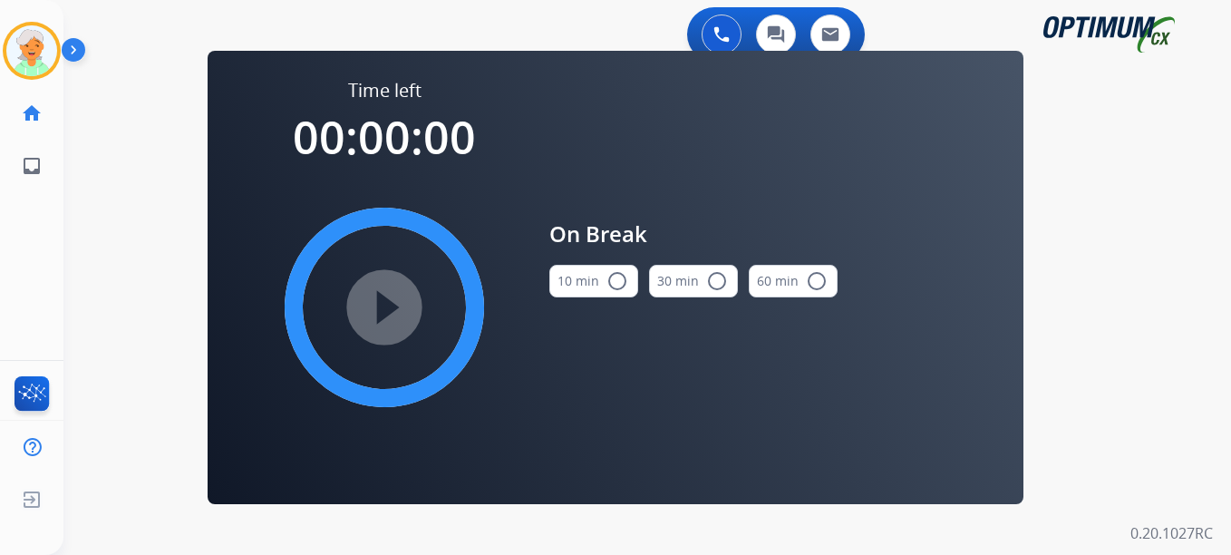
click at [613, 276] on mat-icon "radio_button_unchecked" at bounding box center [617, 281] width 22 height 22
click at [391, 296] on mat-icon "play_circle_filled" at bounding box center [384, 307] width 22 height 22
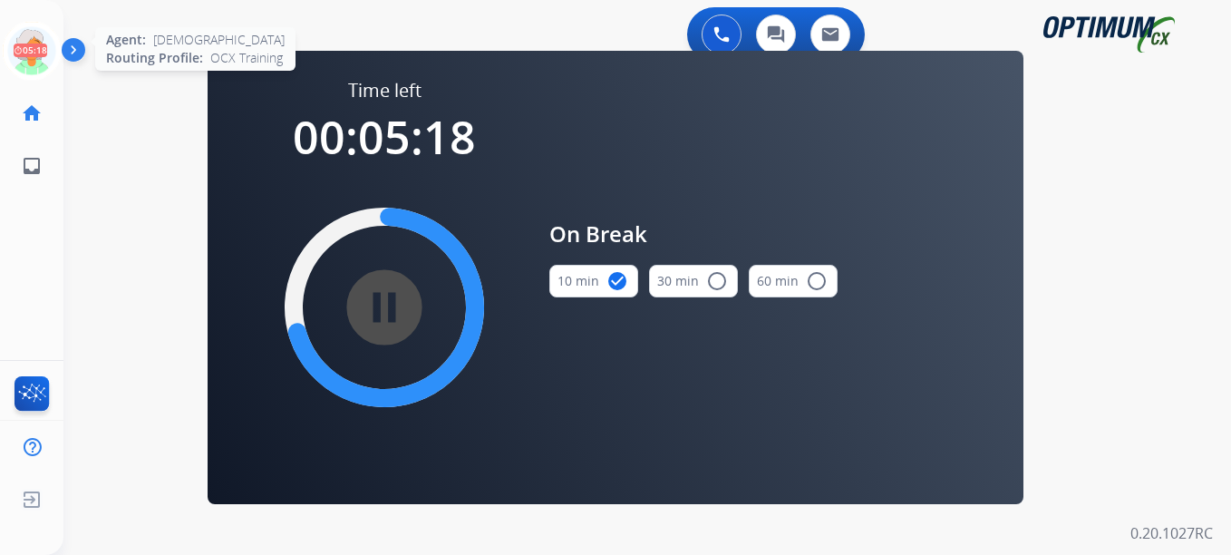
click at [29, 47] on icon at bounding box center [32, 51] width 59 height 59
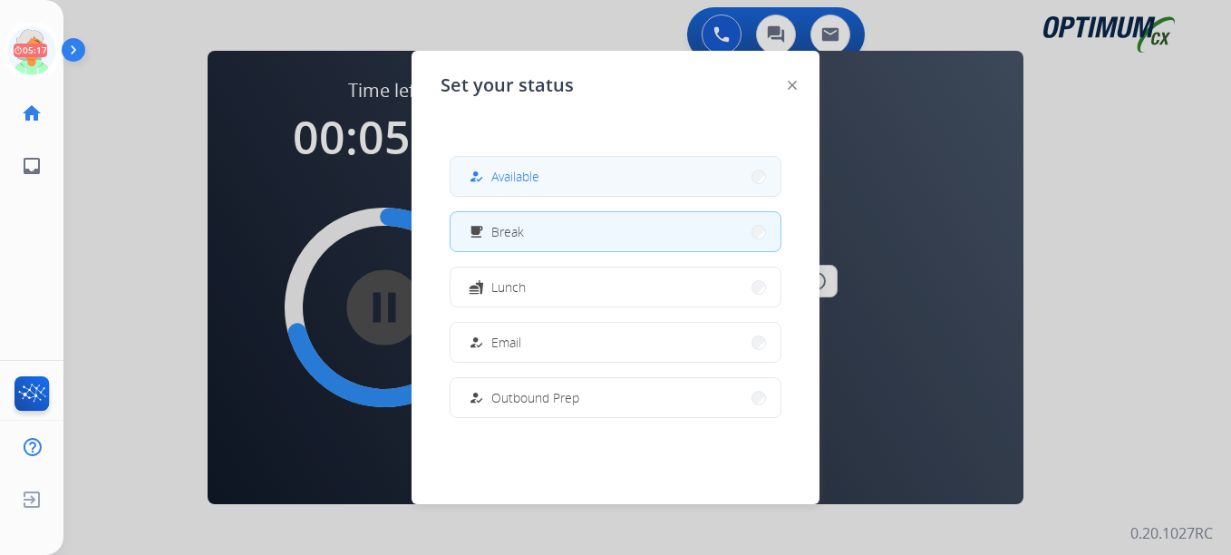
click at [561, 177] on button "how_to_reg Available" at bounding box center [615, 176] width 330 height 39
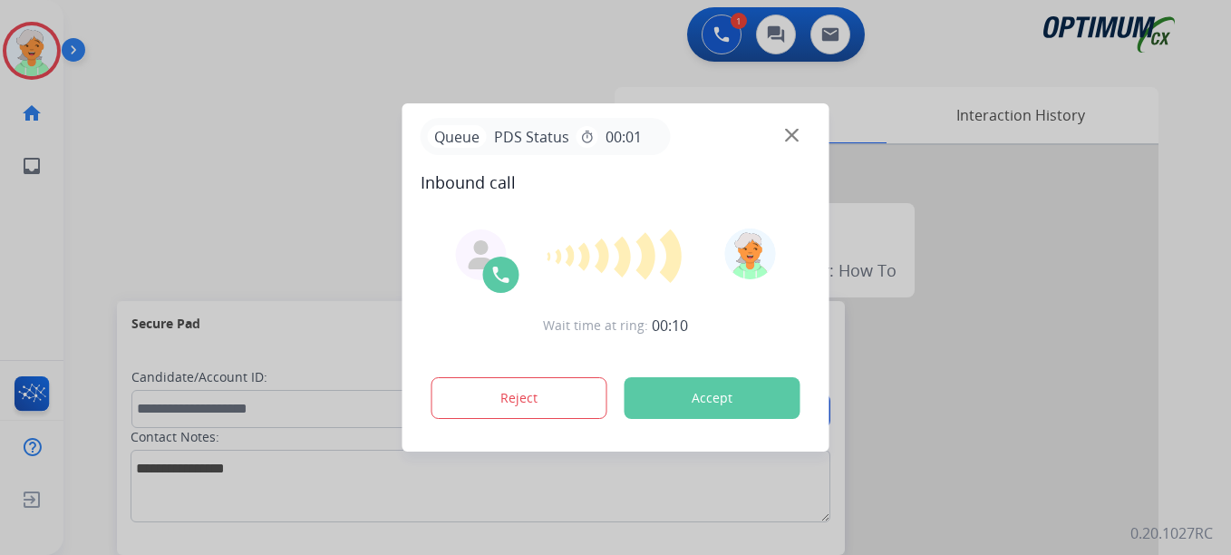
click at [713, 389] on button "Accept" at bounding box center [712, 398] width 176 height 42
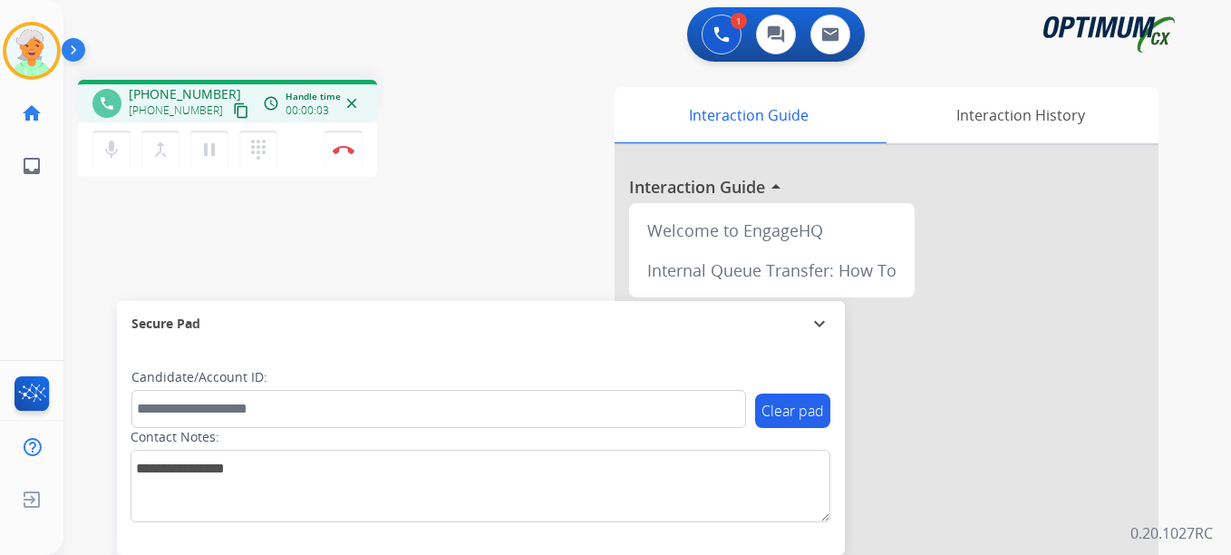
click at [233, 112] on mat-icon "content_copy" at bounding box center [241, 110] width 16 height 16
click at [198, 152] on button "pause Hold" at bounding box center [209, 150] width 38 height 38
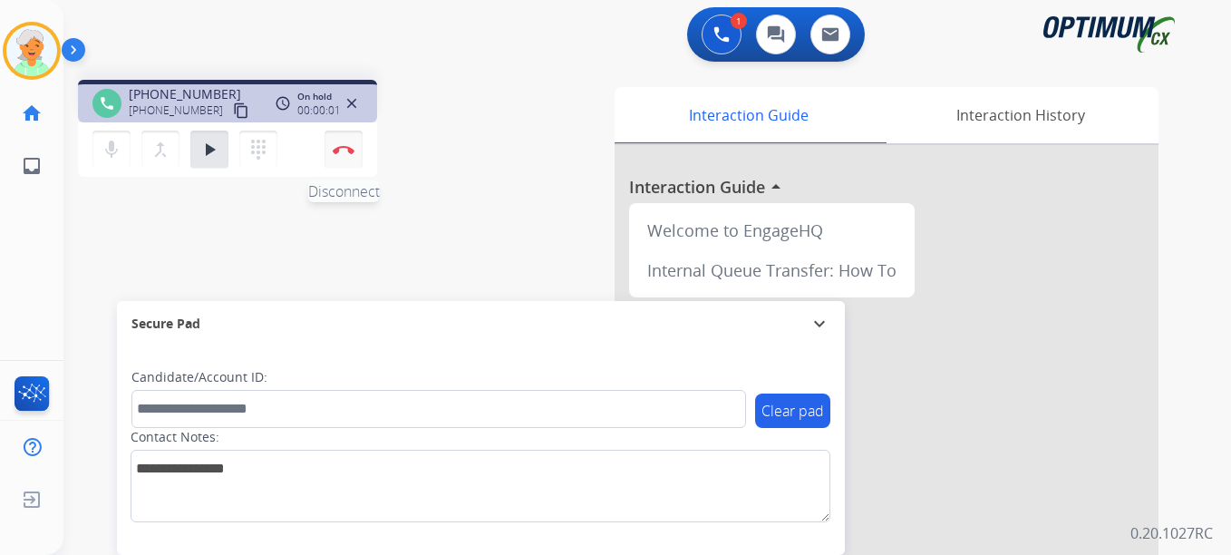
click at [331, 156] on button "Disconnect" at bounding box center [343, 150] width 38 height 38
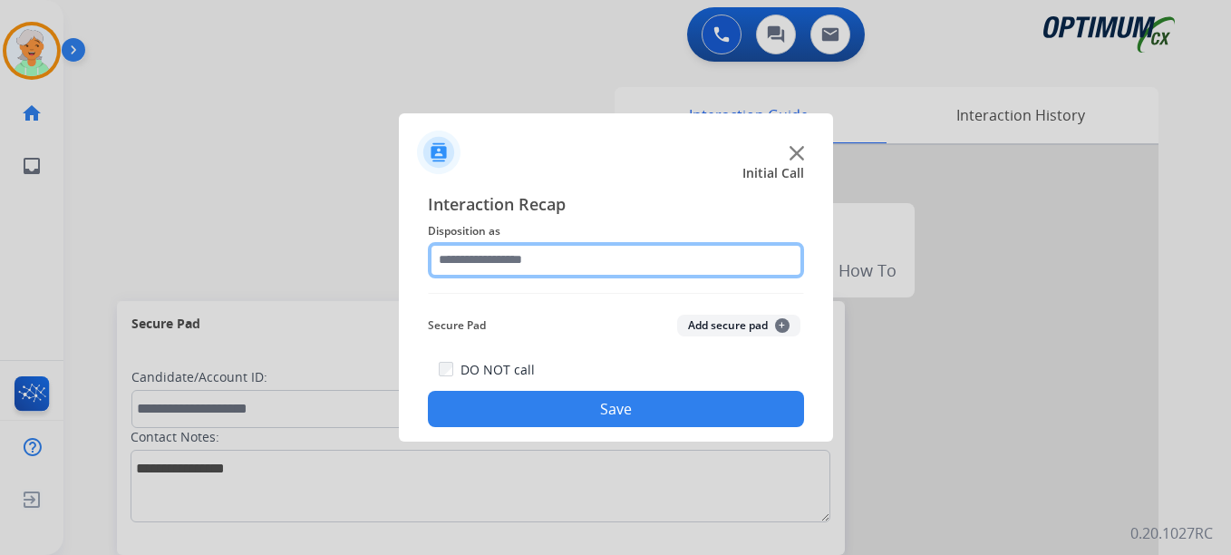
click at [644, 257] on input "text" at bounding box center [616, 260] width 376 height 36
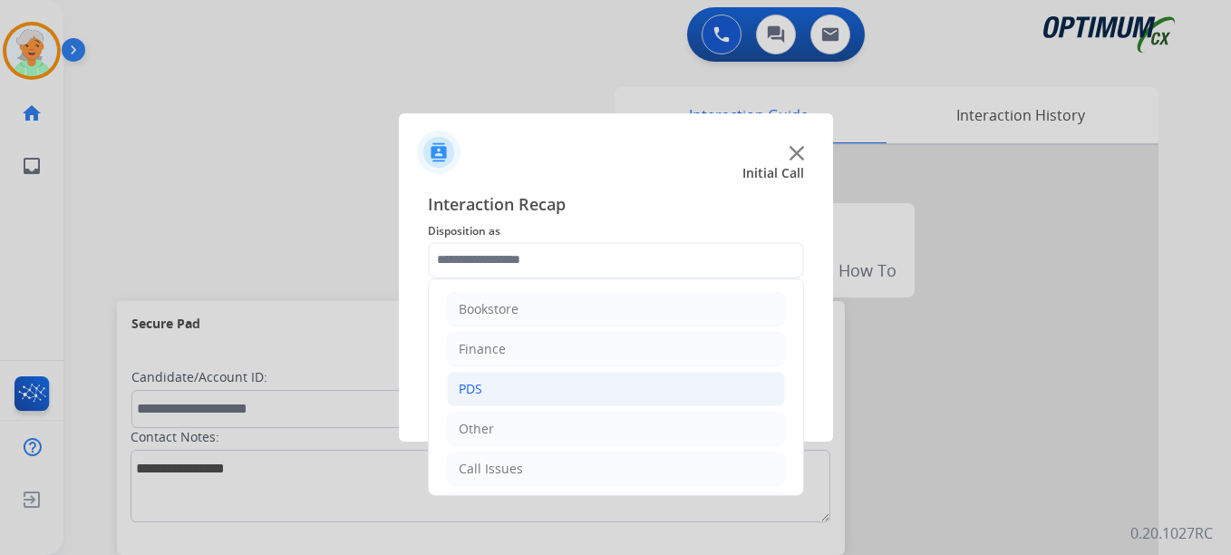
click at [496, 392] on li "PDS" at bounding box center [616, 389] width 338 height 34
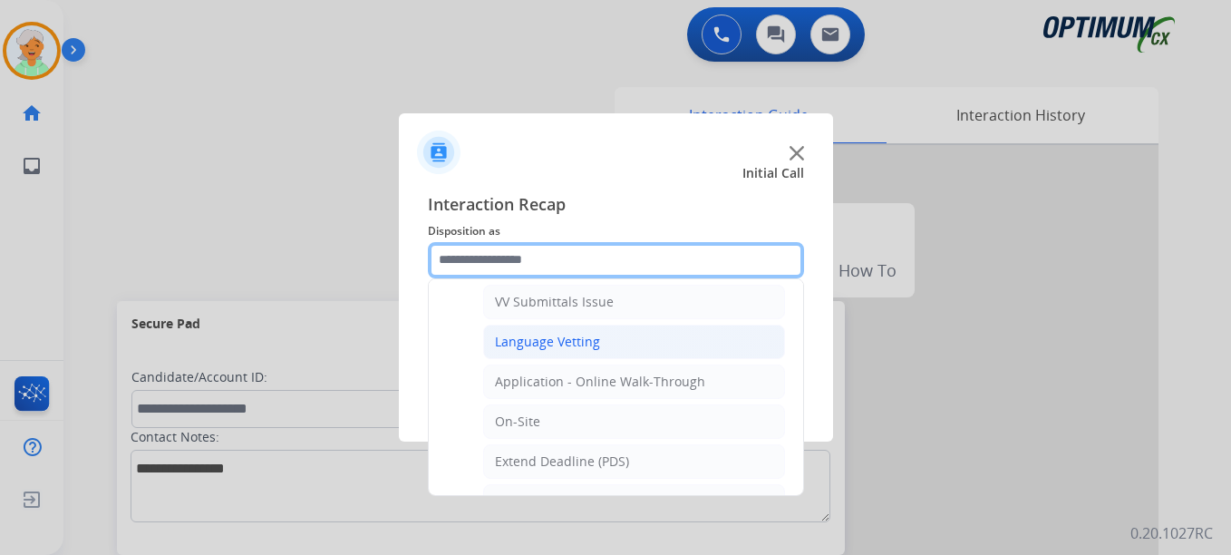
scroll to position [453, 0]
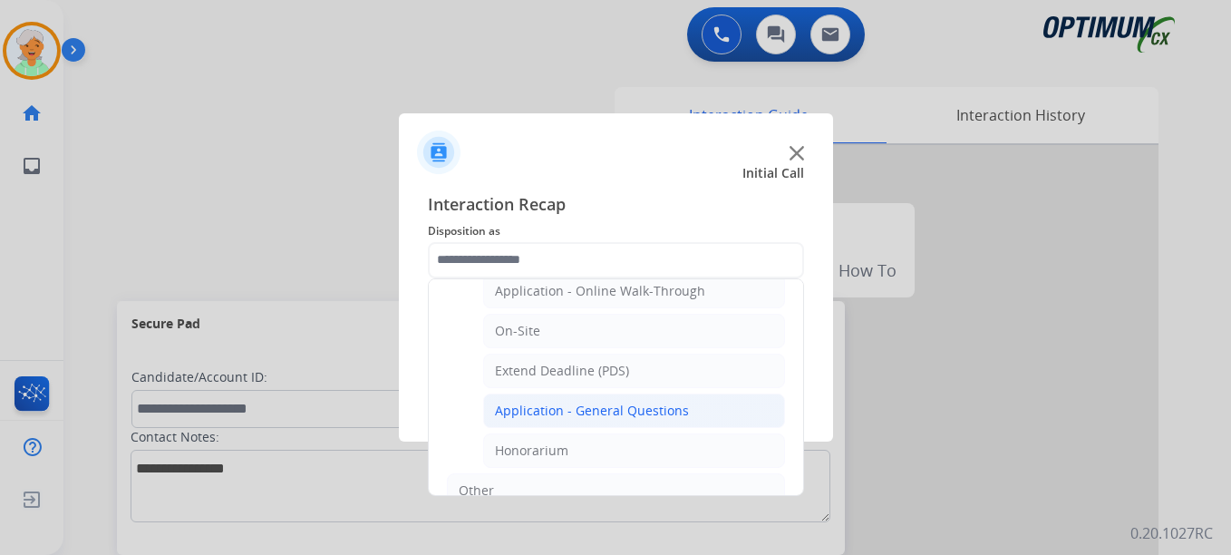
click at [602, 411] on div "Application - General Questions" at bounding box center [592, 411] width 194 height 18
type input "**********"
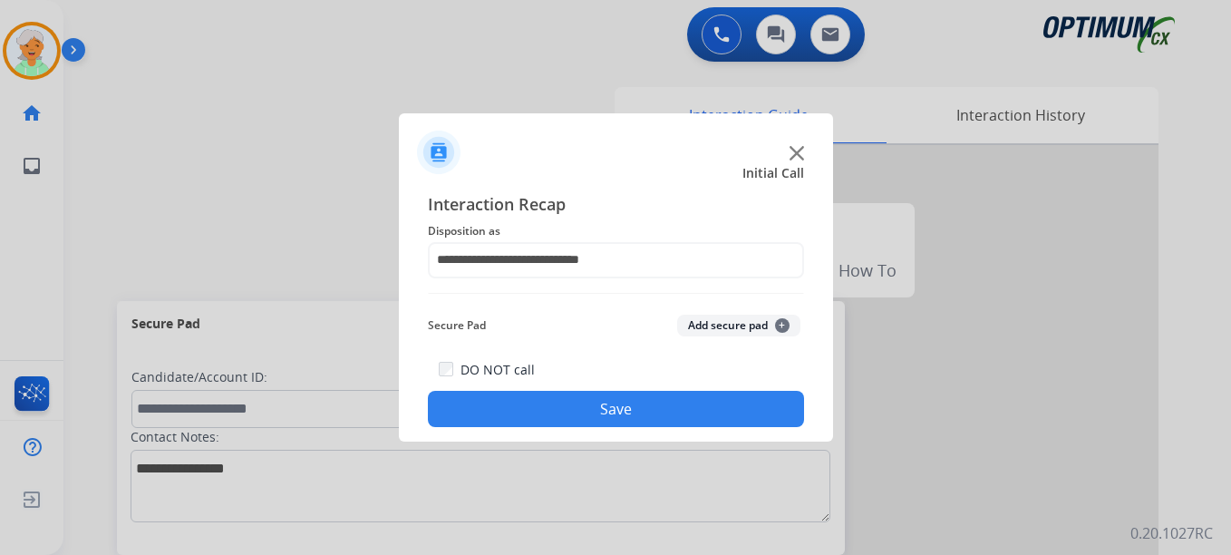
click at [601, 408] on button "Save" at bounding box center [616, 409] width 376 height 36
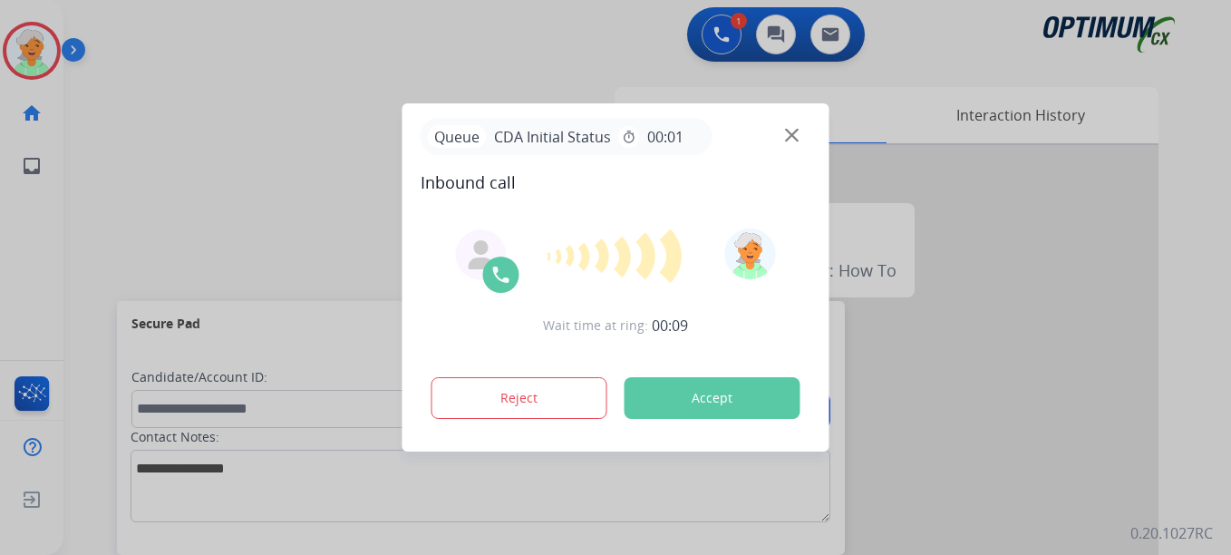
click at [682, 392] on button "Accept" at bounding box center [712, 398] width 176 height 42
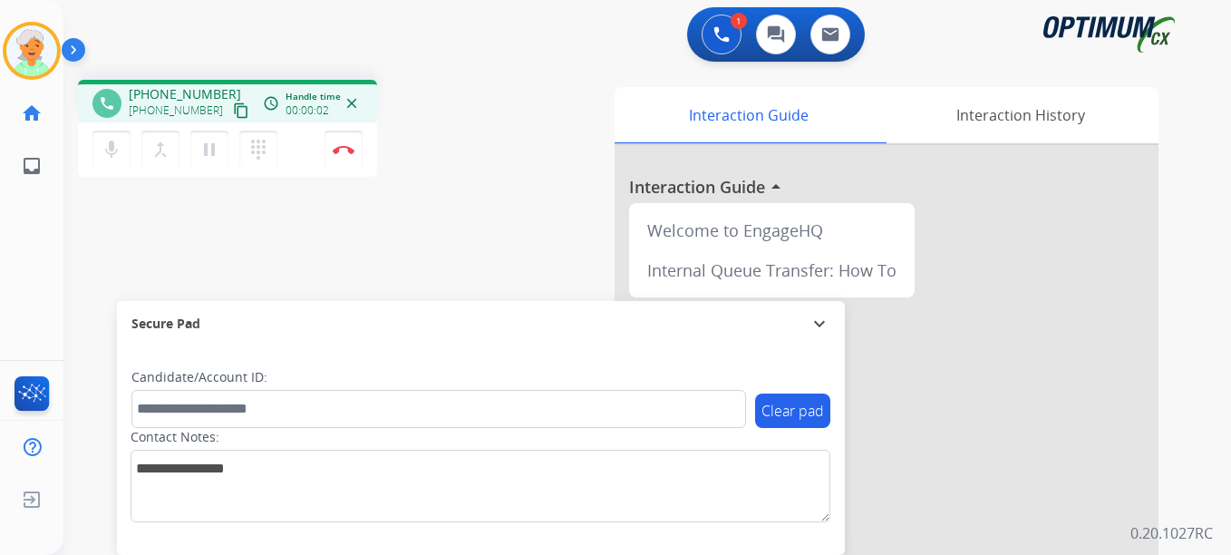
click at [233, 107] on mat-icon "content_copy" at bounding box center [241, 110] width 16 height 16
click at [335, 153] on img at bounding box center [344, 149] width 22 height 9
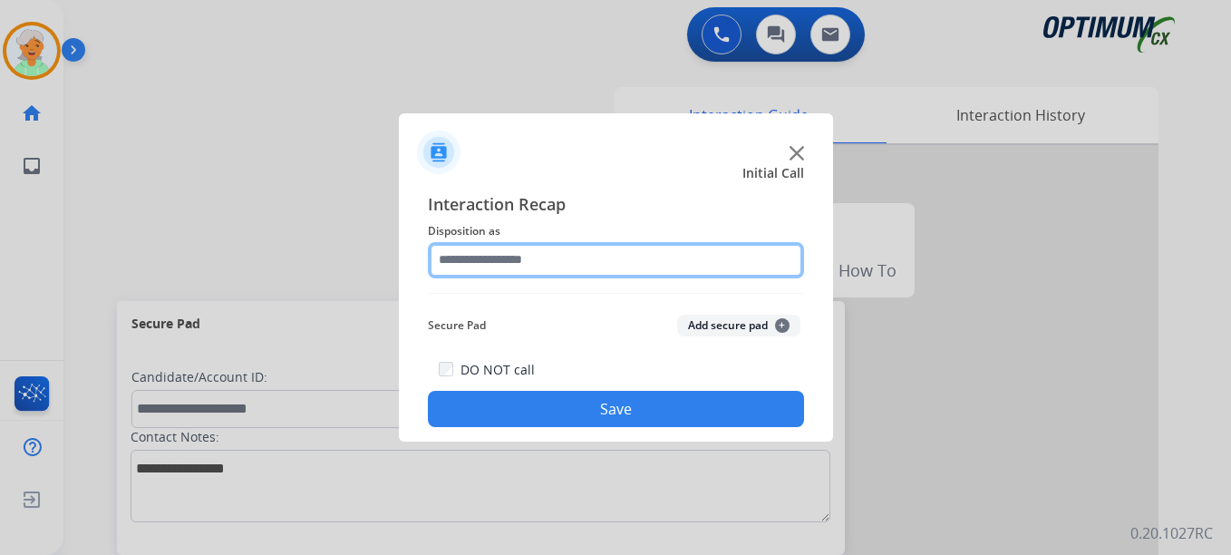
click at [558, 264] on input "text" at bounding box center [616, 260] width 376 height 36
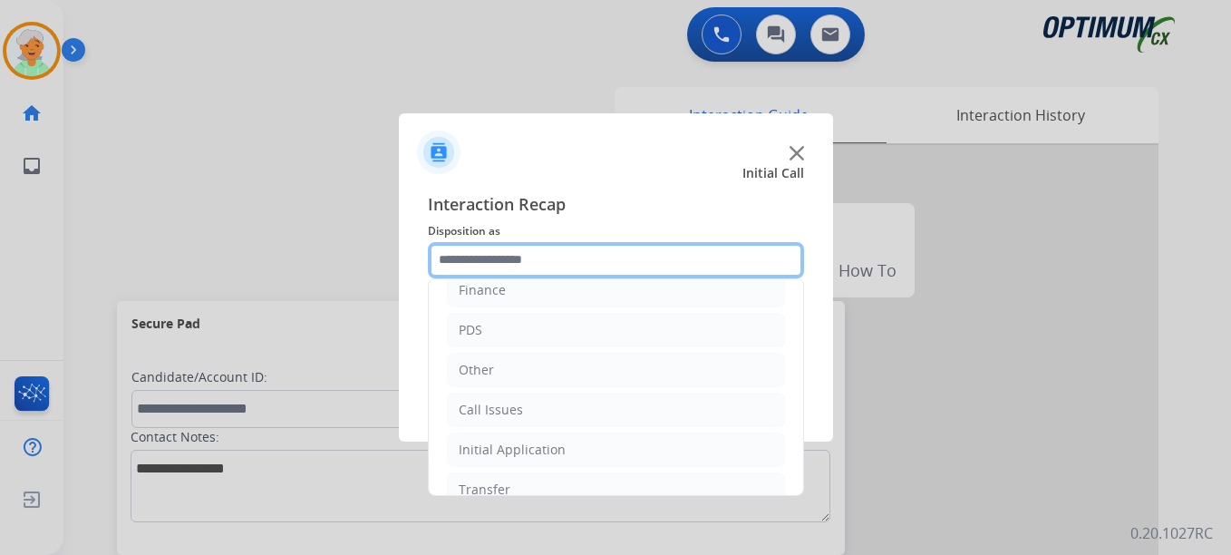
scroll to position [123, 0]
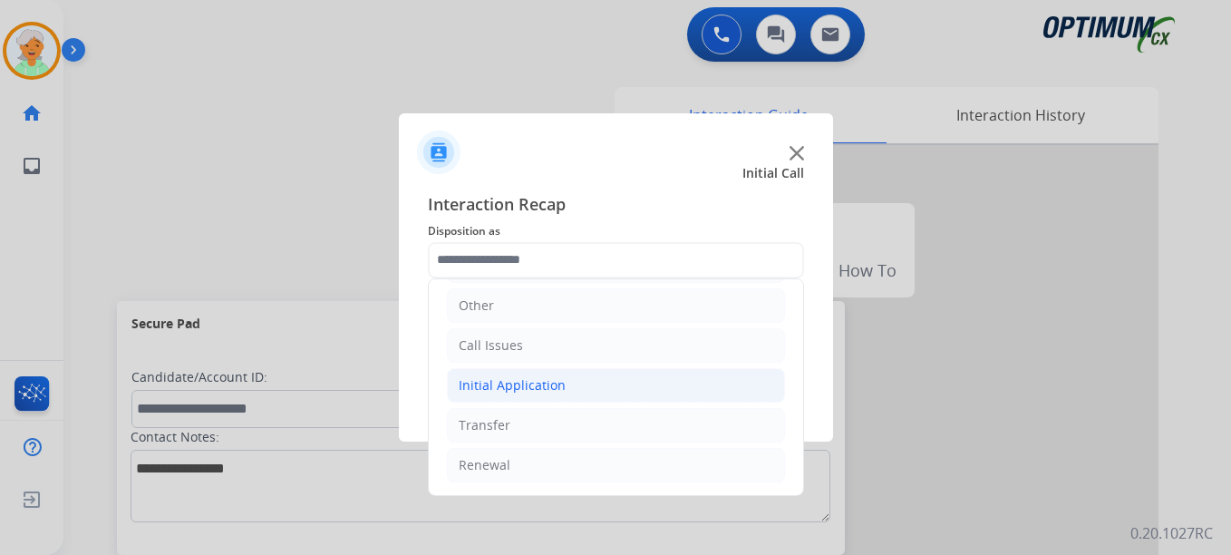
click at [582, 382] on li "Initial Application" at bounding box center [616, 385] width 338 height 34
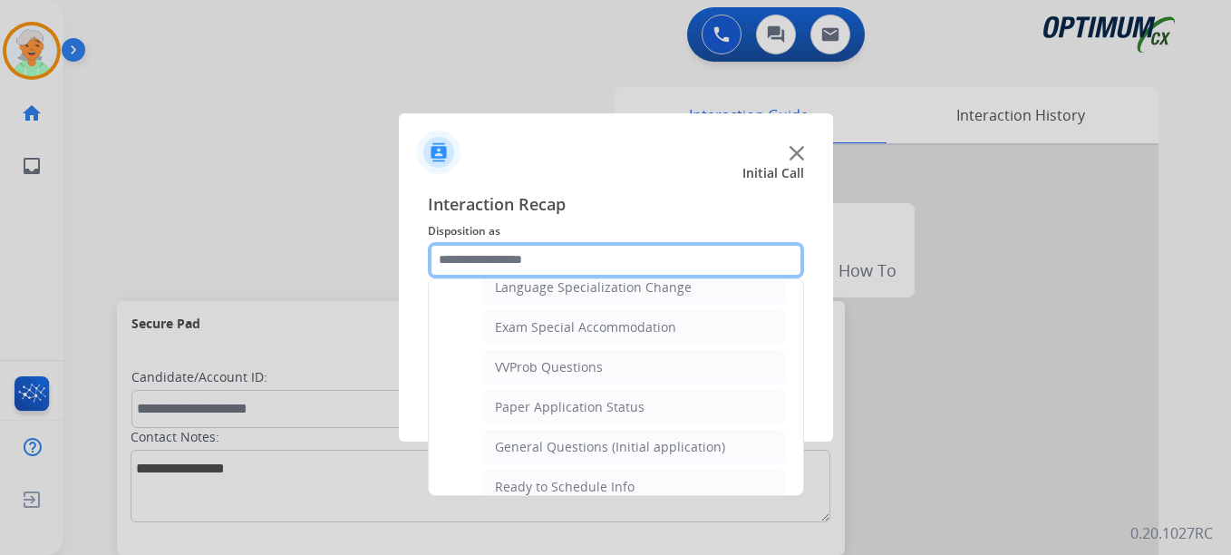
scroll to position [1008, 0]
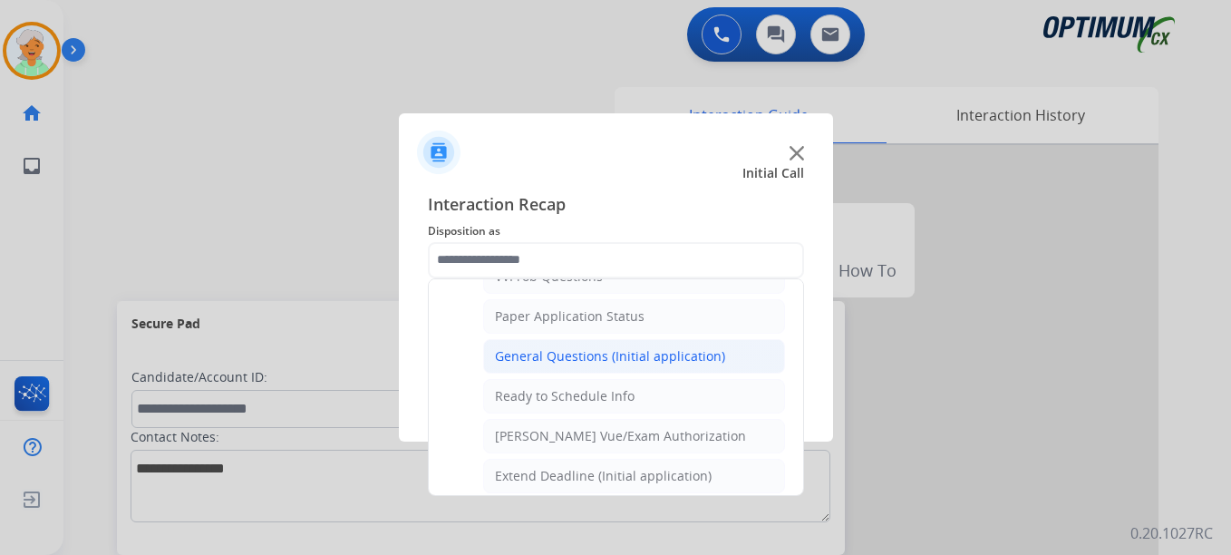
click at [552, 360] on div "General Questions (Initial application)" at bounding box center [610, 356] width 230 height 18
type input "**********"
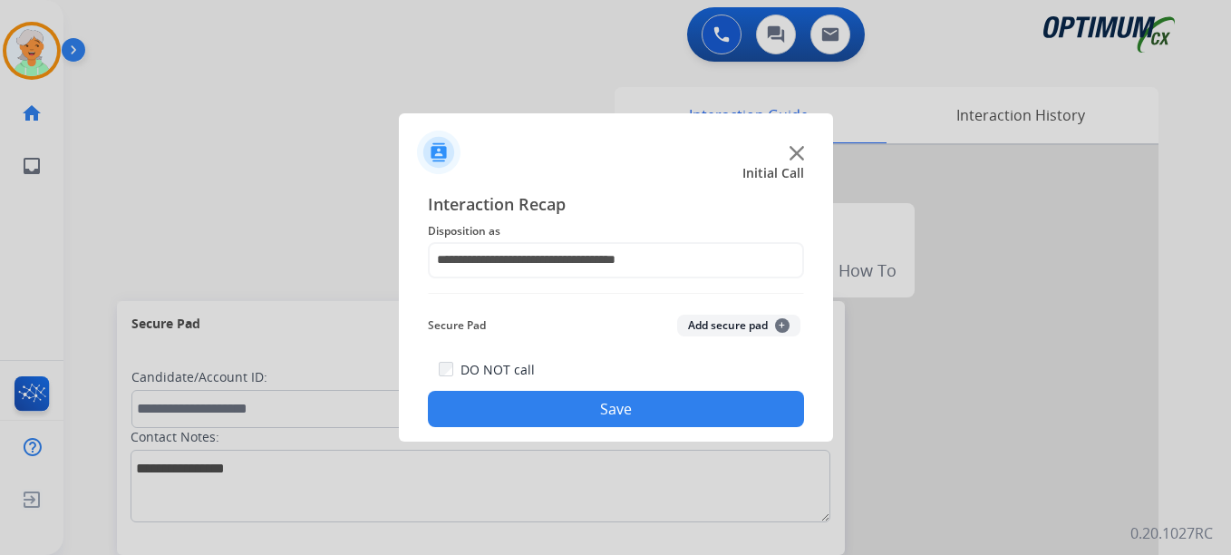
click at [605, 394] on button "Save" at bounding box center [616, 409] width 376 height 36
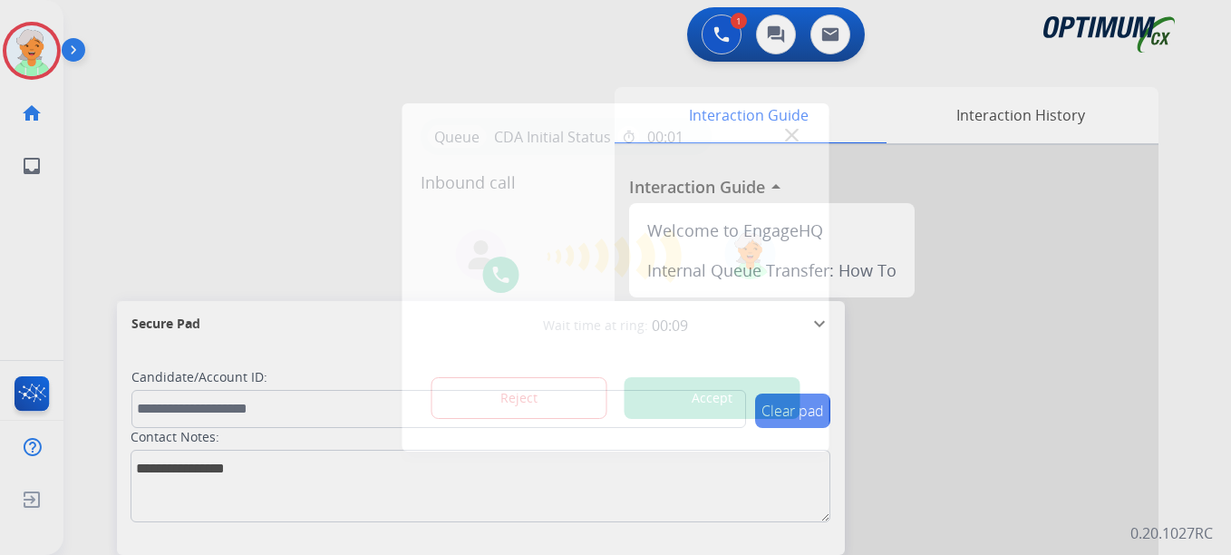
drag, startPoint x: 714, startPoint y: 370, endPoint x: 712, endPoint y: 393, distance: 23.6
click at [714, 377] on div "Reject Accept" at bounding box center [616, 394] width 391 height 56
click at [711, 394] on button "Accept" at bounding box center [712, 398] width 176 height 42
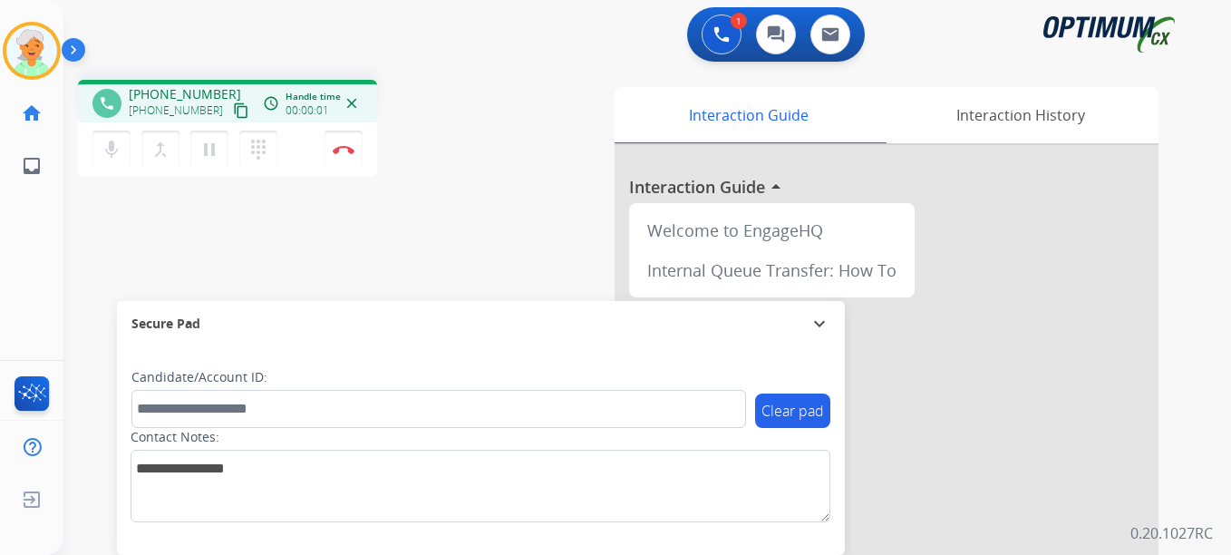
click at [233, 111] on mat-icon "content_copy" at bounding box center [241, 110] width 16 height 16
click at [212, 149] on mat-icon "pause" at bounding box center [209, 150] width 22 height 22
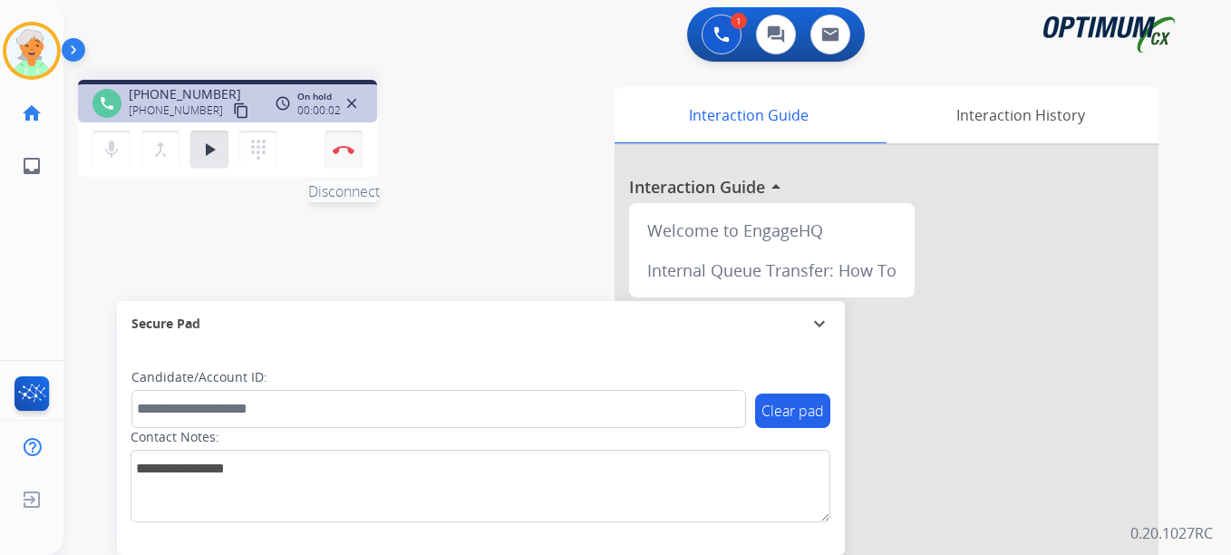
click at [331, 140] on button "Disconnect" at bounding box center [343, 150] width 38 height 38
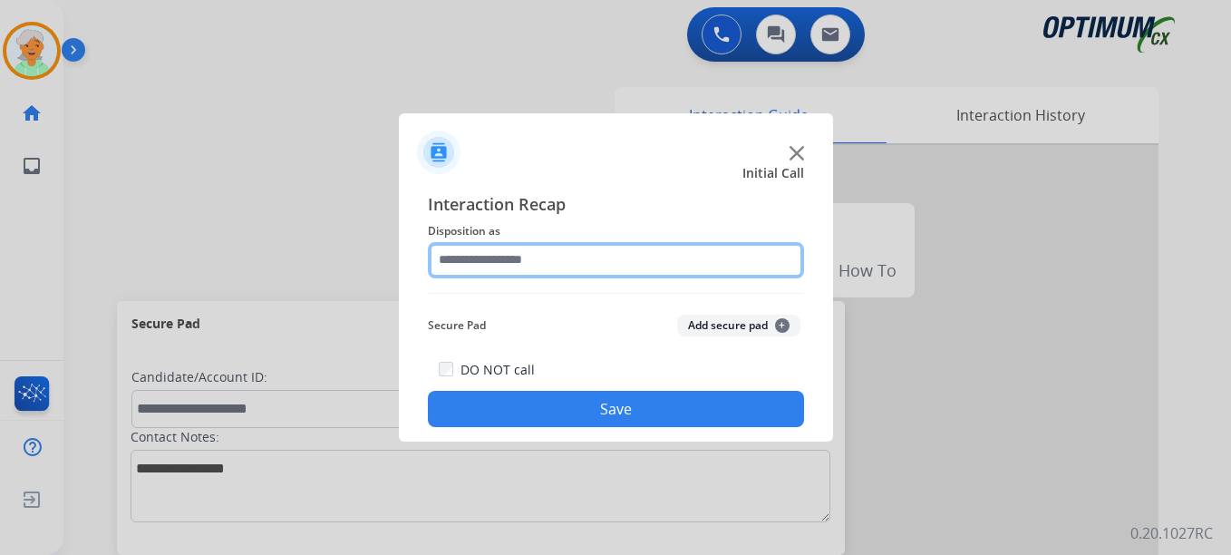
click at [502, 266] on input "text" at bounding box center [616, 260] width 376 height 36
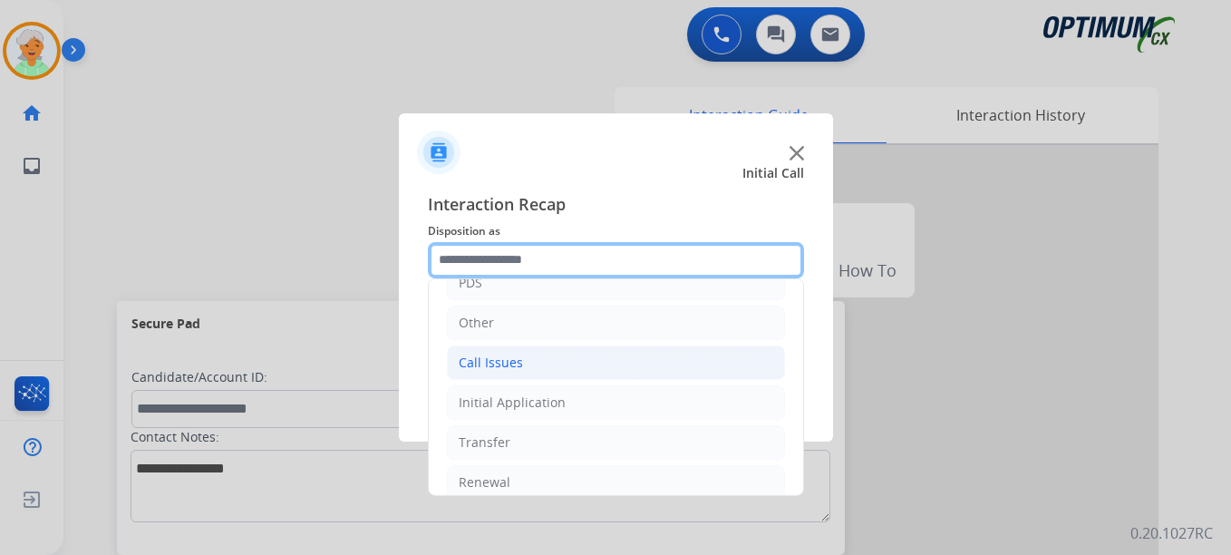
scroll to position [123, 0]
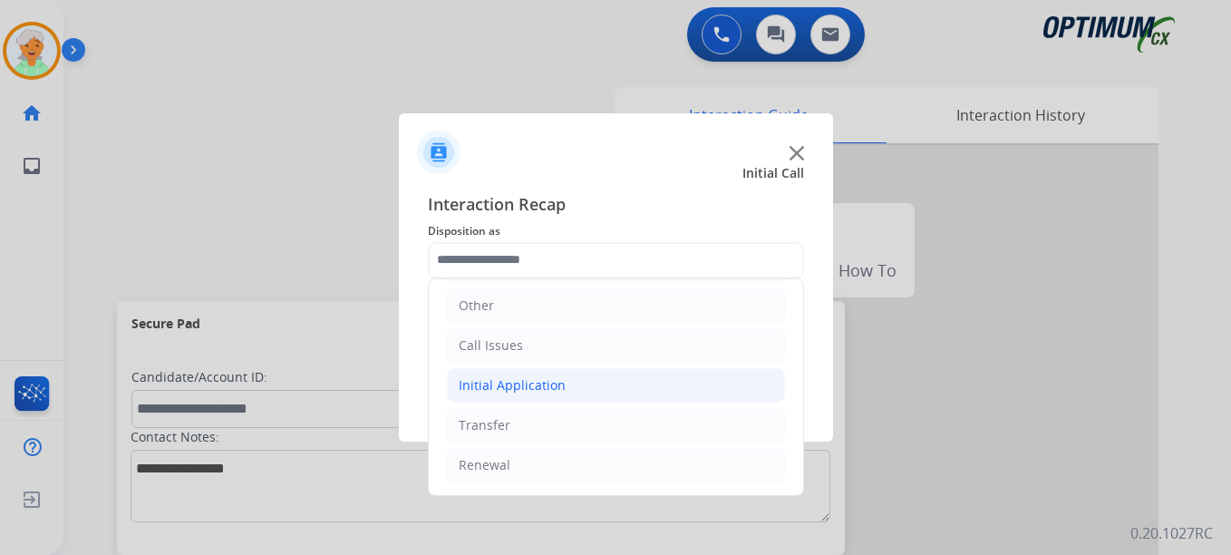
click at [521, 385] on div "Initial Application" at bounding box center [512, 385] width 107 height 18
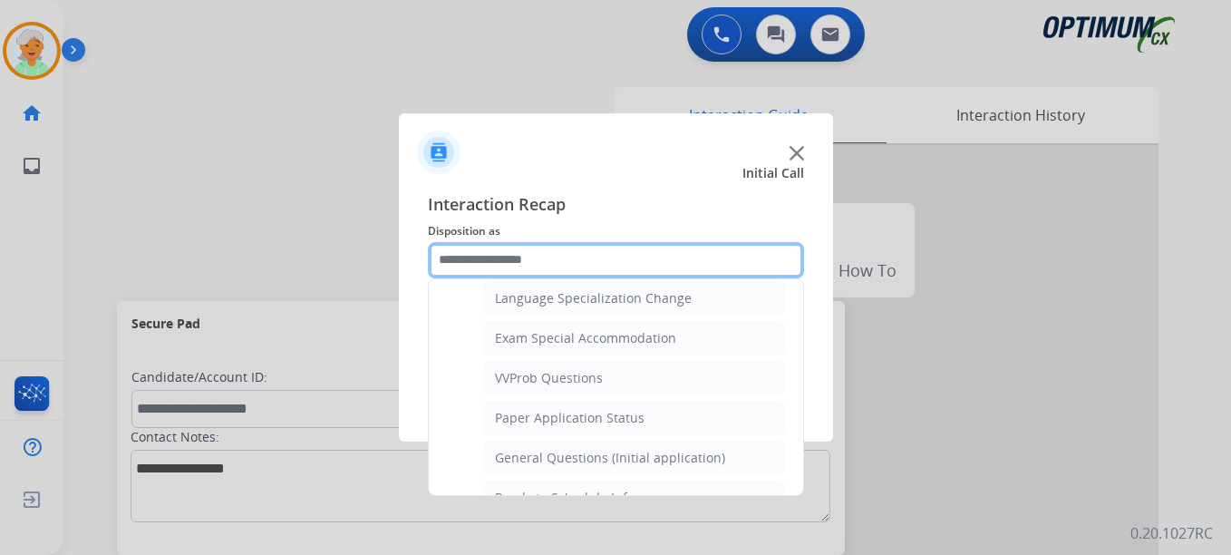
scroll to position [917, 0]
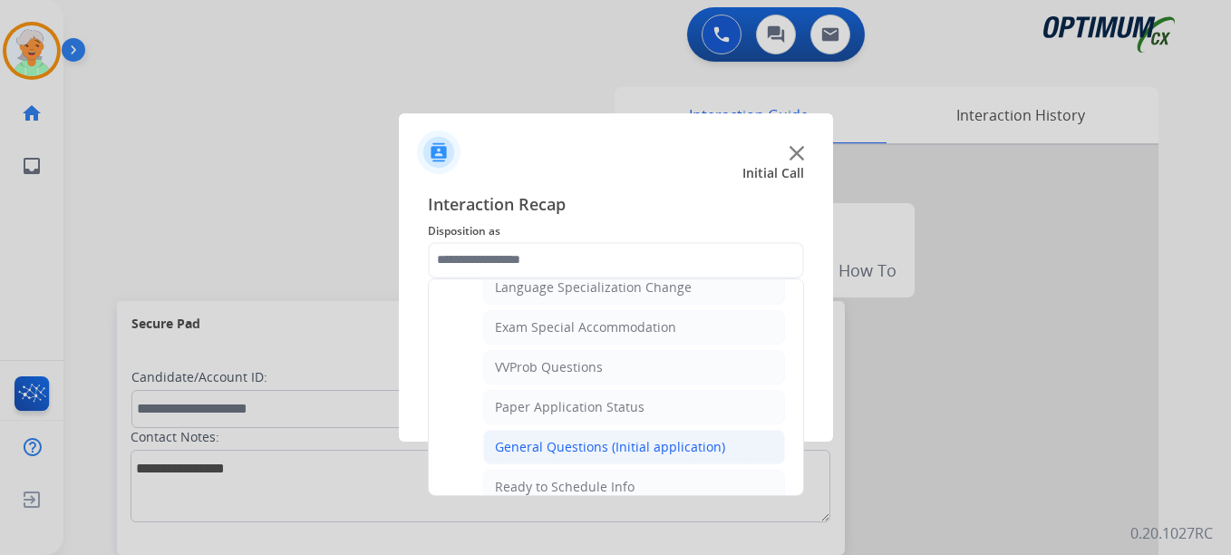
click at [605, 450] on div "General Questions (Initial application)" at bounding box center [610, 447] width 230 height 18
type input "**********"
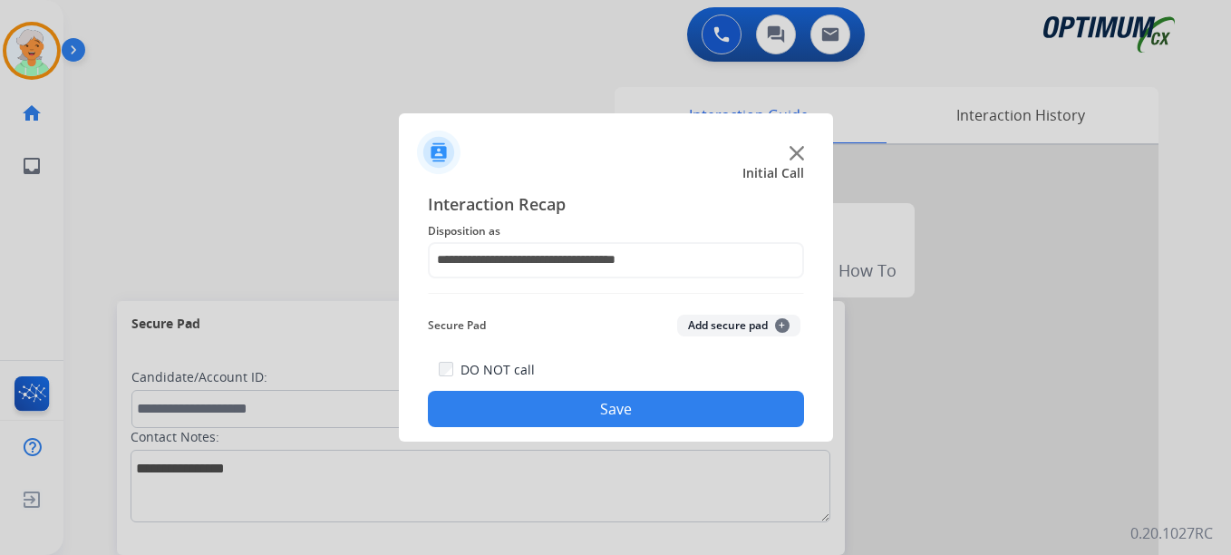
click at [600, 418] on button "Save" at bounding box center [616, 409] width 376 height 36
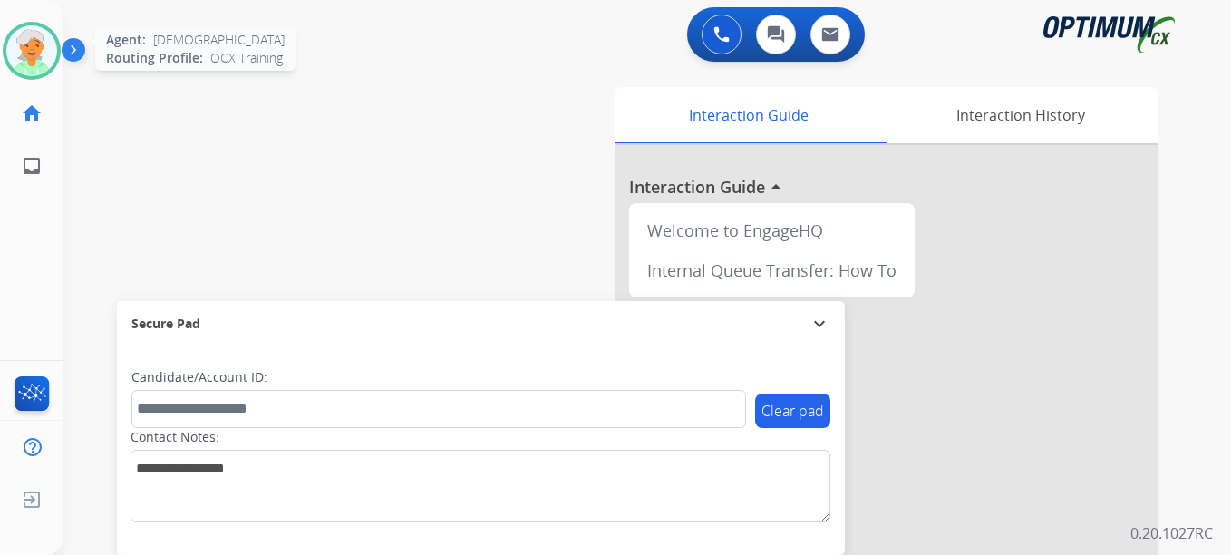
click at [24, 52] on img at bounding box center [31, 50] width 51 height 51
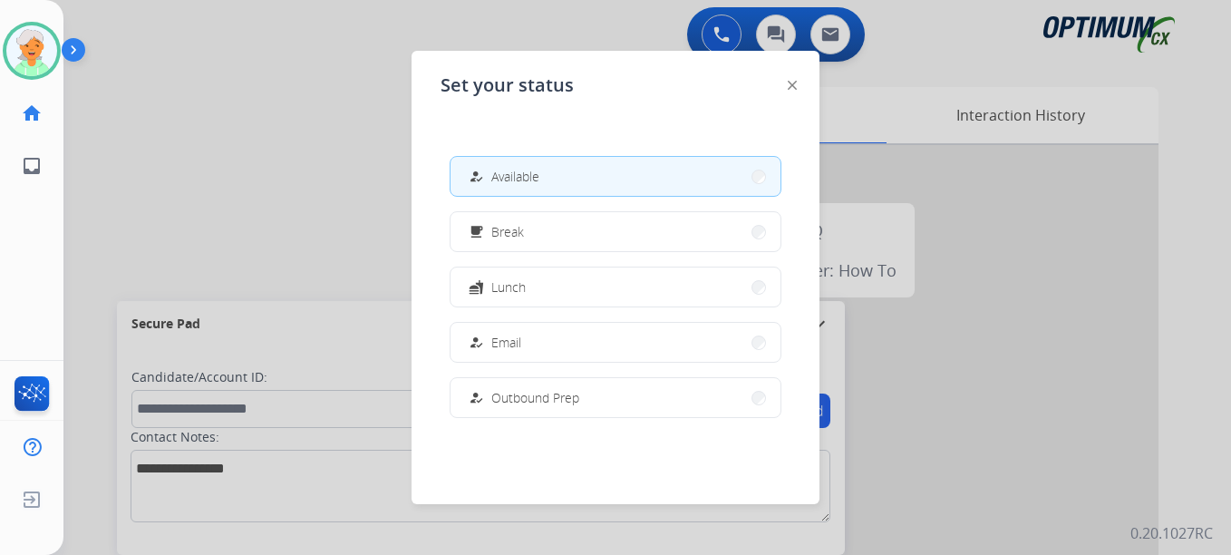
click at [173, 160] on div at bounding box center [615, 277] width 1231 height 555
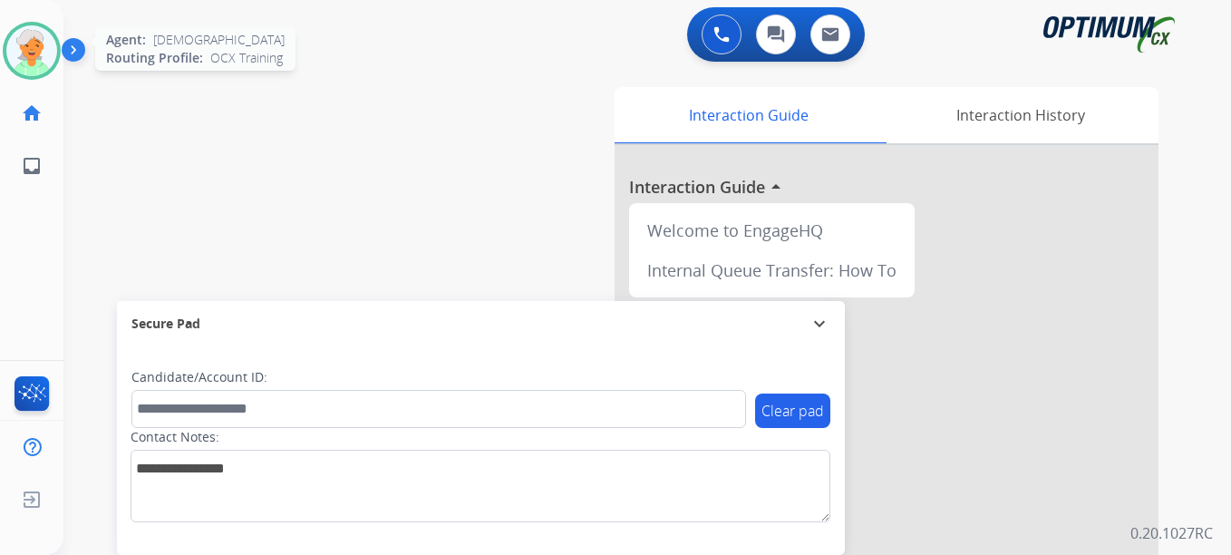
click at [33, 58] on img at bounding box center [31, 50] width 51 height 51
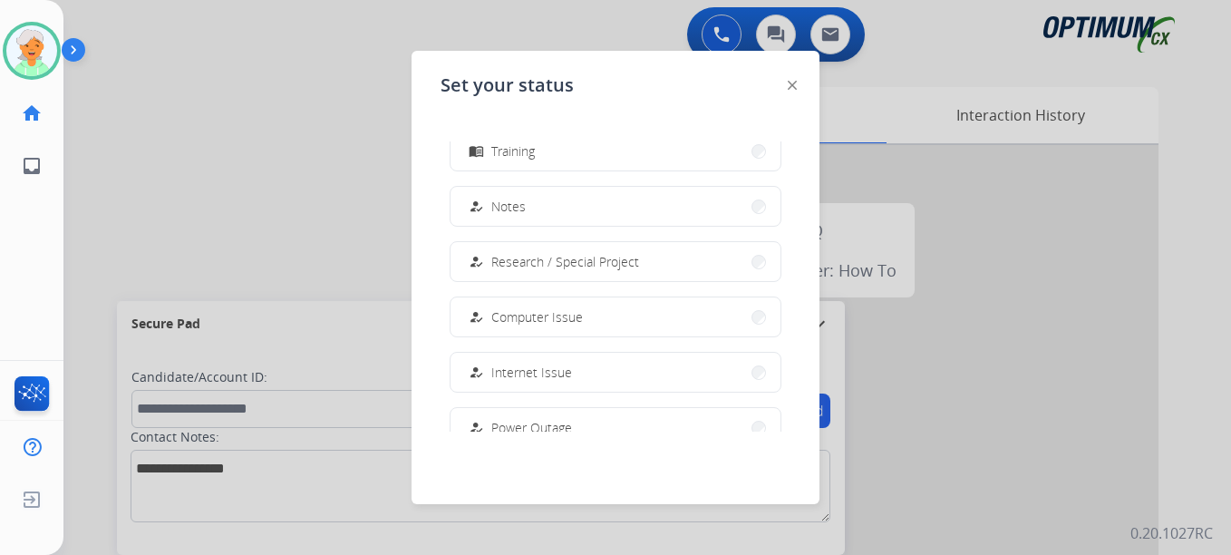
scroll to position [452, 0]
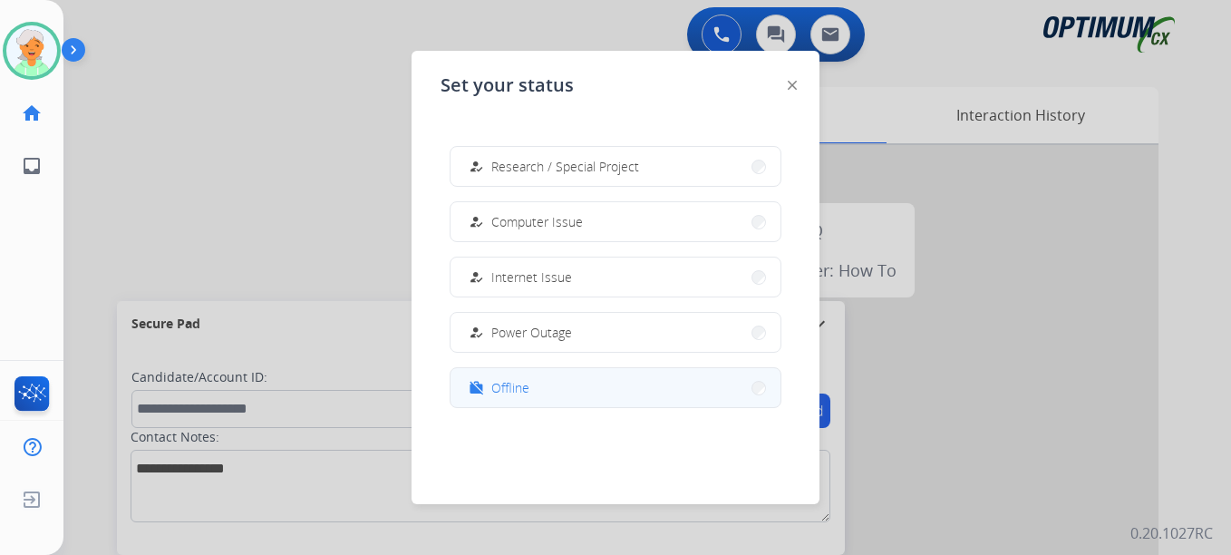
click at [526, 387] on span "Offline" at bounding box center [510, 387] width 38 height 19
